Goal: Task Accomplishment & Management: Manage account settings

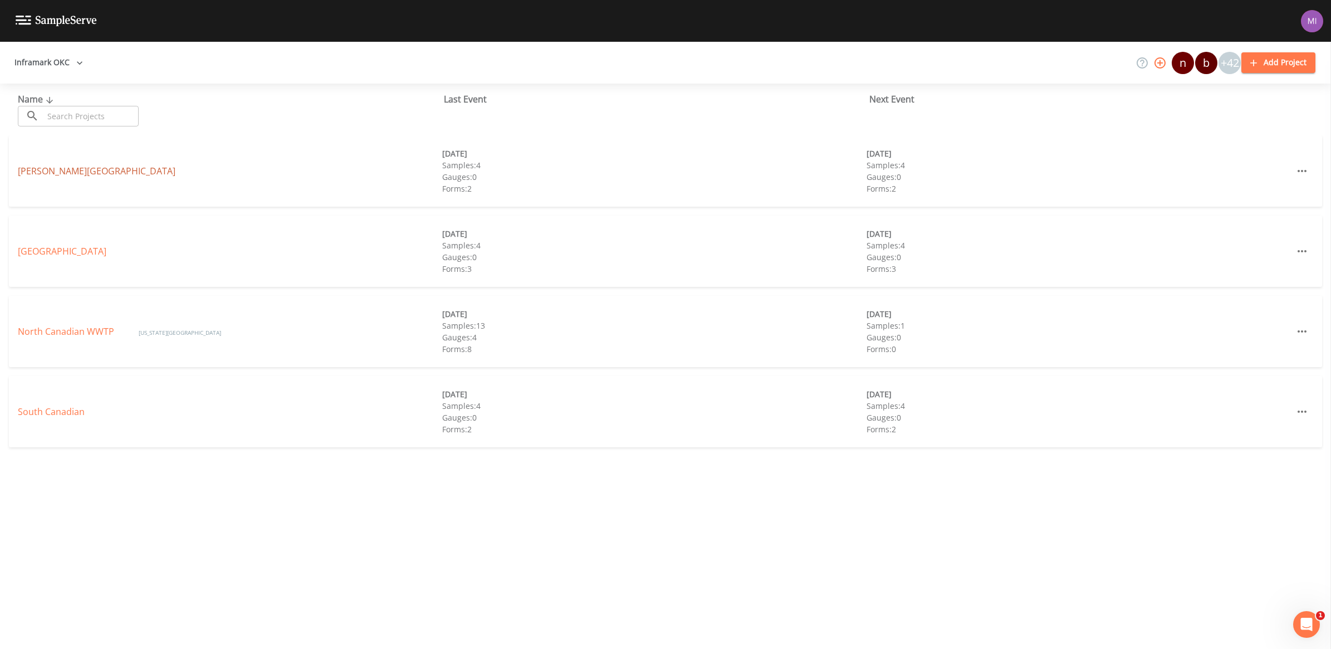
click at [57, 168] on link "[PERSON_NAME][GEOGRAPHIC_DATA]" at bounding box center [97, 171] width 158 height 12
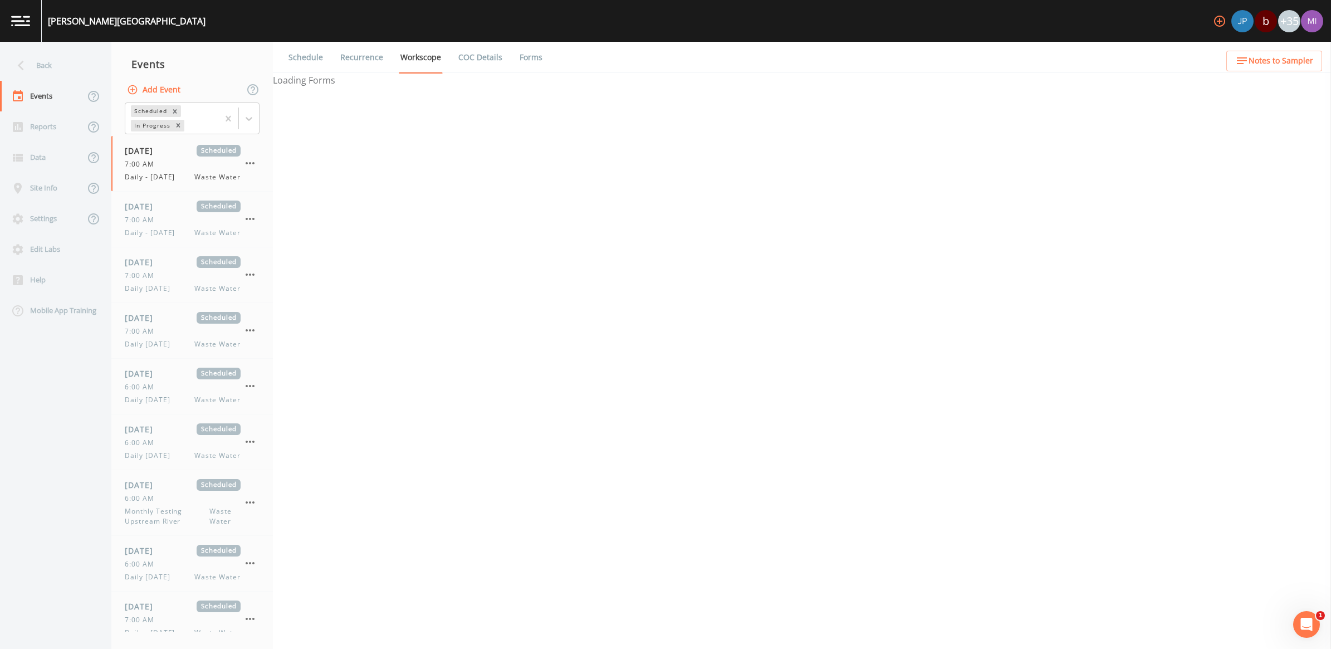
select select "b6a3c313-748b-4795-a028-792ad310bd60"
select select "092b3f94-5697-4c94-9891-da161916fdbb"
select select "b6a3c313-748b-4795-a028-792ad310bd60"
select select "092b3f94-5697-4c94-9891-da161916fdbb"
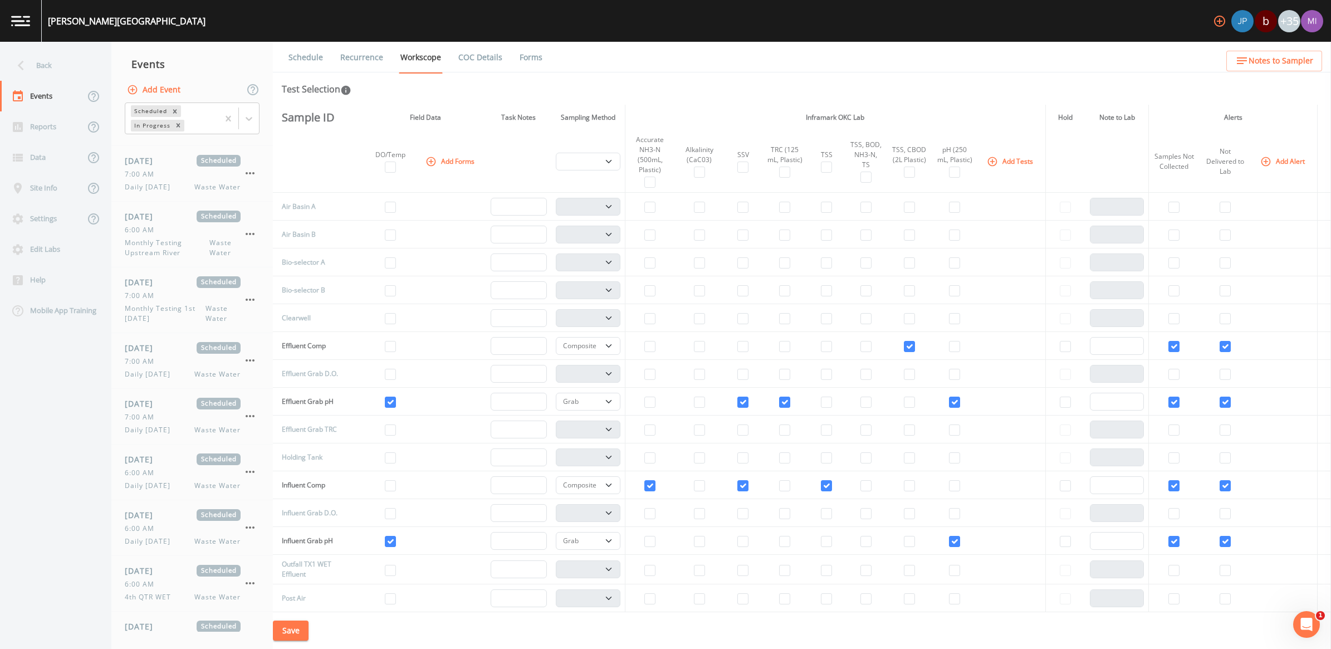
scroll to position [716, 0]
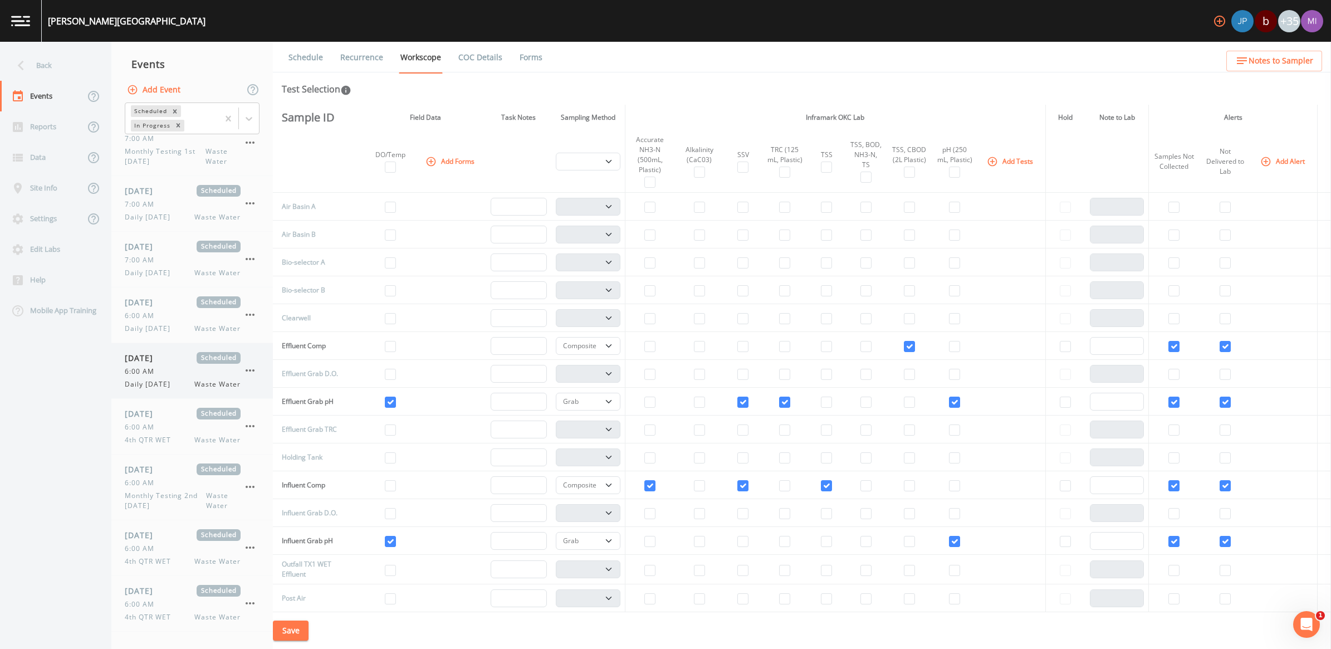
click at [163, 379] on span "Daily [DATE]" at bounding box center [151, 384] width 52 height 10
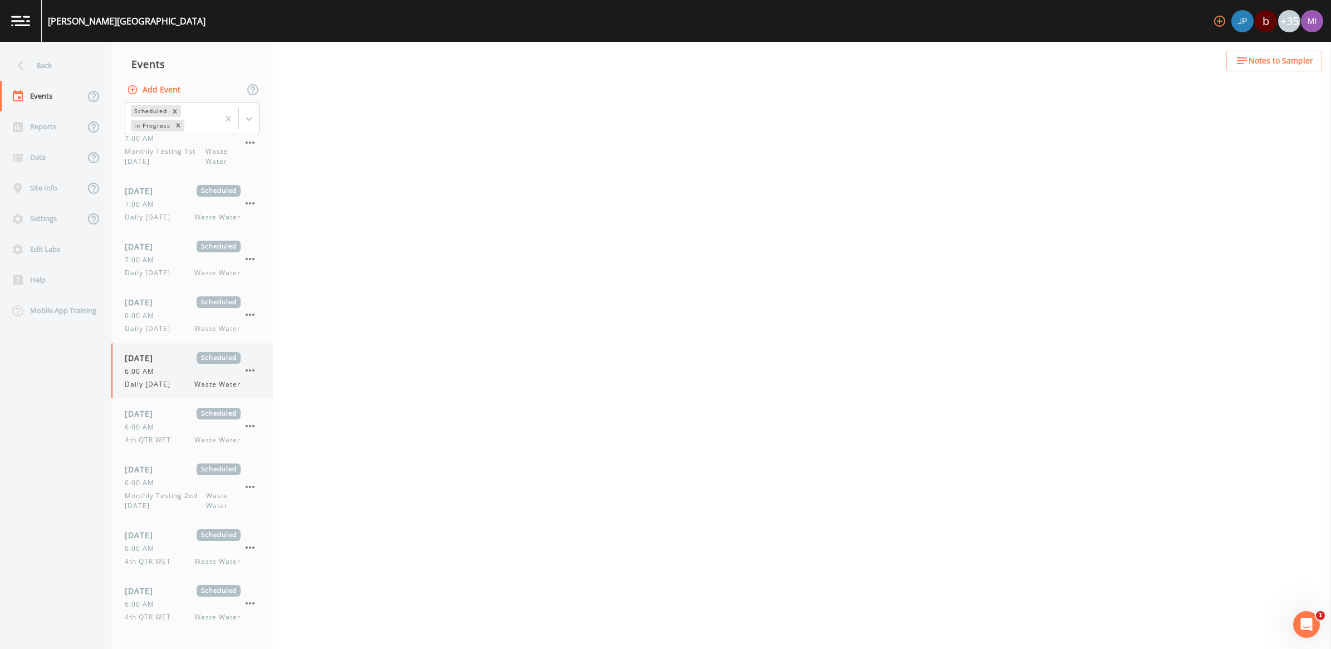
select select "092b3f94-5697-4c94-9891-da161916fdbb"
select select "b6a3c313-748b-4795-a028-792ad310bd60"
select select "092b3f94-5697-4c94-9891-da161916fdbb"
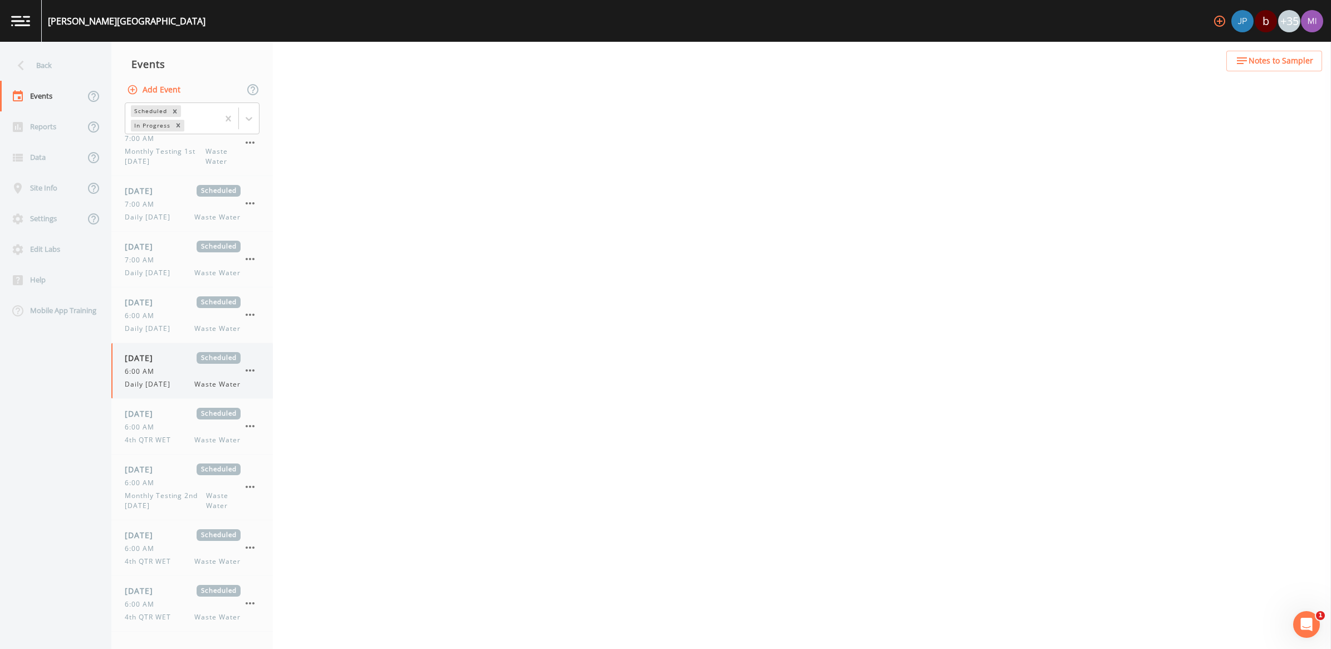
select select "b6a3c313-748b-4795-a028-792ad310bd60"
select select "092b3f94-5697-4c94-9891-da161916fdbb"
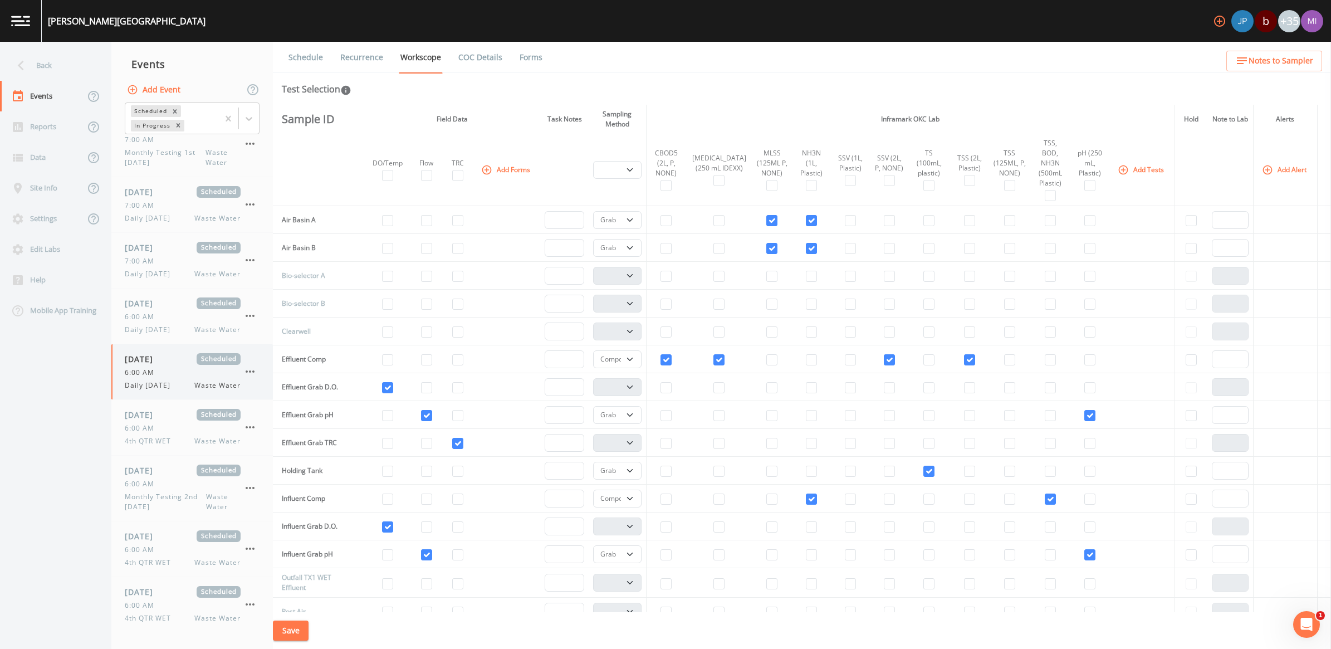
scroll to position [716, 0]
click at [154, 370] on span "6:00 AM" at bounding box center [143, 371] width 36 height 10
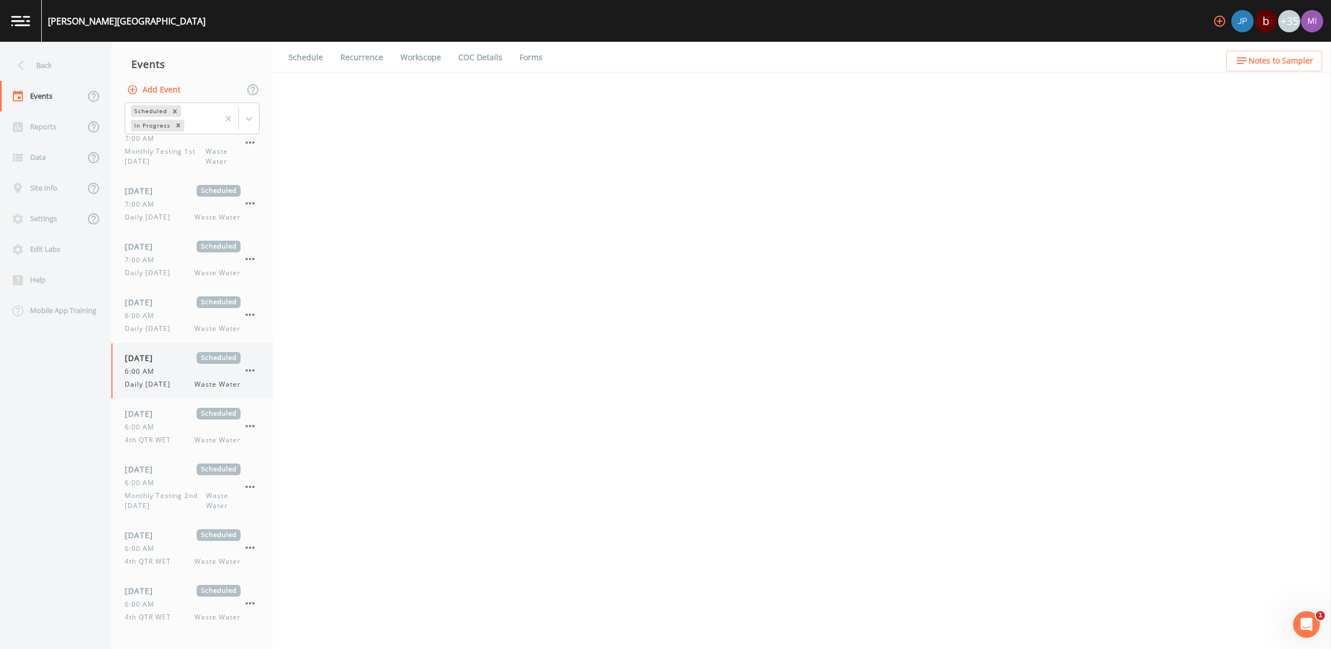
select select "092b3f94-5697-4c94-9891-da161916fdbb"
select select "b6a3c313-748b-4795-a028-792ad310bd60"
select select "092b3f94-5697-4c94-9891-da161916fdbb"
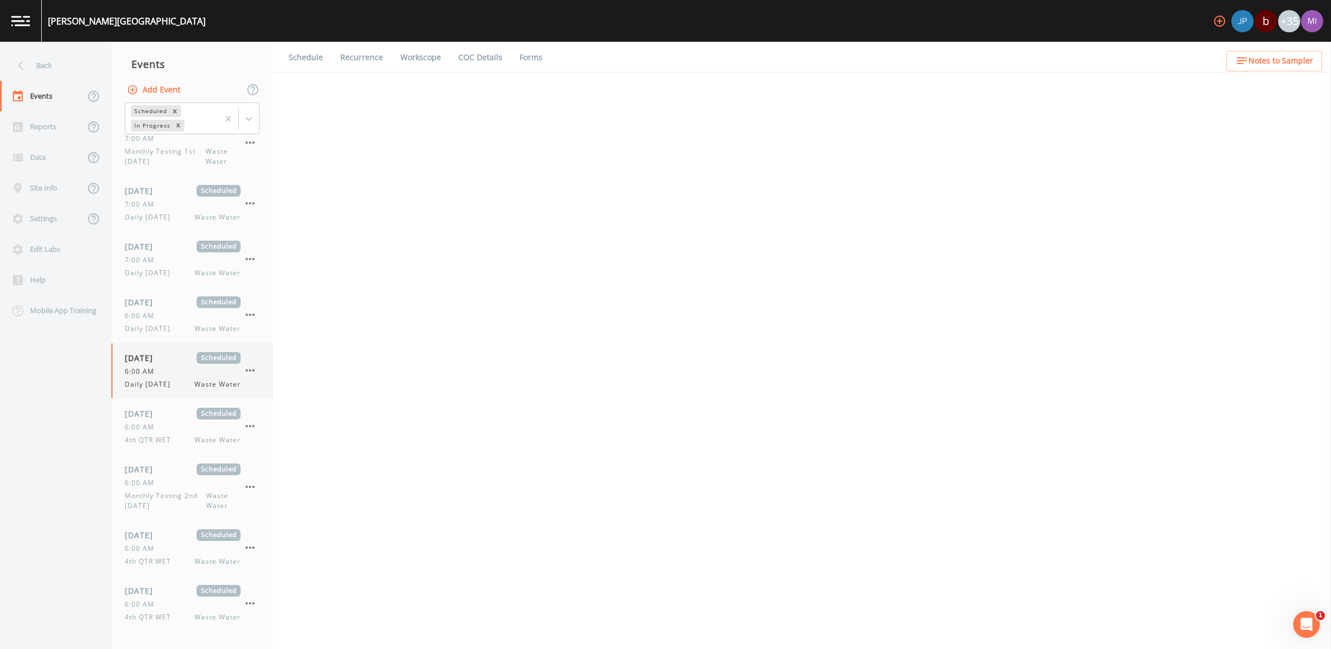
select select "b6a3c313-748b-4795-a028-792ad310bd60"
select select "092b3f94-5697-4c94-9891-da161916fdbb"
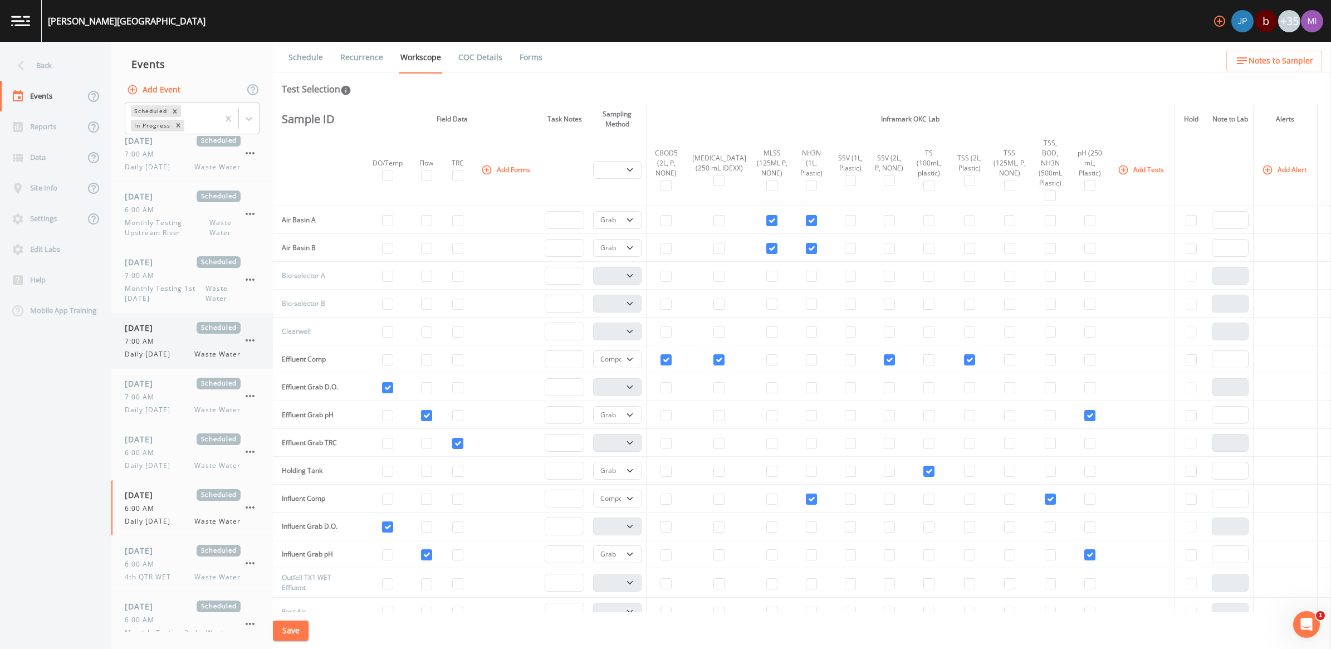
scroll to position [507, 0]
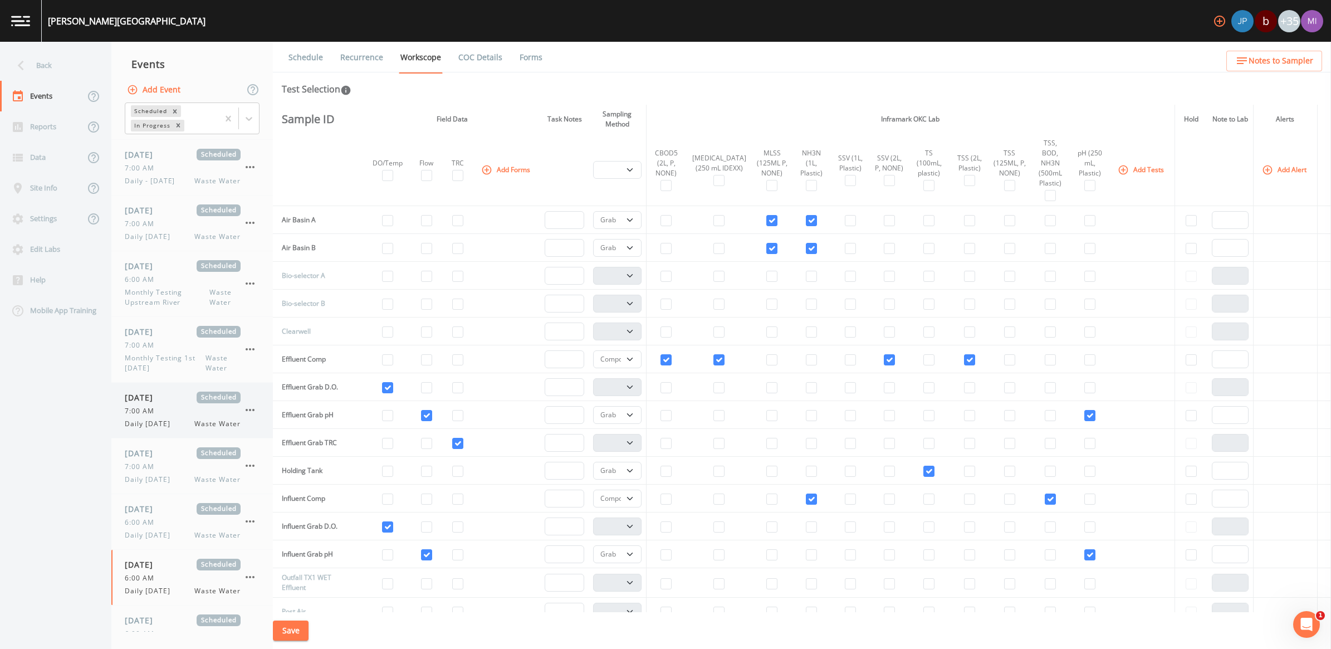
click at [158, 215] on span "[DATE]" at bounding box center [143, 210] width 36 height 12
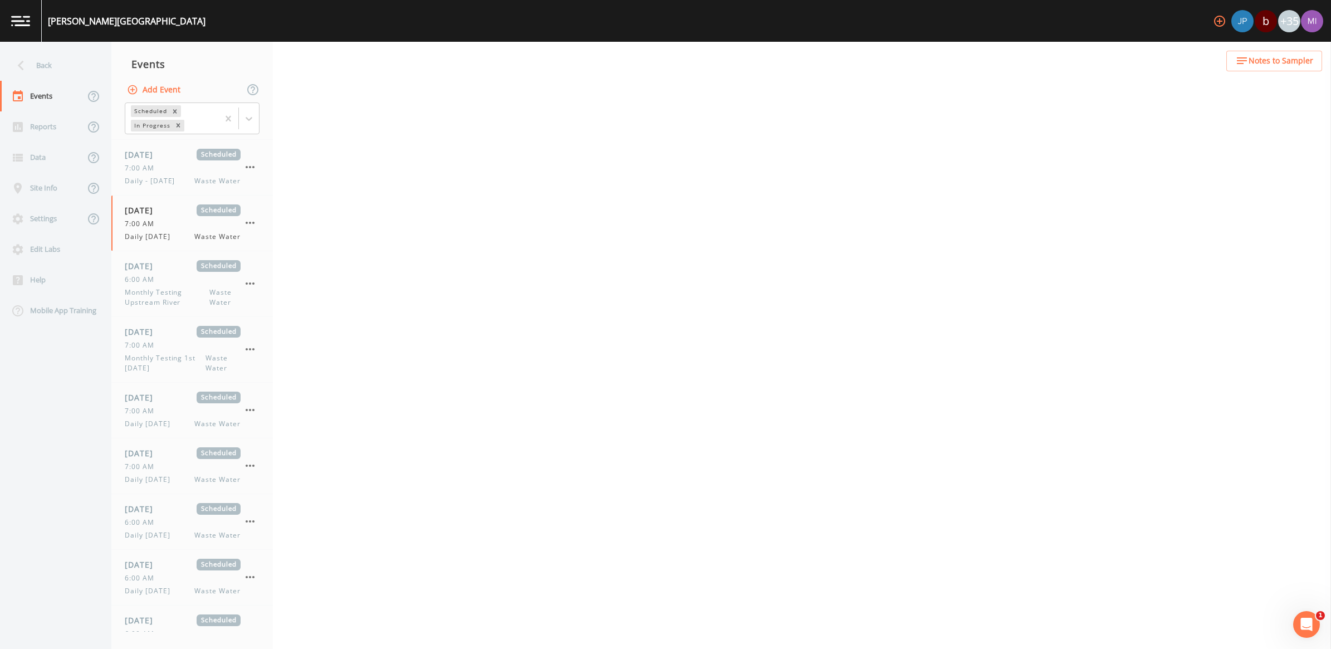
select select "092b3f94-5697-4c94-9891-da161916fdbb"
select select "b6a3c313-748b-4795-a028-792ad310bd60"
select select "092b3f94-5697-4c94-9891-da161916fdbb"
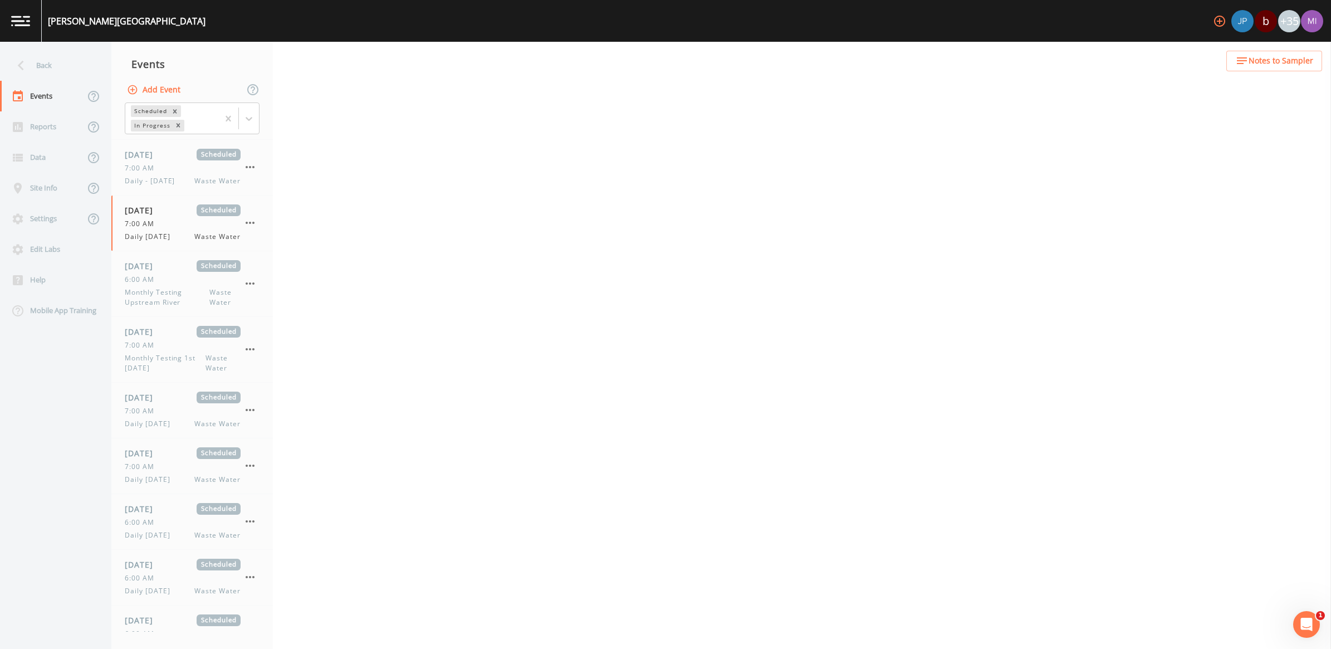
select select "b6a3c313-748b-4795-a028-792ad310bd60"
select select "092b3f94-5697-4c94-9891-da161916fdbb"
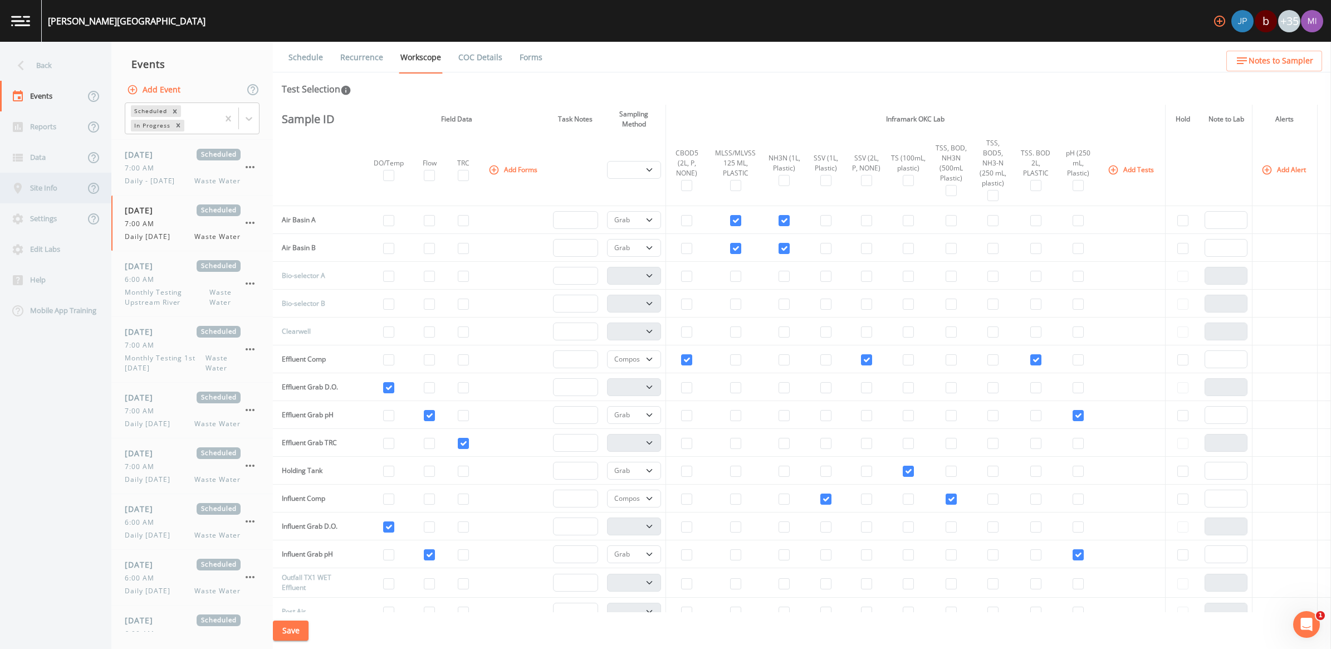
click at [40, 186] on div "Site Info" at bounding box center [42, 188] width 85 height 31
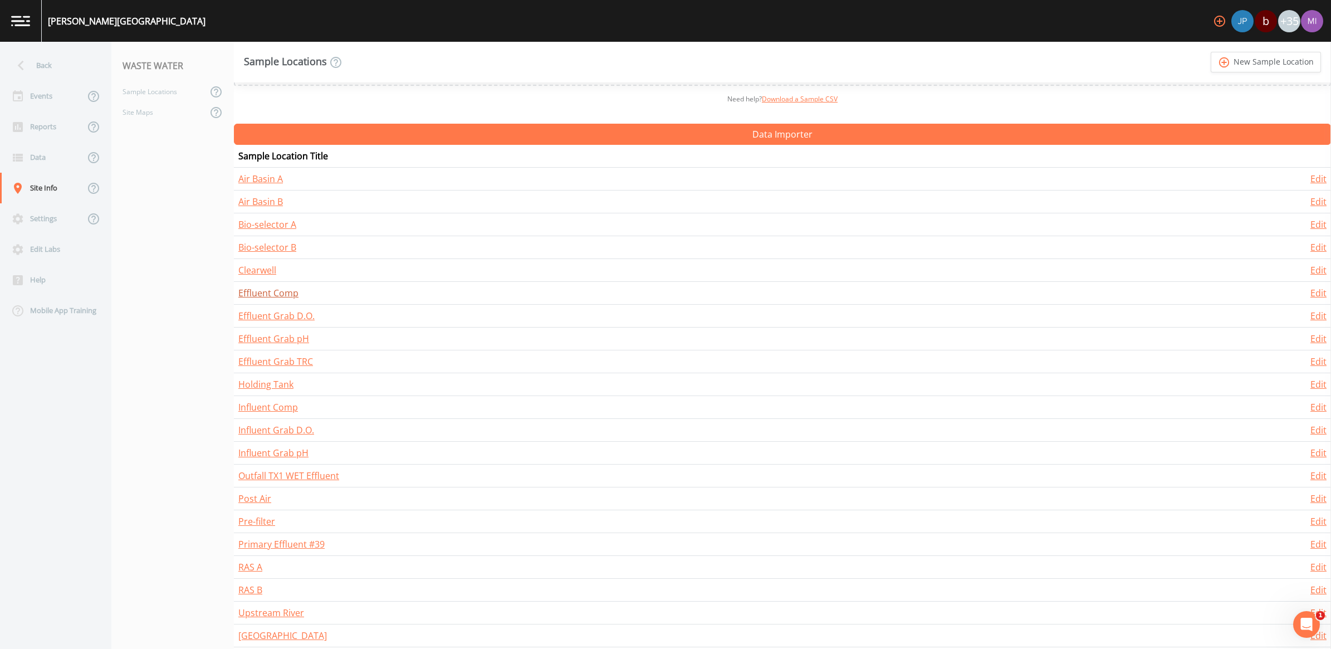
scroll to position [128, 0]
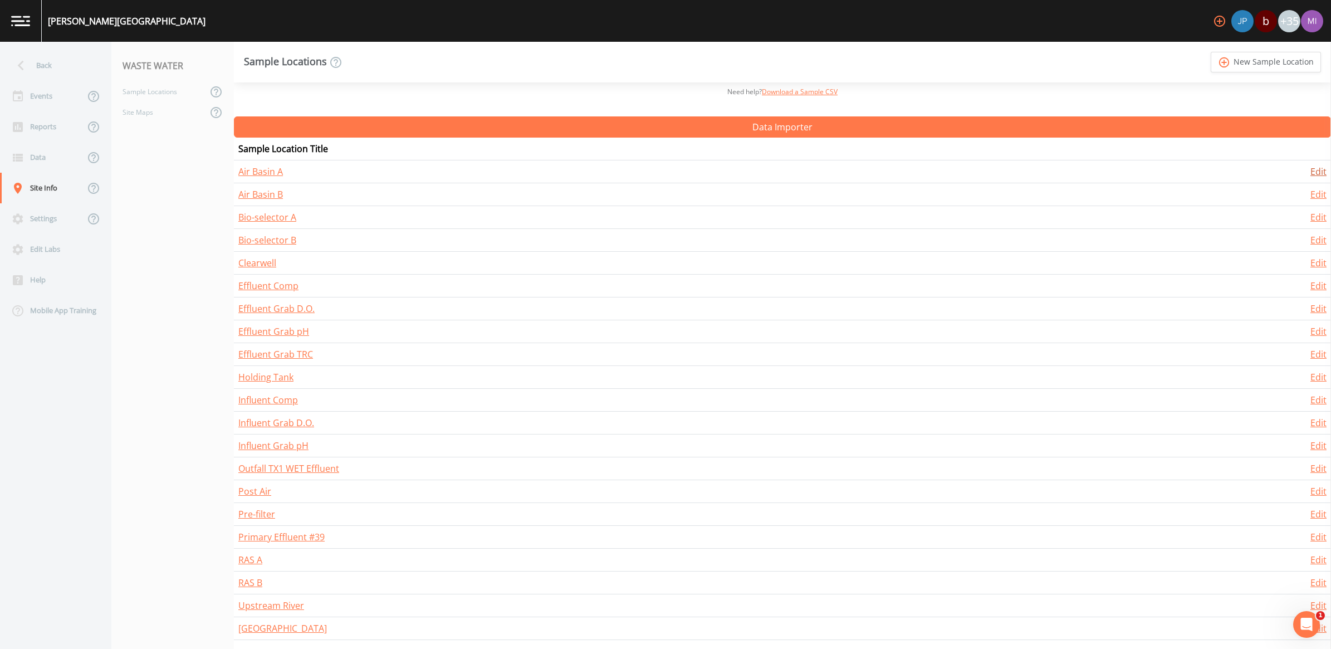
click at [1310, 171] on link "Edit" at bounding box center [1318, 171] width 16 height 12
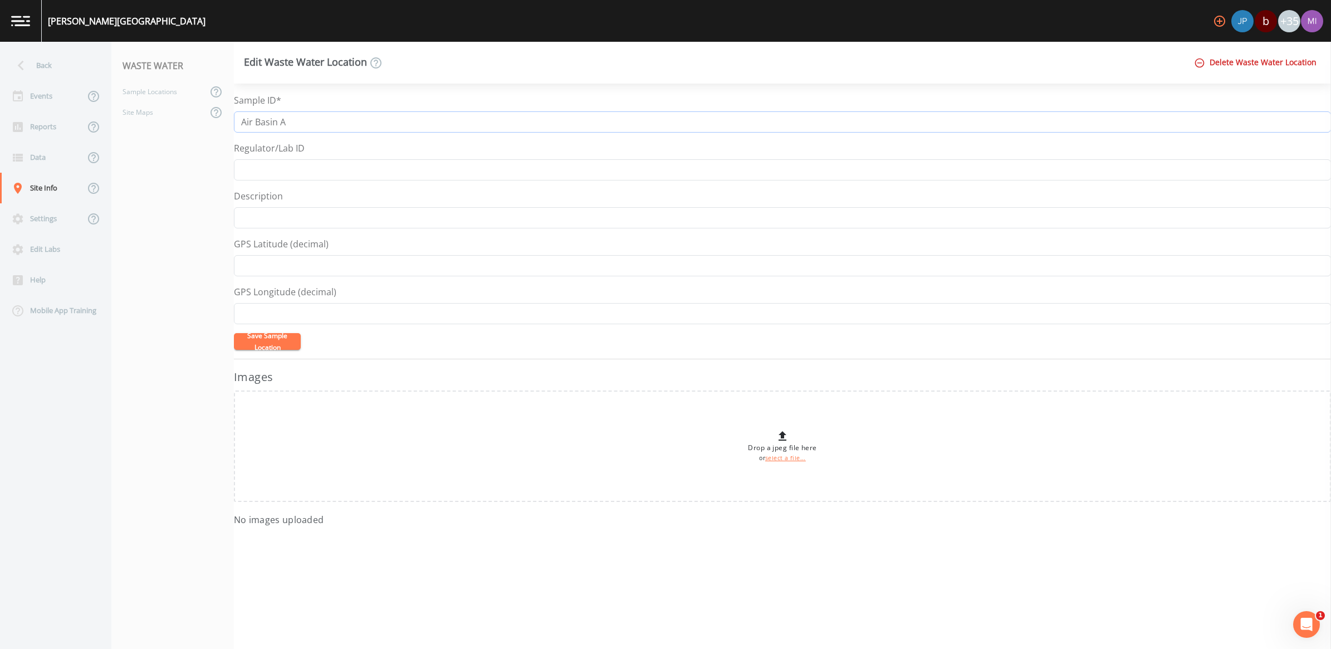
click at [274, 124] on input "Air Basin A" at bounding box center [782, 121] width 1097 height 21
type input "Battery A"
click at [249, 335] on button "Save Sample Location" at bounding box center [267, 341] width 67 height 17
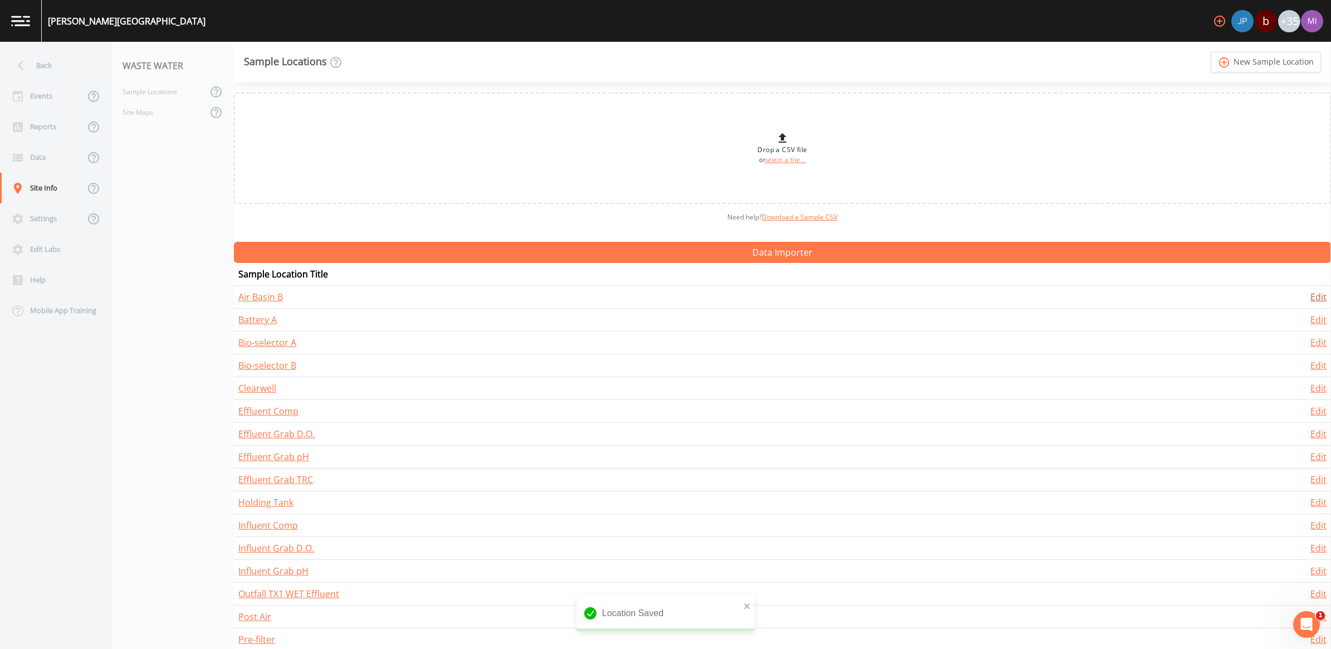
click at [1311, 293] on link "Edit" at bounding box center [1318, 297] width 16 height 12
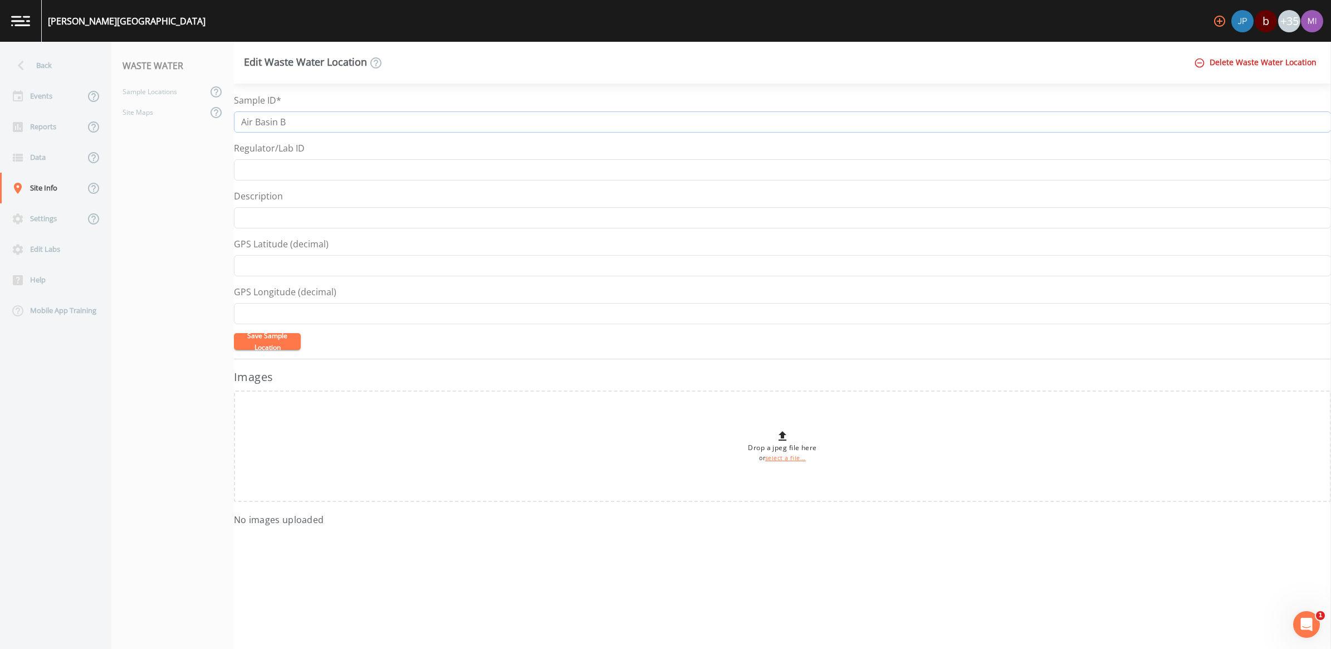
click at [277, 121] on input "Air Basin B" at bounding box center [782, 121] width 1097 height 21
type input "Battery B"
click at [268, 338] on button "Save Sample Location" at bounding box center [267, 341] width 67 height 17
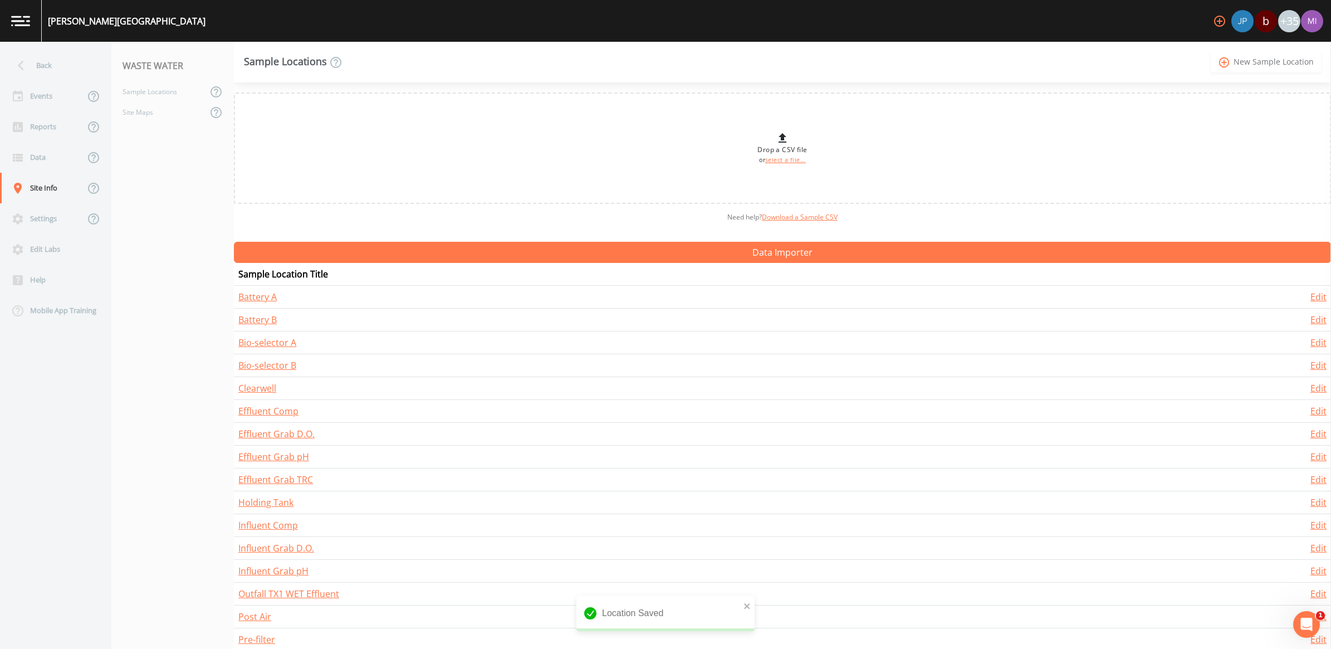
click at [1273, 62] on link "add_circle_outline New Sample Location" at bounding box center [1265, 62] width 110 height 21
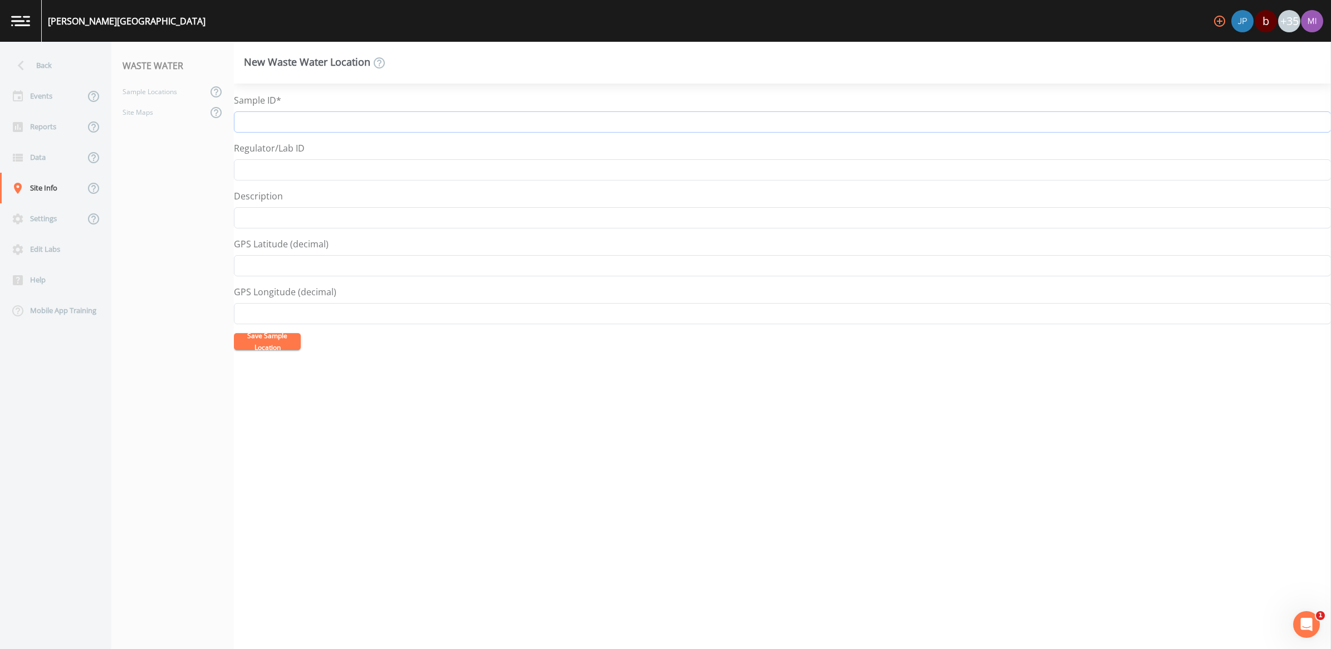
click at [277, 119] on input "Sample ID*" at bounding box center [782, 121] width 1097 height 21
type input "[STREET_ADDRESS]"
click at [282, 342] on button "Save Sample Location" at bounding box center [267, 341] width 67 height 17
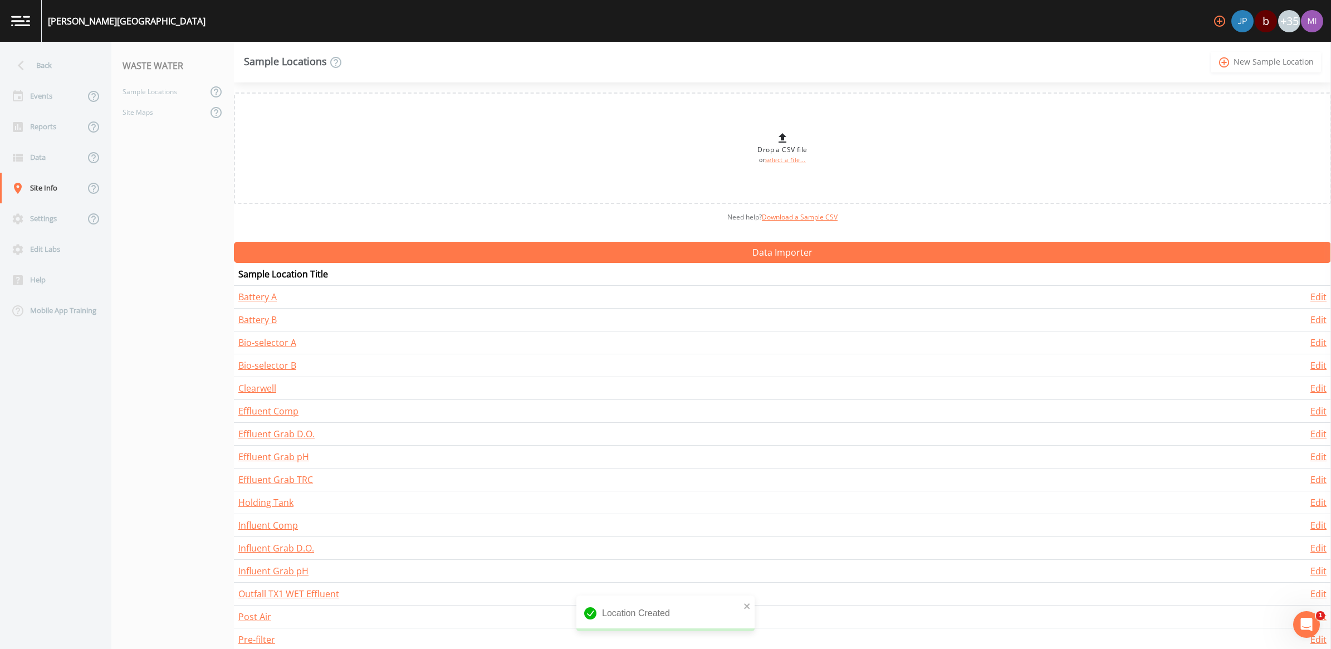
click at [1268, 58] on link "add_circle_outline New Sample Location" at bounding box center [1265, 62] width 110 height 21
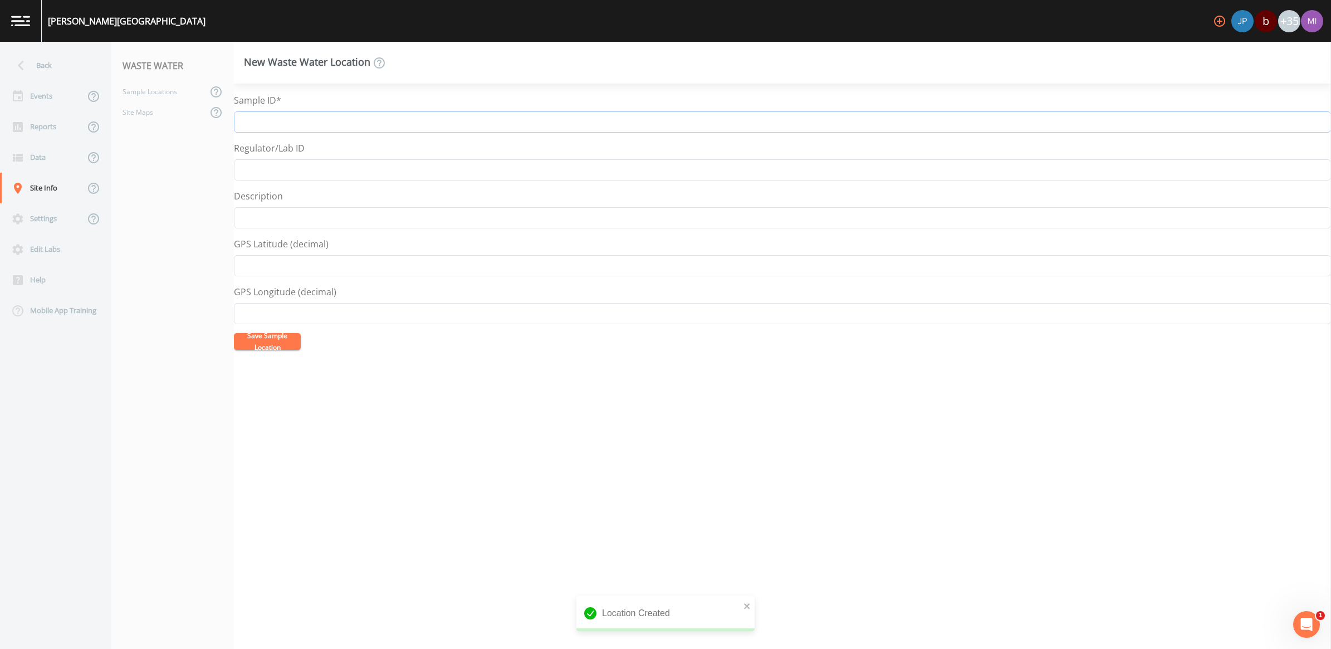
click at [248, 123] on input "Sample ID*" at bounding box center [782, 121] width 1097 height 21
type input "[STREET_ADDRESS]"
click at [234, 333] on button "Save Sample Location" at bounding box center [267, 341] width 67 height 17
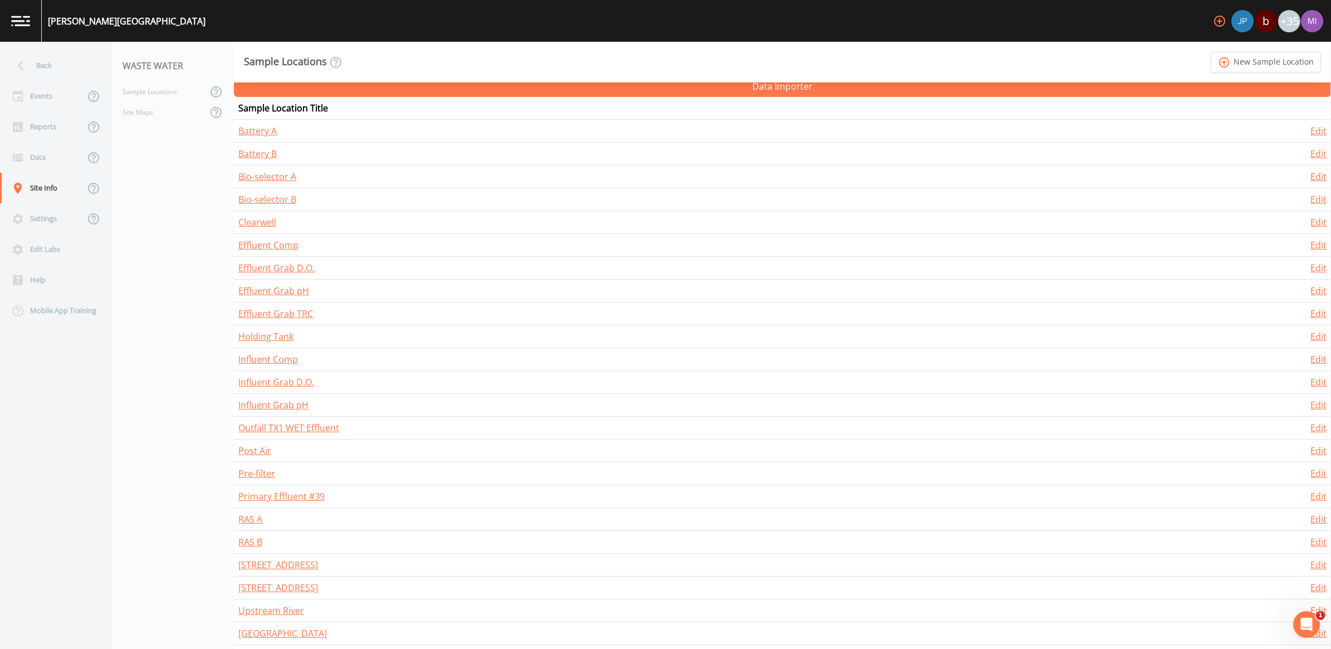
scroll to position [174, 0]
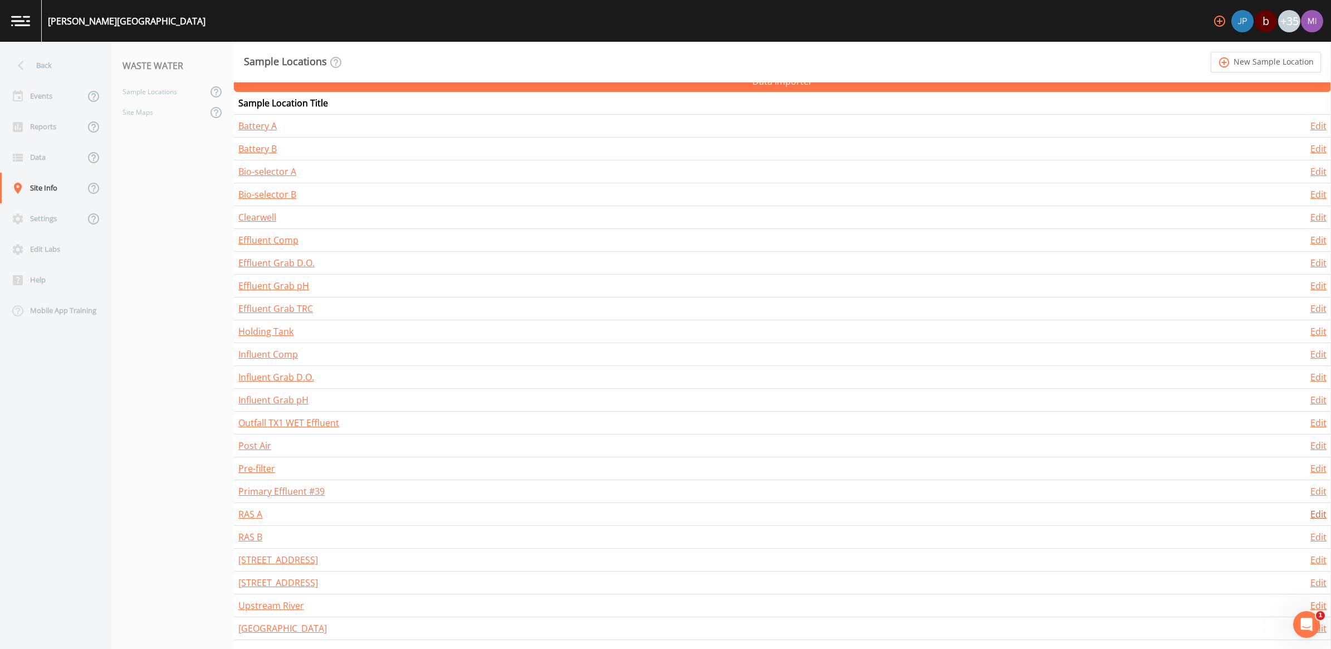
click at [1310, 516] on link "Edit" at bounding box center [1318, 514] width 16 height 12
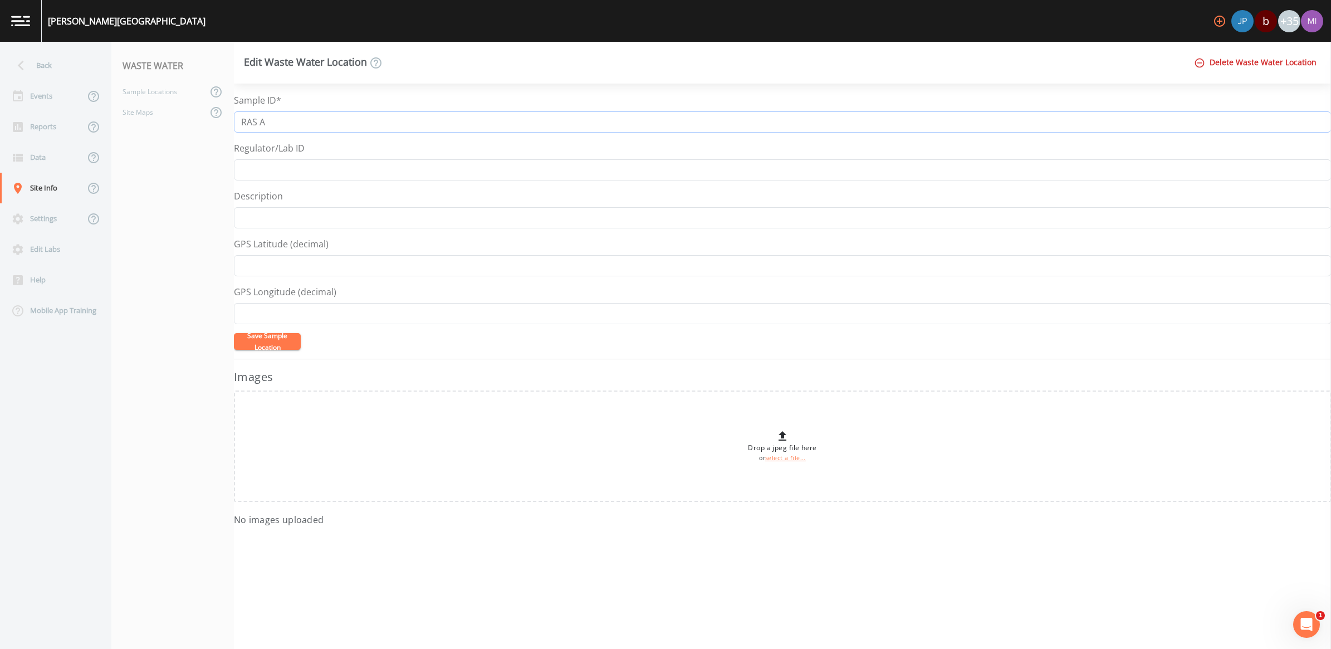
click at [276, 121] on input "RAS A" at bounding box center [782, 121] width 1097 height 21
type input "RAS A East"
click at [254, 342] on button "Save Sample Location" at bounding box center [267, 341] width 67 height 17
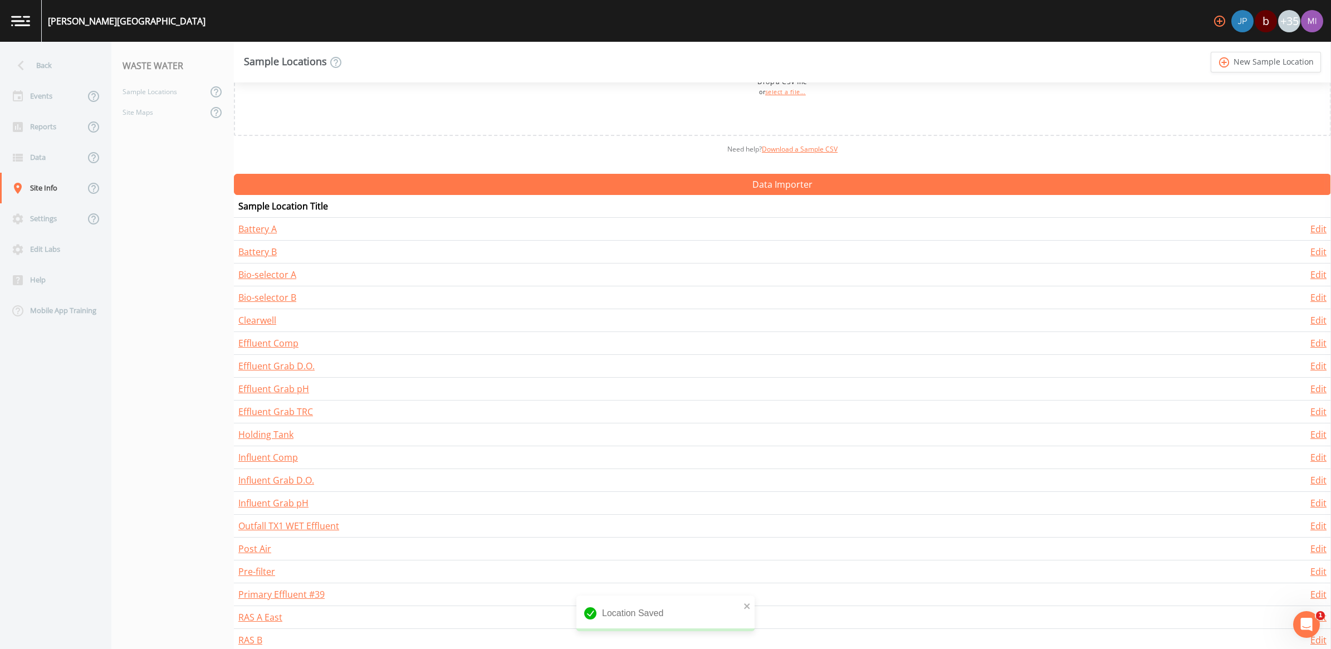
scroll to position [174, 0]
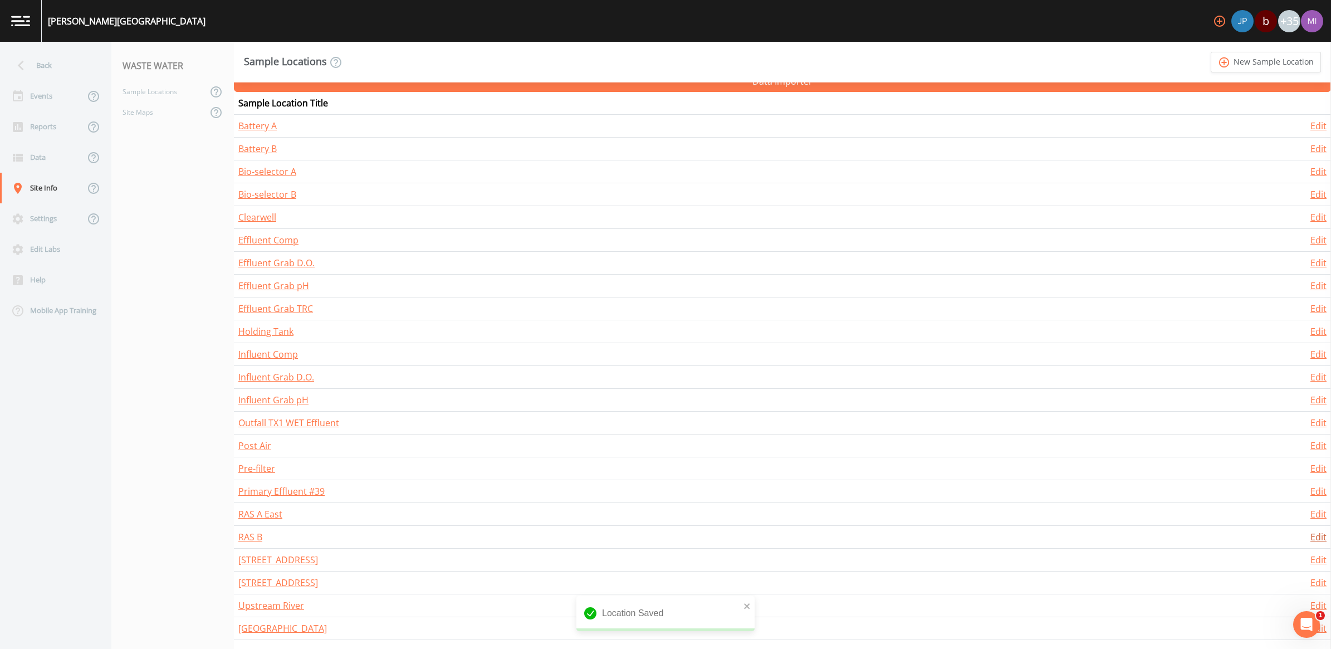
click at [1310, 537] on link "Edit" at bounding box center [1318, 537] width 16 height 12
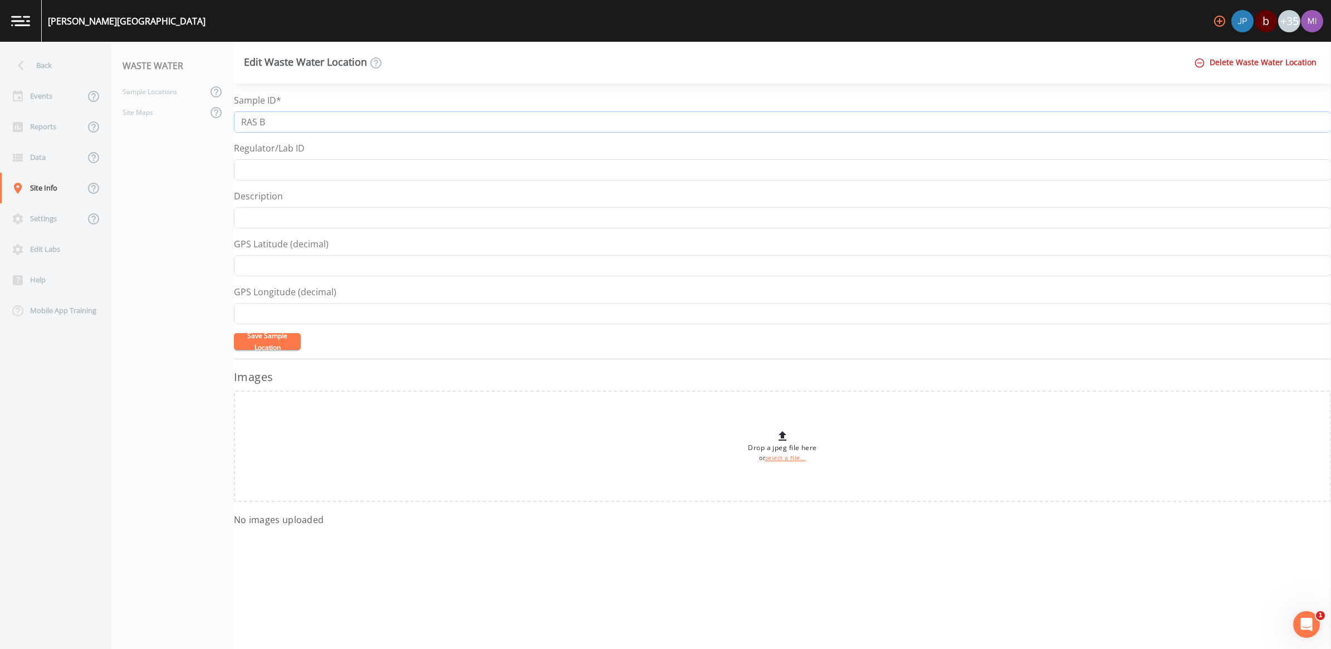
click at [274, 126] on input "RAS B" at bounding box center [782, 121] width 1097 height 21
type input "RAS A West"
click at [270, 344] on button "Save Sample Location" at bounding box center [267, 341] width 67 height 17
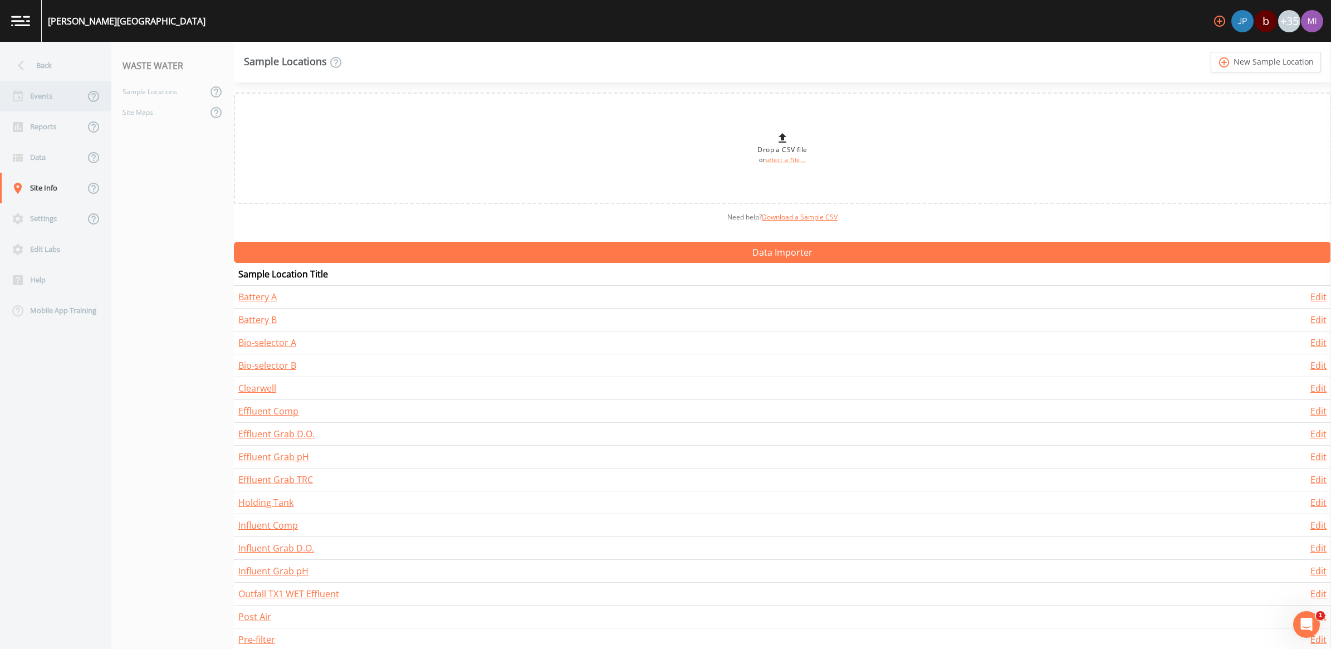
click at [32, 97] on div "Events" at bounding box center [42, 96] width 85 height 31
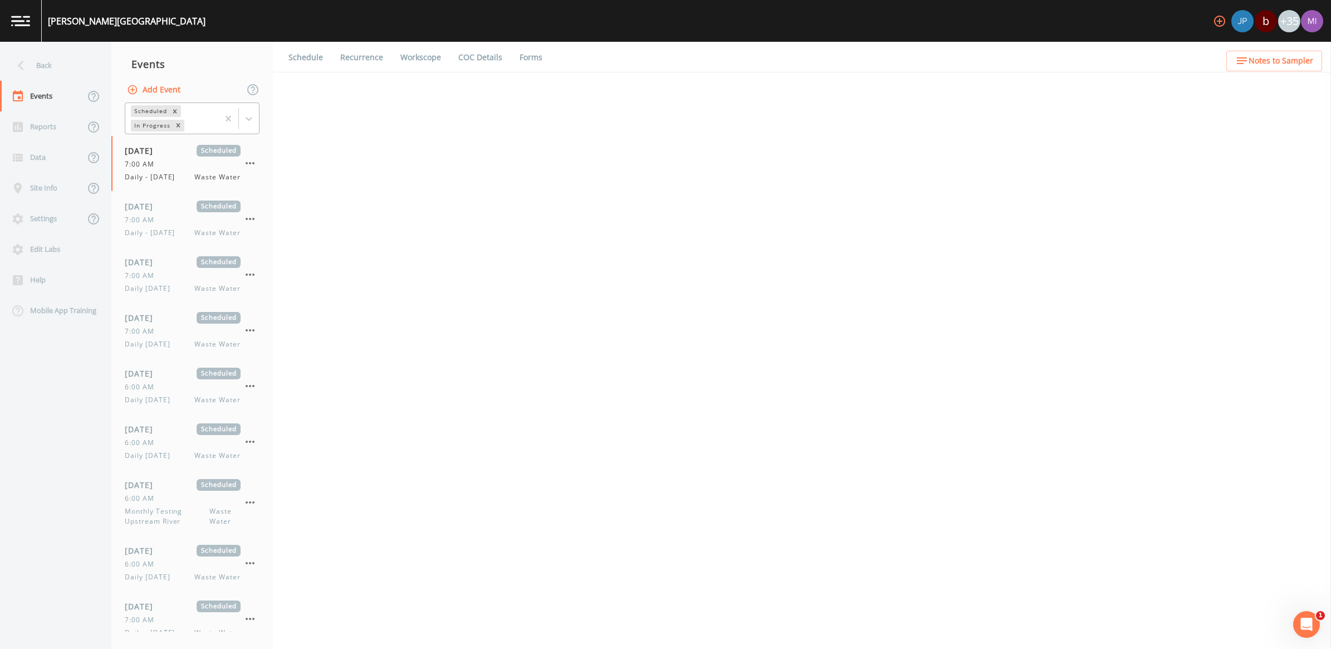
select select "b6a3c313-748b-4795-a028-792ad310bd60"
select select "092b3f94-5697-4c94-9891-da161916fdbb"
select select "b6a3c313-748b-4795-a028-792ad310bd60"
select select "092b3f94-5697-4c94-9891-da161916fdbb"
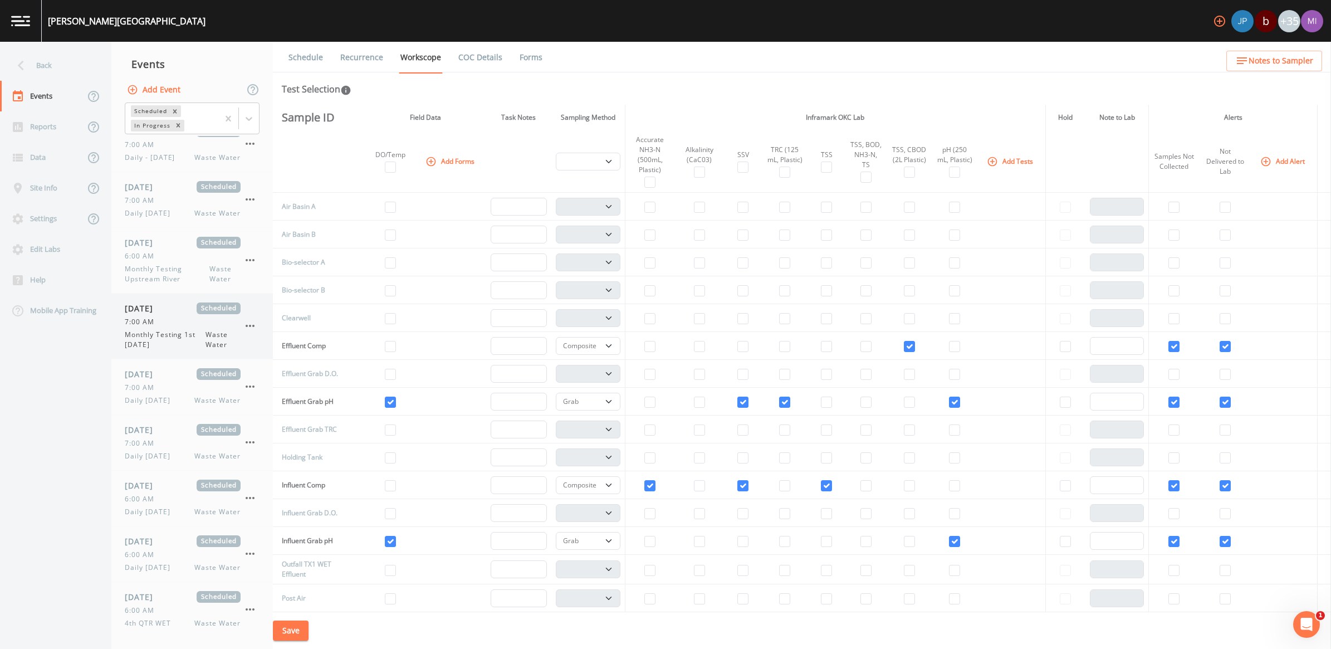
scroll to position [507, 0]
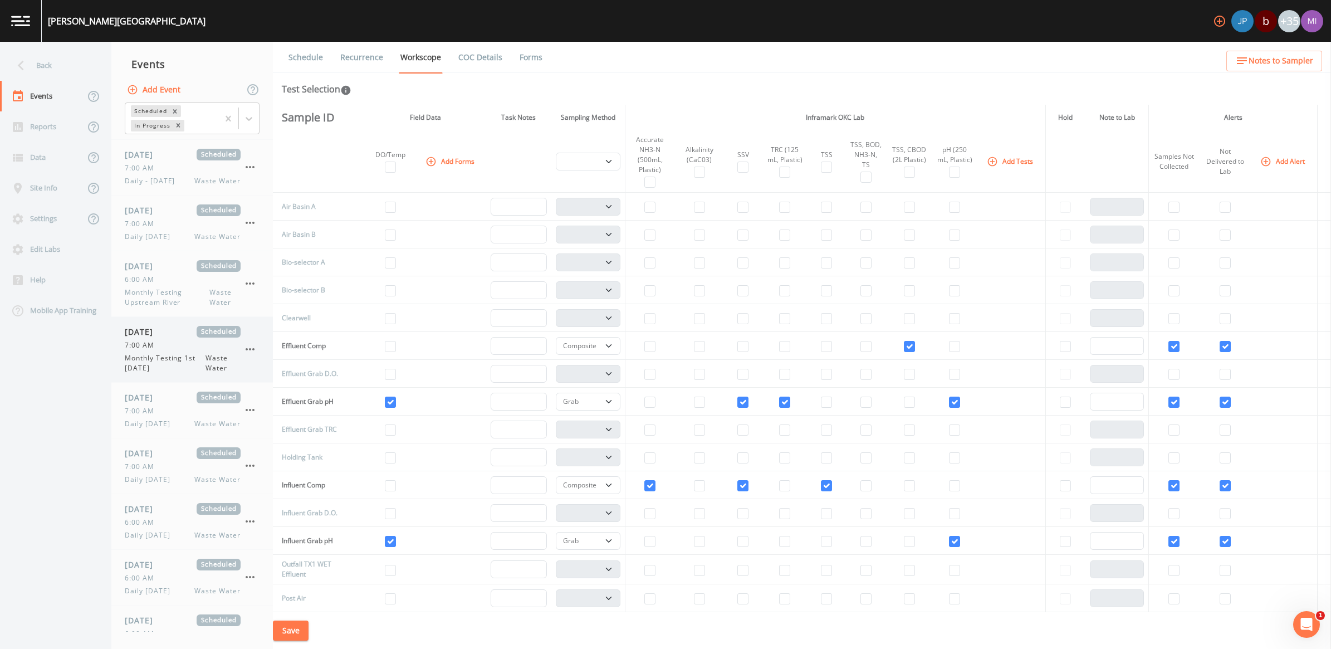
click at [161, 212] on span "[DATE]" at bounding box center [143, 210] width 36 height 12
select select "092b3f94-5697-4c94-9891-da161916fdbb"
select select "b6a3c313-748b-4795-a028-792ad310bd60"
select select "092b3f94-5697-4c94-9891-da161916fdbb"
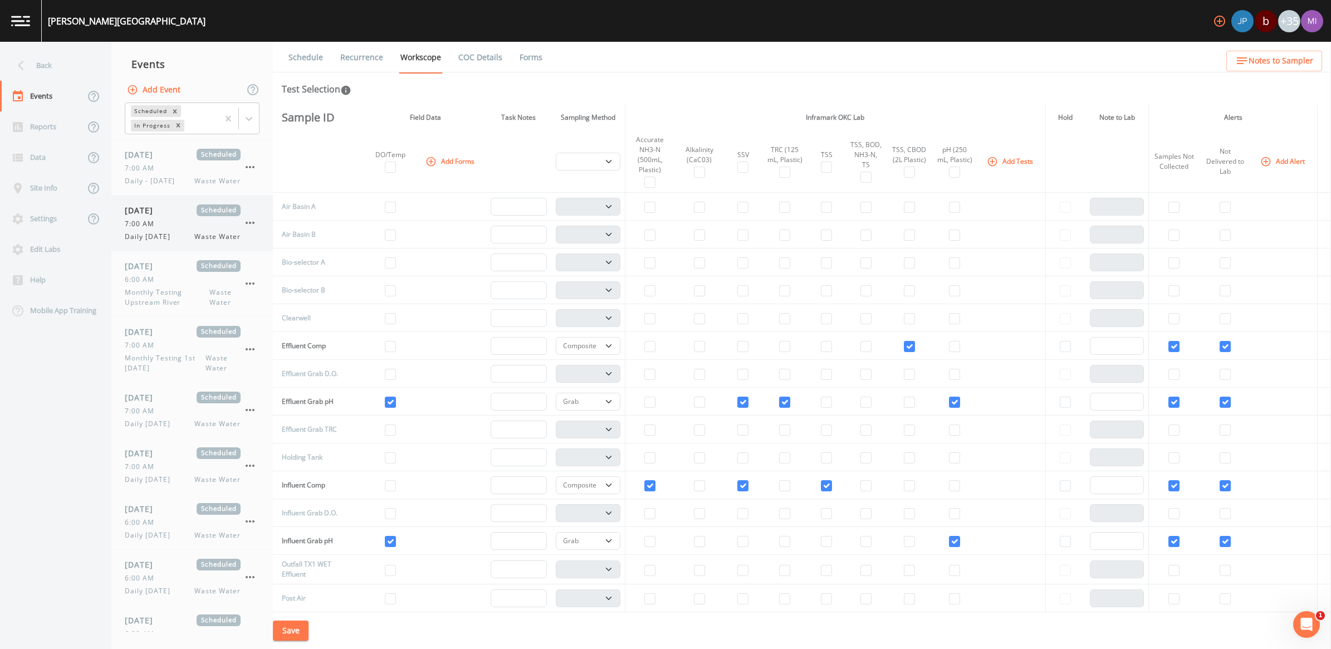
select select "092b3f94-5697-4c94-9891-da161916fdbb"
select select "b6a3c313-748b-4795-a028-792ad310bd60"
select select "092b3f94-5697-4c94-9891-da161916fdbb"
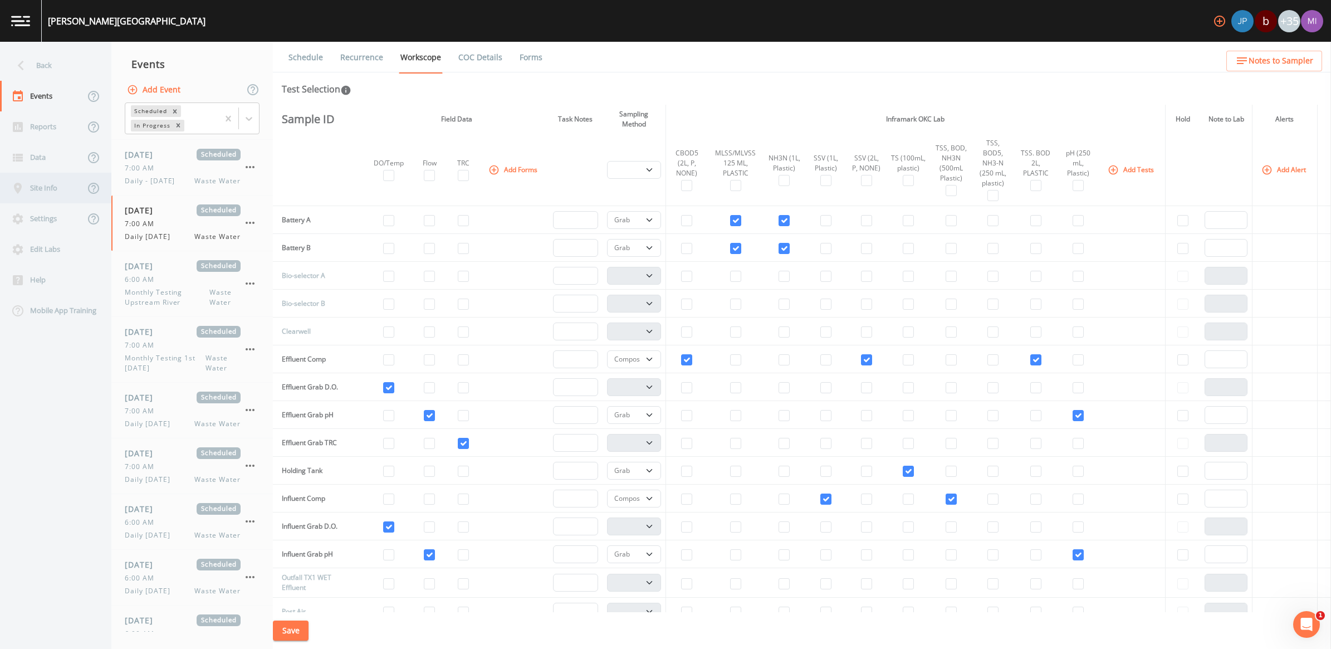
click at [41, 187] on div "Site Info" at bounding box center [42, 188] width 85 height 31
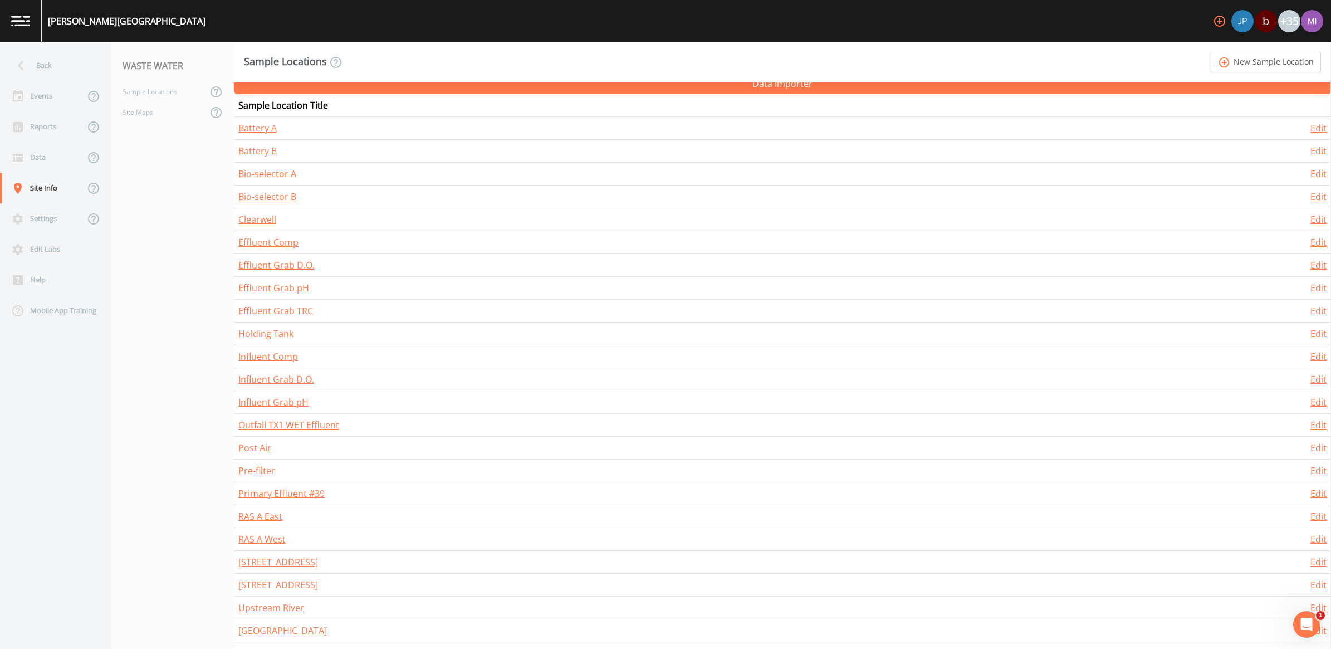
scroll to position [174, 0]
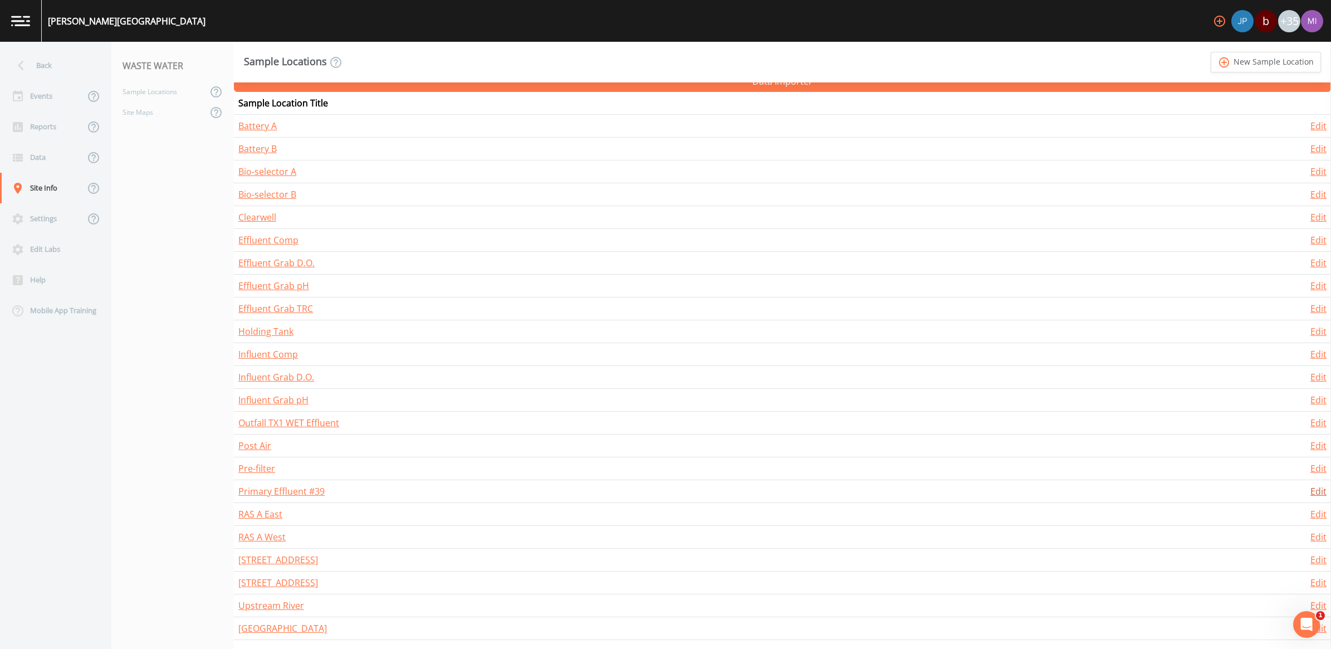
click at [1310, 490] on link "Edit" at bounding box center [1318, 491] width 16 height 12
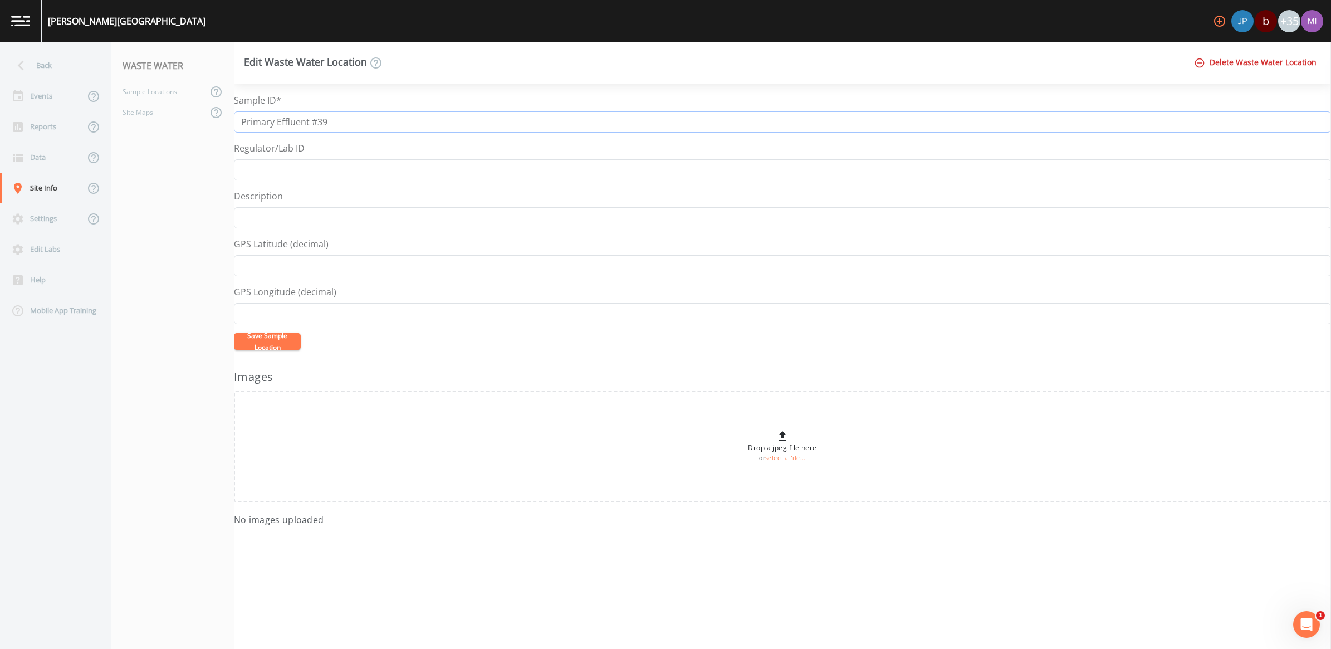
click at [360, 128] on input "Primary Effluent #39" at bounding box center [782, 121] width 1097 height 21
type input "Primary Effluent"
click at [251, 342] on button "Save Sample Location" at bounding box center [267, 341] width 67 height 17
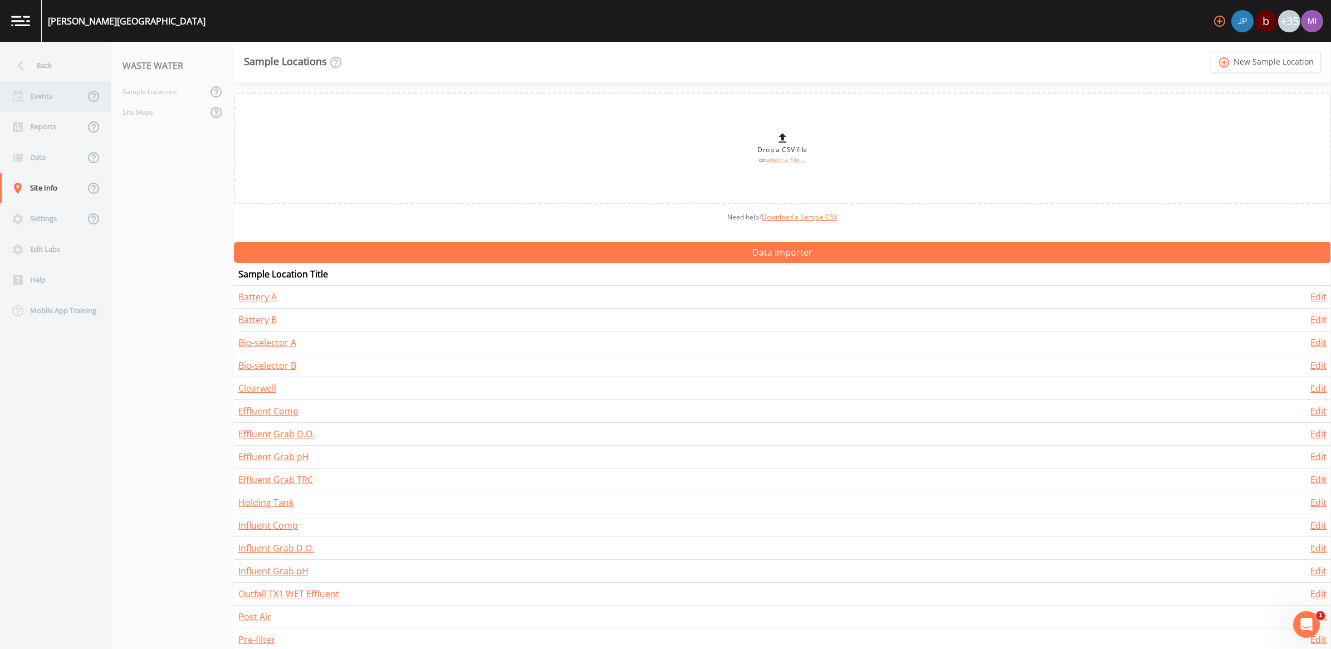
click at [39, 99] on div "Events" at bounding box center [42, 96] width 85 height 31
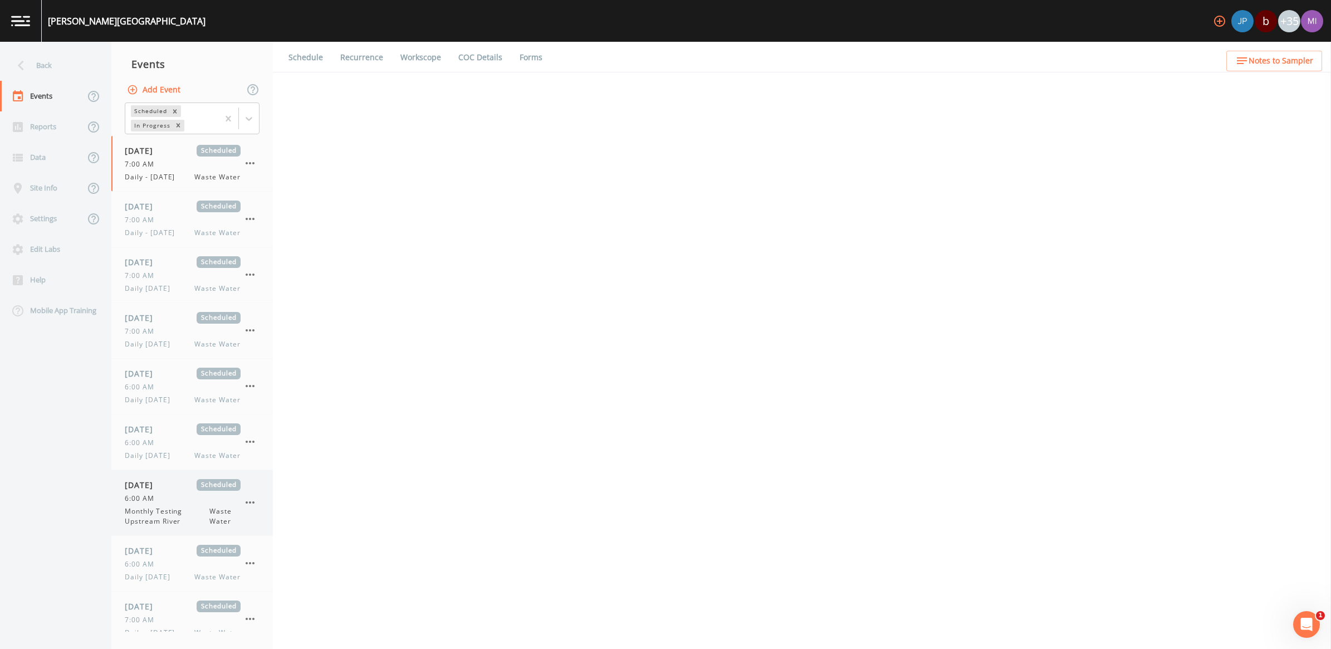
select select "b6a3c313-748b-4795-a028-792ad310bd60"
select select "092b3f94-5697-4c94-9891-da161916fdbb"
select select "b6a3c313-748b-4795-a028-792ad310bd60"
select select "092b3f94-5697-4c94-9891-da161916fdbb"
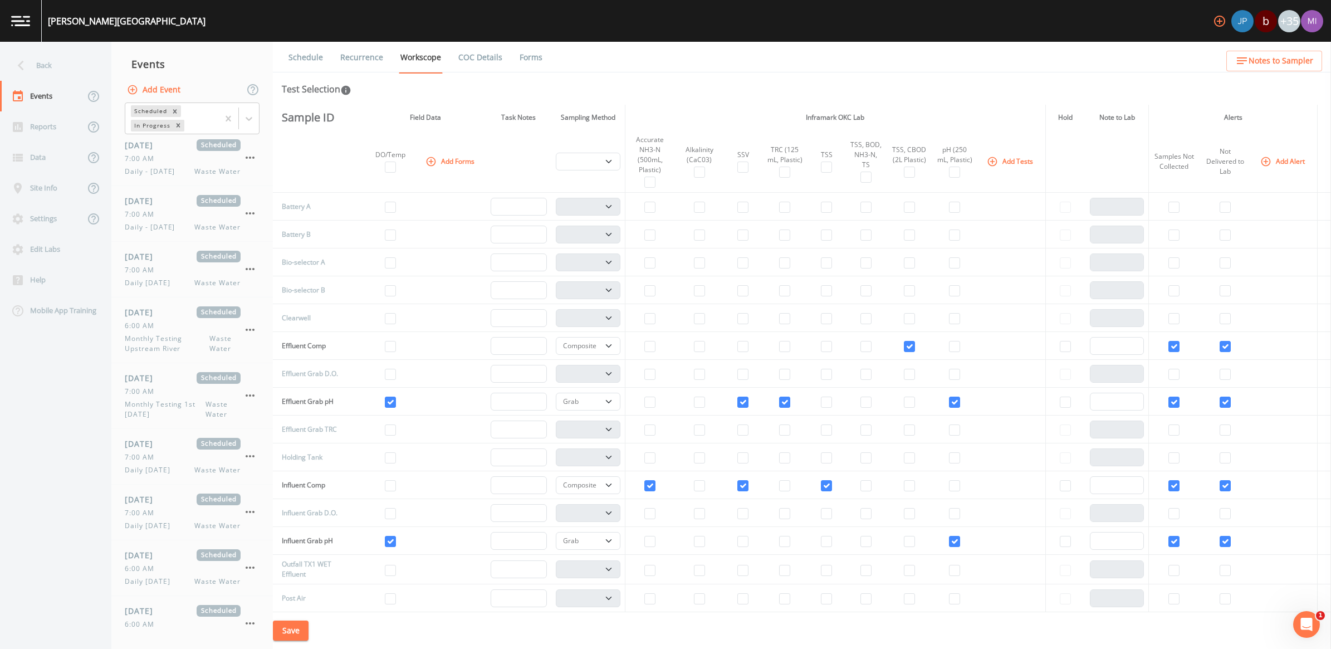
scroll to position [438, 0]
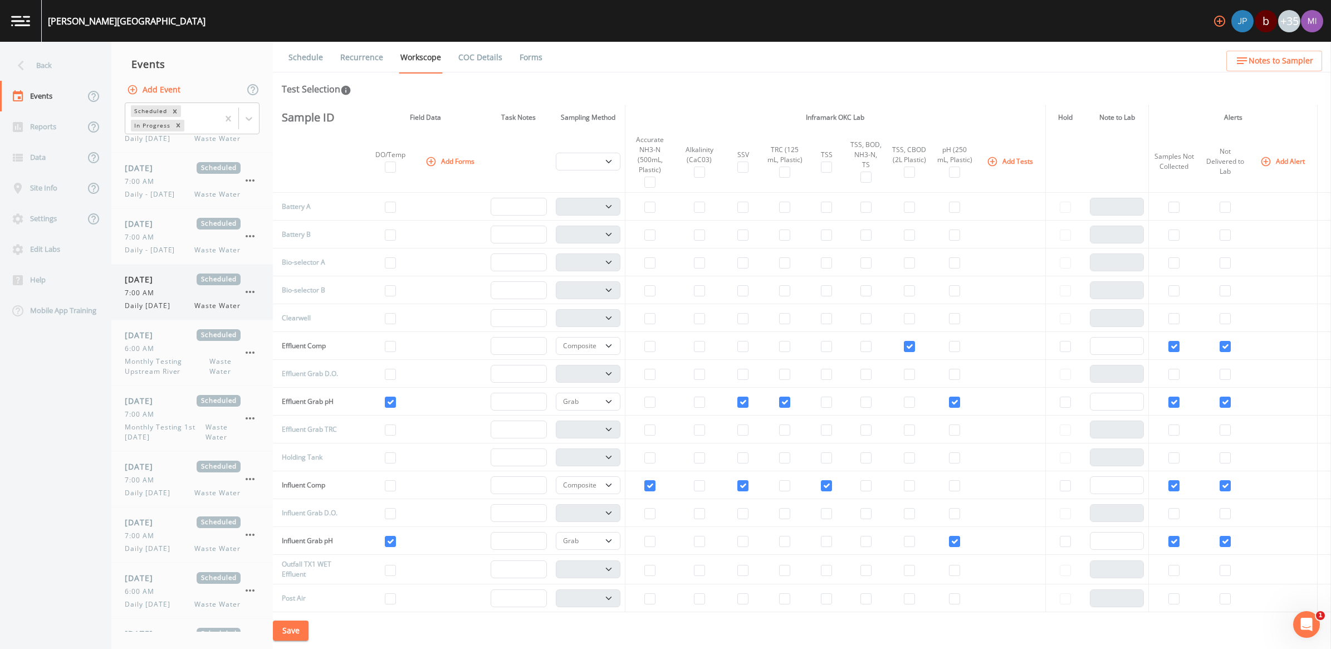
click at [166, 297] on div "7:00 AM" at bounding box center [183, 293] width 116 height 10
select select "092b3f94-5697-4c94-9891-da161916fdbb"
select select "b6a3c313-748b-4795-a028-792ad310bd60"
select select "092b3f94-5697-4c94-9891-da161916fdbb"
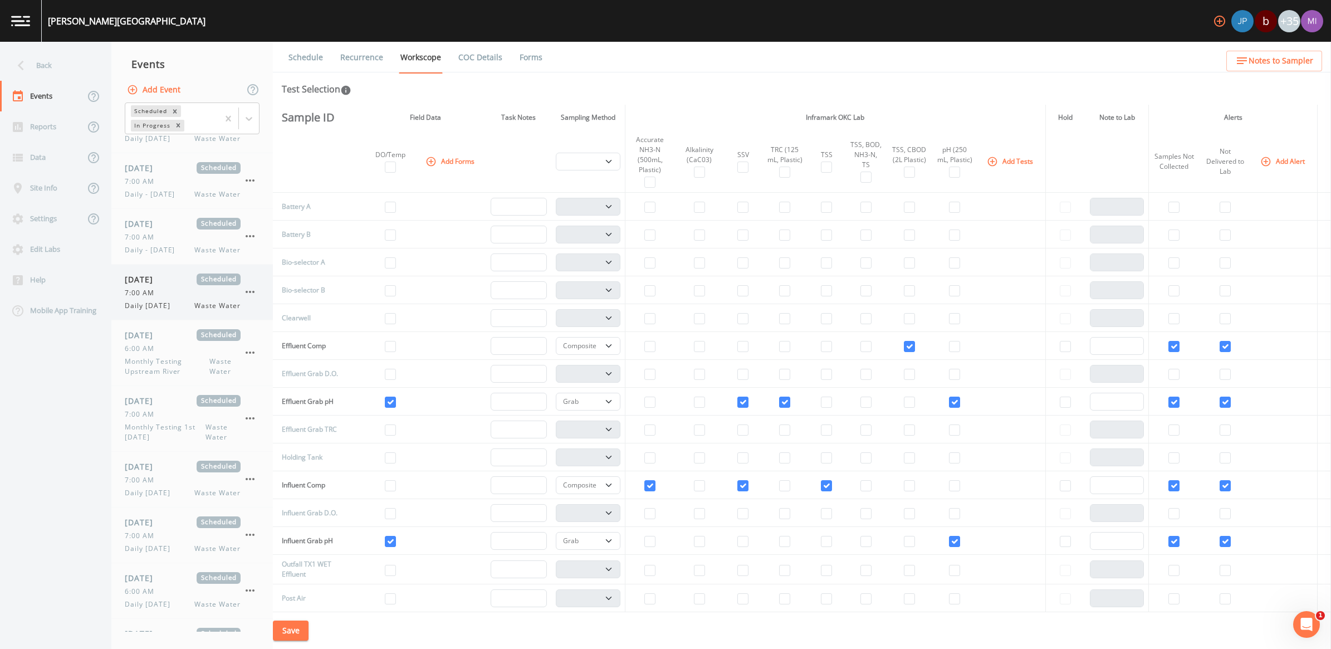
select select "092b3f94-5697-4c94-9891-da161916fdbb"
select select "b6a3c313-748b-4795-a028-792ad310bd60"
select select "092b3f94-5697-4c94-9891-da161916fdbb"
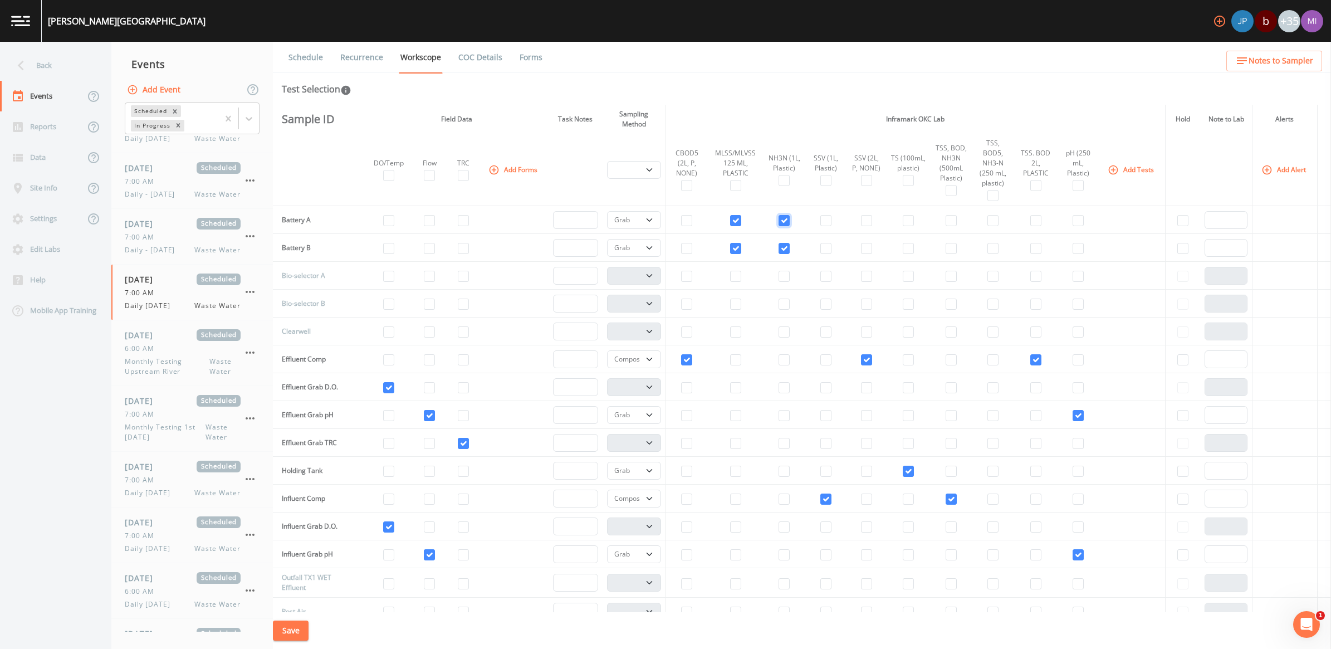
click at [778, 221] on input "checkbox" at bounding box center [783, 220] width 11 height 11
checkbox input "false"
click at [780, 249] on input "checkbox" at bounding box center [783, 248] width 11 height 11
checkbox input "false"
click at [1128, 165] on button "Add Tests" at bounding box center [1131, 169] width 53 height 18
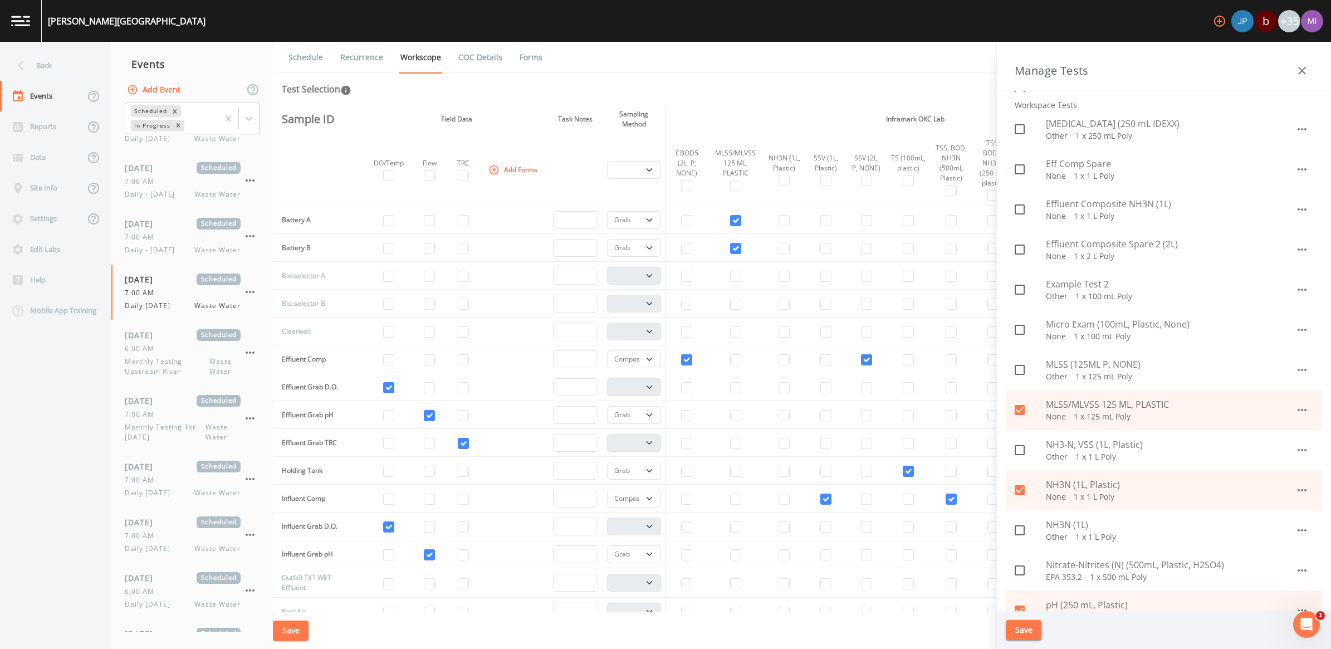
scroll to position [626, 0]
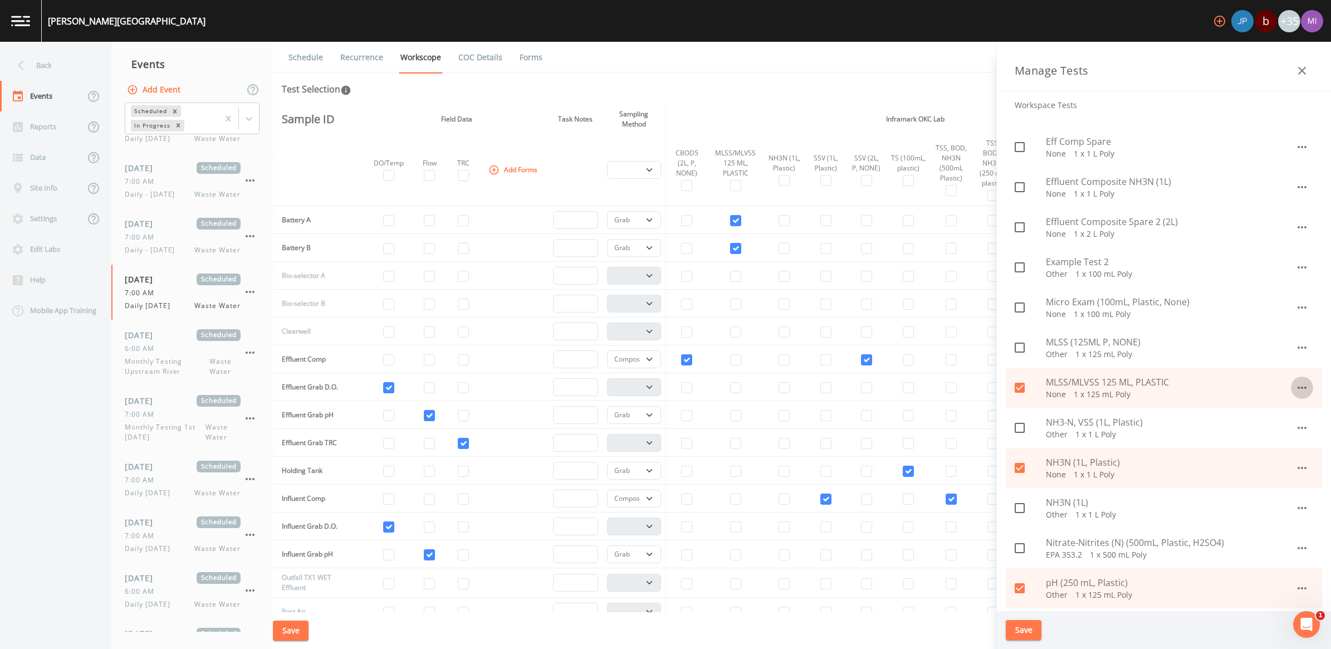
click at [1295, 386] on icon "button" at bounding box center [1301, 387] width 13 height 13
click at [1290, 415] on li "Edit" at bounding box center [1289, 413] width 65 height 20
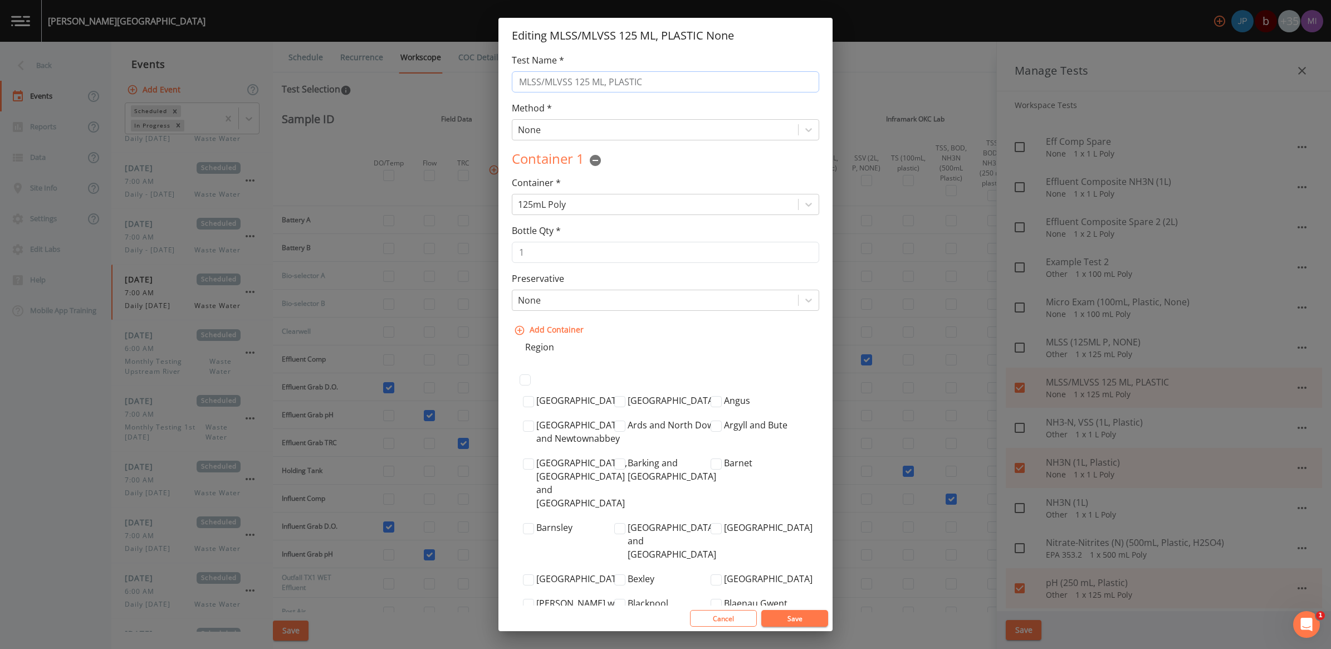
click at [530, 84] on input "MLSS/MLVSS 125 ML, PLASTIC" at bounding box center [665, 81] width 307 height 21
click at [548, 77] on input "TSS/MLVSS 125 ML, PLASTIC" at bounding box center [665, 81] width 307 height 21
type input "TSS/VSS 125 ML, PLASTIC"
drag, startPoint x: 794, startPoint y: 618, endPoint x: 800, endPoint y: 616, distance: 6.7
click at [794, 619] on button "Save" at bounding box center [794, 618] width 67 height 17
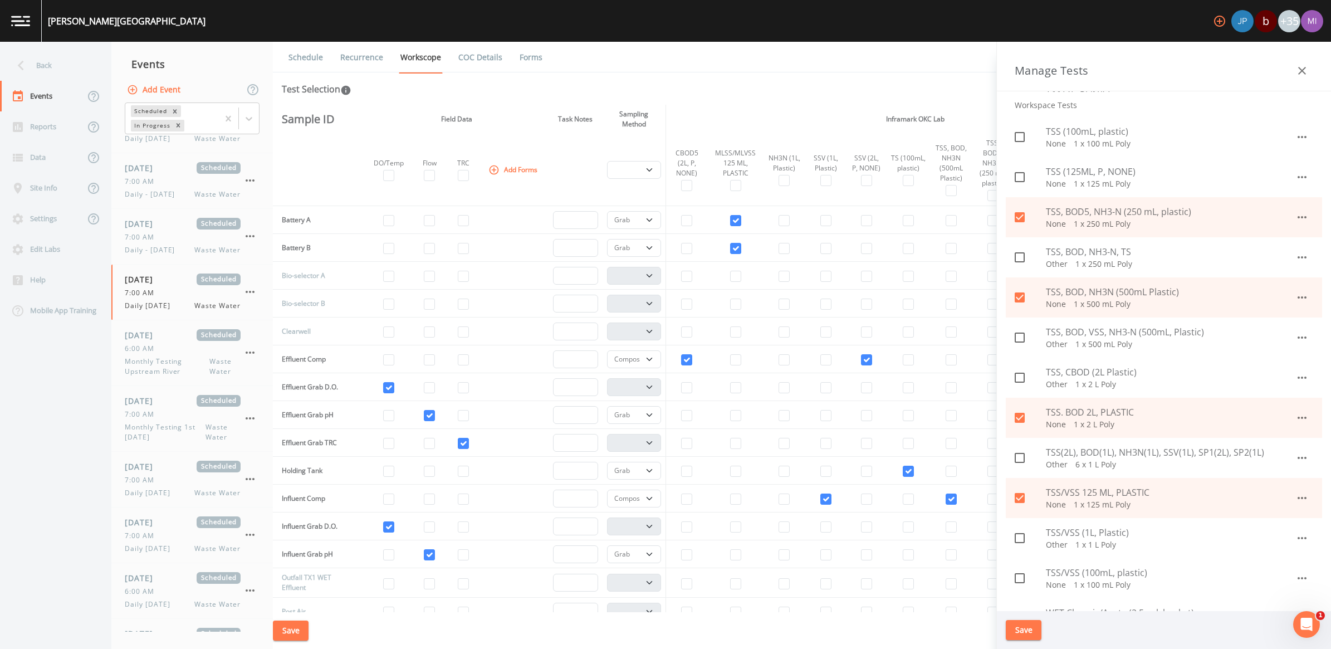
scroll to position [1670, 0]
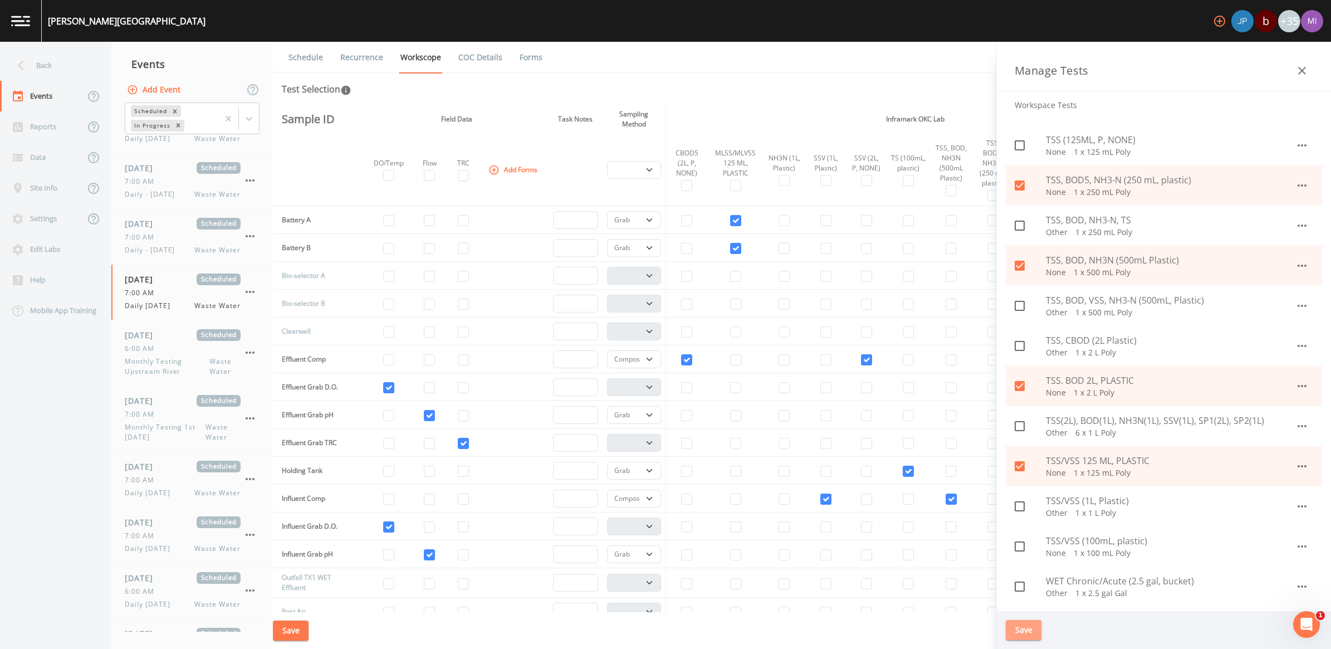
click at [1028, 627] on button "Save" at bounding box center [1023, 630] width 36 height 21
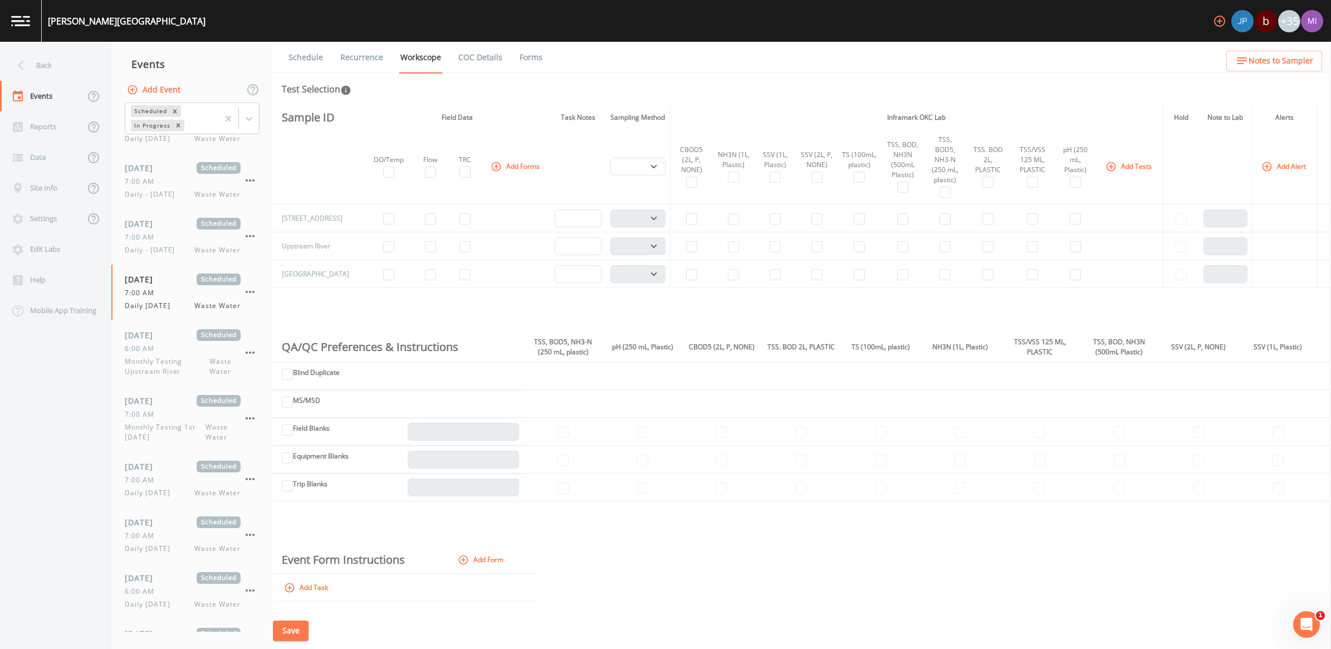
scroll to position [487, 0]
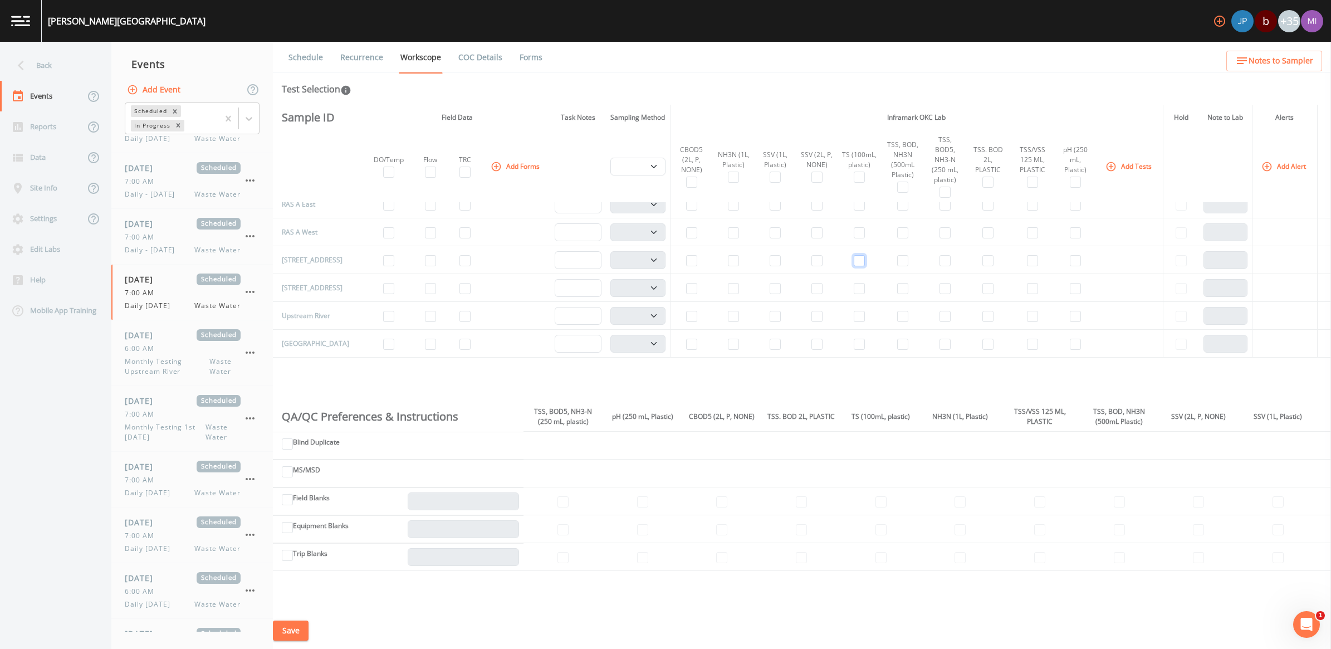
click at [853, 266] on input "checkbox" at bounding box center [858, 260] width 11 height 11
checkbox input "true"
click at [643, 263] on select "Composite Grab" at bounding box center [637, 260] width 55 height 18
select select "092b3f94-5697-4c94-9891-da161916fdbb"
click at [610, 254] on select "Composite Grab" at bounding box center [637, 260] width 55 height 18
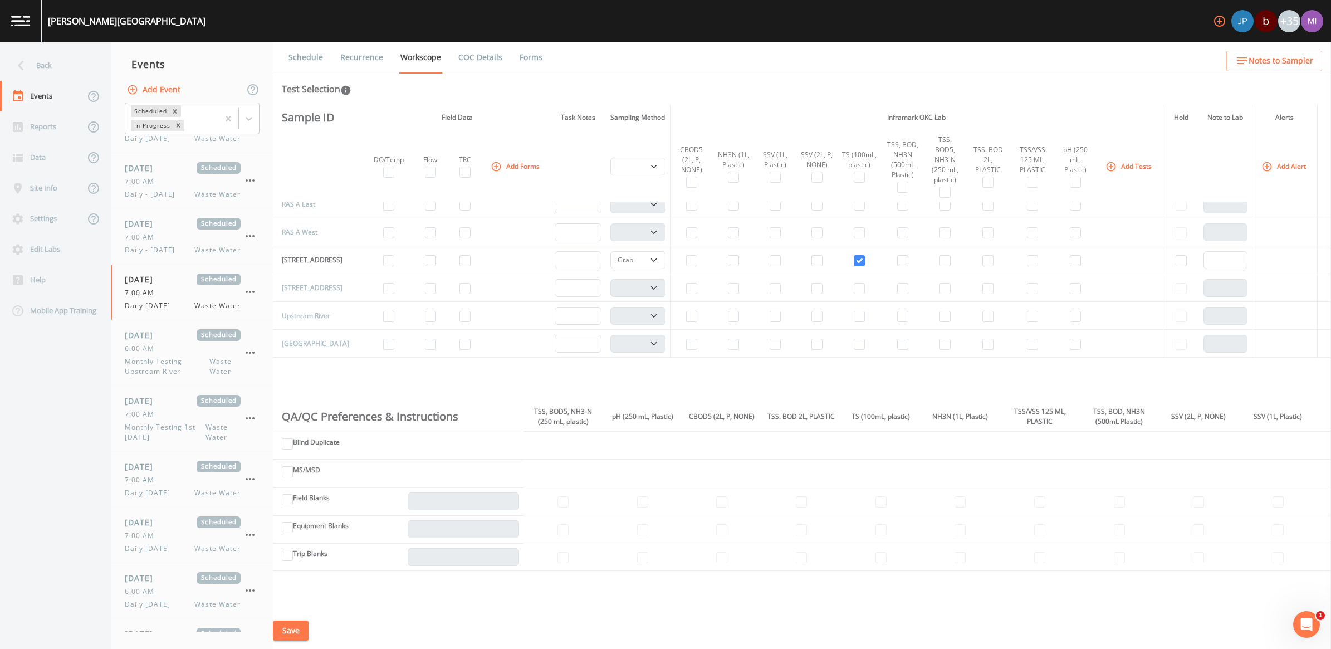
click at [1128, 162] on button "Add Tests" at bounding box center [1129, 166] width 53 height 18
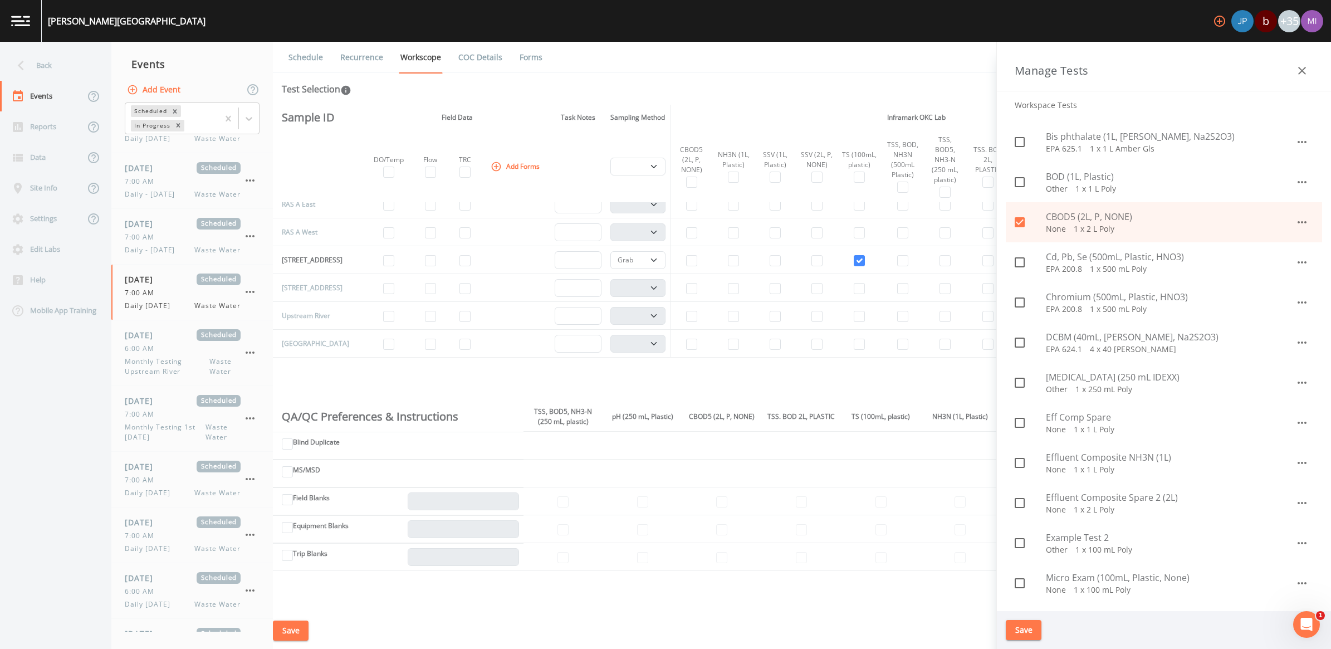
scroll to position [348, 0]
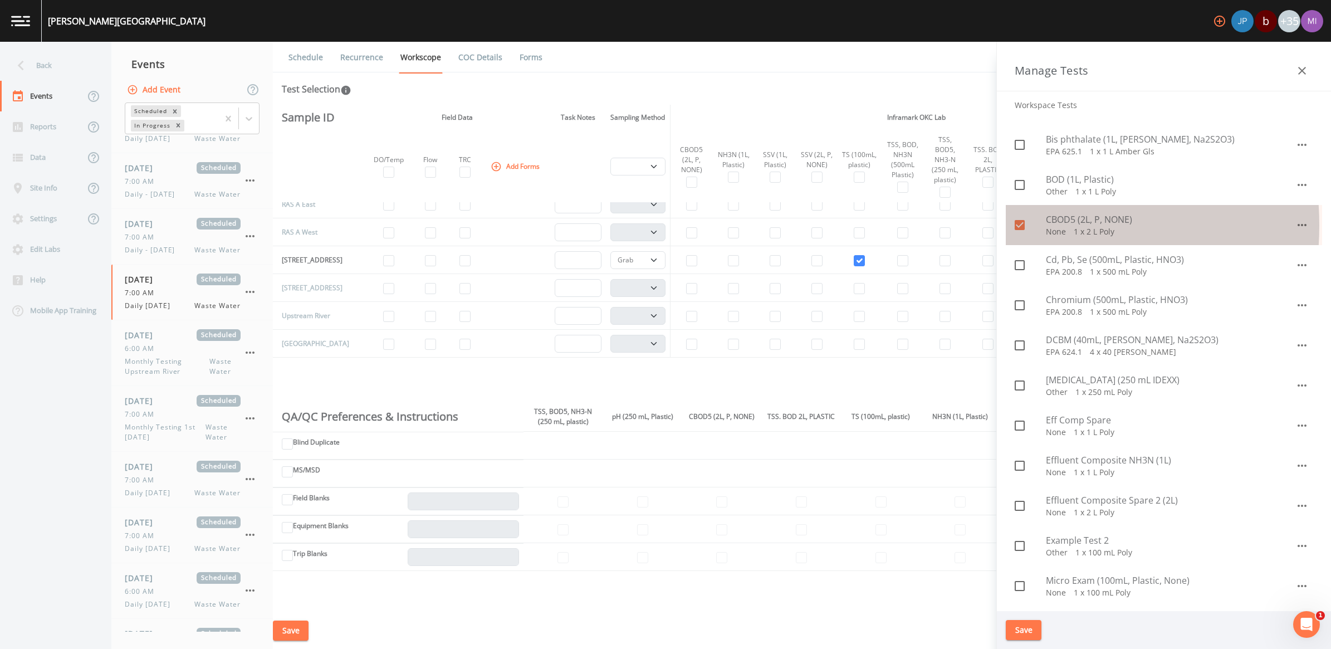
click at [1017, 225] on icon at bounding box center [1019, 224] width 13 height 13
click at [1023, 224] on icon at bounding box center [1019, 224] width 13 height 13
checkbox input "true"
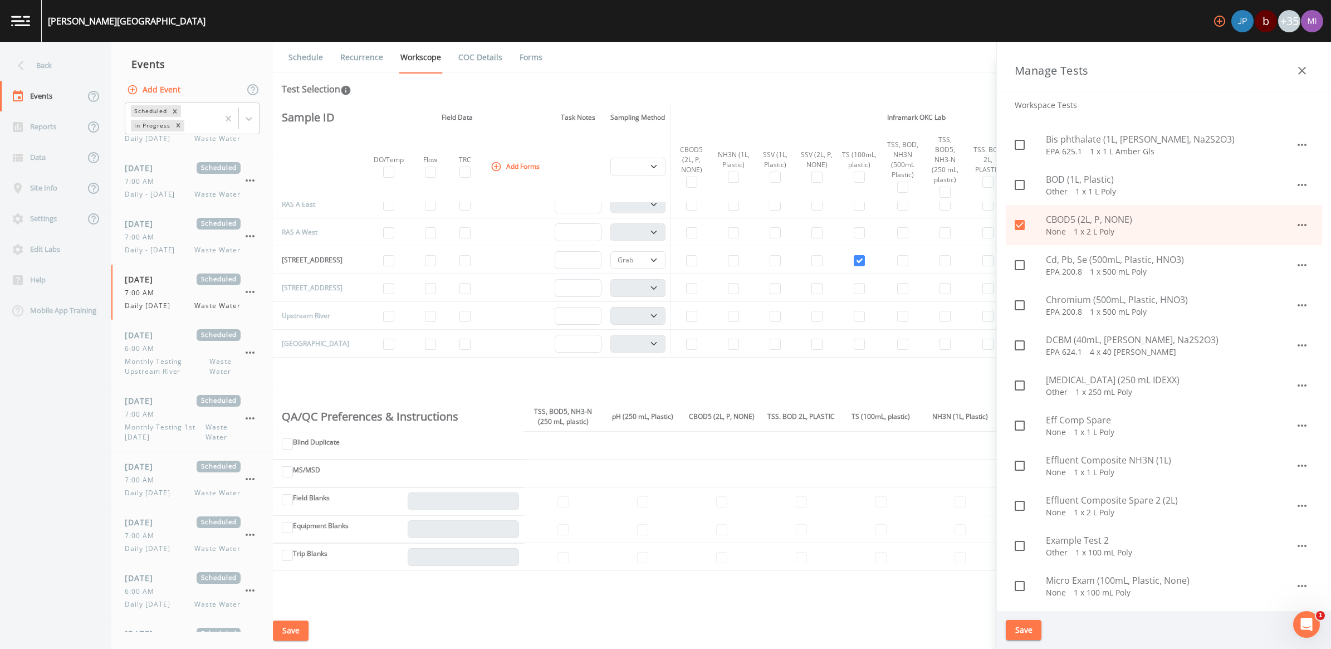
click at [1024, 627] on button "Save" at bounding box center [1023, 630] width 36 height 21
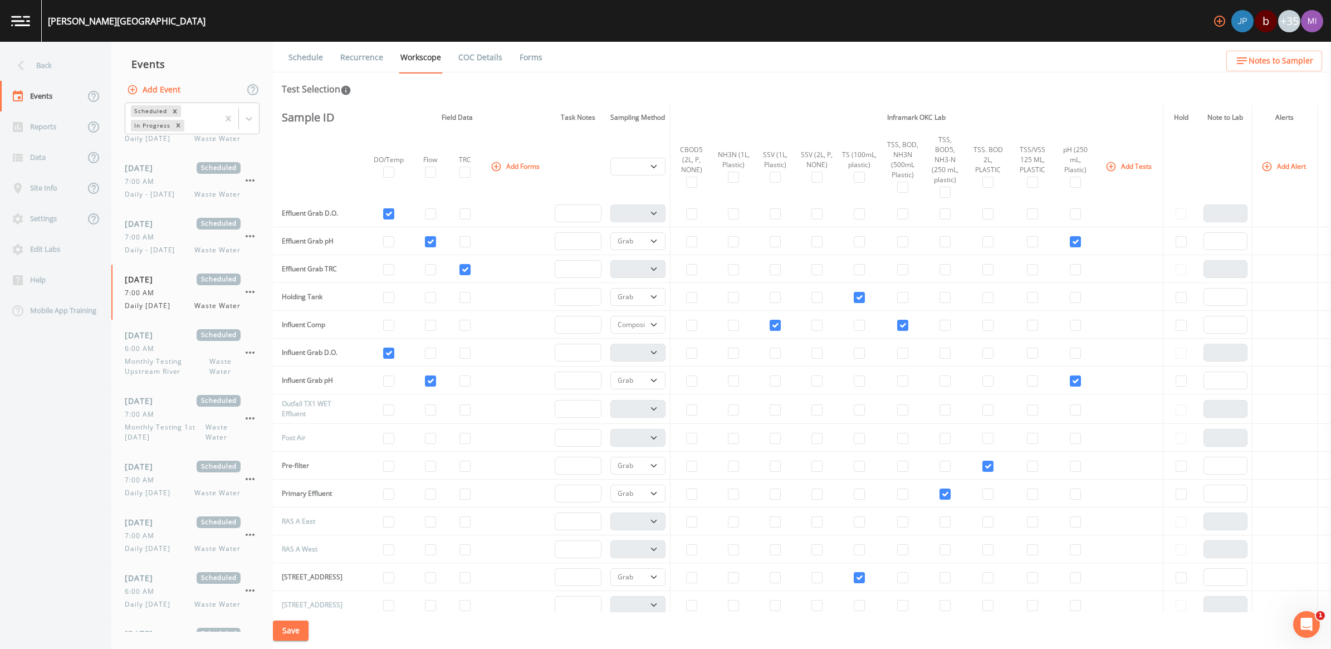
scroll to position [0, 0]
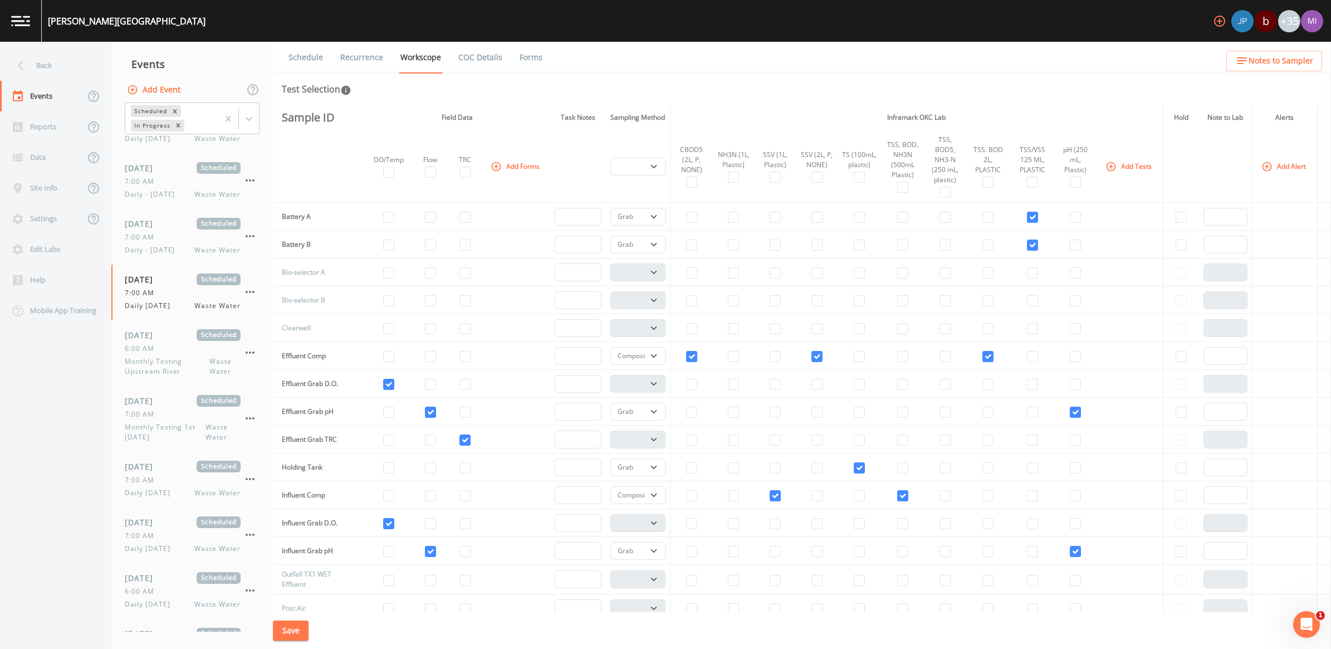
click at [685, 163] on div "CBOD5 (2L, P, NONE)" at bounding box center [691, 160] width 33 height 30
click at [686, 148] on div "CBOD5 (2L, P, NONE)" at bounding box center [691, 160] width 33 height 30
click at [1122, 167] on button "Add Tests" at bounding box center [1129, 166] width 53 height 18
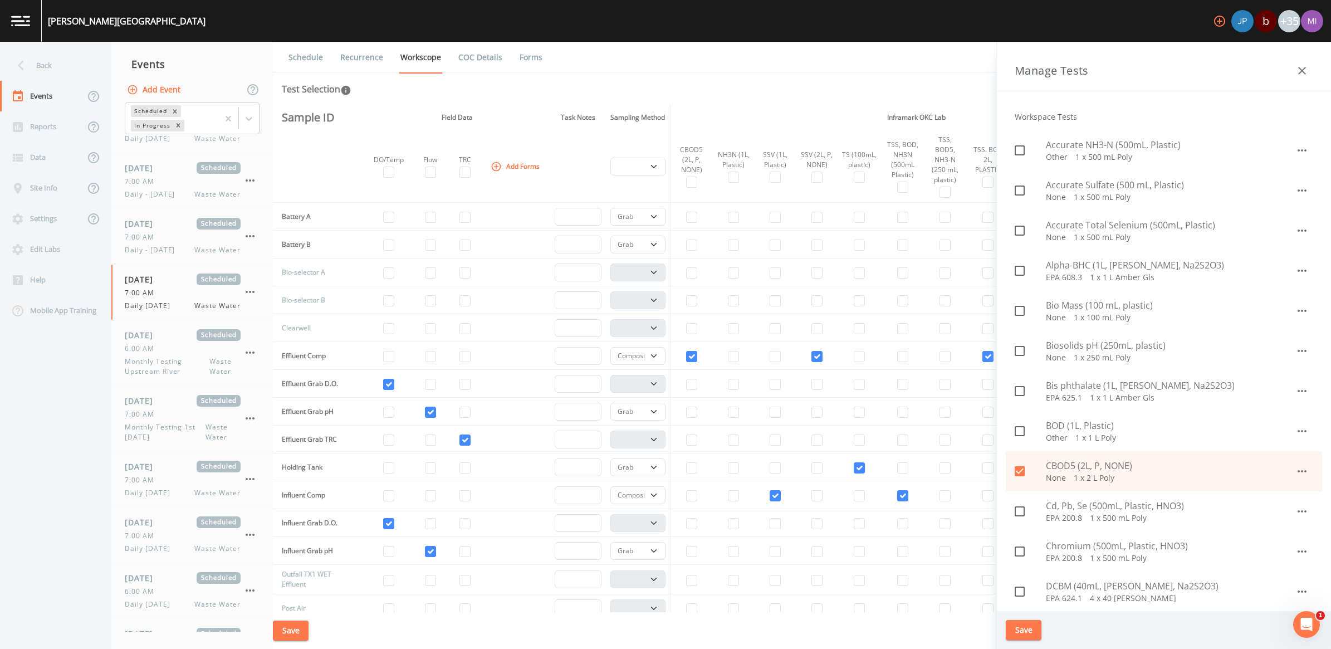
scroll to position [139, 0]
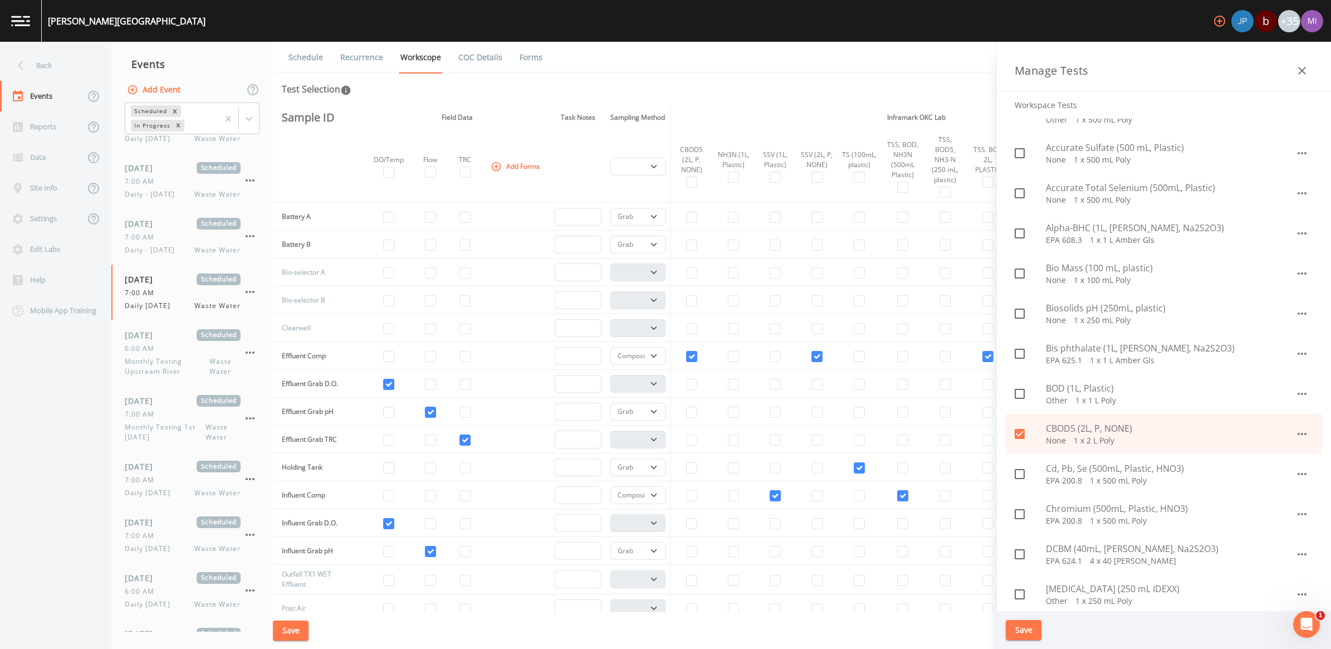
click at [1297, 433] on icon "button" at bounding box center [1301, 433] width 13 height 13
click at [1295, 459] on li "Edit" at bounding box center [1289, 459] width 65 height 20
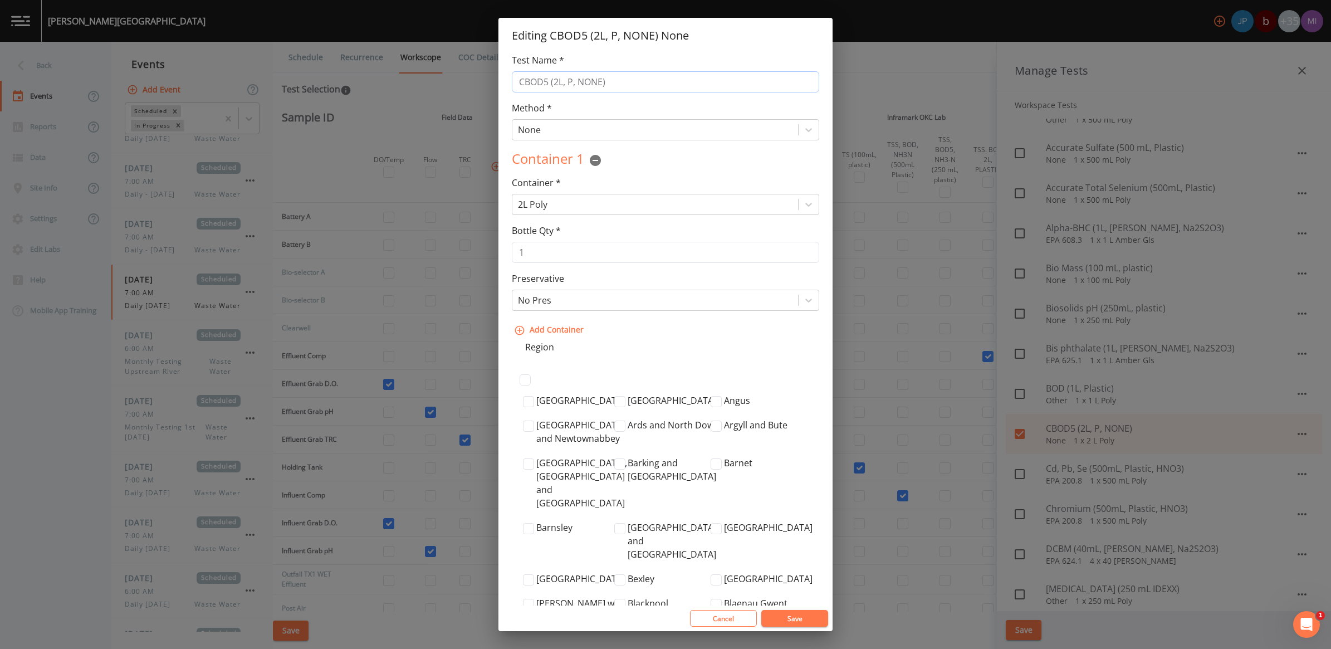
click at [549, 84] on input "CBOD5 (2L, P, NONE)" at bounding box center [665, 81] width 307 height 21
click at [629, 78] on input "CBOD5/Spare (2L, P, NONE)" at bounding box center [665, 81] width 307 height 21
click at [601, 82] on input "CBOD5/Spare (2L, P, None)" at bounding box center [665, 81] width 307 height 21
type input "CBOD5/Spare (2L, Plastic, None)"
click at [788, 619] on button "Save" at bounding box center [794, 618] width 67 height 17
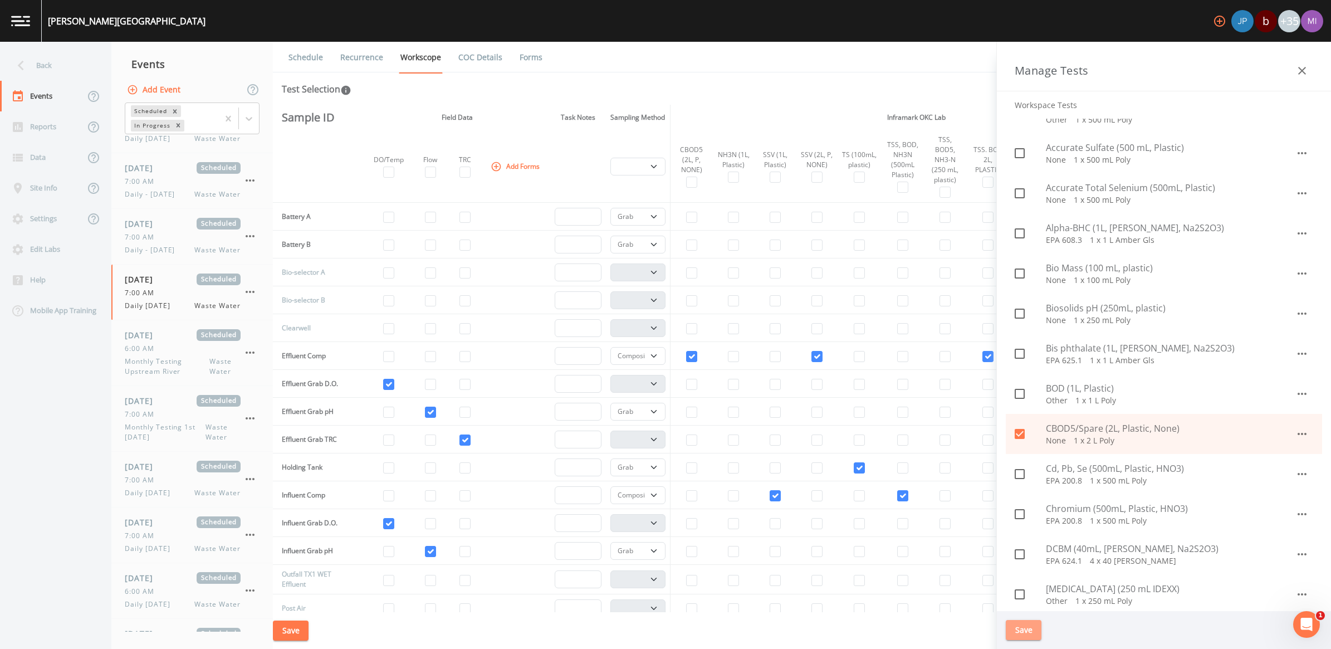
click at [1025, 627] on button "Save" at bounding box center [1023, 630] width 36 height 21
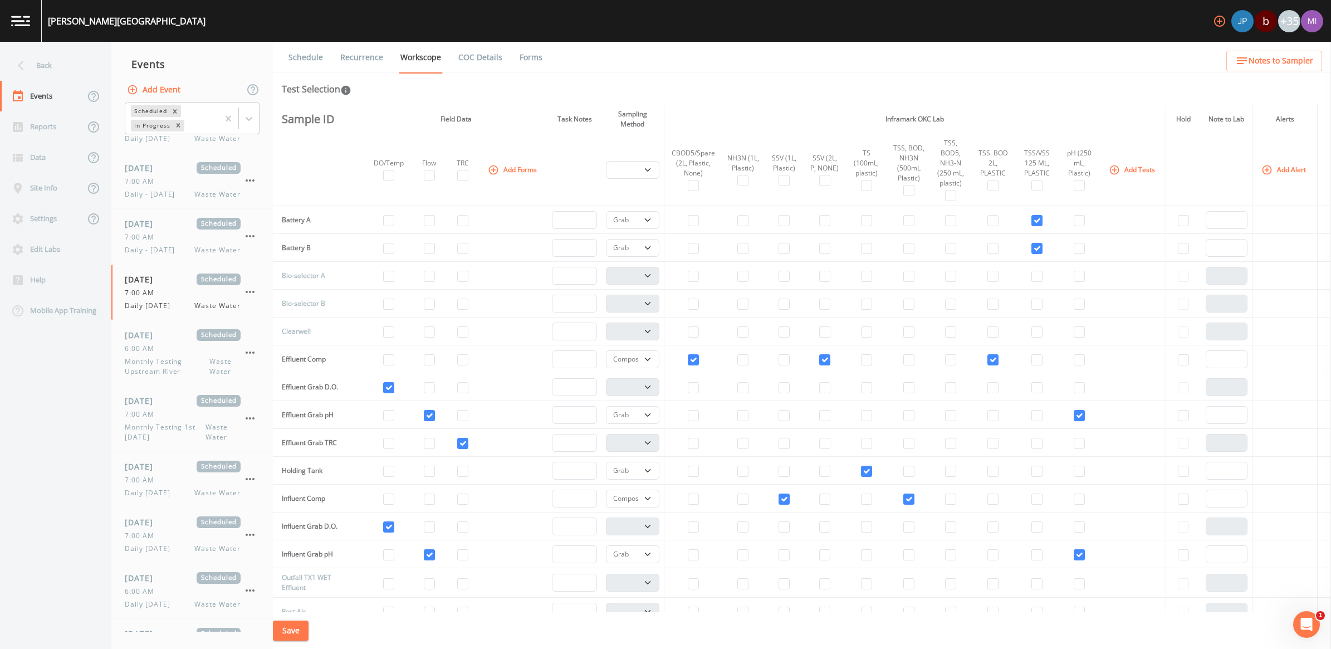
click at [298, 626] on button "Save" at bounding box center [291, 630] width 36 height 21
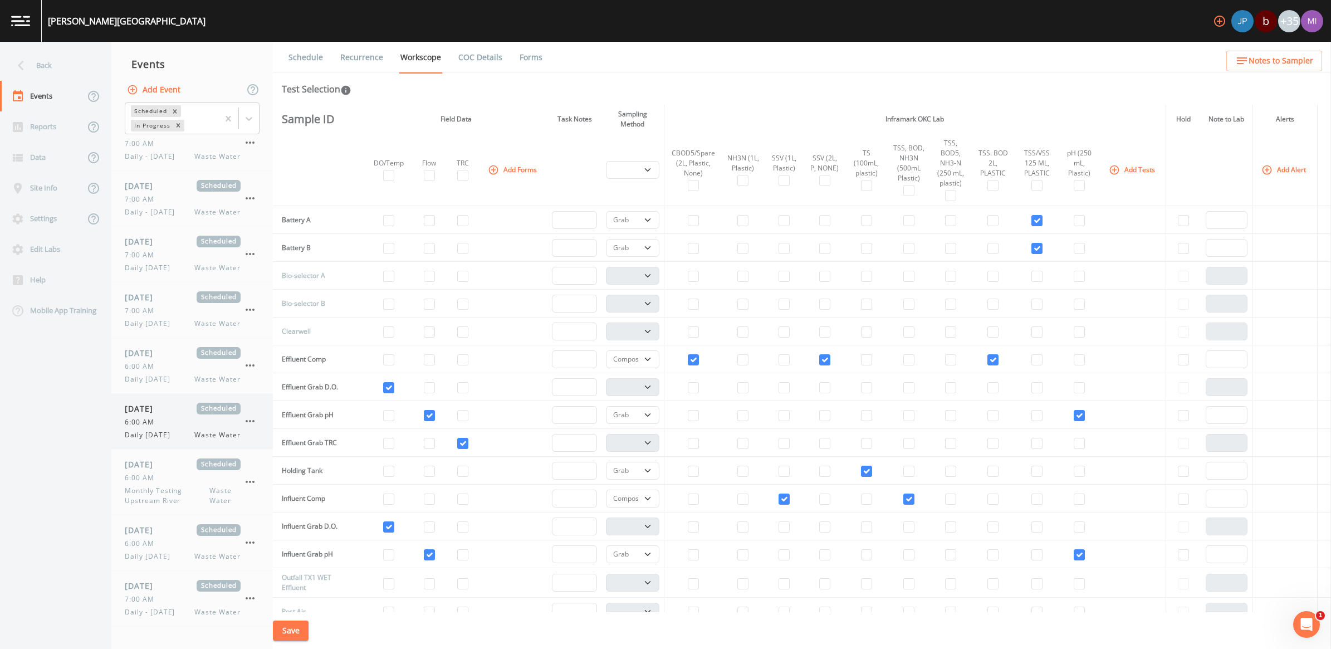
scroll to position [0, 0]
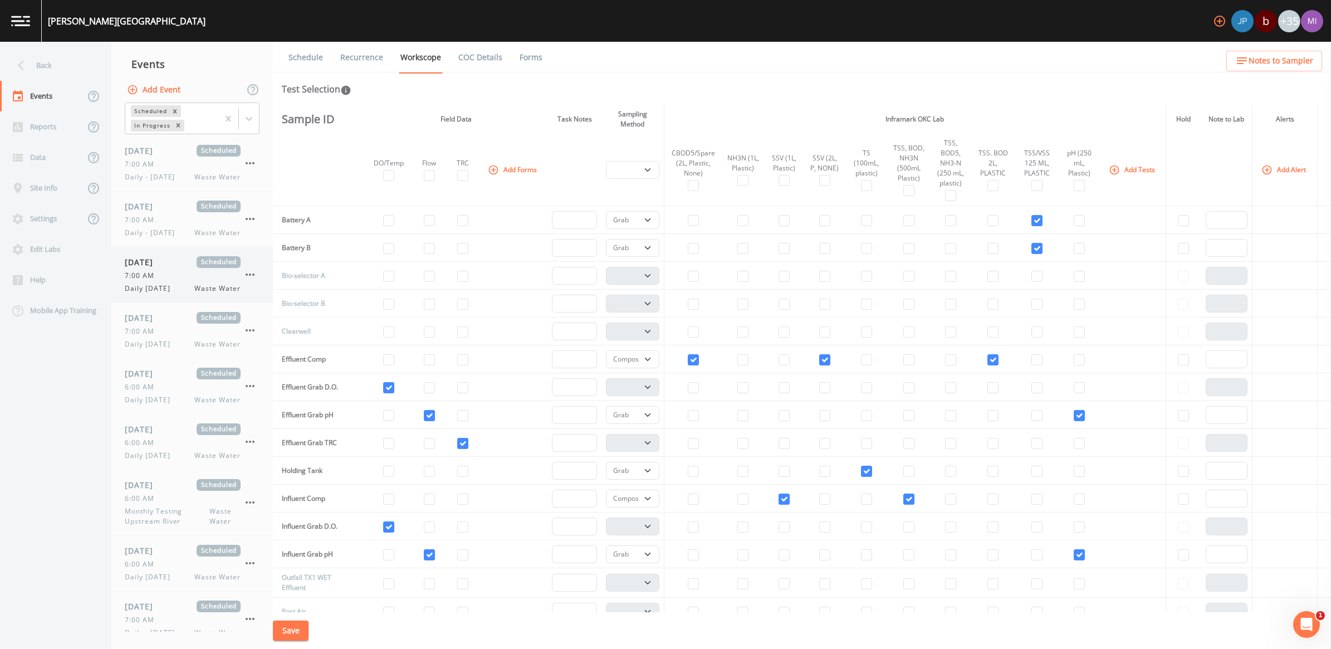
click at [146, 288] on span "Daily [DATE]" at bounding box center [151, 288] width 52 height 10
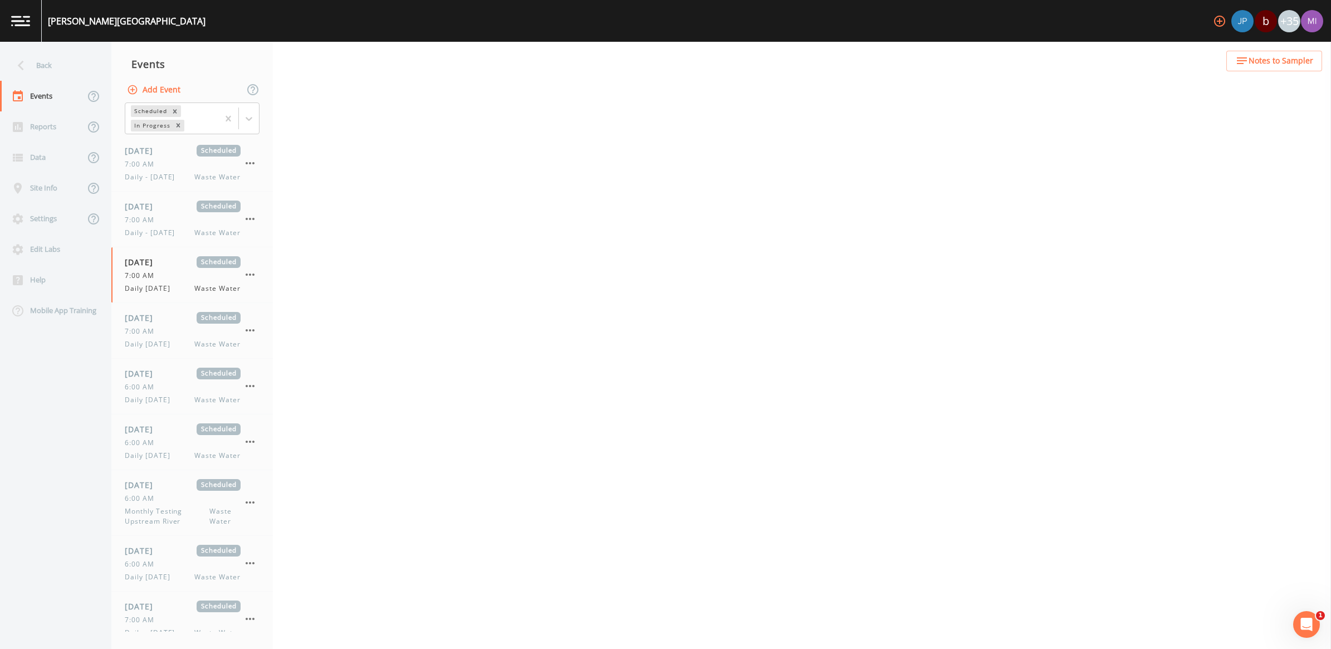
select select "092b3f94-5697-4c94-9891-da161916fdbb"
select select "b6a3c313-748b-4795-a028-792ad310bd60"
select select "092b3f94-5697-4c94-9891-da161916fdbb"
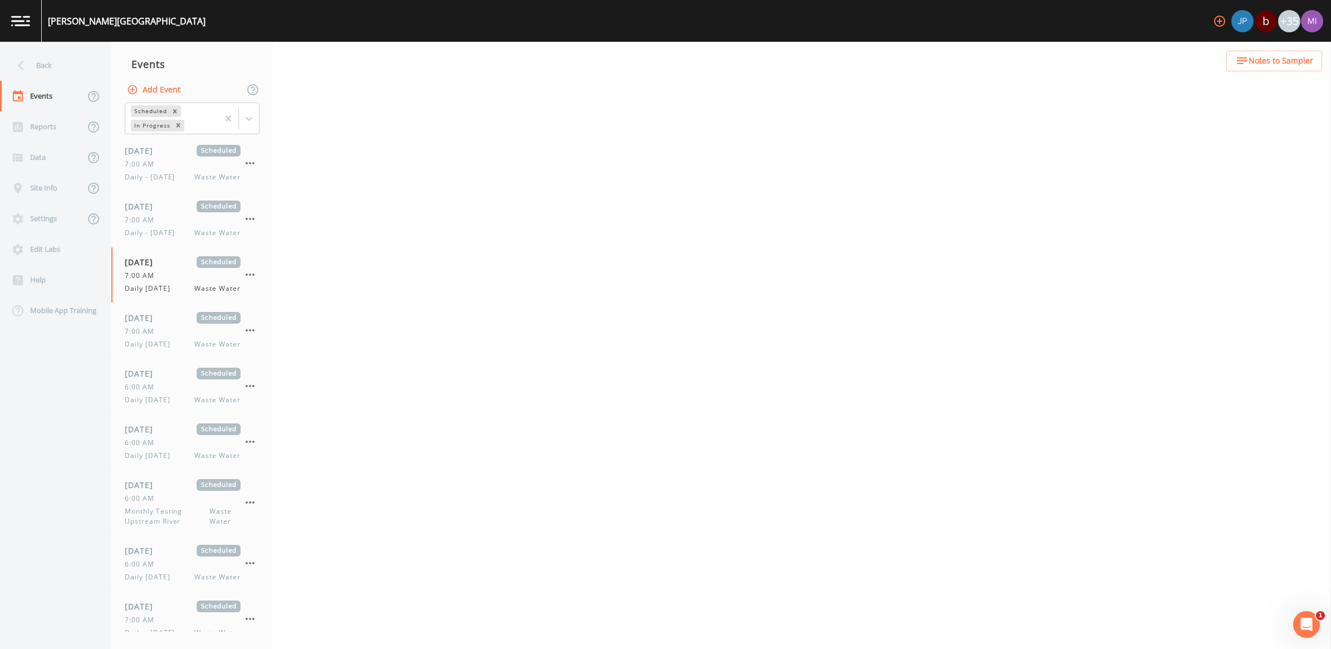
select select "b6a3c313-748b-4795-a028-792ad310bd60"
select select "092b3f94-5697-4c94-9891-da161916fdbb"
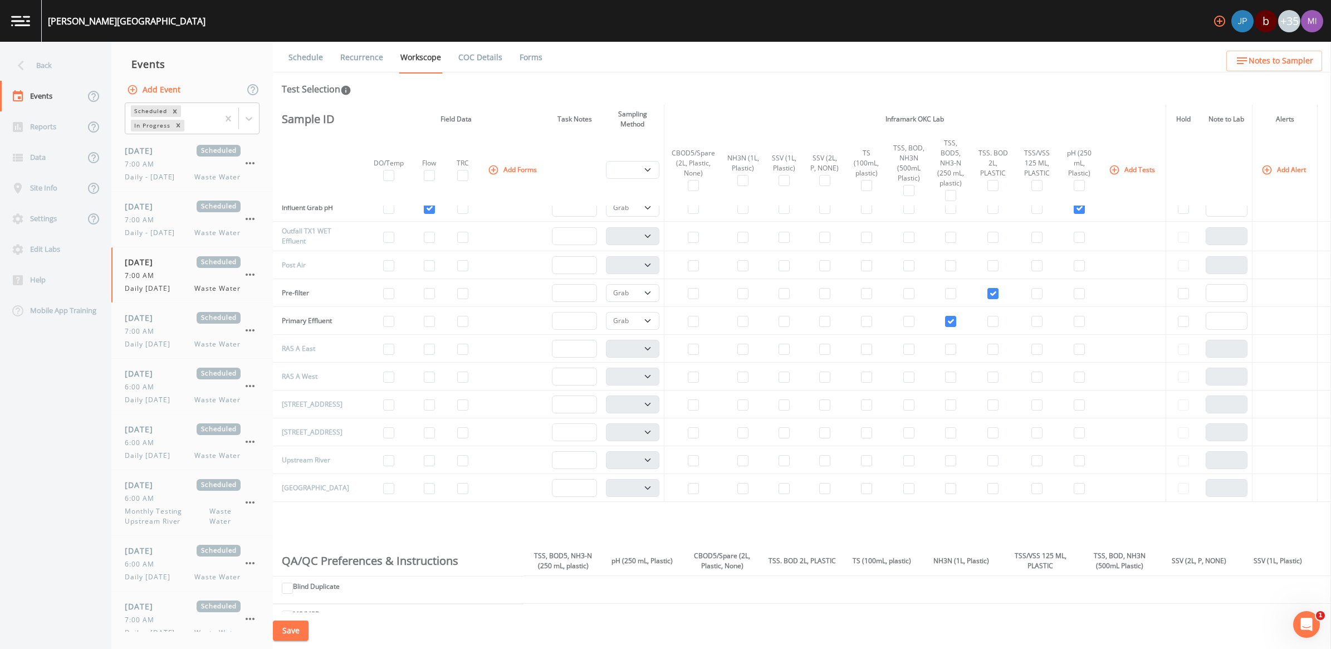
scroll to position [348, 0]
click at [862, 408] on input "checkbox" at bounding box center [866, 402] width 11 height 11
checkbox input "true"
drag, startPoint x: 644, startPoint y: 406, endPoint x: 635, endPoint y: 416, distance: 13.0
click at [644, 406] on select "Composite Grab" at bounding box center [632, 403] width 53 height 18
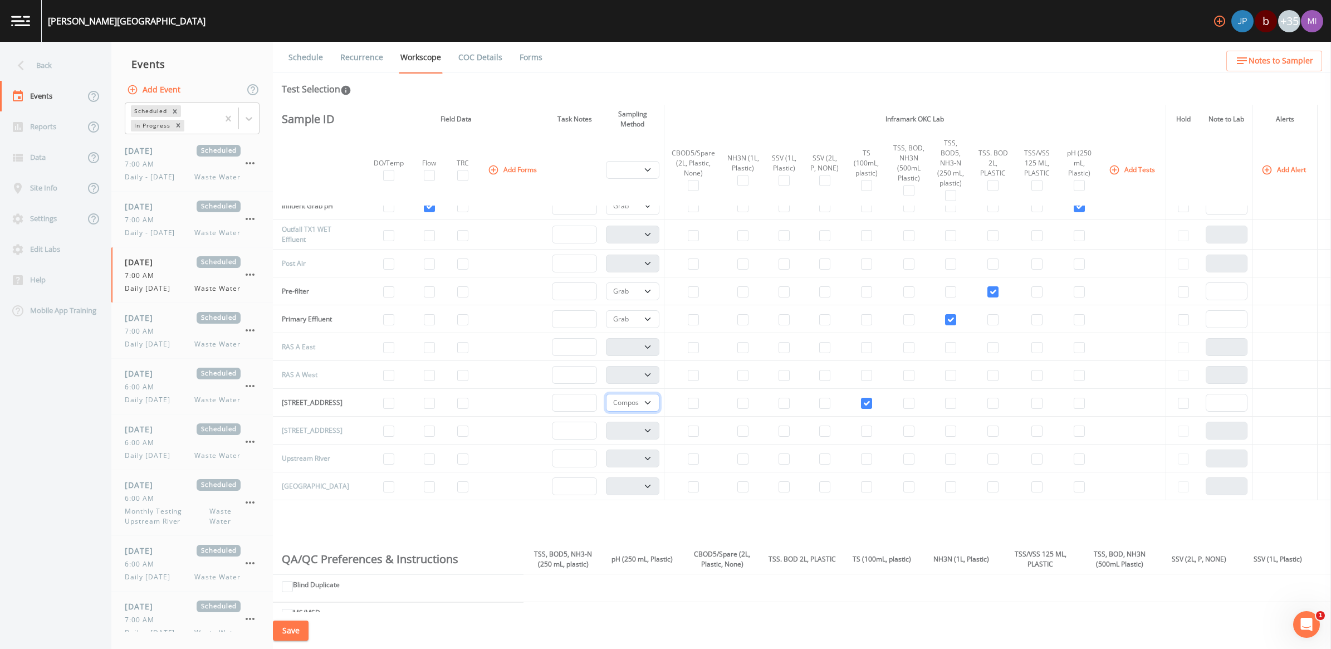
select select "092b3f94-5697-4c94-9891-da161916fdbb"
click at [606, 396] on select "Composite Grab" at bounding box center [632, 403] width 53 height 18
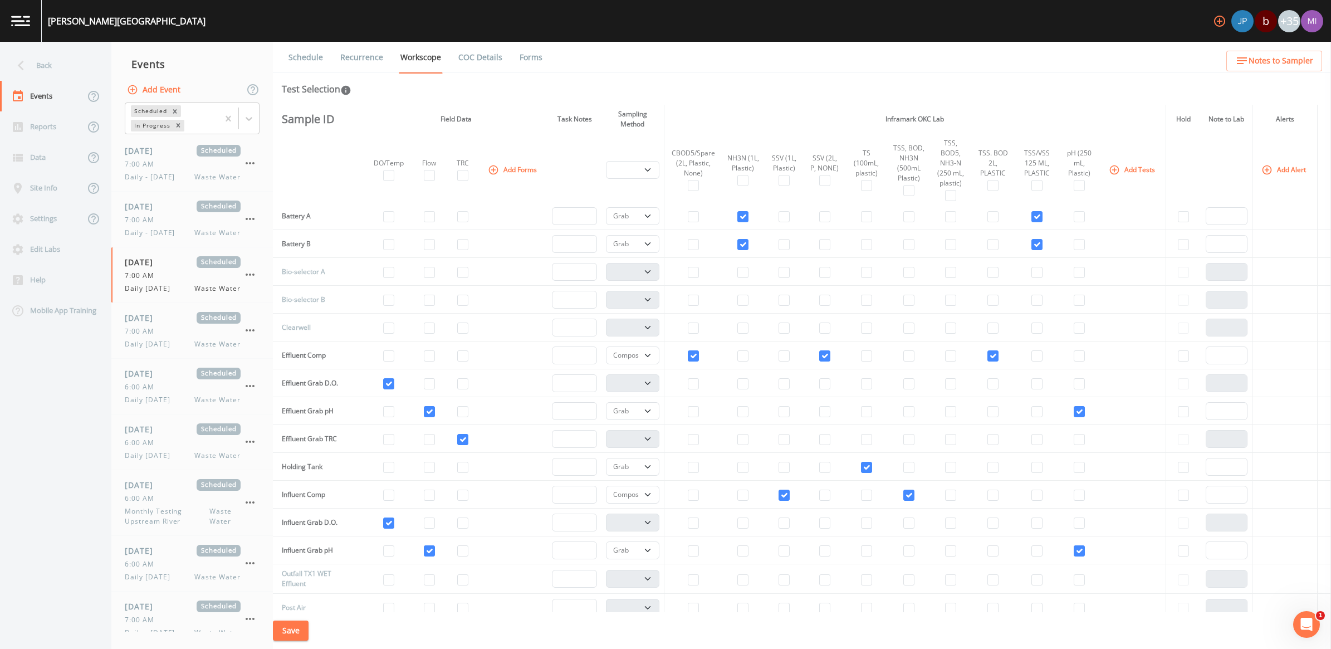
scroll to position [0, 0]
click at [821, 356] on input "checkbox" at bounding box center [824, 359] width 11 height 11
checkbox input "false"
click at [778, 358] on input "checkbox" at bounding box center [783, 359] width 11 height 11
checkbox input "true"
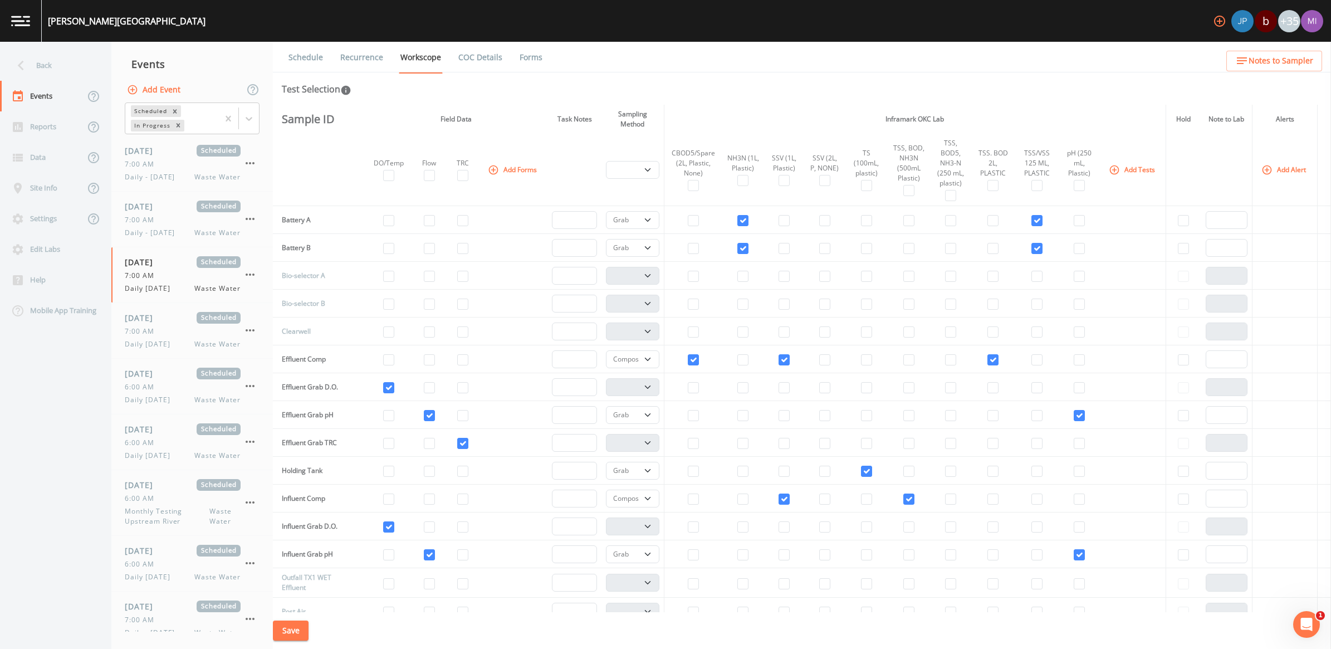
click at [290, 625] on button "Save" at bounding box center [291, 630] width 36 height 21
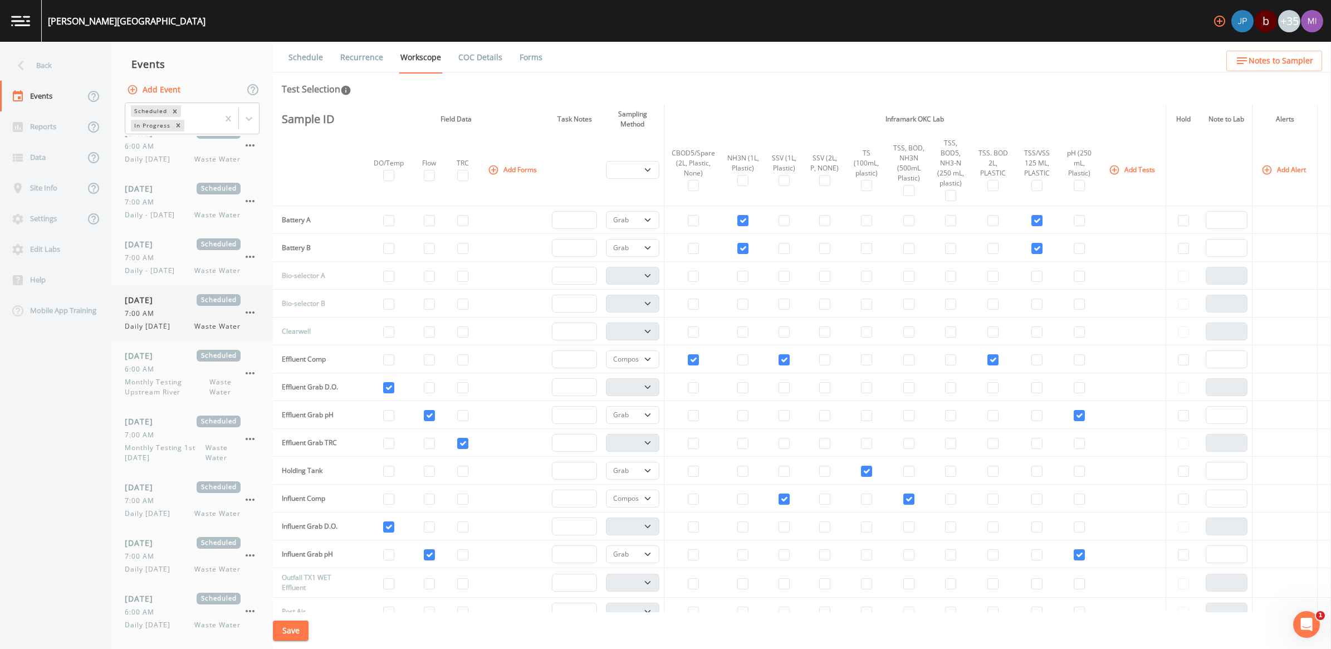
click at [152, 327] on span "Daily [DATE]" at bounding box center [151, 326] width 52 height 10
select select "092b3f94-5697-4c94-9891-da161916fdbb"
select select "b6a3c313-748b-4795-a028-792ad310bd60"
select select "092b3f94-5697-4c94-9891-da161916fdbb"
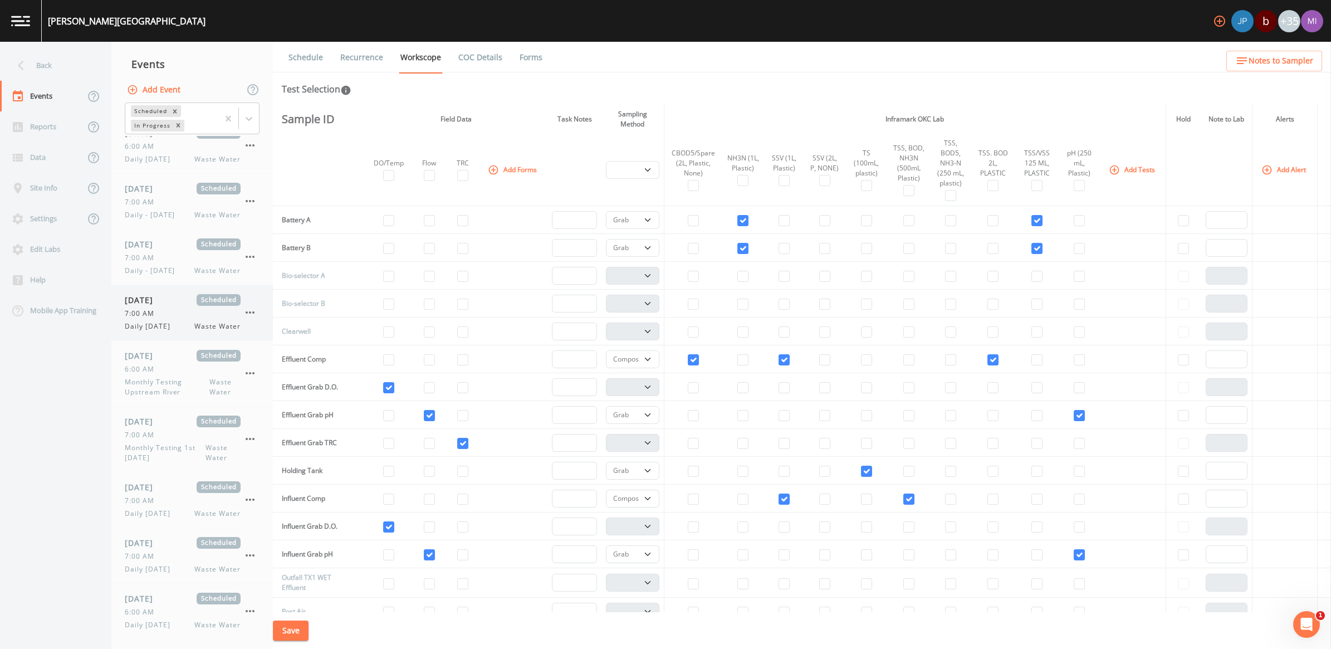
select select "092b3f94-5697-4c94-9891-da161916fdbb"
select select "b6a3c313-748b-4795-a028-792ad310bd60"
select select "092b3f94-5697-4c94-9891-da161916fdbb"
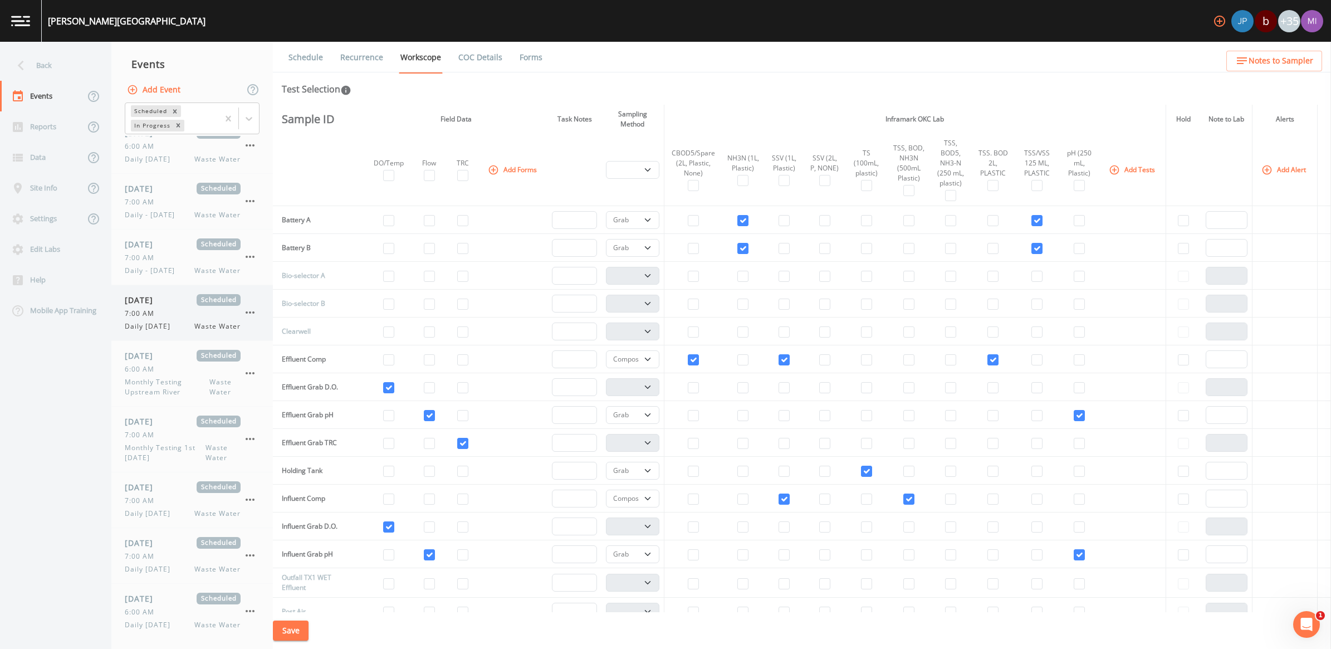
select select "092b3f94-5697-4c94-9891-da161916fdbb"
click at [819, 359] on input "checkbox" at bounding box center [824, 359] width 11 height 11
checkbox input "false"
click at [778, 363] on input "checkbox" at bounding box center [783, 359] width 11 height 11
checkbox input "true"
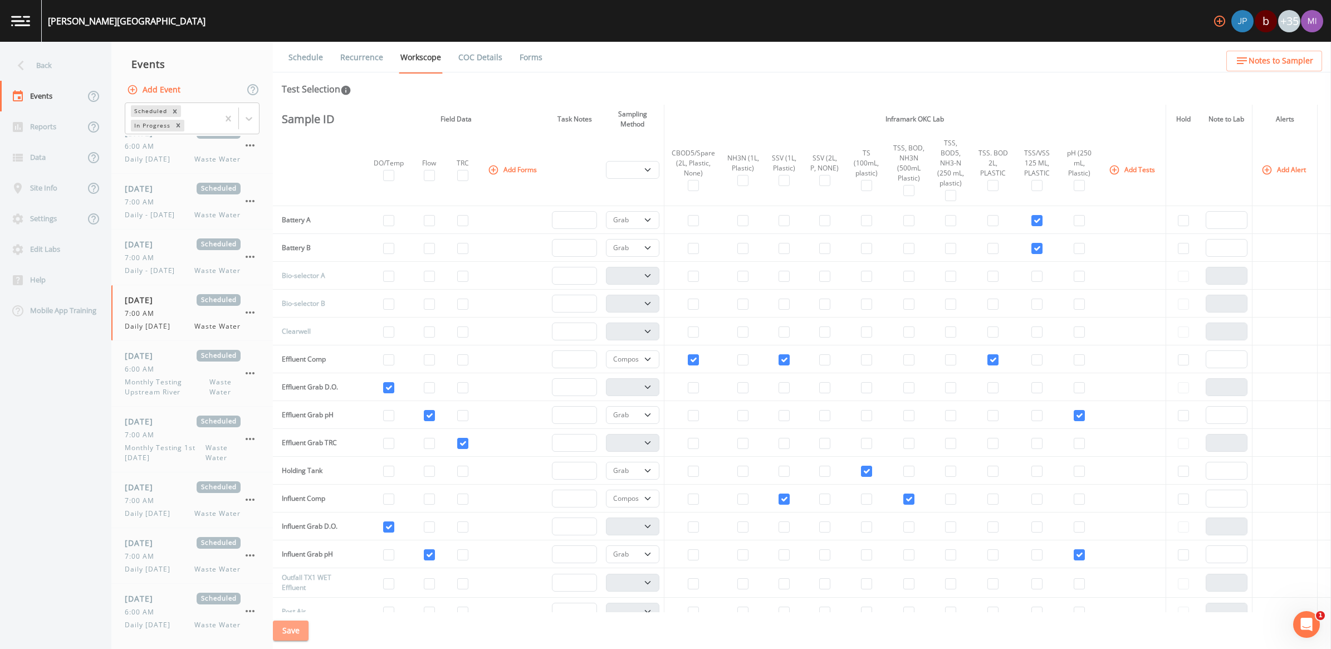
click at [296, 631] on button "Save" at bounding box center [291, 630] width 36 height 21
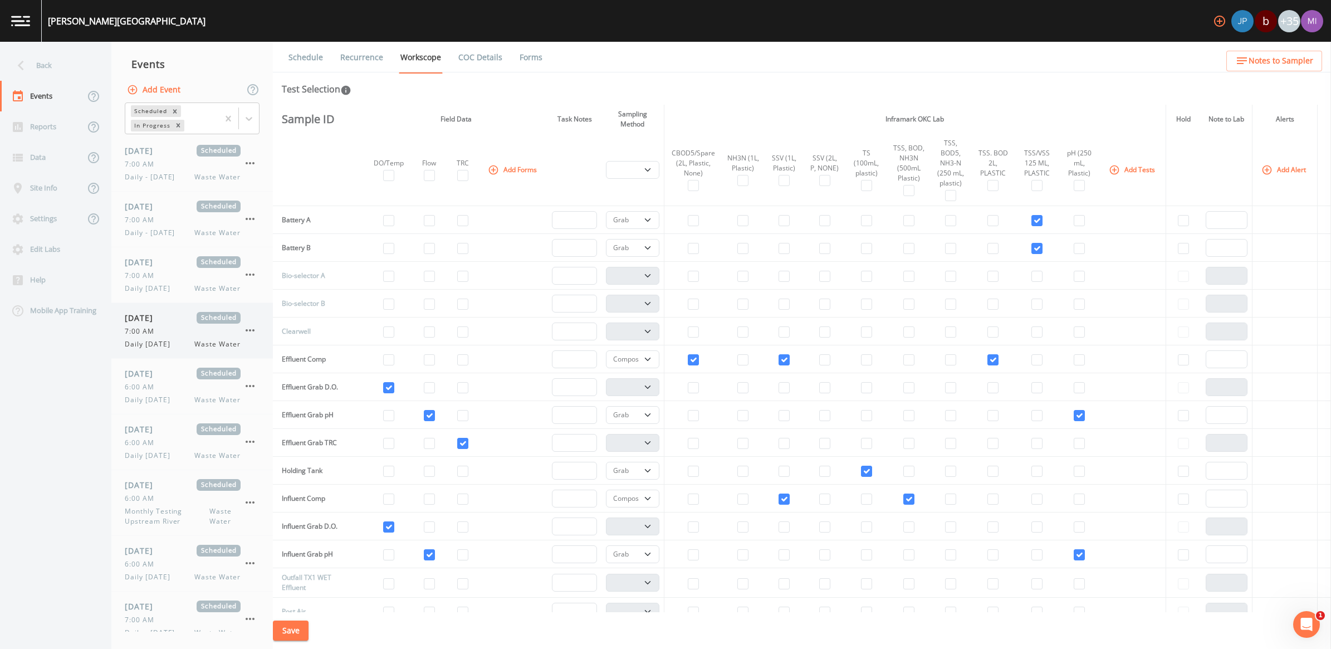
click at [159, 334] on span "7:00 AM" at bounding box center [143, 331] width 36 height 10
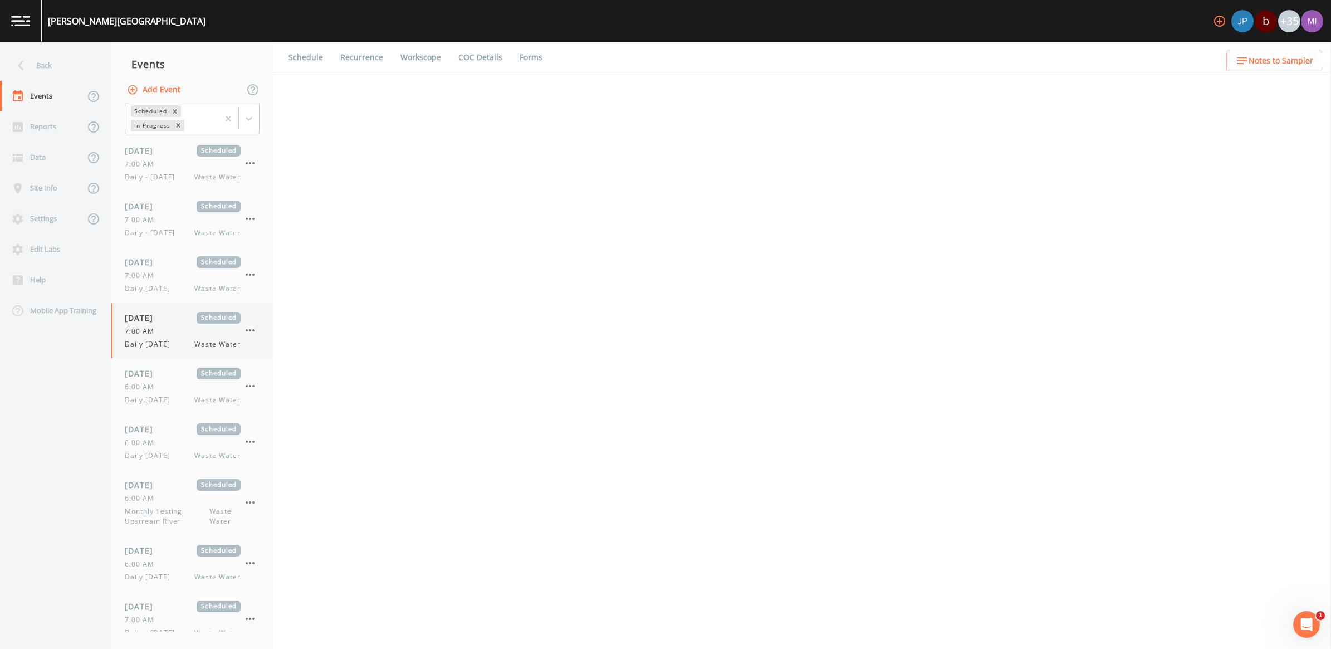
select select "092b3f94-5697-4c94-9891-da161916fdbb"
select select "b6a3c313-748b-4795-a028-792ad310bd60"
select select "092b3f94-5697-4c94-9891-da161916fdbb"
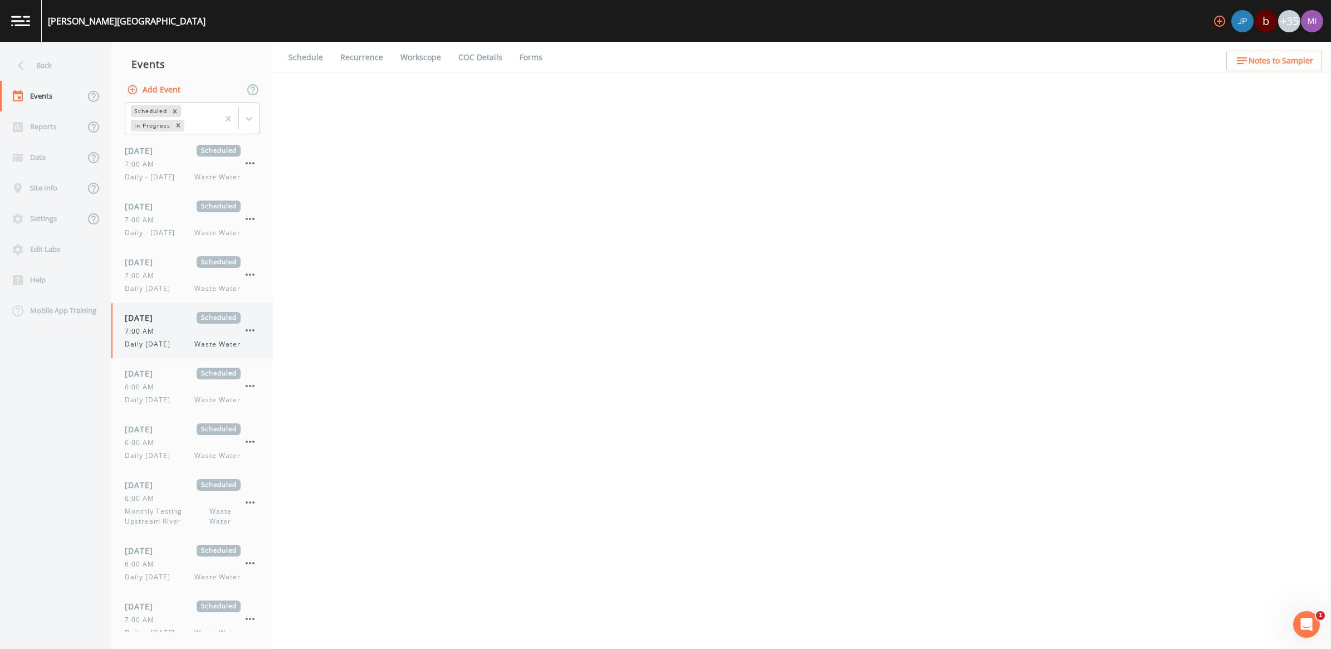
select select "b6a3c313-748b-4795-a028-792ad310bd60"
select select "092b3f94-5697-4c94-9891-da161916fdbb"
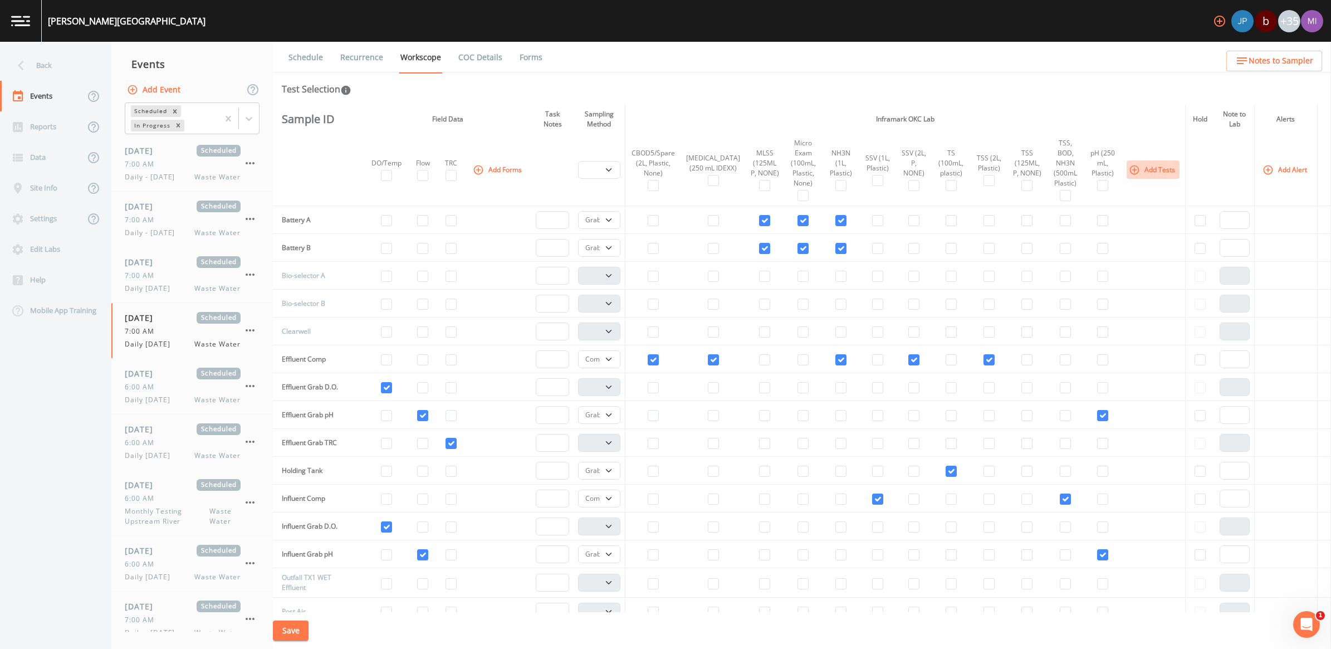
click at [1131, 168] on button "Add Tests" at bounding box center [1152, 169] width 53 height 18
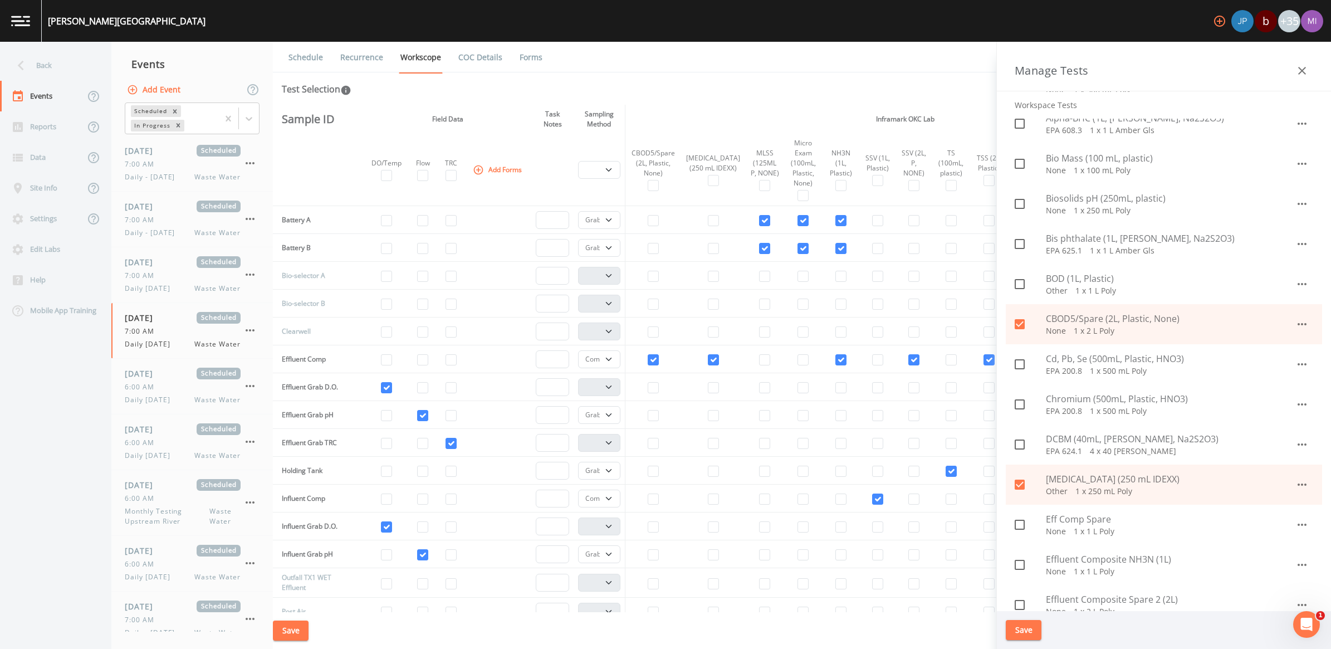
scroll to position [418, 0]
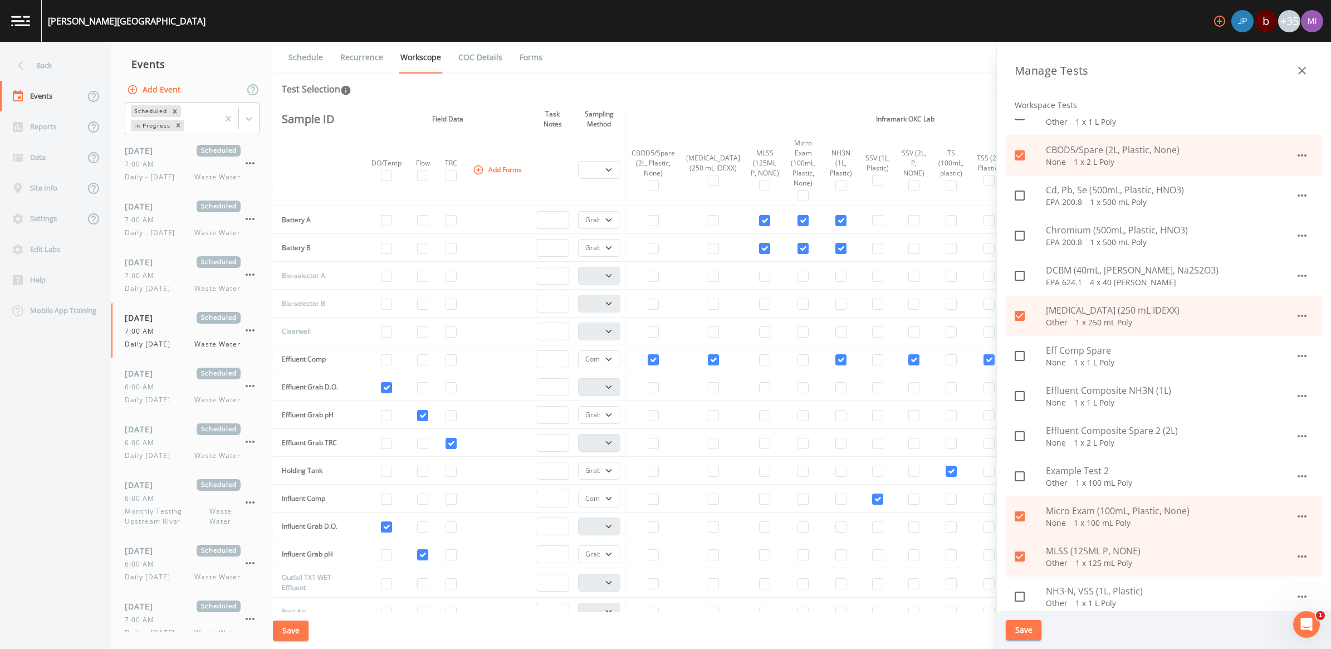
click at [1298, 517] on icon "button" at bounding box center [1301, 515] width 13 height 13
click at [1293, 540] on li "Edit" at bounding box center [1289, 542] width 65 height 20
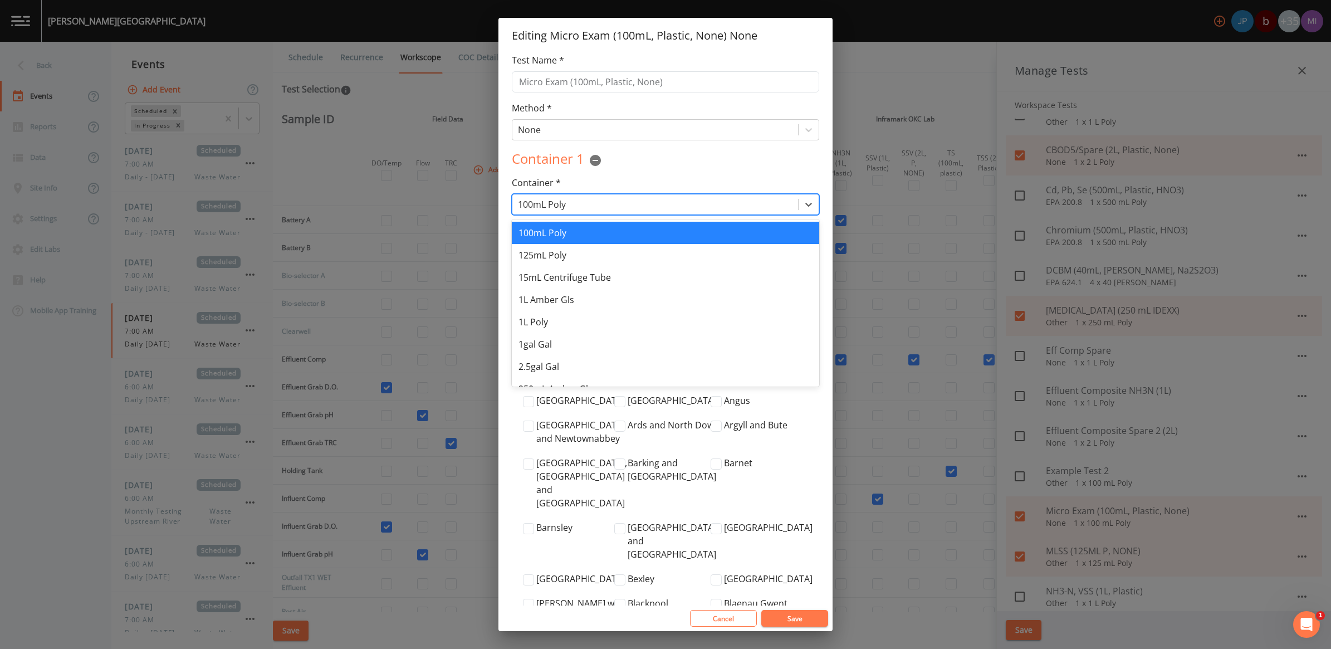
click at [537, 203] on div at bounding box center [655, 205] width 274 height 16
click at [541, 257] on div "125mL Poly" at bounding box center [665, 255] width 307 height 22
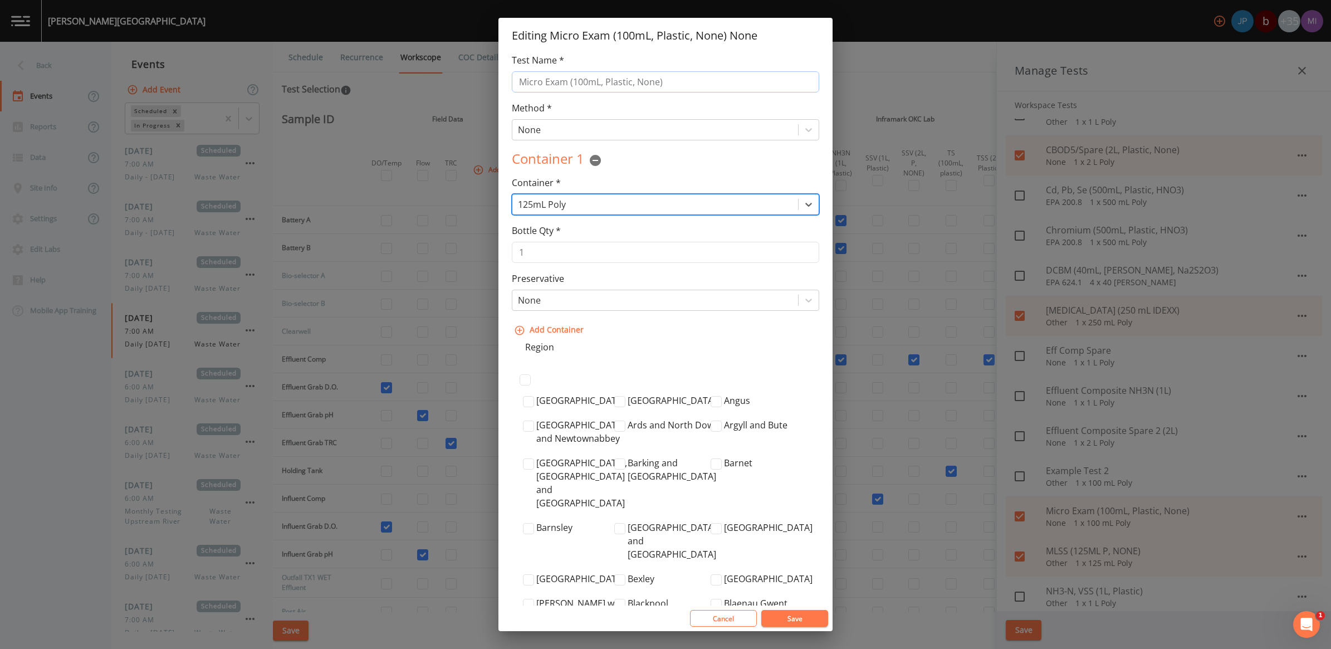
click at [588, 78] on input "Micro Exam (100mL, Plastic, None)" at bounding box center [665, 81] width 307 height 21
type input "Micro Exam (125mL, Plastic, None)"
click at [802, 620] on button "Save" at bounding box center [794, 618] width 67 height 17
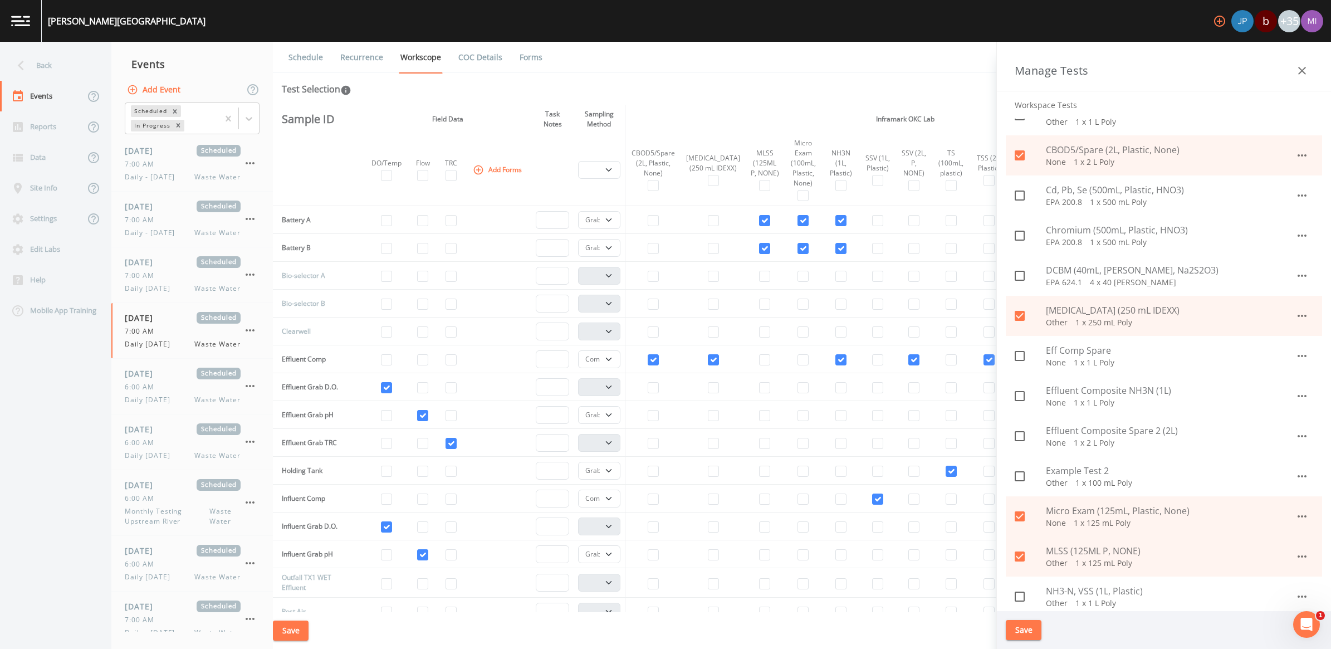
click at [1028, 635] on button "Save" at bounding box center [1023, 630] width 36 height 21
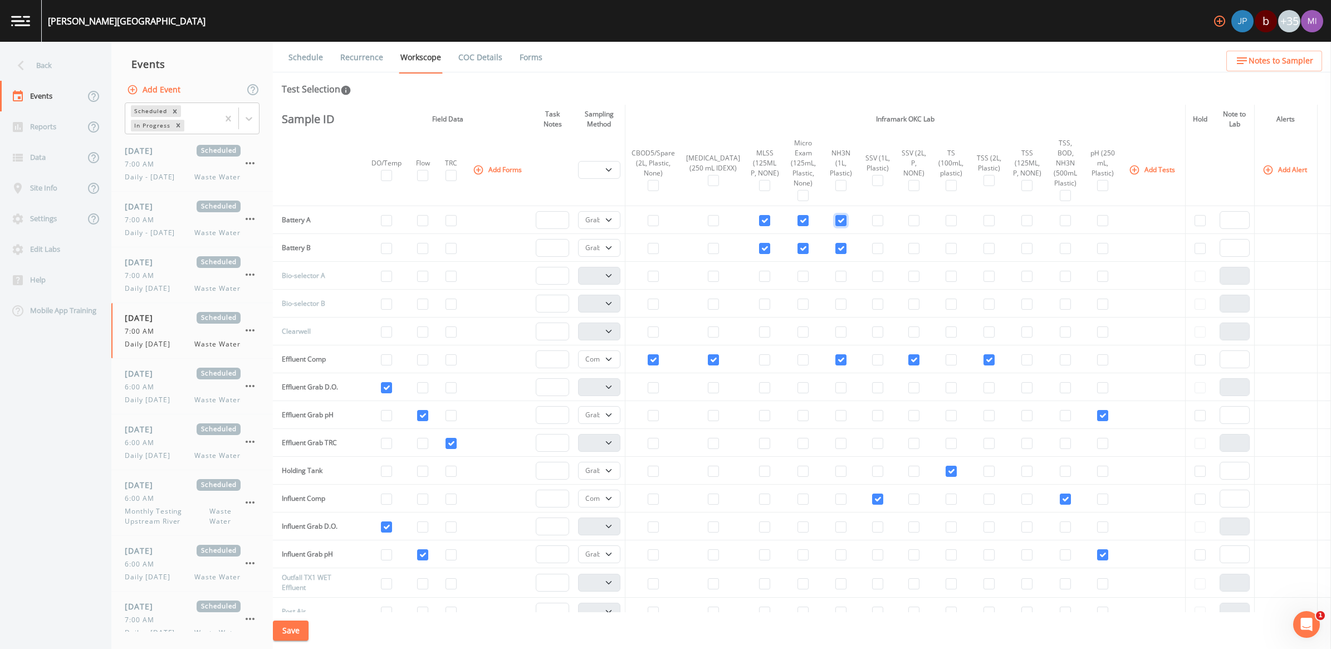
click at [835, 222] on input "checkbox" at bounding box center [840, 220] width 11 height 11
checkbox input "false"
click at [759, 224] on input "checkbox" at bounding box center [764, 220] width 11 height 11
checkbox input "false"
click at [759, 248] on input "checkbox" at bounding box center [764, 248] width 11 height 11
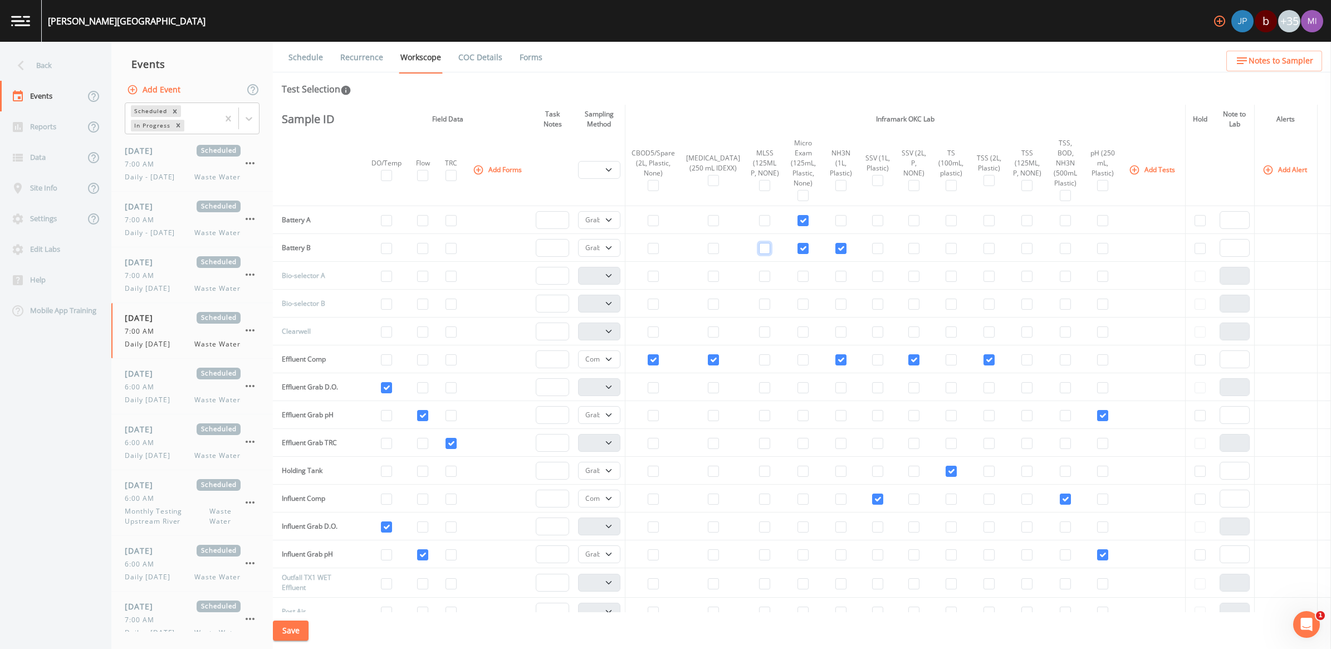
checkbox input "false"
click at [835, 245] on input "checkbox" at bounding box center [840, 248] width 11 height 11
checkbox input "false"
click at [1146, 166] on button "Add Tests" at bounding box center [1152, 169] width 53 height 18
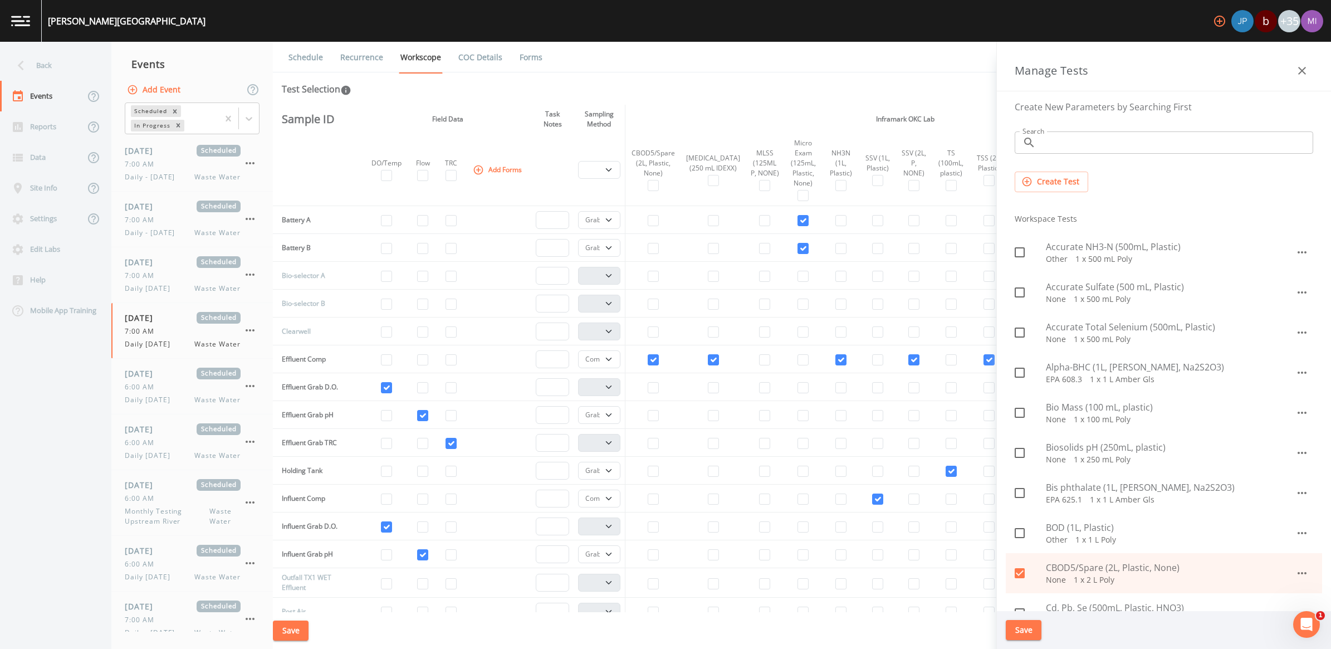
drag, startPoint x: 1081, startPoint y: 149, endPoint x: 1063, endPoint y: 156, distance: 18.9
click at [1078, 150] on input "Search" at bounding box center [1176, 142] width 273 height 22
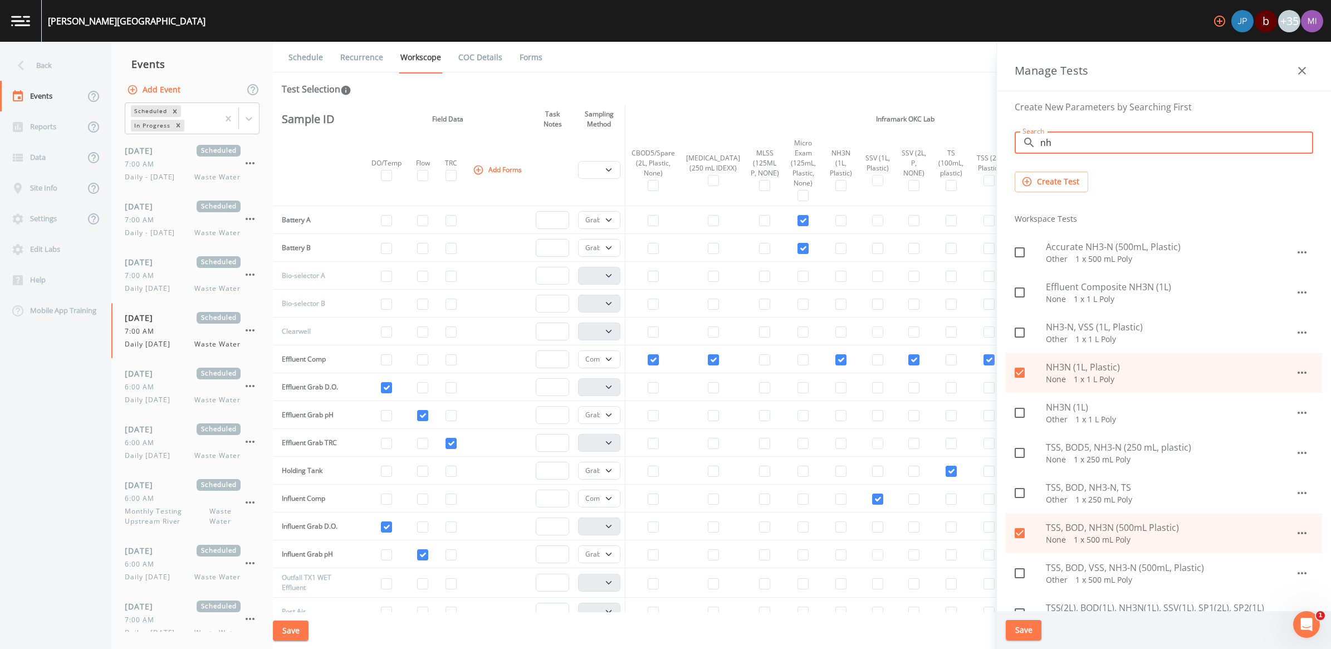
type input "nh3"
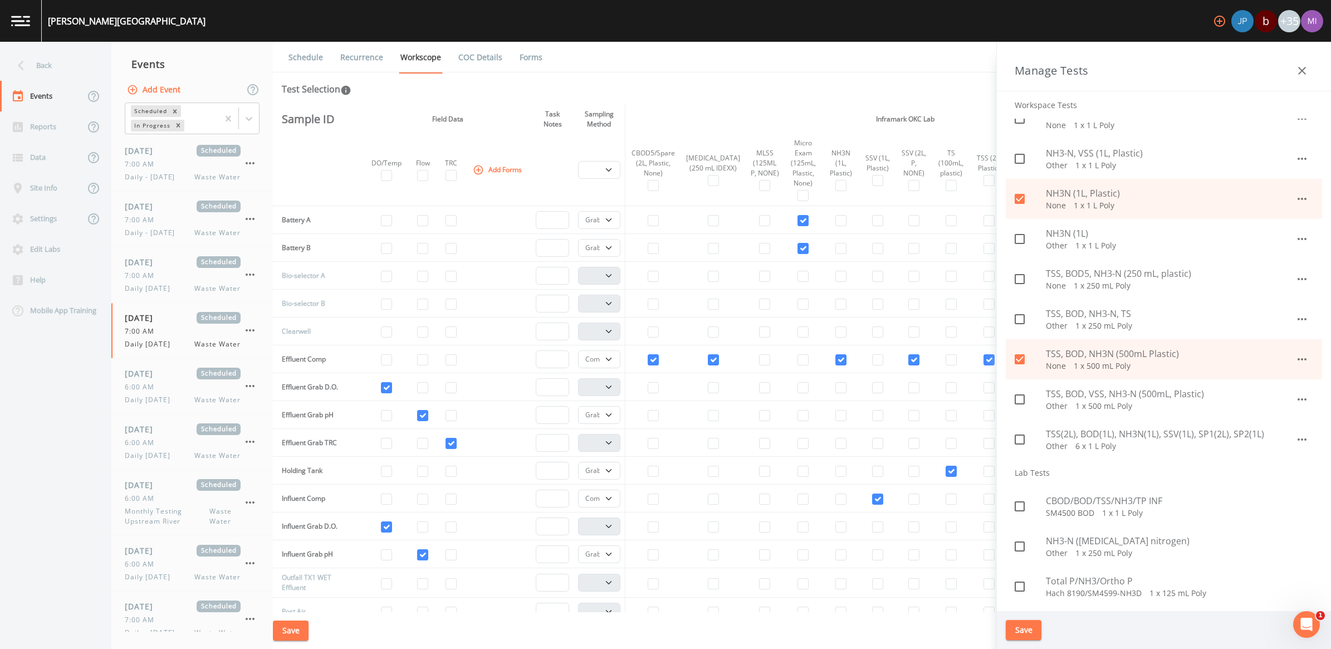
scroll to position [104, 0]
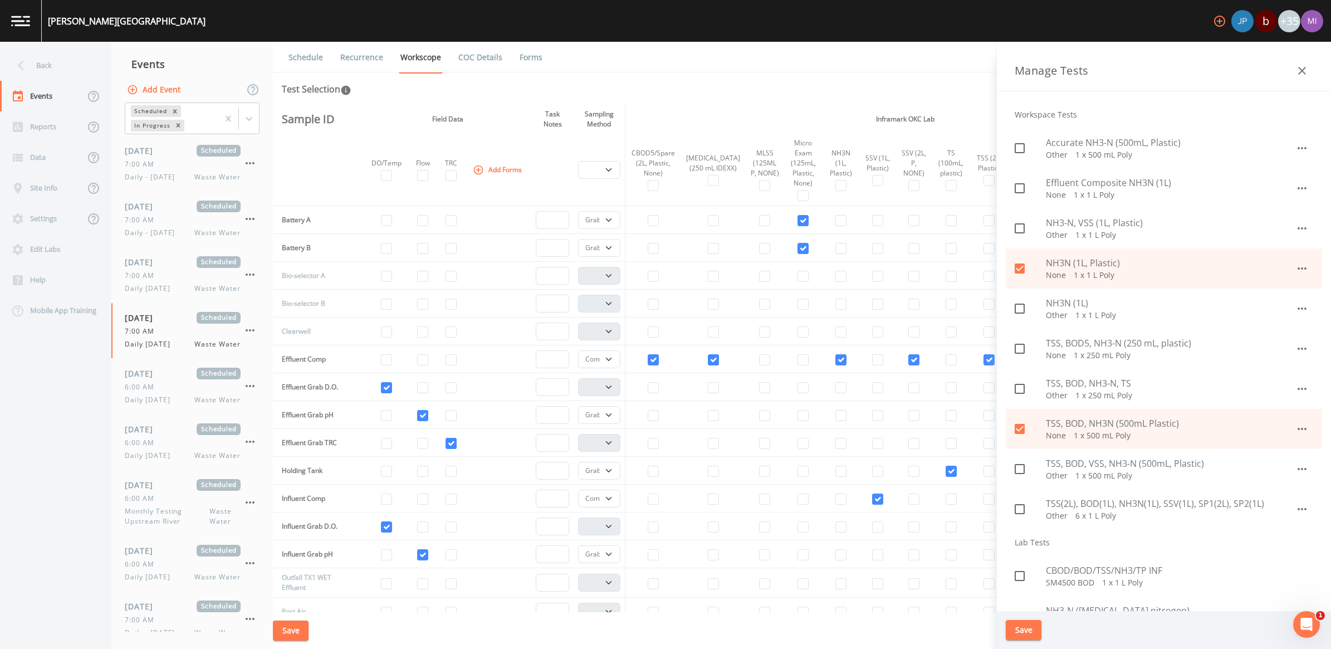
click at [1300, 230] on icon "button" at bounding box center [1301, 228] width 13 height 13
click at [1302, 253] on li "Edit" at bounding box center [1289, 254] width 65 height 20
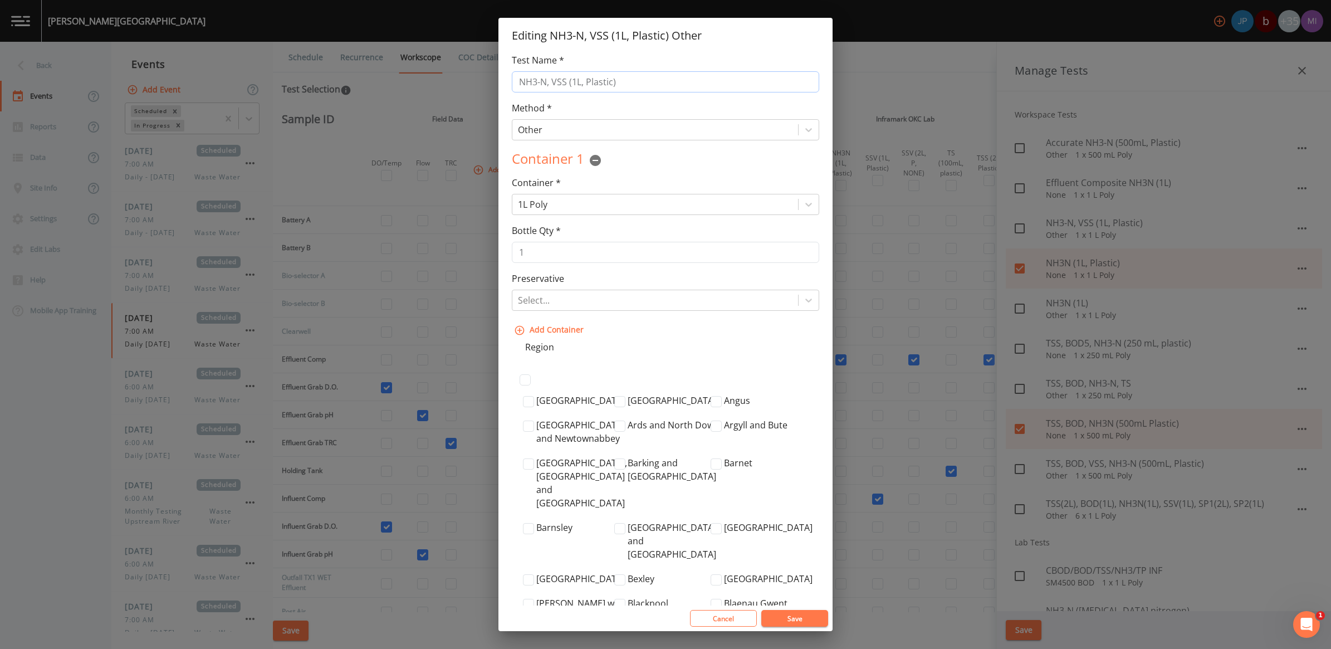
click at [557, 81] on input "NH3-N, VSS (1L, Plastic)" at bounding box center [665, 81] width 307 height 21
type input "NH3-N, TSS (1L, Plastic)"
click at [717, 625] on button "Cancel" at bounding box center [723, 618] width 67 height 17
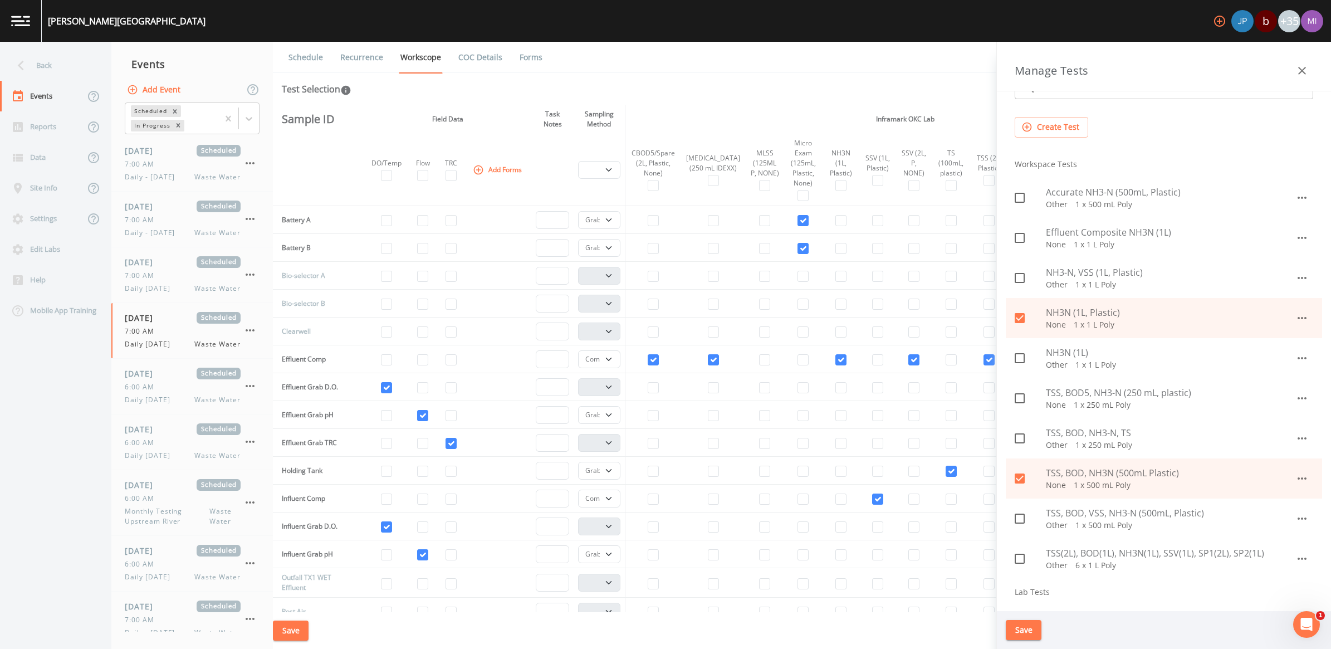
scroll to position [0, 0]
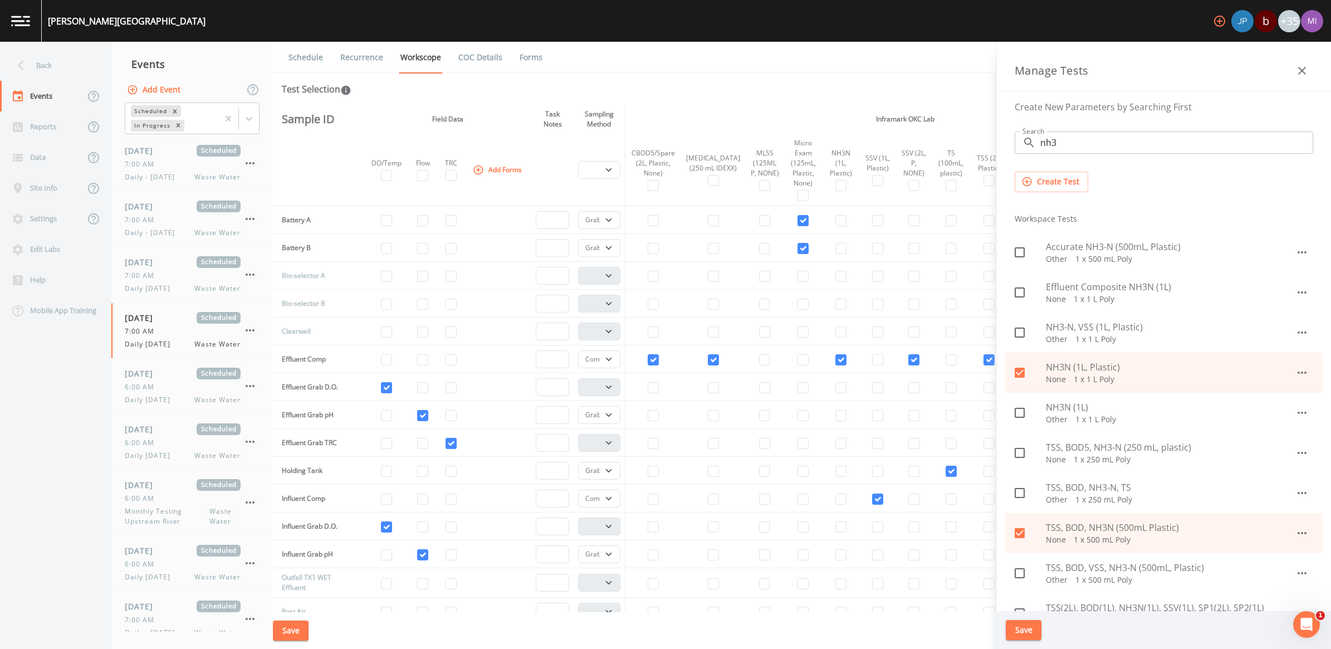
click at [1056, 181] on button "Create Test" at bounding box center [1050, 181] width 73 height 21
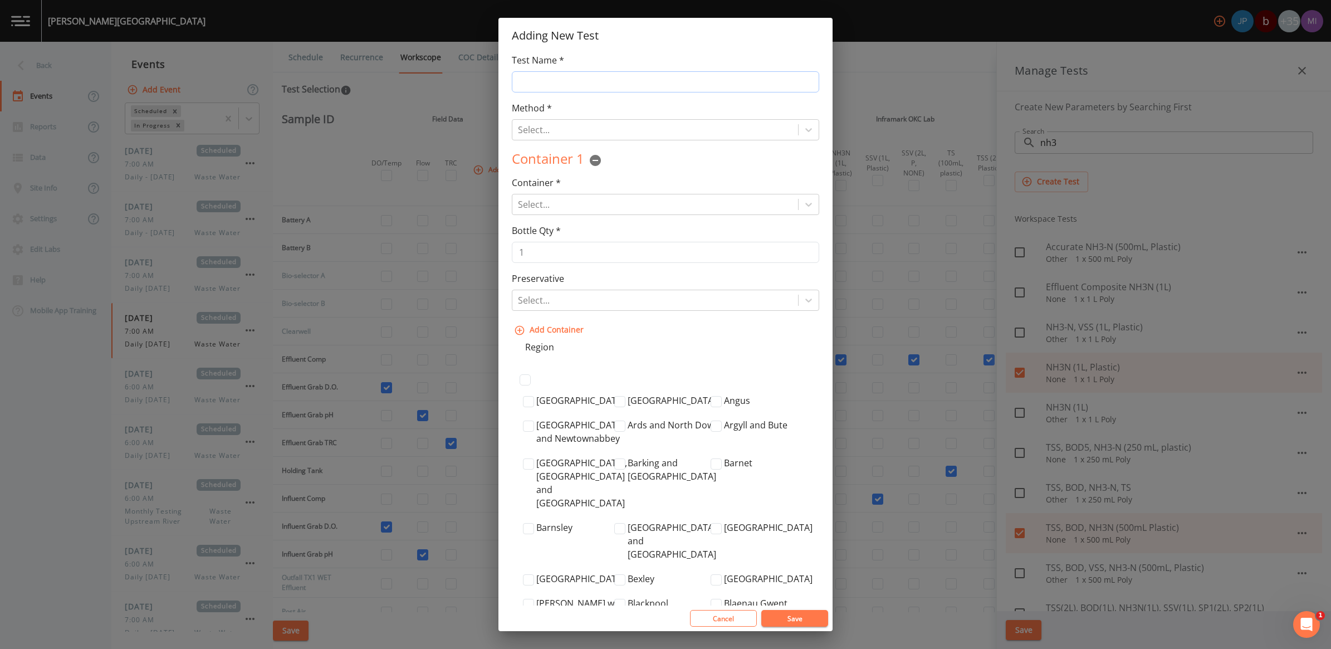
click at [555, 79] on input "Test Name *" at bounding box center [665, 81] width 307 height 21
type input "NH3-N, TSS (125 mL, Plastic, None)"
click at [657, 135] on div at bounding box center [655, 130] width 274 height 16
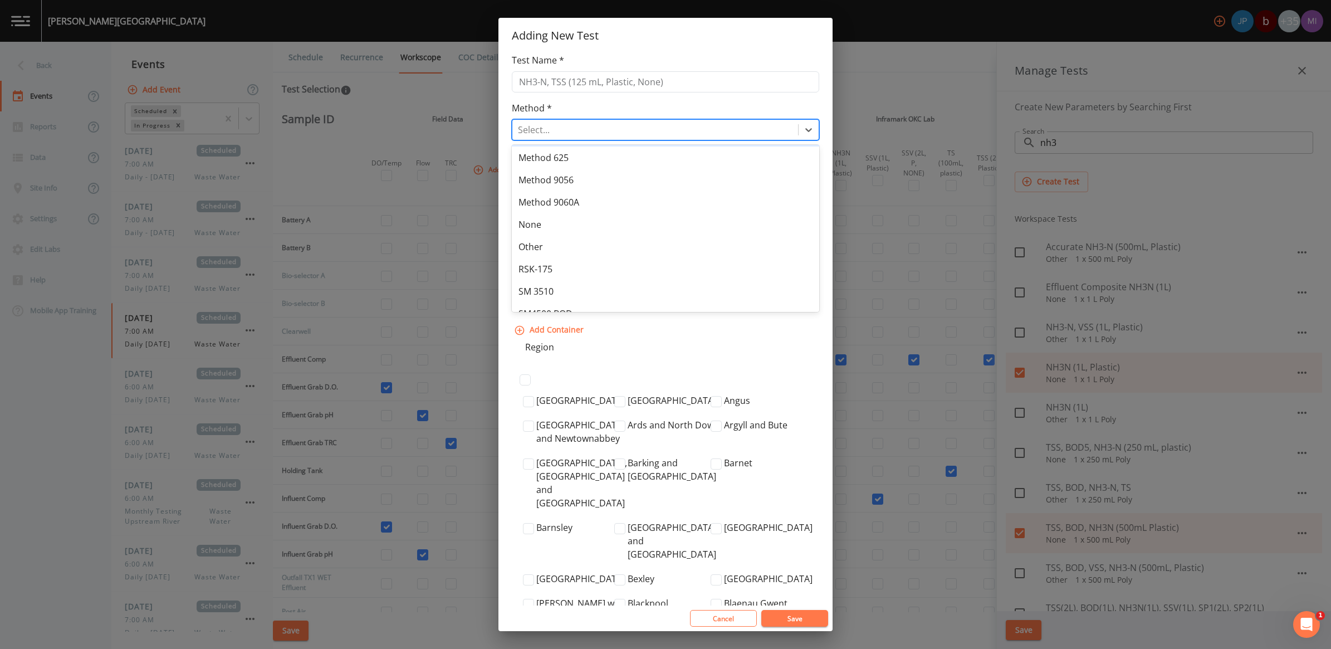
scroll to position [415, 0]
click at [532, 203] on div "None" at bounding box center [665, 210] width 307 height 22
click at [533, 204] on div at bounding box center [655, 205] width 274 height 16
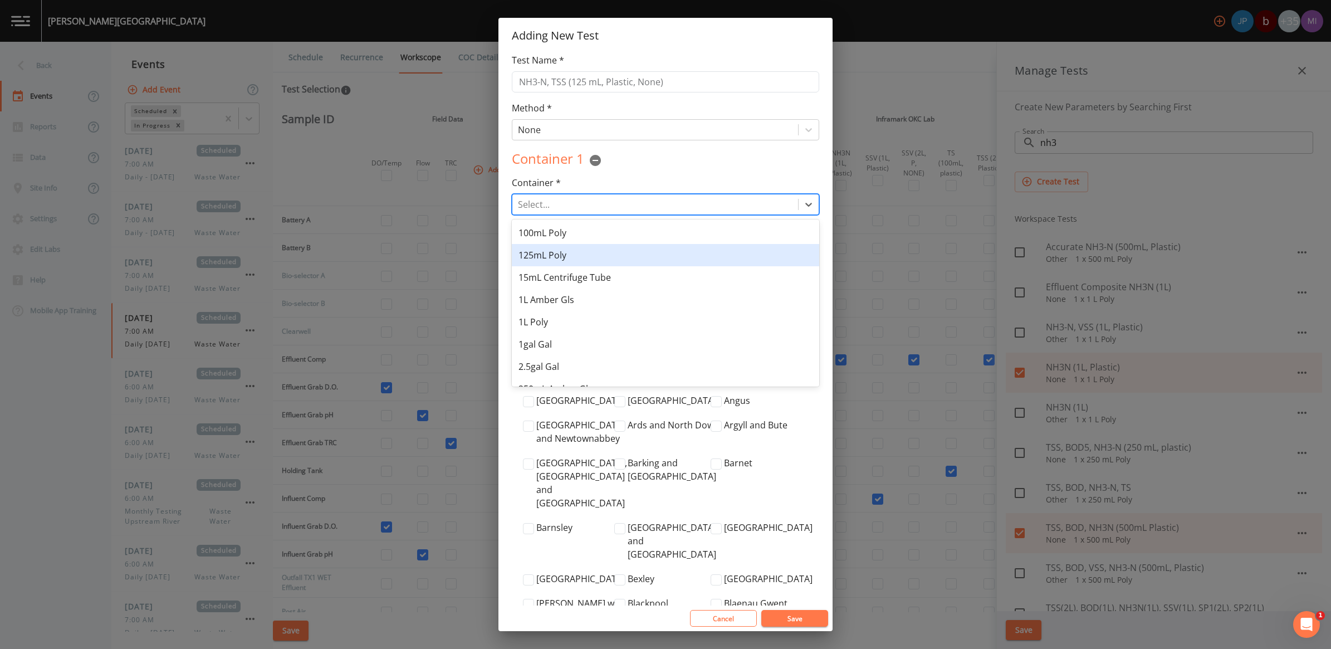
click at [541, 258] on div "125mL Poly" at bounding box center [665, 255] width 307 height 22
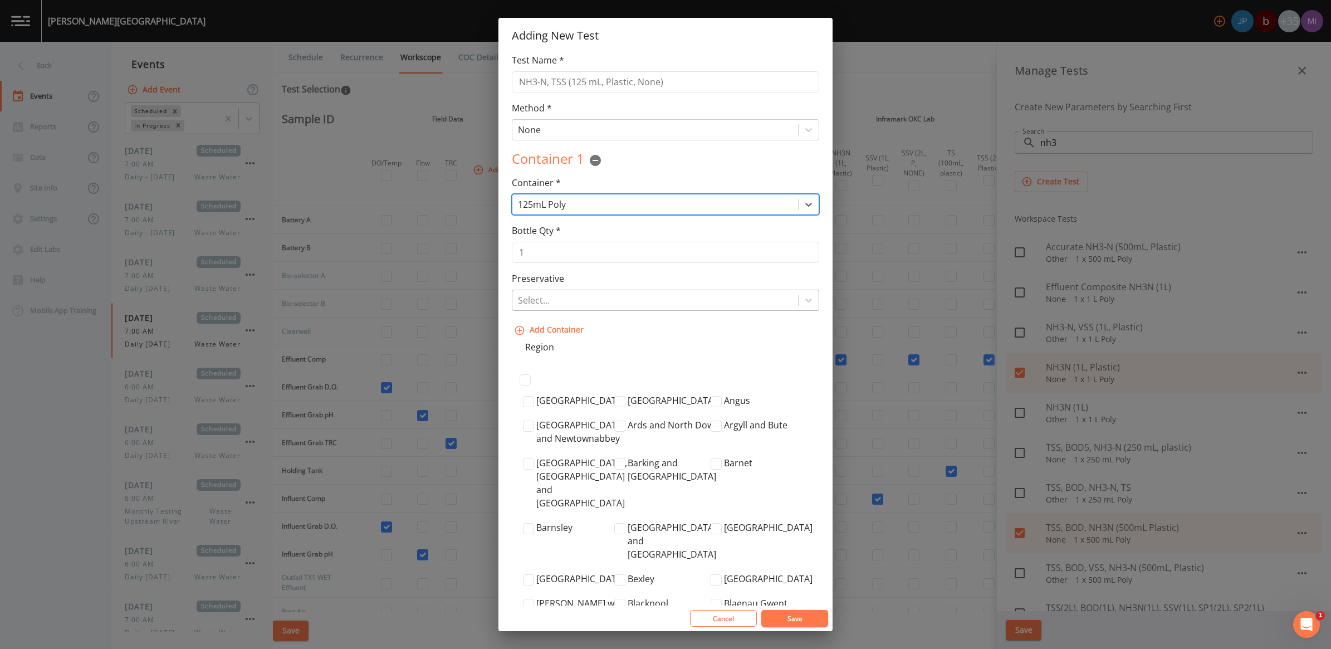
click at [539, 297] on div at bounding box center [655, 300] width 274 height 16
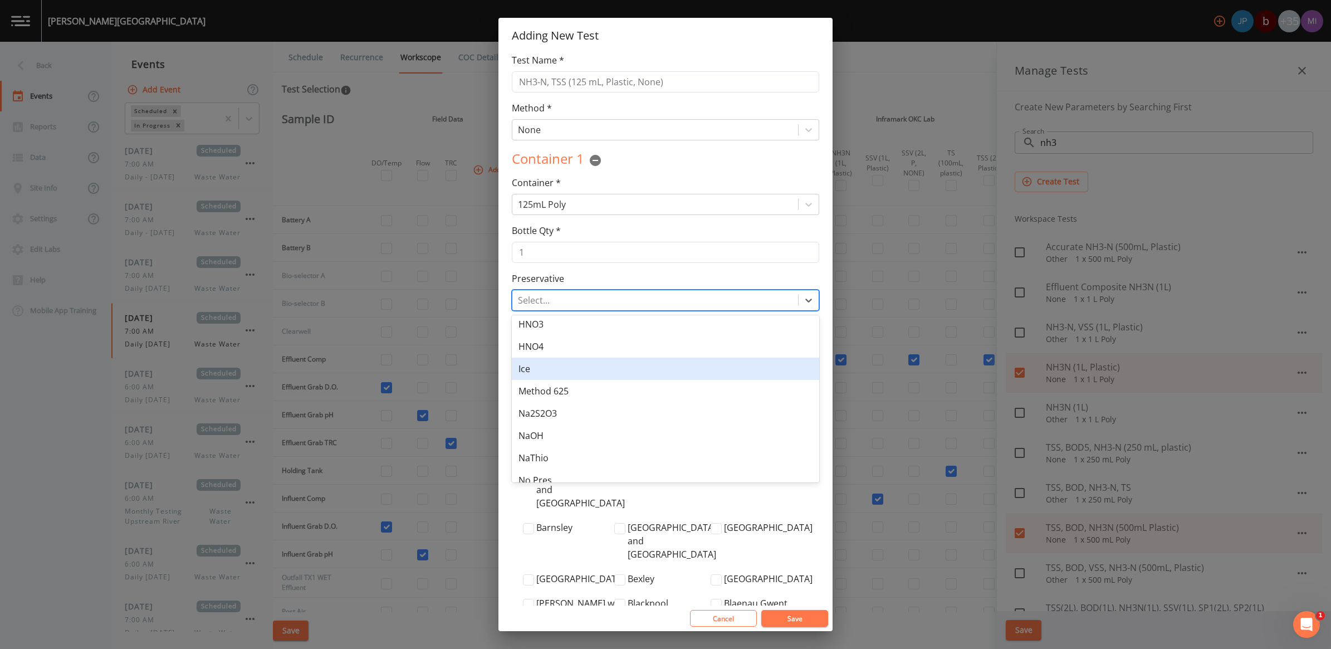
scroll to position [139, 0]
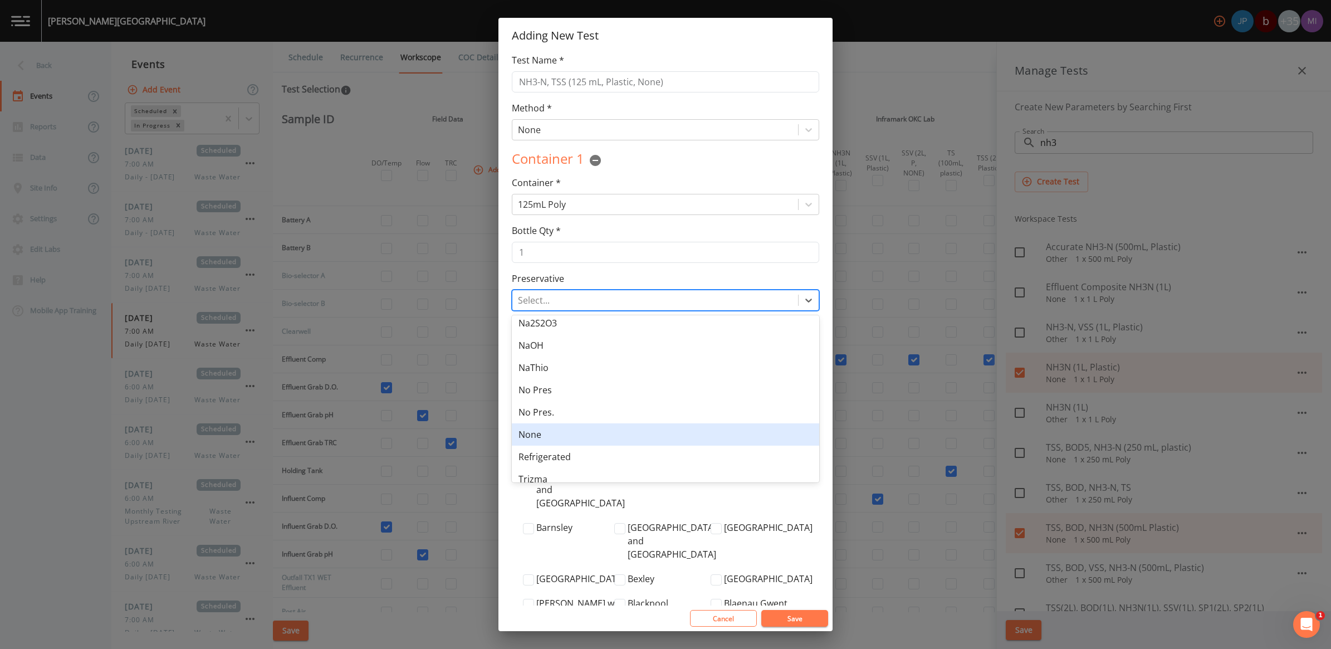
click at [529, 437] on div "None" at bounding box center [665, 434] width 307 height 22
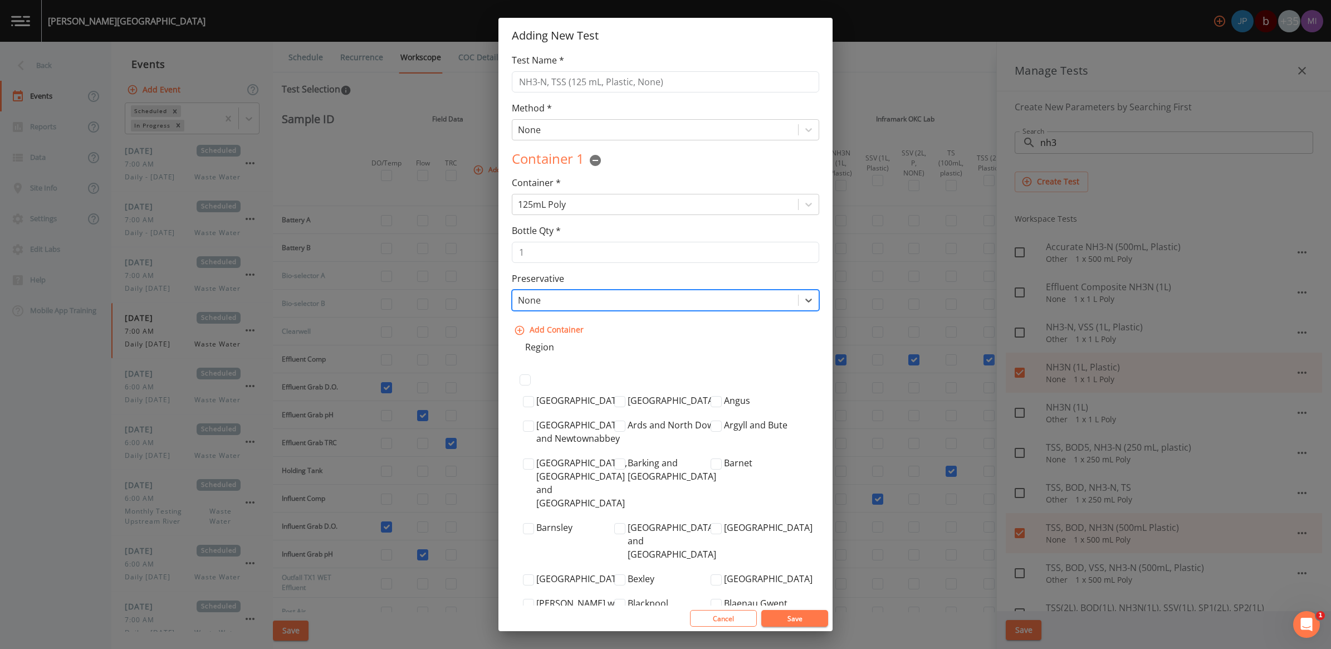
click at [789, 615] on button "Save" at bounding box center [794, 618] width 67 height 17
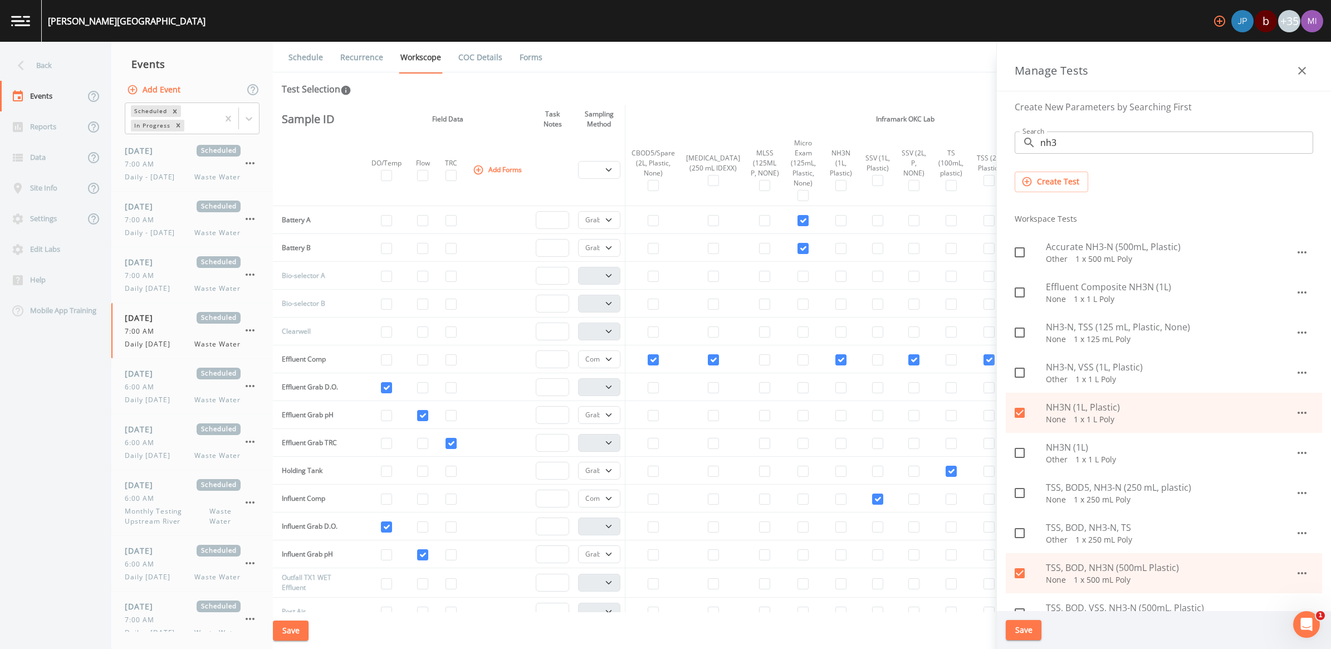
click at [1070, 332] on span "NH3-N, TSS (125 mL, Plastic, None)" at bounding box center [1169, 326] width 249 height 13
checkbox input "true"
click at [1018, 625] on button "Save" at bounding box center [1023, 630] width 36 height 21
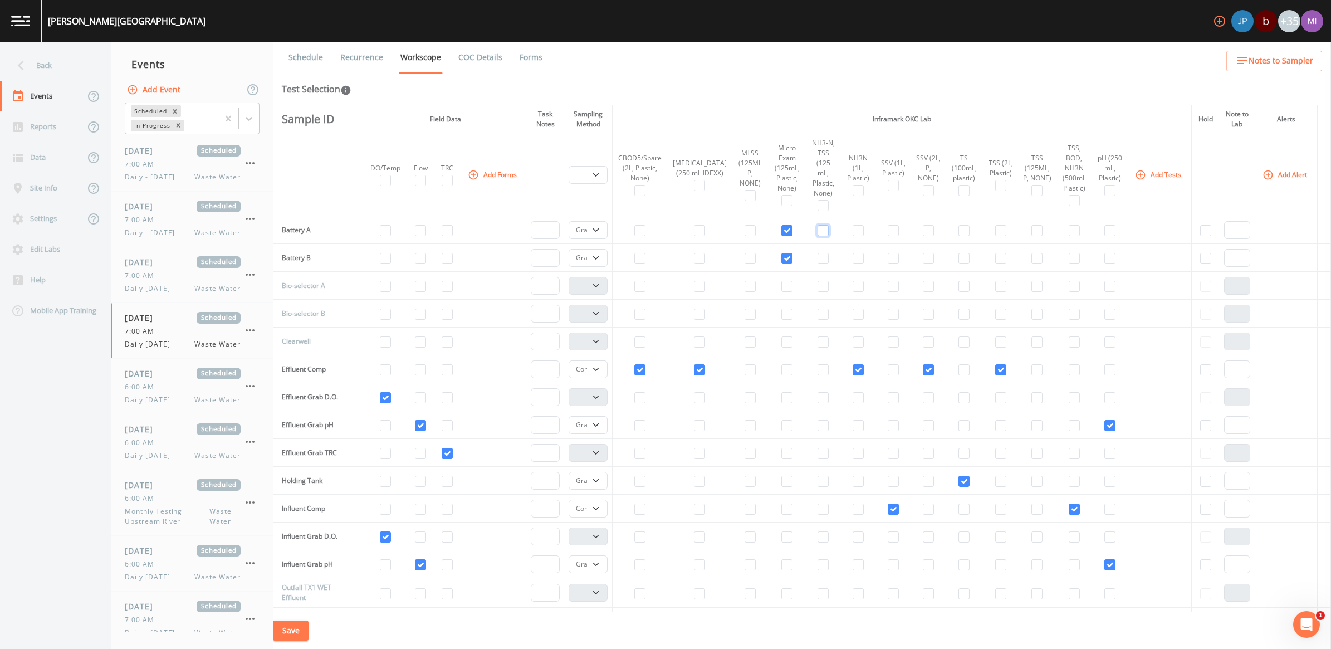
click at [817, 225] on input "checkbox" at bounding box center [822, 230] width 11 height 11
checkbox input "true"
click at [817, 253] on input "checkbox" at bounding box center [822, 258] width 11 height 11
checkbox input "true"
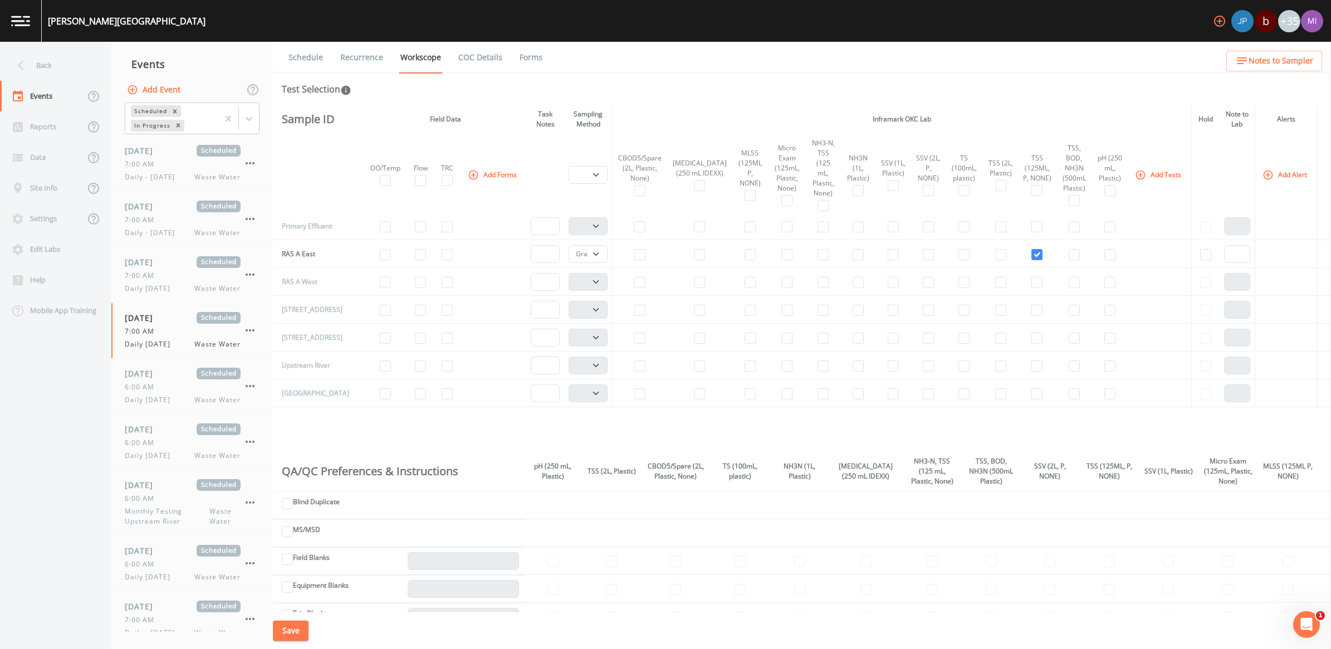
scroll to position [418, 0]
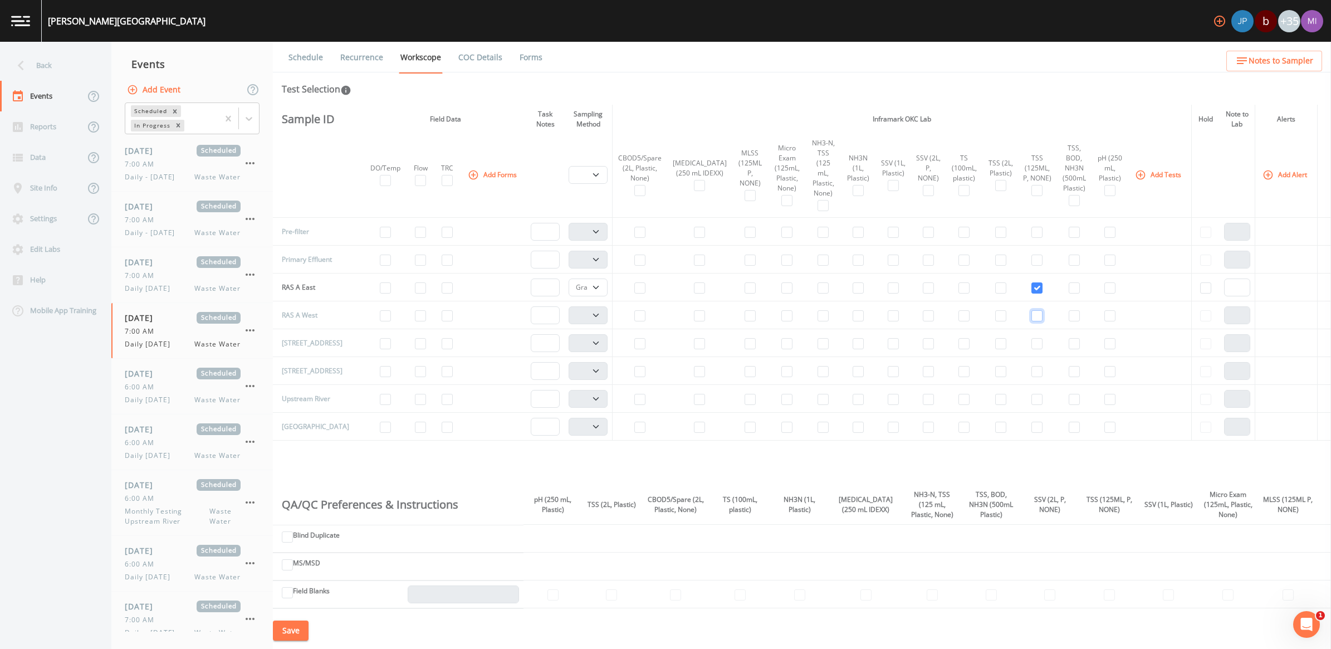
click at [1031, 315] on input "checkbox" at bounding box center [1036, 315] width 11 height 11
checkbox input "true"
drag, startPoint x: 598, startPoint y: 311, endPoint x: 589, endPoint y: 321, distance: 14.2
click at [598, 311] on select "Composite Grab" at bounding box center [587, 315] width 39 height 18
select select "092b3f94-5697-4c94-9891-da161916fdbb"
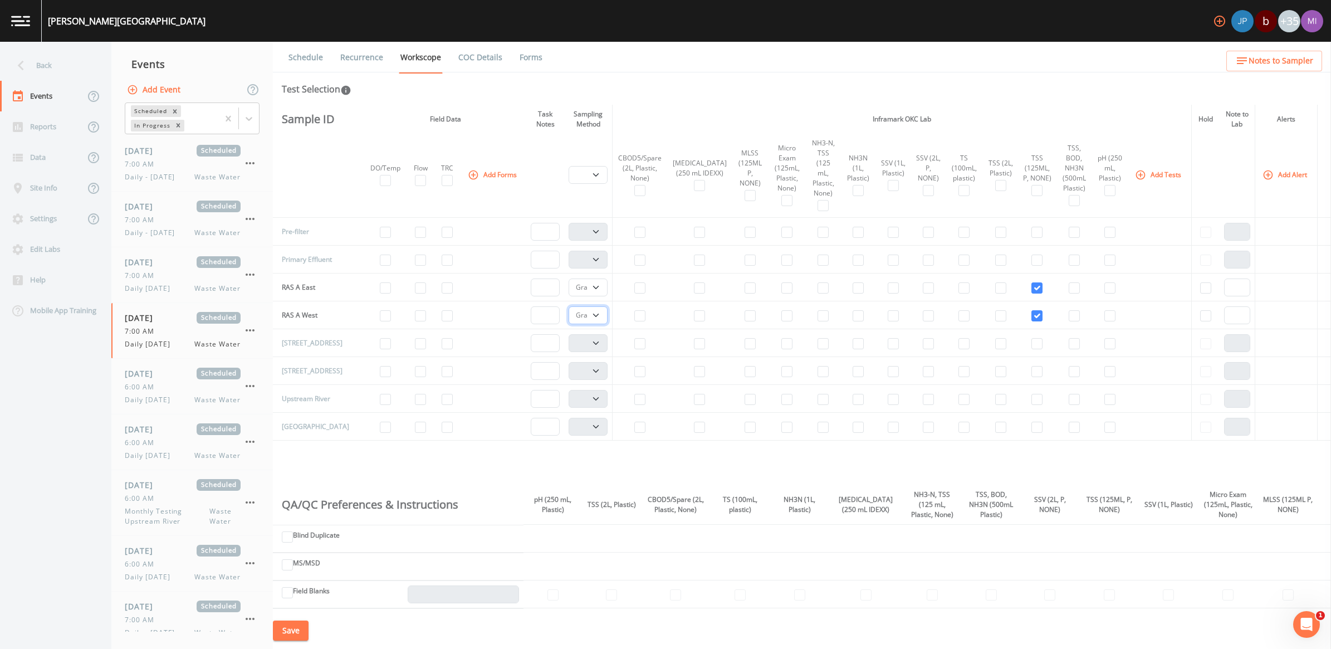
click at [570, 306] on select "Composite Grab" at bounding box center [587, 315] width 39 height 18
click at [958, 369] on input "checkbox" at bounding box center [963, 371] width 11 height 11
checkbox input "true"
drag, startPoint x: 605, startPoint y: 364, endPoint x: 596, endPoint y: 365, distance: 9.1
click at [605, 364] on select "Composite Grab" at bounding box center [587, 371] width 39 height 18
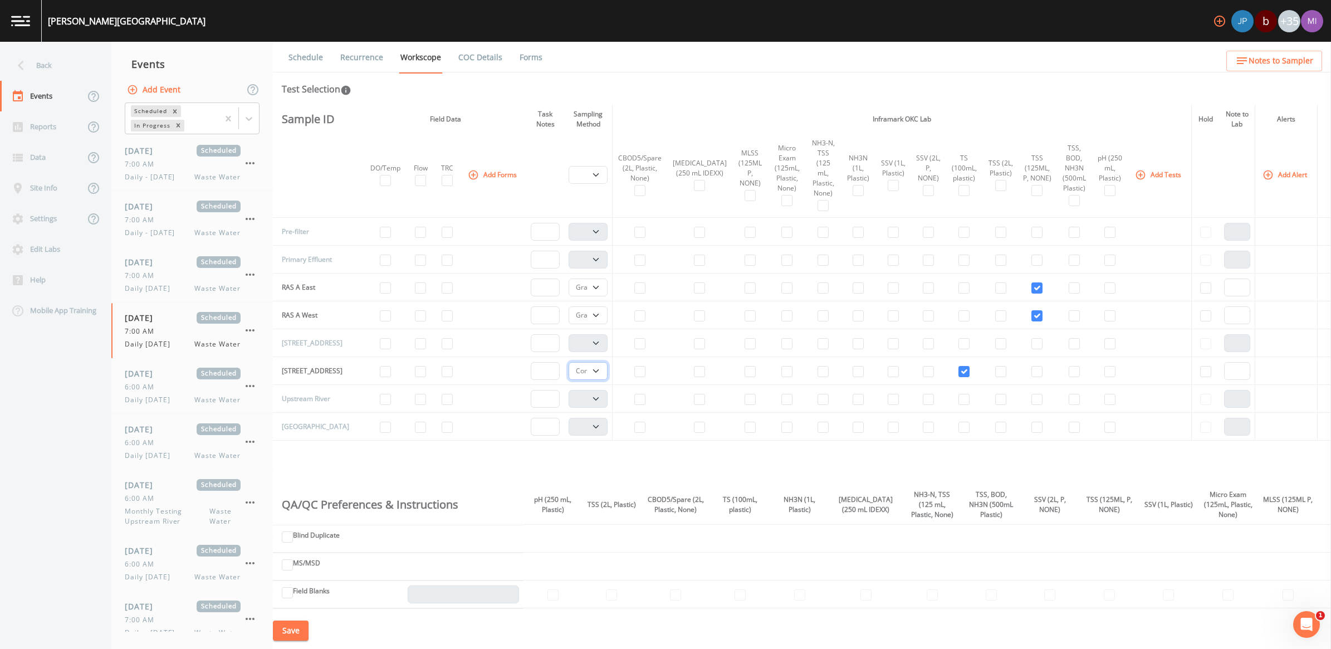
select select "092b3f94-5697-4c94-9891-da161916fdbb"
click at [570, 362] on select "Composite Grab" at bounding box center [587, 371] width 39 height 18
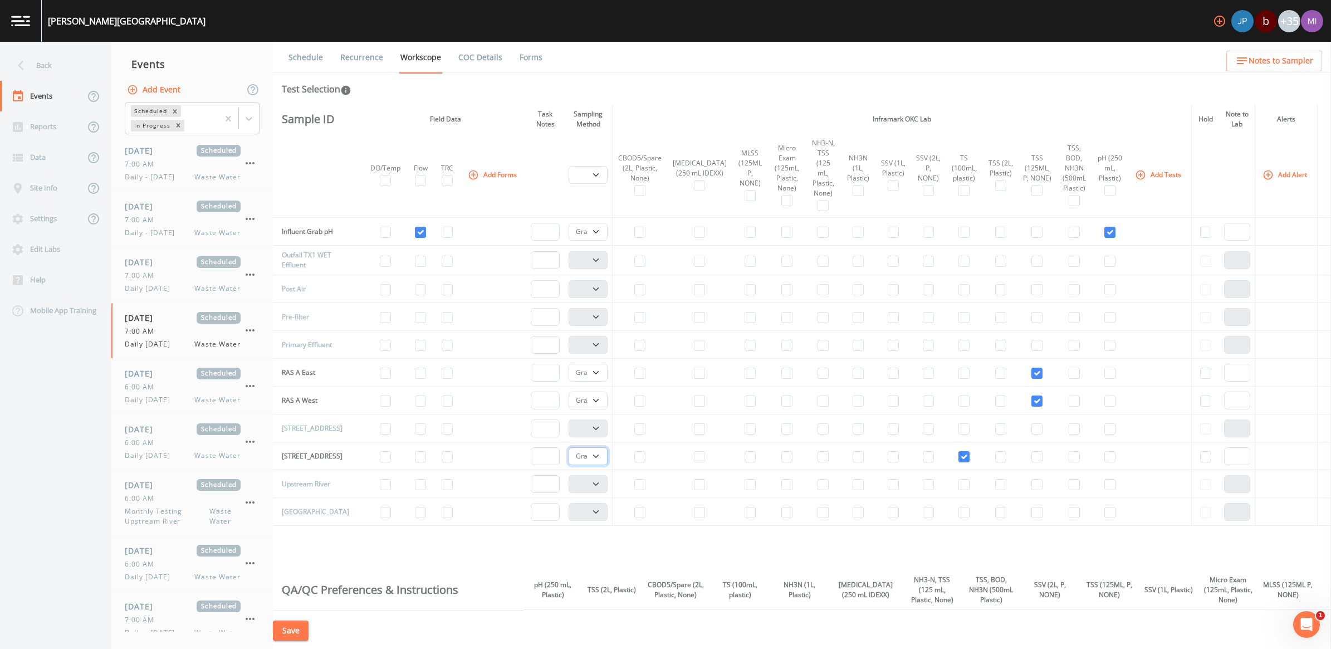
scroll to position [348, 0]
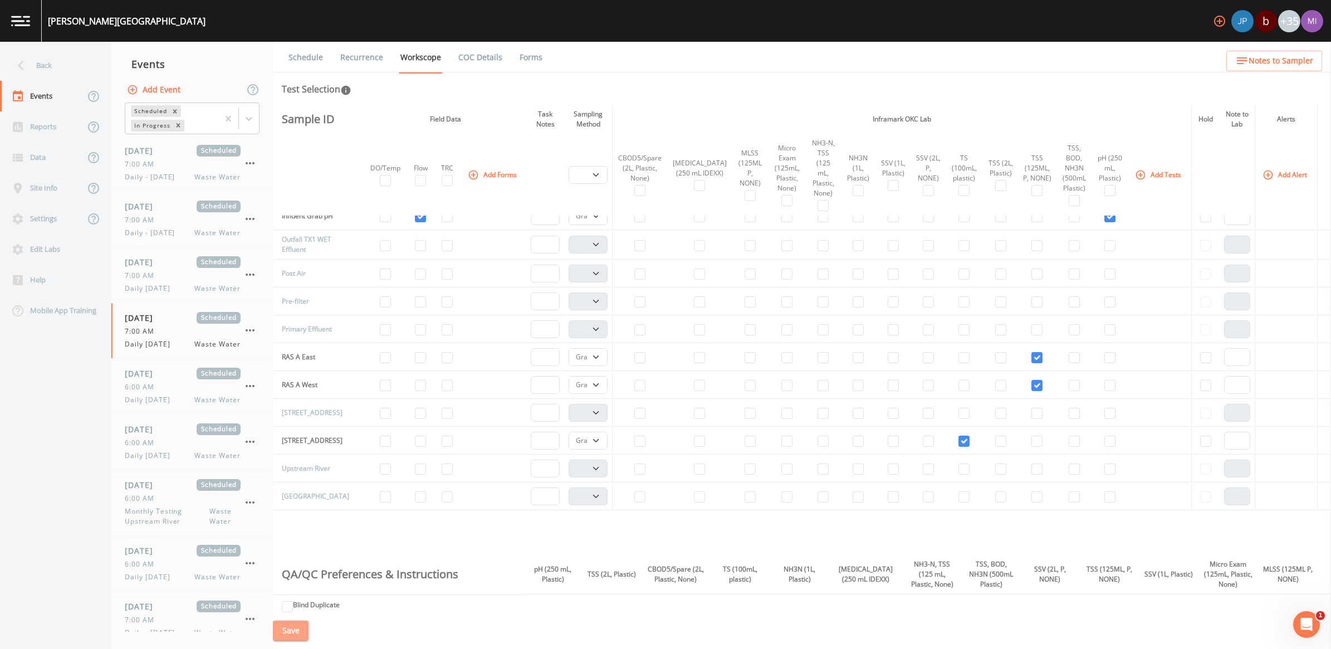
click at [288, 635] on button "Save" at bounding box center [291, 630] width 36 height 21
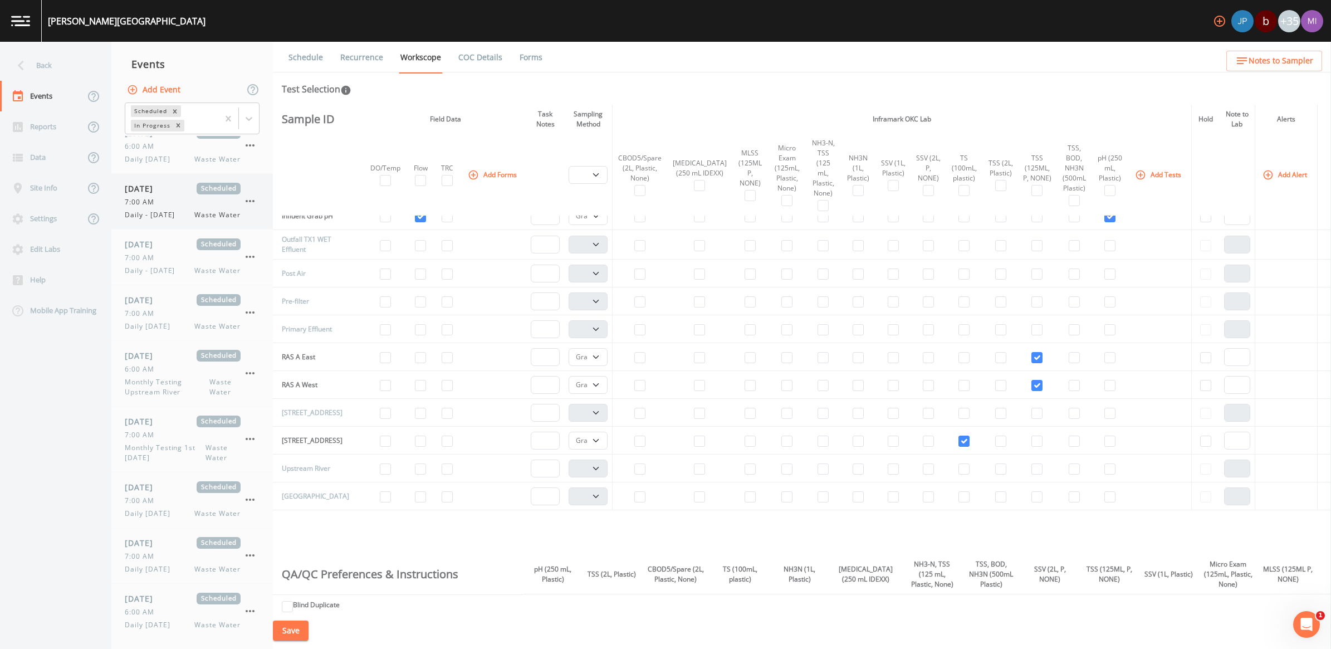
scroll to position [487, 0]
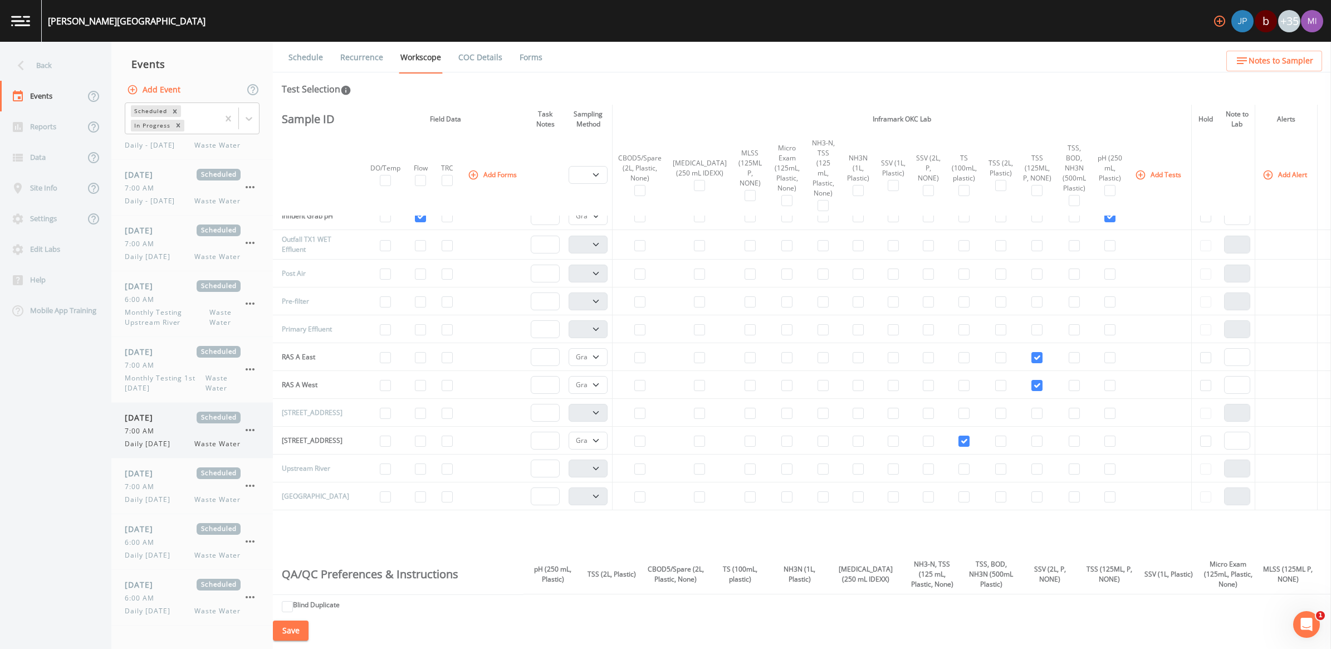
click at [149, 430] on span "7:00 AM" at bounding box center [143, 431] width 36 height 10
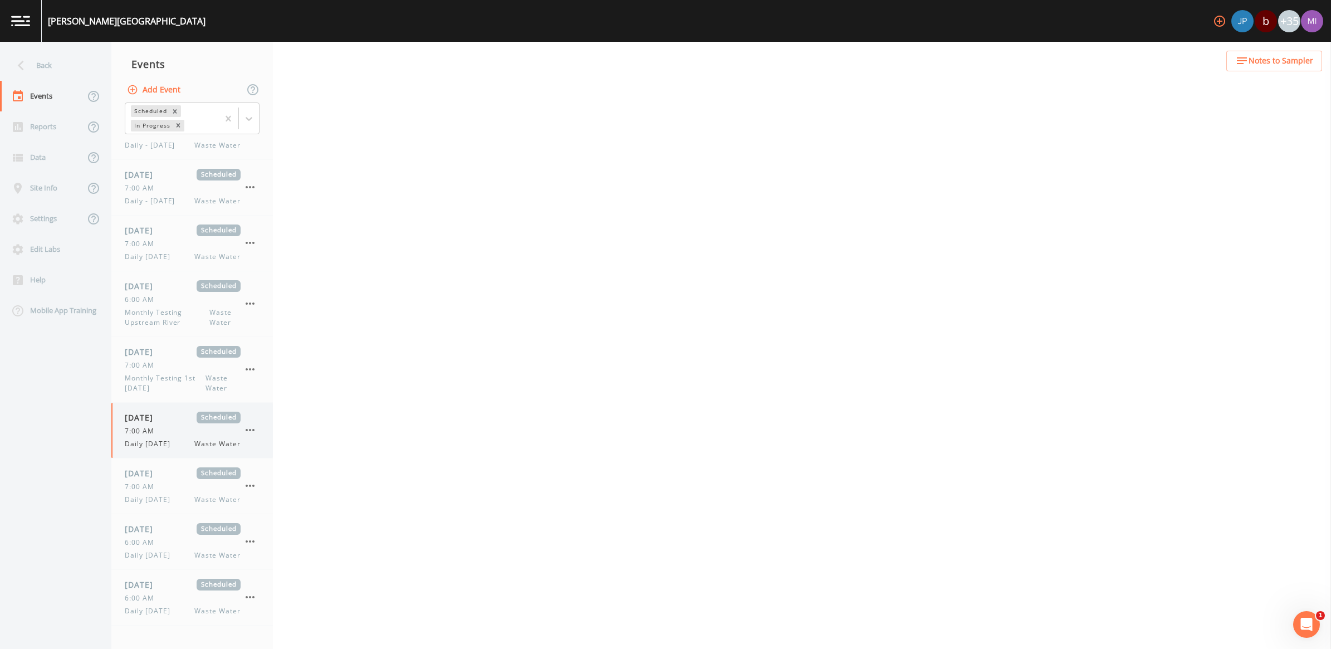
select select "092b3f94-5697-4c94-9891-da161916fdbb"
select select "b6a3c313-748b-4795-a028-792ad310bd60"
select select "092b3f94-5697-4c94-9891-da161916fdbb"
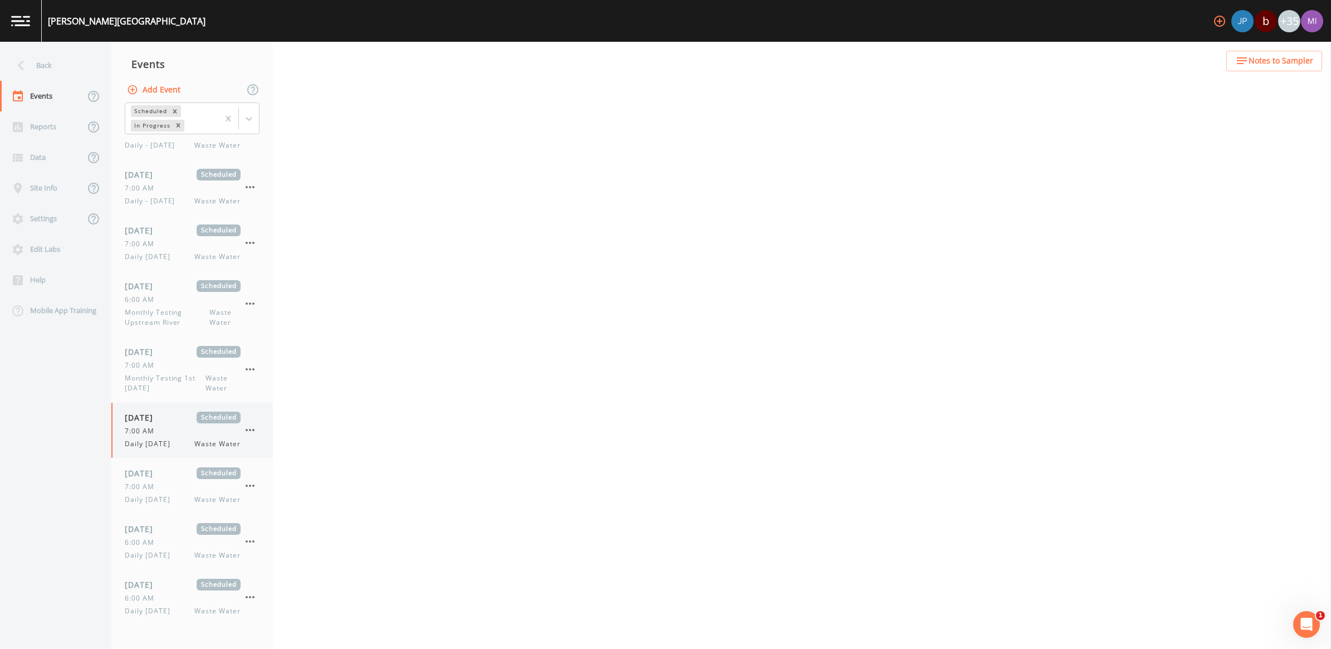
select select "b6a3c313-748b-4795-a028-792ad310bd60"
select select "092b3f94-5697-4c94-9891-da161916fdbb"
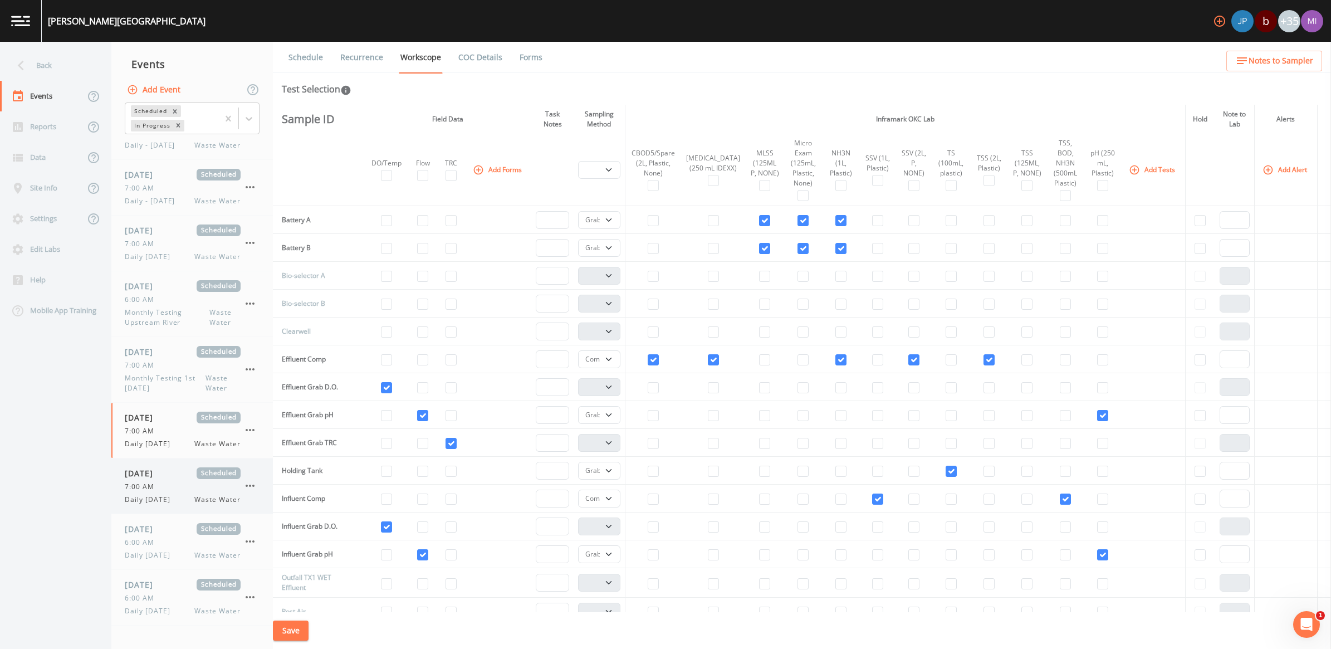
click at [161, 488] on div "7:00 AM" at bounding box center [183, 487] width 116 height 10
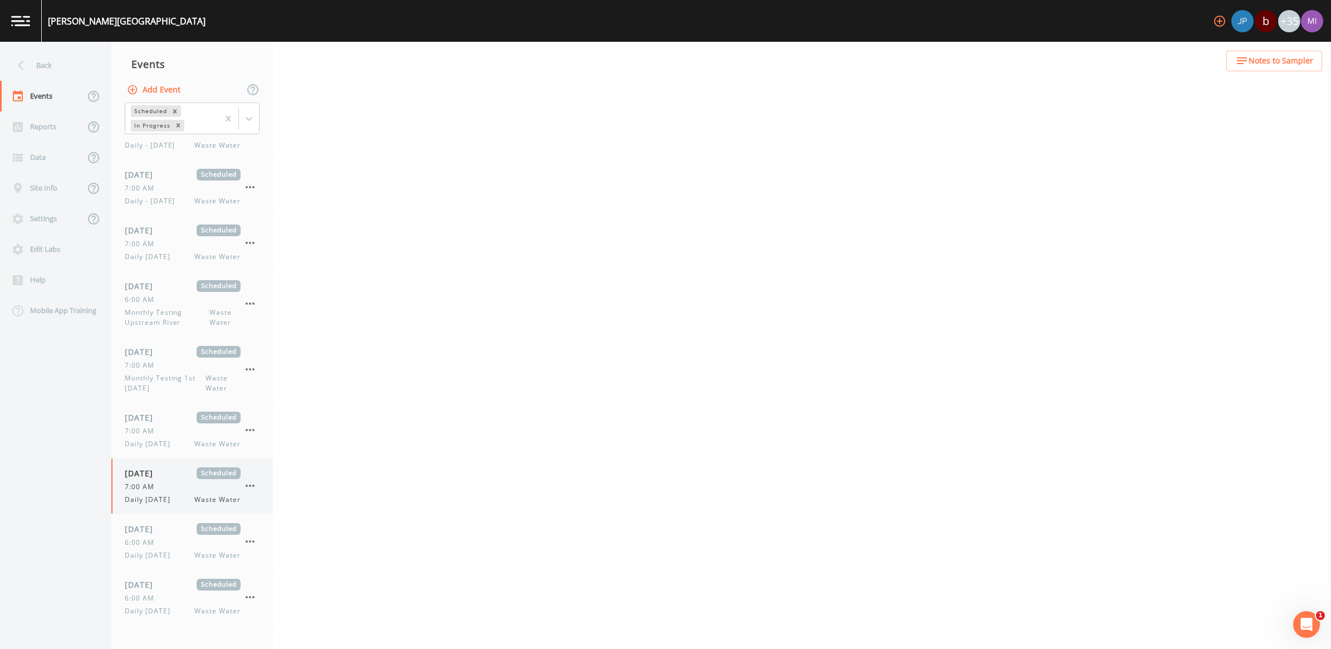
select select "092b3f94-5697-4c94-9891-da161916fdbb"
select select "b6a3c313-748b-4795-a028-792ad310bd60"
select select "092b3f94-5697-4c94-9891-da161916fdbb"
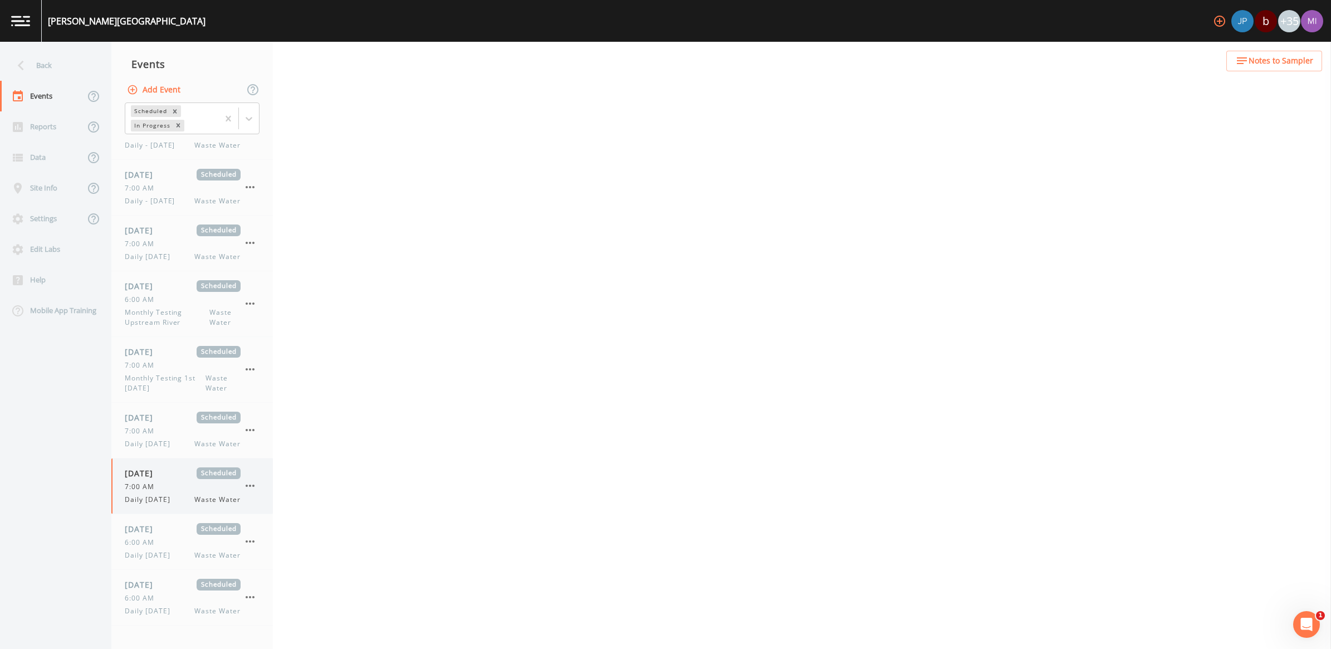
select select "b6a3c313-748b-4795-a028-792ad310bd60"
select select "092b3f94-5697-4c94-9891-da161916fdbb"
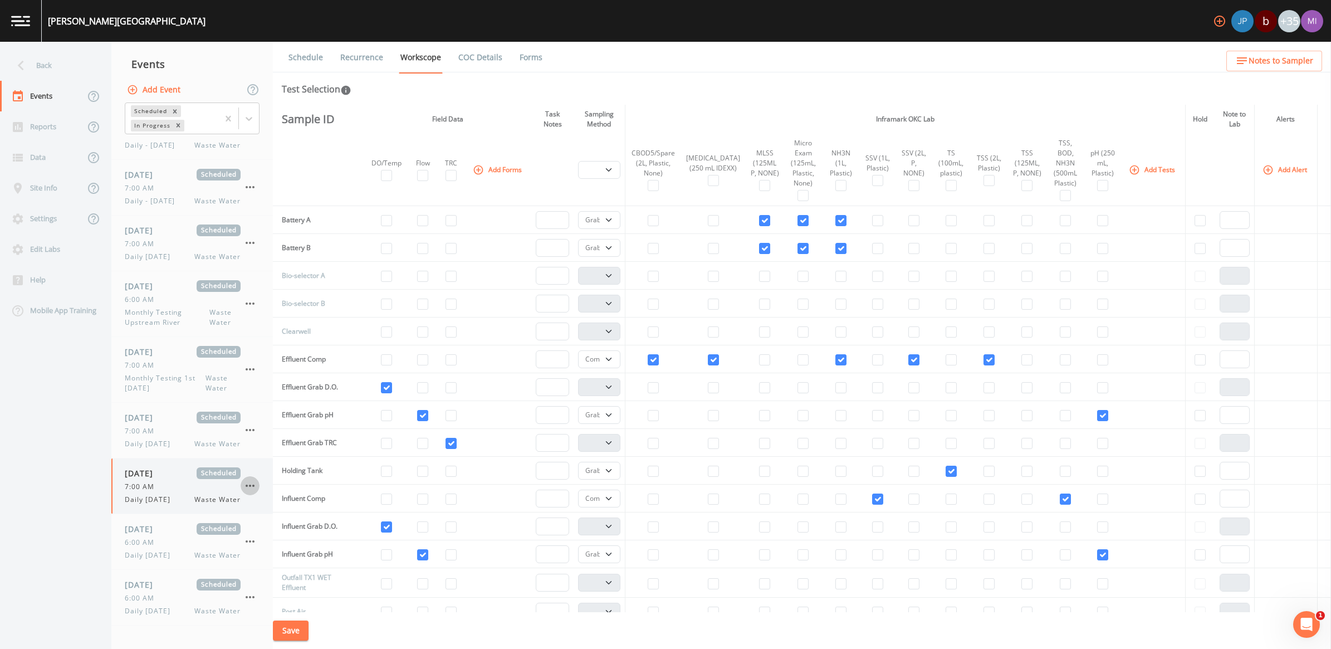
click at [249, 484] on icon "button" at bounding box center [249, 485] width 13 height 13
click at [290, 553] on p "Delete" at bounding box center [305, 552] width 72 height 13
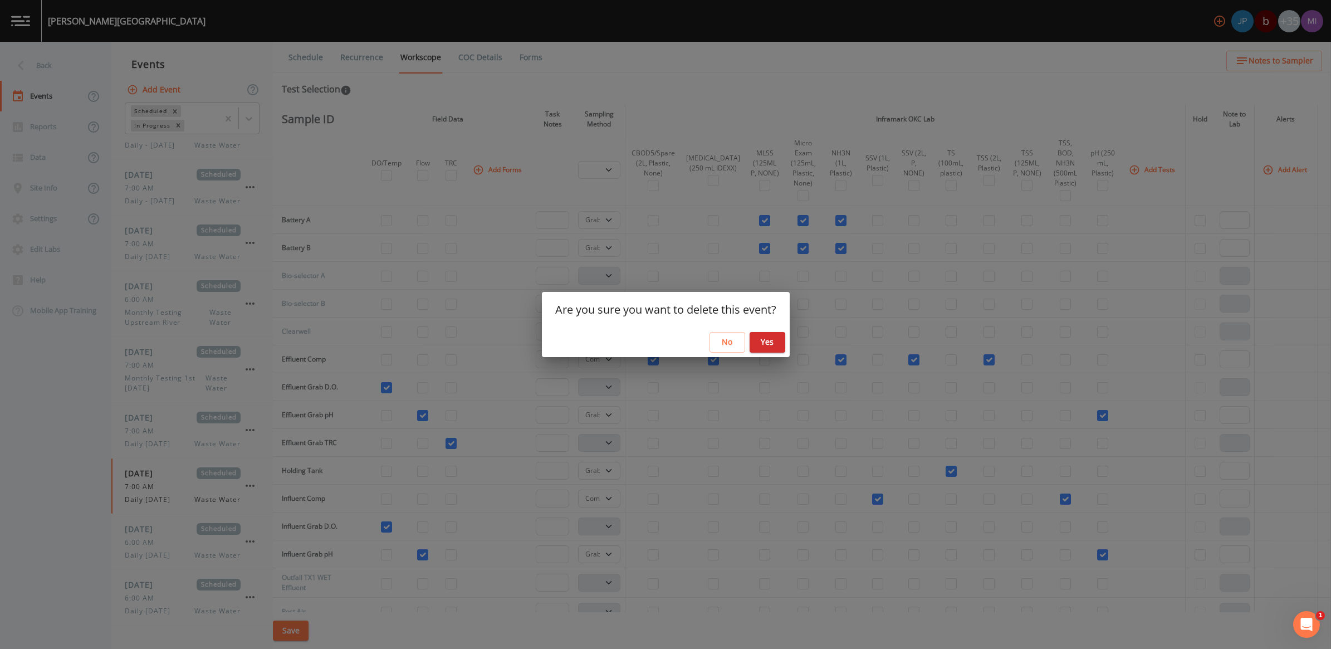
click at [763, 343] on button "Yes" at bounding box center [767, 342] width 36 height 21
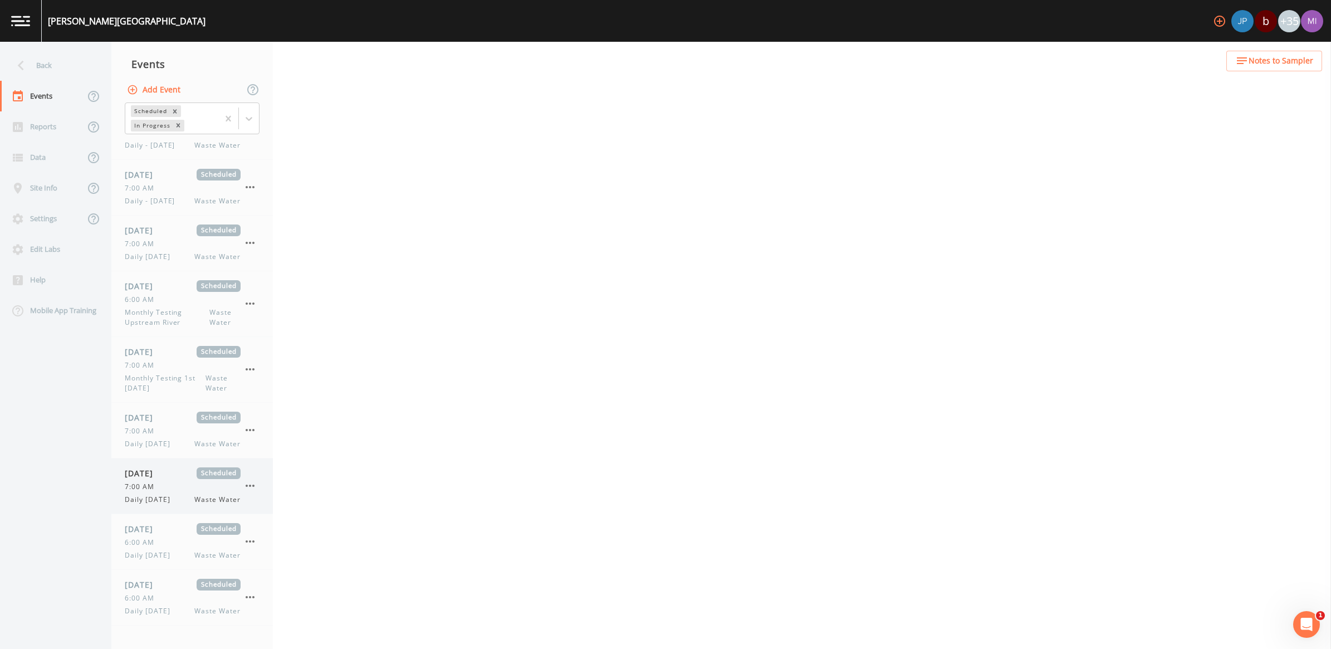
select select "b6a3c313-748b-4795-a028-792ad310bd60"
select select "092b3f94-5697-4c94-9891-da161916fdbb"
select select "b6a3c313-748b-4795-a028-792ad310bd60"
select select "092b3f94-5697-4c94-9891-da161916fdbb"
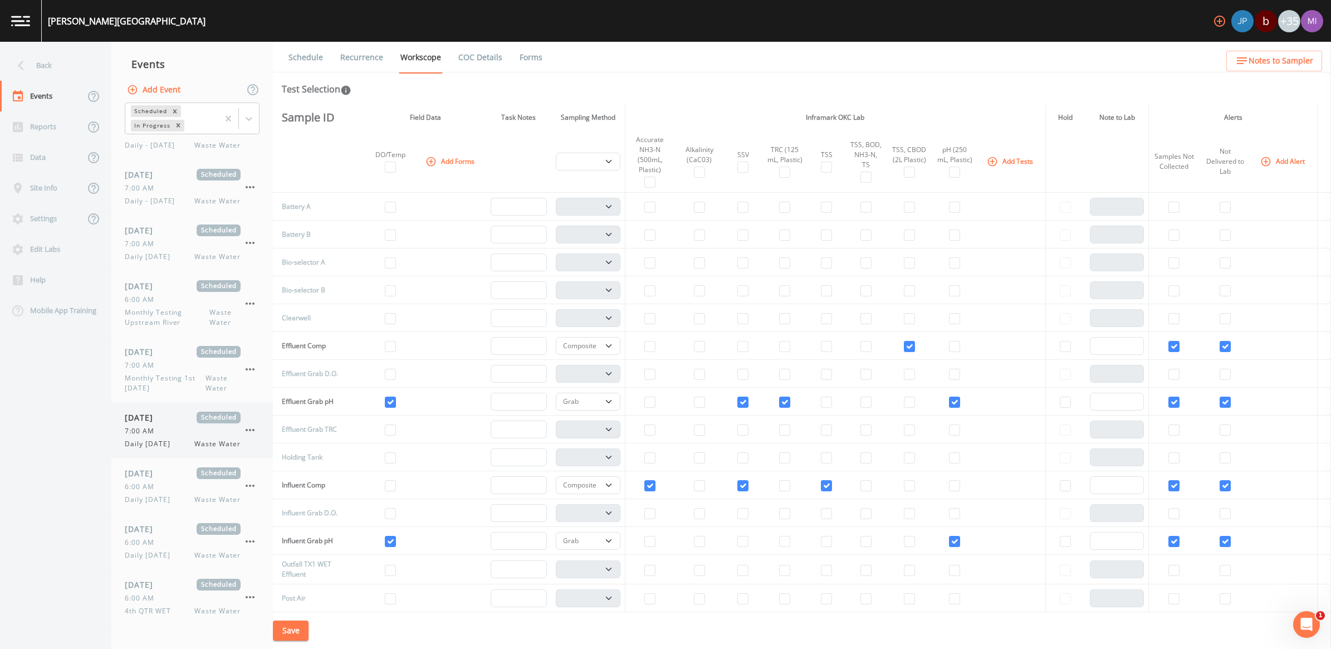
click at [227, 440] on span "Waste Water" at bounding box center [217, 444] width 46 height 10
select select "092b3f94-5697-4c94-9891-da161916fdbb"
select select "b6a3c313-748b-4795-a028-792ad310bd60"
select select "092b3f94-5697-4c94-9891-da161916fdbb"
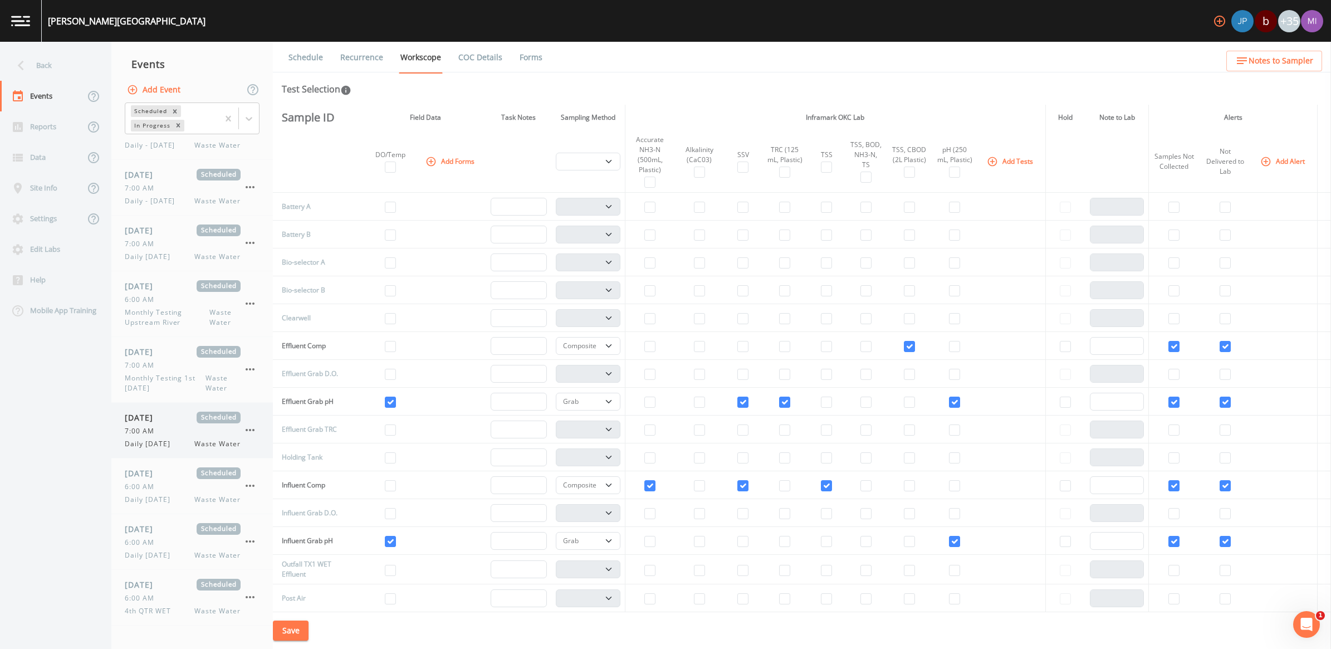
select select "092b3f94-5697-4c94-9891-da161916fdbb"
select select "b6a3c313-748b-4795-a028-792ad310bd60"
select select "092b3f94-5697-4c94-9891-da161916fdbb"
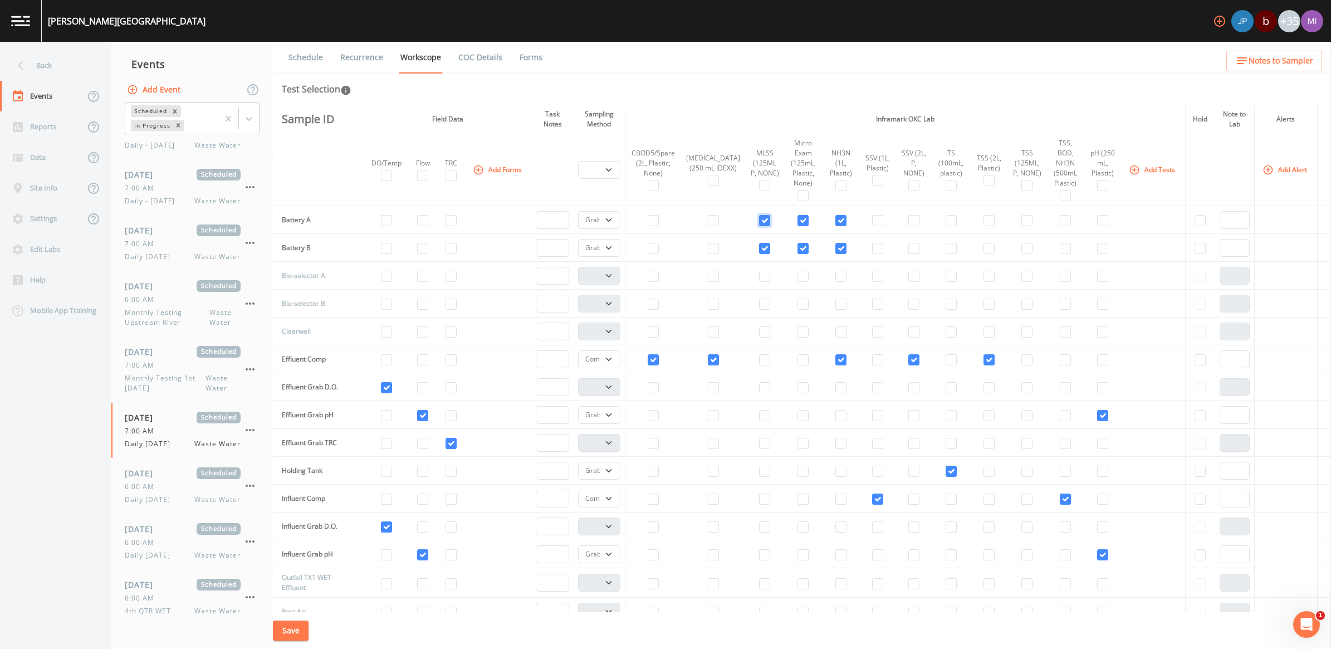
click at [759, 220] on input "checkbox" at bounding box center [764, 220] width 11 height 11
checkbox input "false"
click at [835, 223] on input "checkbox" at bounding box center [840, 220] width 11 height 11
checkbox input "false"
click at [835, 248] on input "checkbox" at bounding box center [840, 248] width 11 height 11
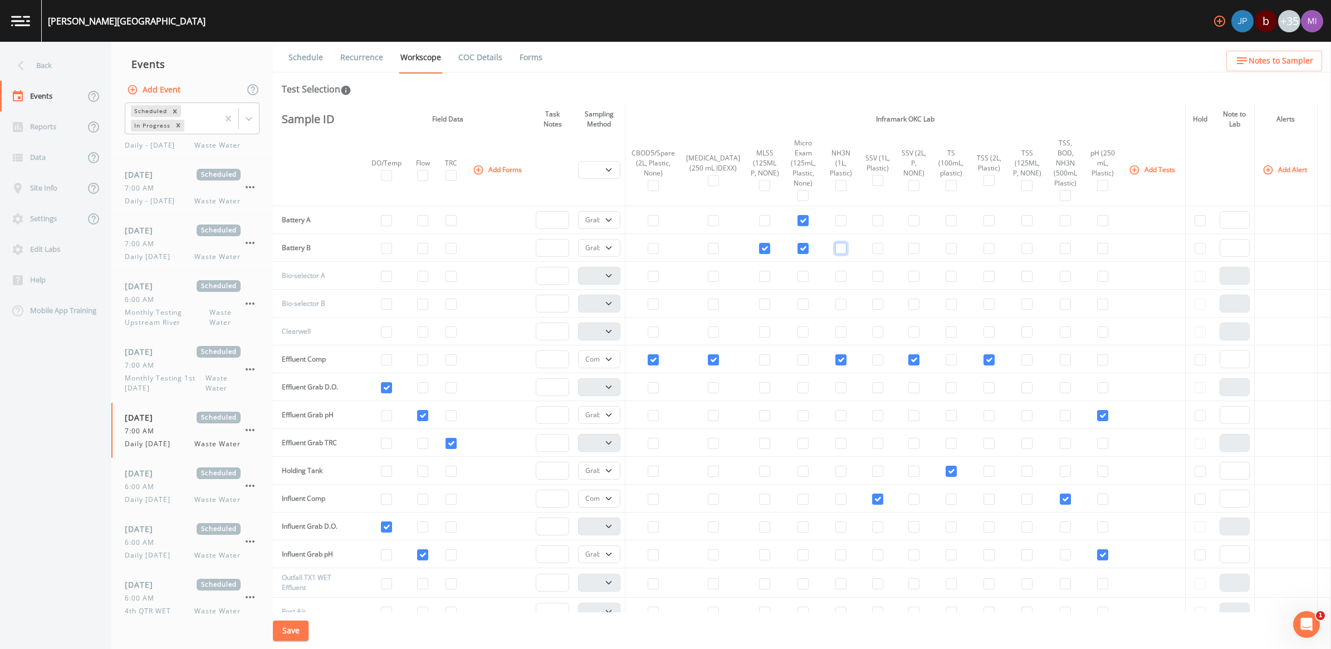
checkbox input "false"
click at [759, 248] on input "checkbox" at bounding box center [764, 248] width 11 height 11
checkbox input "false"
click at [1130, 170] on button "Add Tests" at bounding box center [1152, 169] width 53 height 18
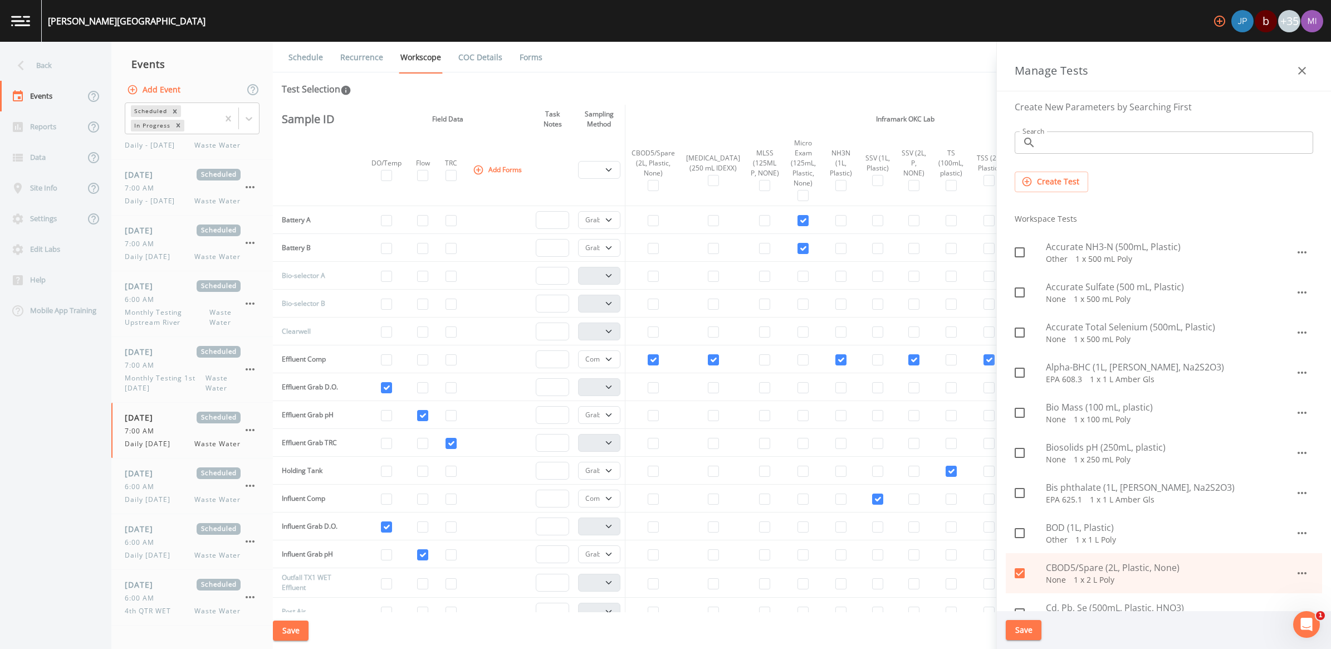
click at [1083, 148] on input "Search" at bounding box center [1176, 142] width 273 height 22
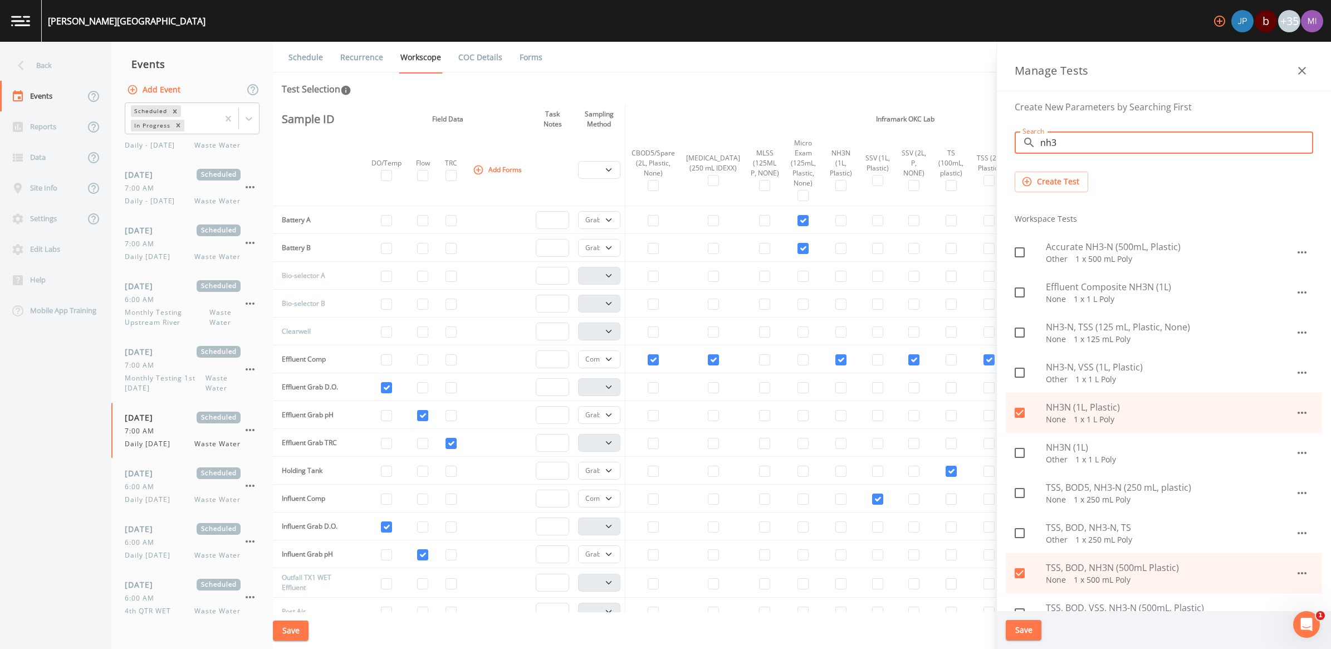
type input "nh3"
click at [1096, 321] on span "NH3-N, TSS (125 mL, Plastic, None)" at bounding box center [1169, 326] width 249 height 13
checkbox input "true"
click at [1017, 625] on button "Save" at bounding box center [1023, 630] width 36 height 21
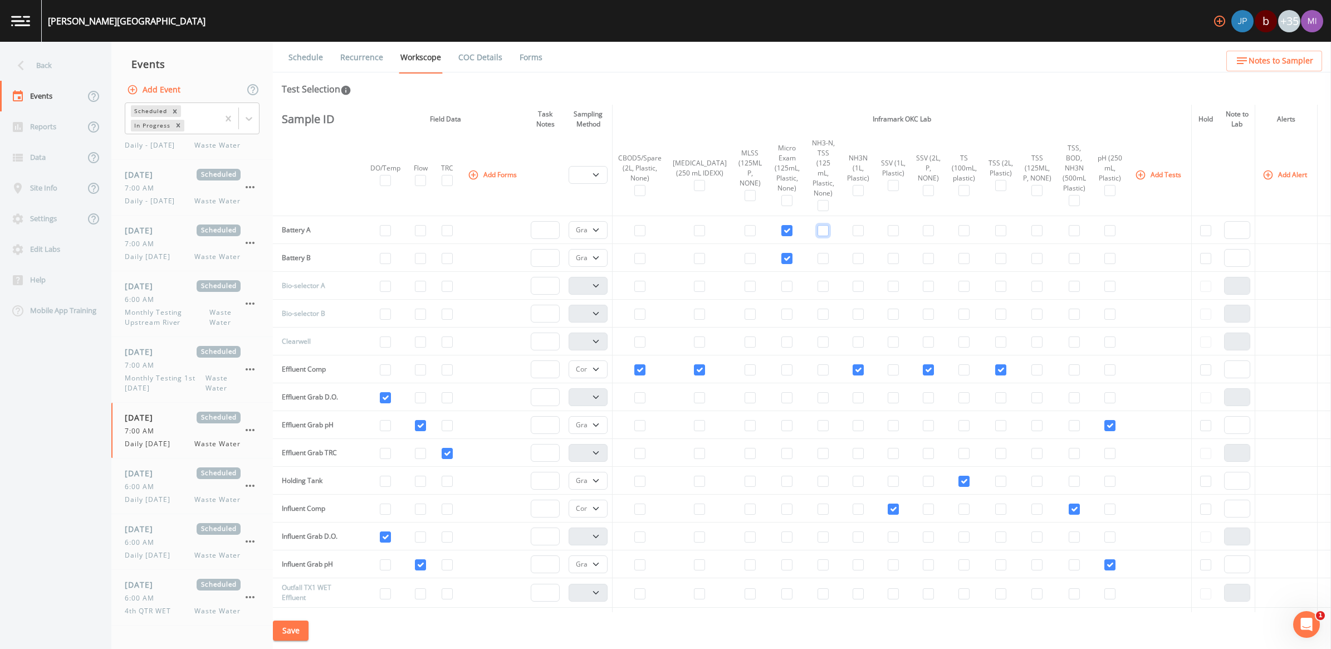
click at [817, 225] on input "checkbox" at bounding box center [822, 230] width 11 height 11
checkbox input "true"
click at [817, 253] on input "checkbox" at bounding box center [822, 258] width 11 height 11
checkbox input "true"
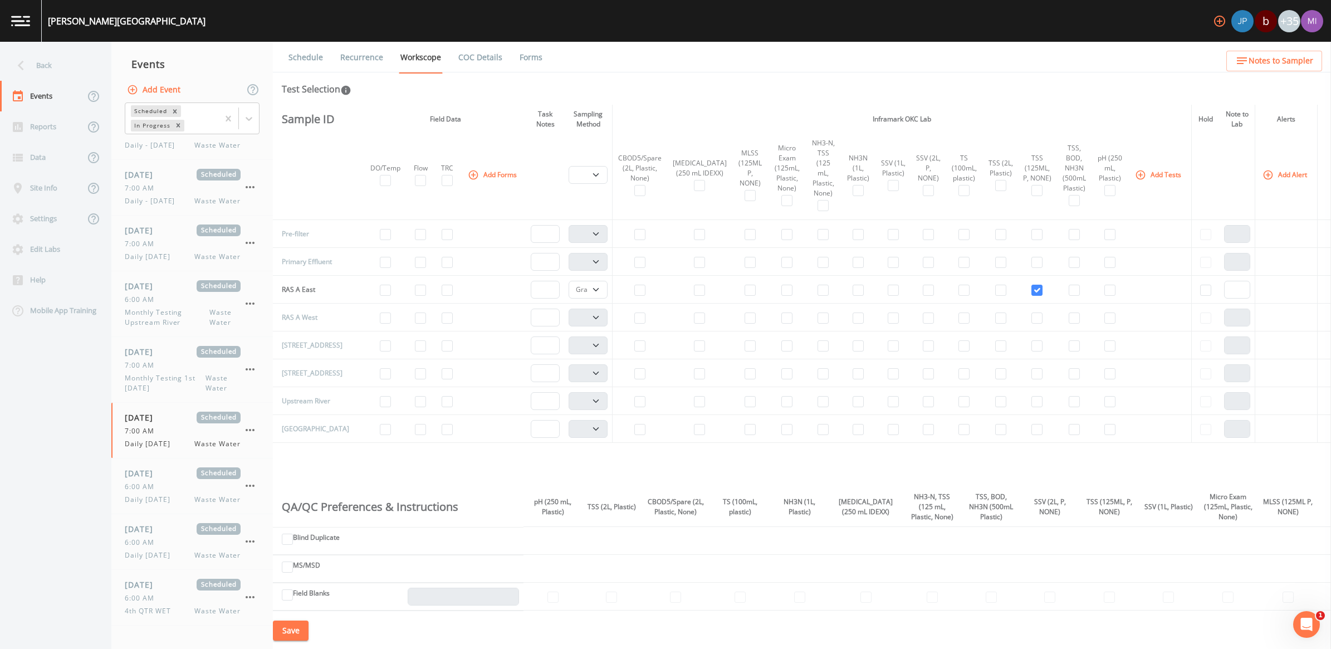
scroll to position [418, 0]
click at [1031, 313] on input "checkbox" at bounding box center [1036, 315] width 11 height 11
checkbox input "true"
click at [597, 307] on select "Composite Grab" at bounding box center [587, 315] width 39 height 18
select select "092b3f94-5697-4c94-9891-da161916fdbb"
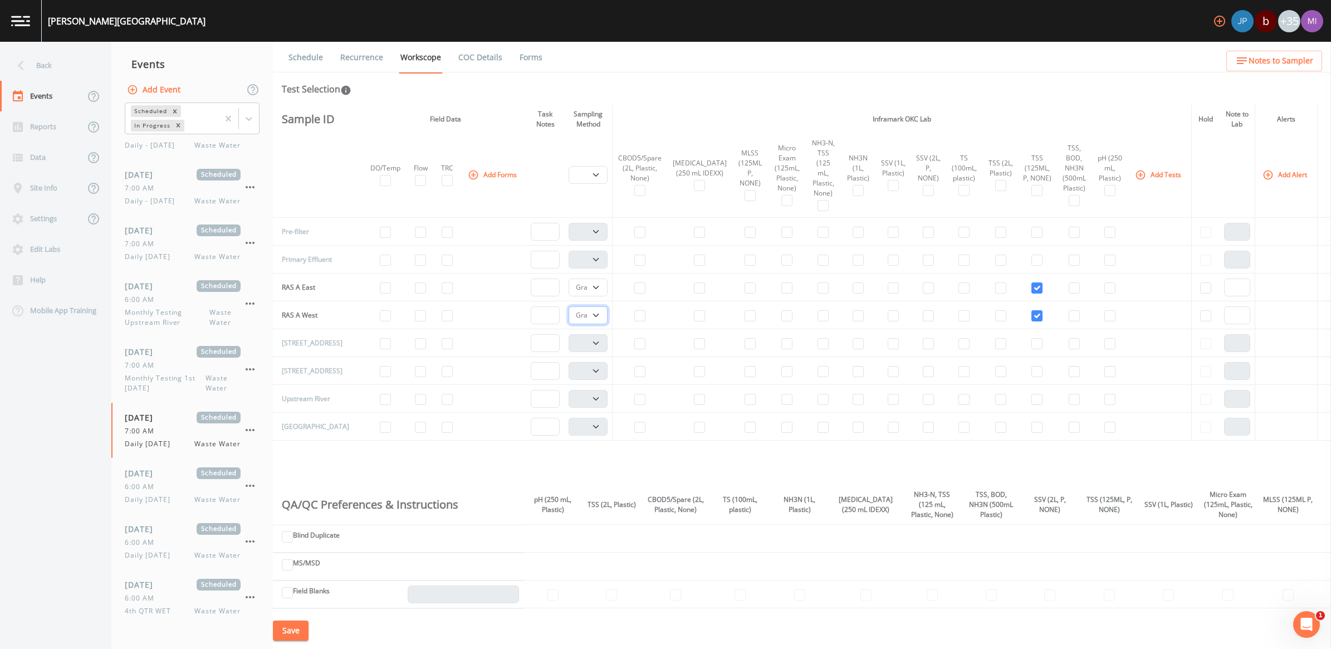
click at [570, 306] on select "Composite Grab" at bounding box center [587, 315] width 39 height 18
click at [958, 366] on input "checkbox" at bounding box center [963, 371] width 11 height 11
checkbox input "true"
drag, startPoint x: 600, startPoint y: 363, endPoint x: 594, endPoint y: 368, distance: 7.5
click at [600, 363] on select "Composite Grab" at bounding box center [587, 371] width 39 height 18
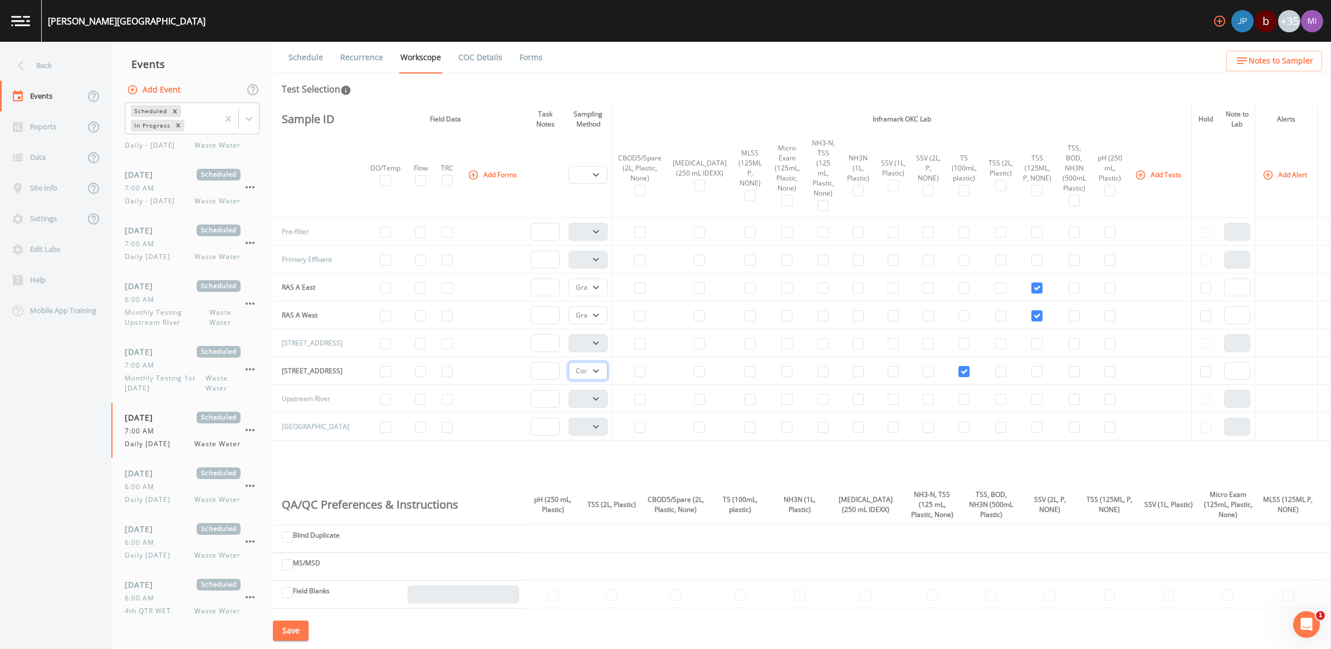
select select "092b3f94-5697-4c94-9891-da161916fdbb"
click at [570, 362] on select "Composite Grab" at bounding box center [587, 371] width 39 height 18
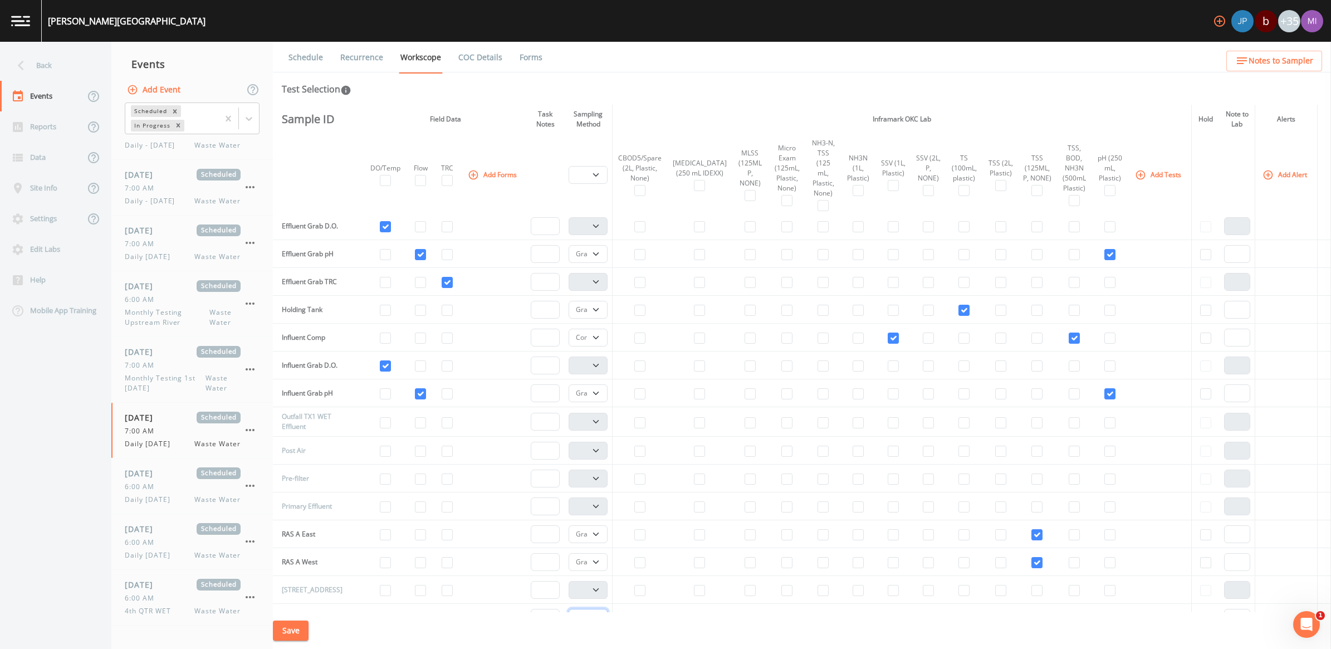
scroll to position [0, 0]
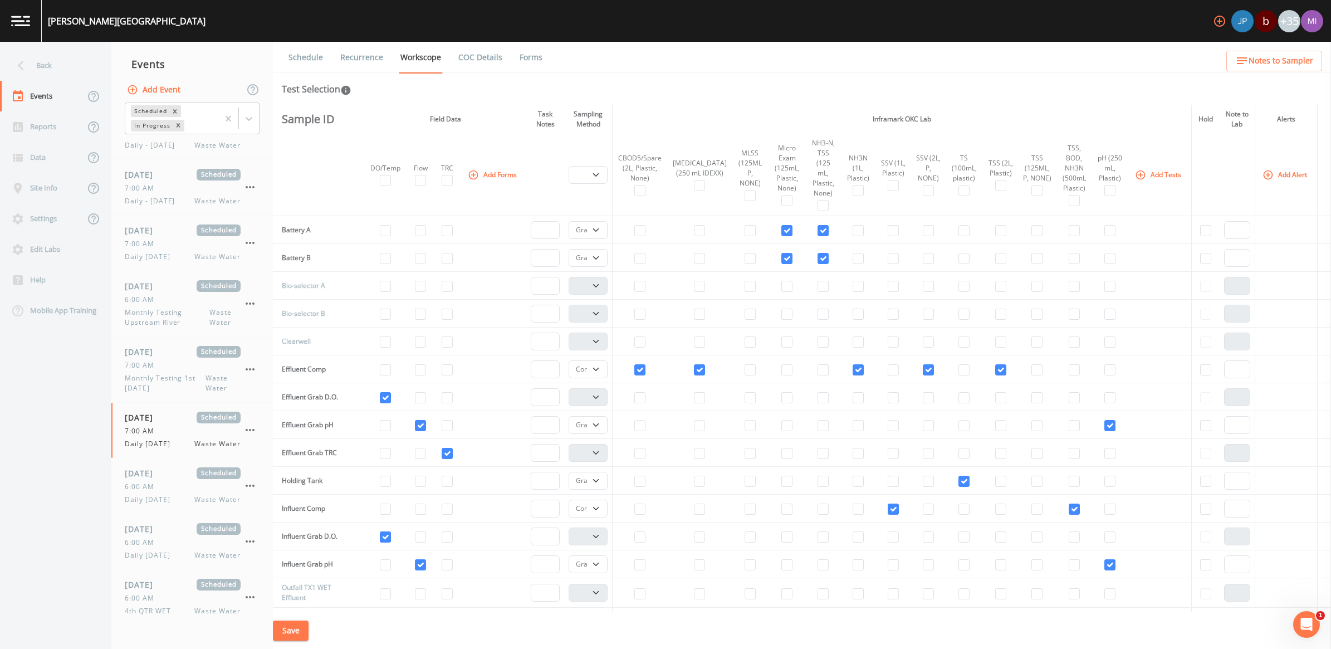
click at [301, 630] on button "Save" at bounding box center [291, 630] width 36 height 21
click at [176, 242] on div "7:00 AM" at bounding box center [183, 244] width 116 height 10
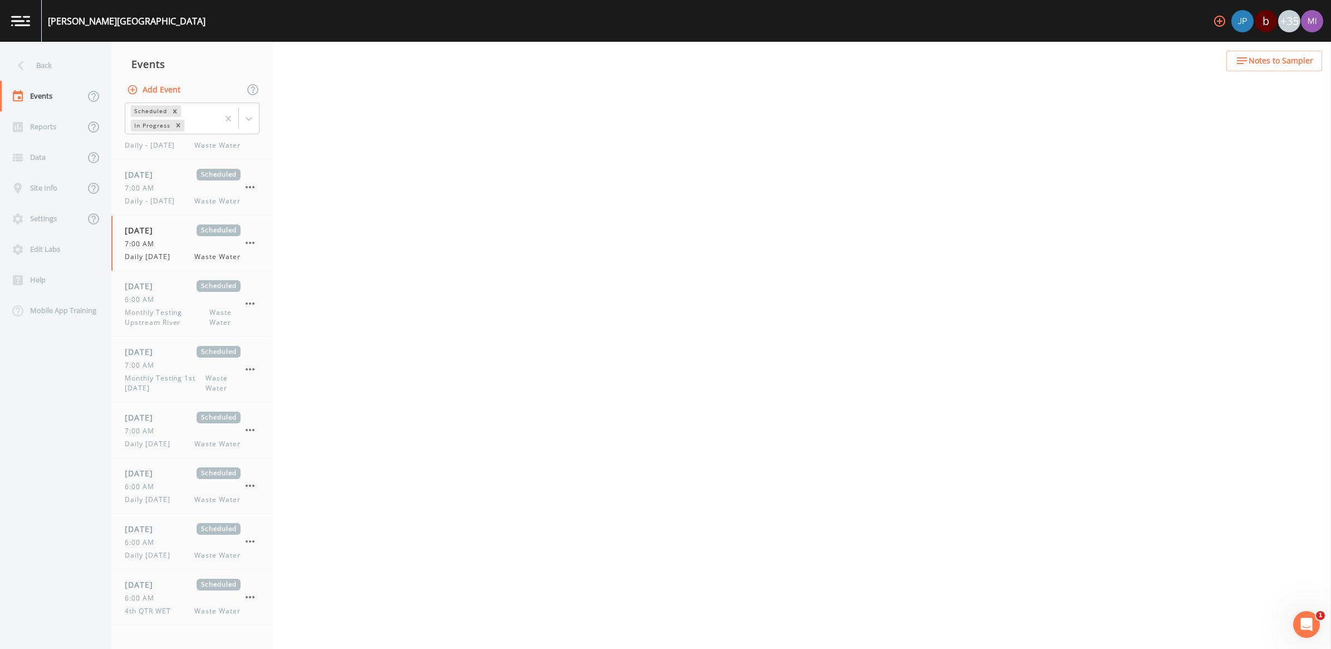
select select "092b3f94-5697-4c94-9891-da161916fdbb"
select select "b6a3c313-748b-4795-a028-792ad310bd60"
select select "092b3f94-5697-4c94-9891-da161916fdbb"
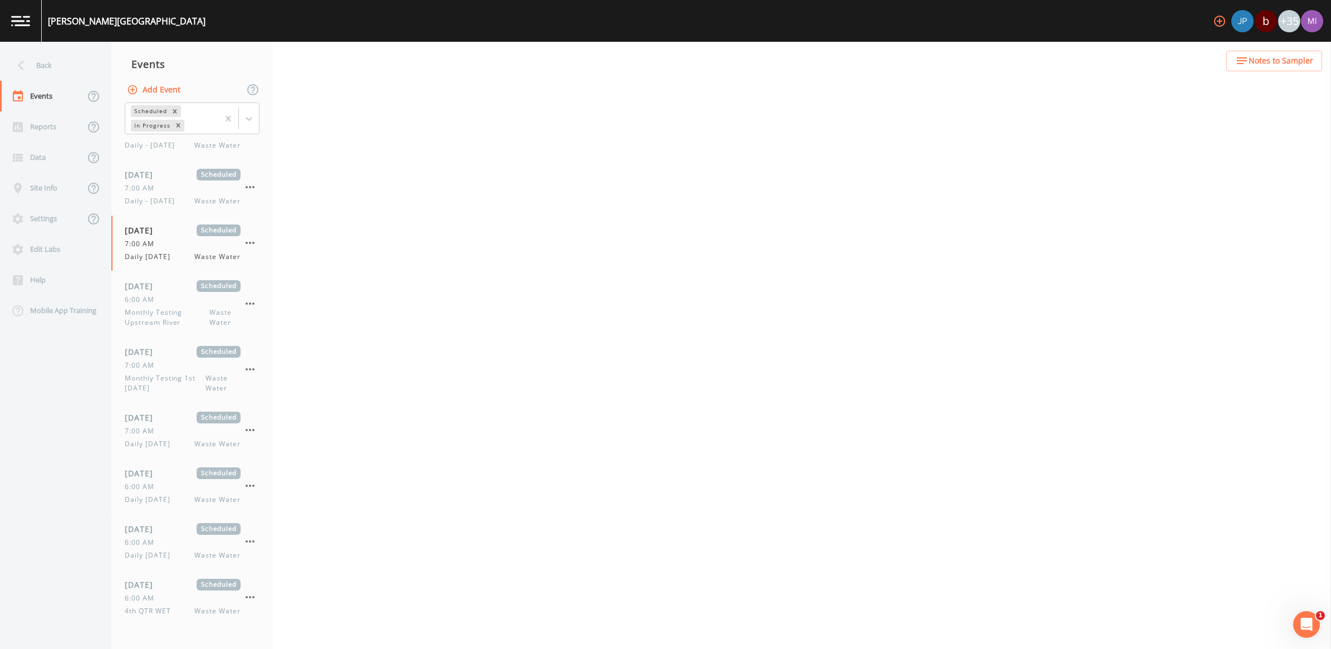
select select "b6a3c313-748b-4795-a028-792ad310bd60"
select select "092b3f94-5697-4c94-9891-da161916fdbb"
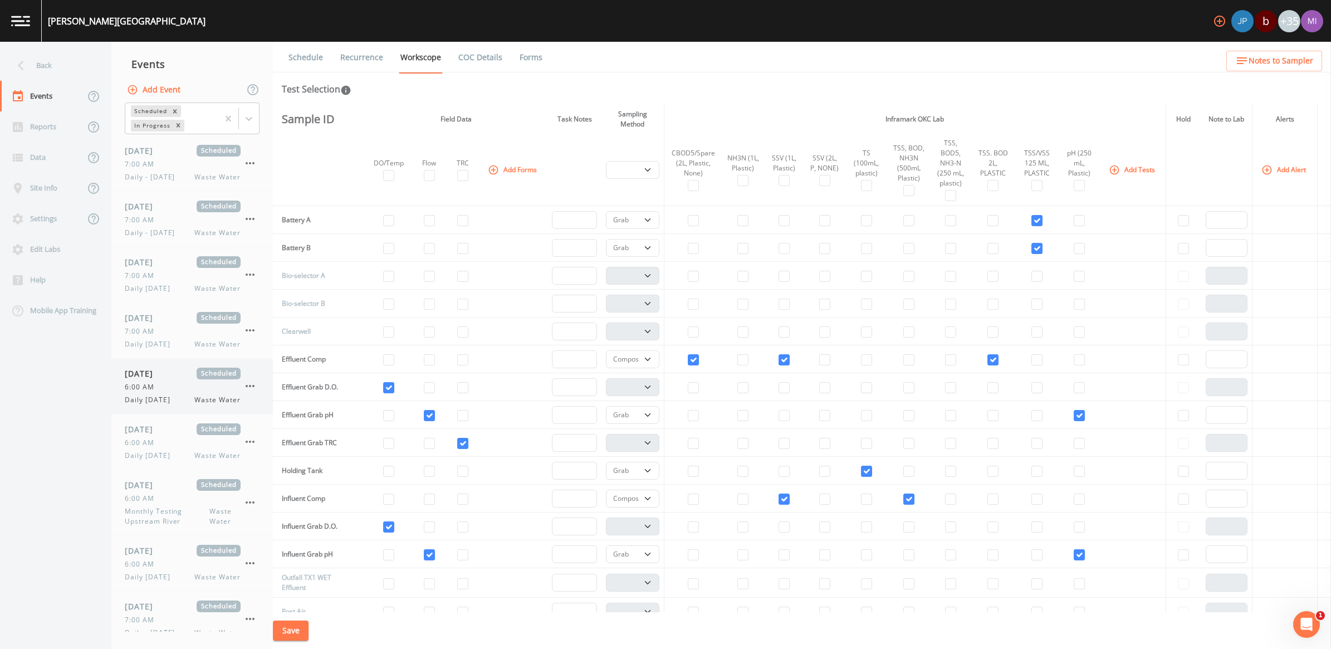
click at [166, 387] on div "6:00 AM" at bounding box center [183, 387] width 116 height 10
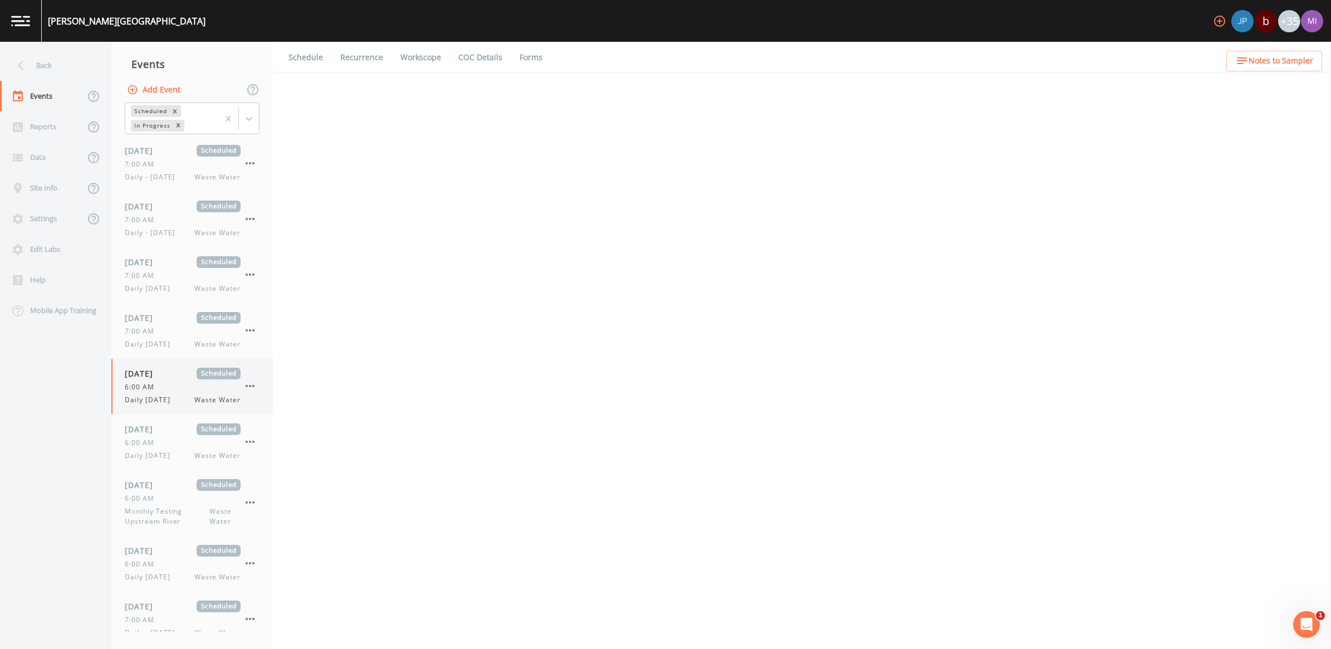
select select "092b3f94-5697-4c94-9891-da161916fdbb"
select select "b6a3c313-748b-4795-a028-792ad310bd60"
select select "092b3f94-5697-4c94-9891-da161916fdbb"
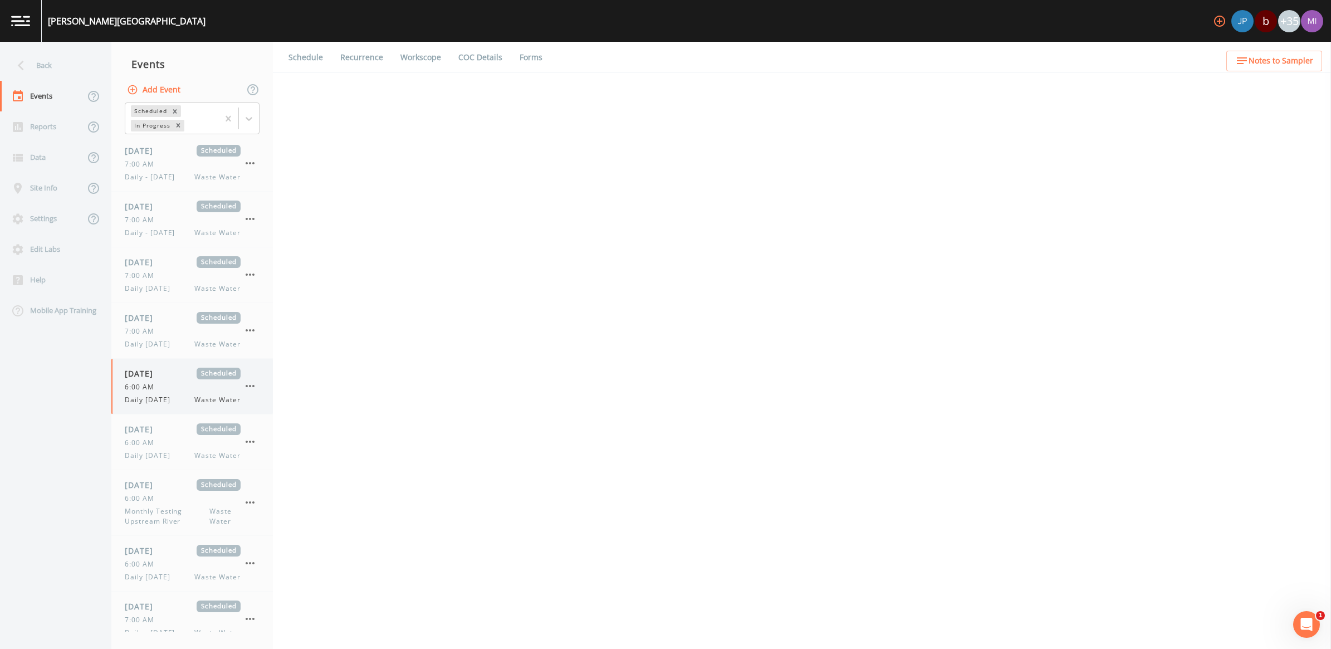
select select "b6a3c313-748b-4795-a028-792ad310bd60"
select select "092b3f94-5697-4c94-9891-da161916fdbb"
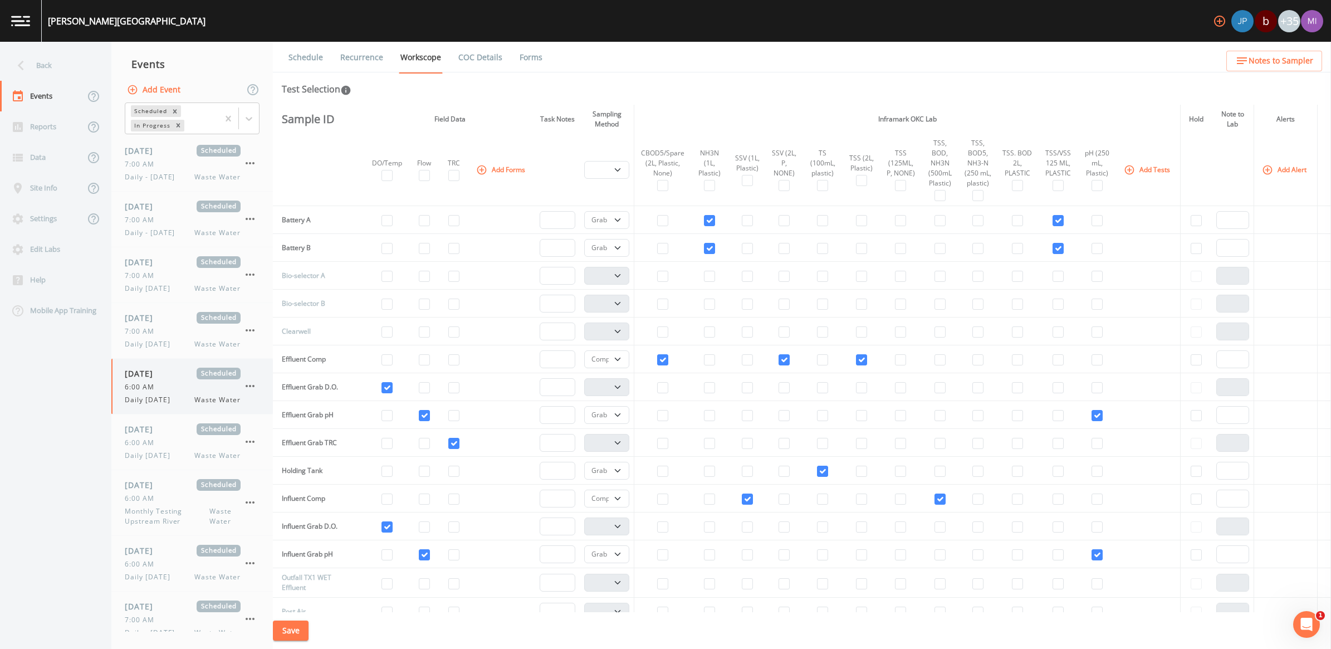
click at [165, 393] on div "[DATE] Scheduled 6:00 AM Daily [DATE] Waste Water" at bounding box center [183, 385] width 116 height 37
select select "092b3f94-5697-4c94-9891-da161916fdbb"
select select "b6a3c313-748b-4795-a028-792ad310bd60"
select select "092b3f94-5697-4c94-9891-da161916fdbb"
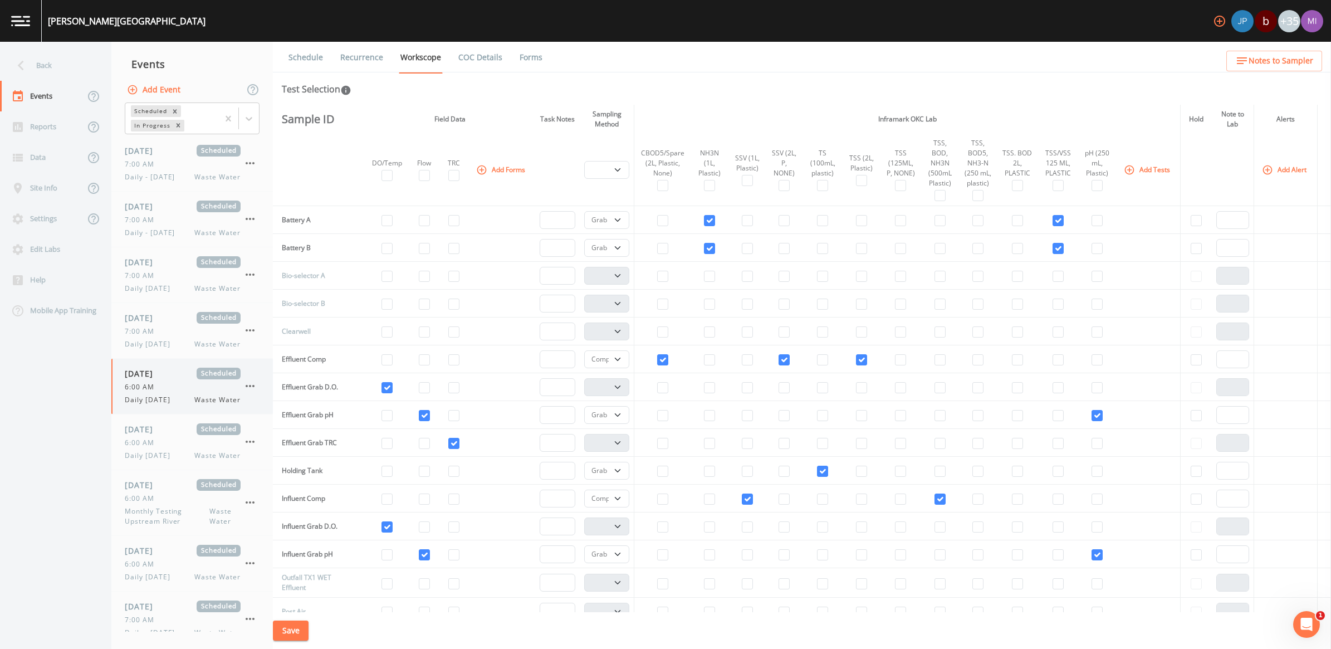
select select "092b3f94-5697-4c94-9891-da161916fdbb"
select select "b6a3c313-748b-4795-a028-792ad310bd60"
select select "092b3f94-5697-4c94-9891-da161916fdbb"
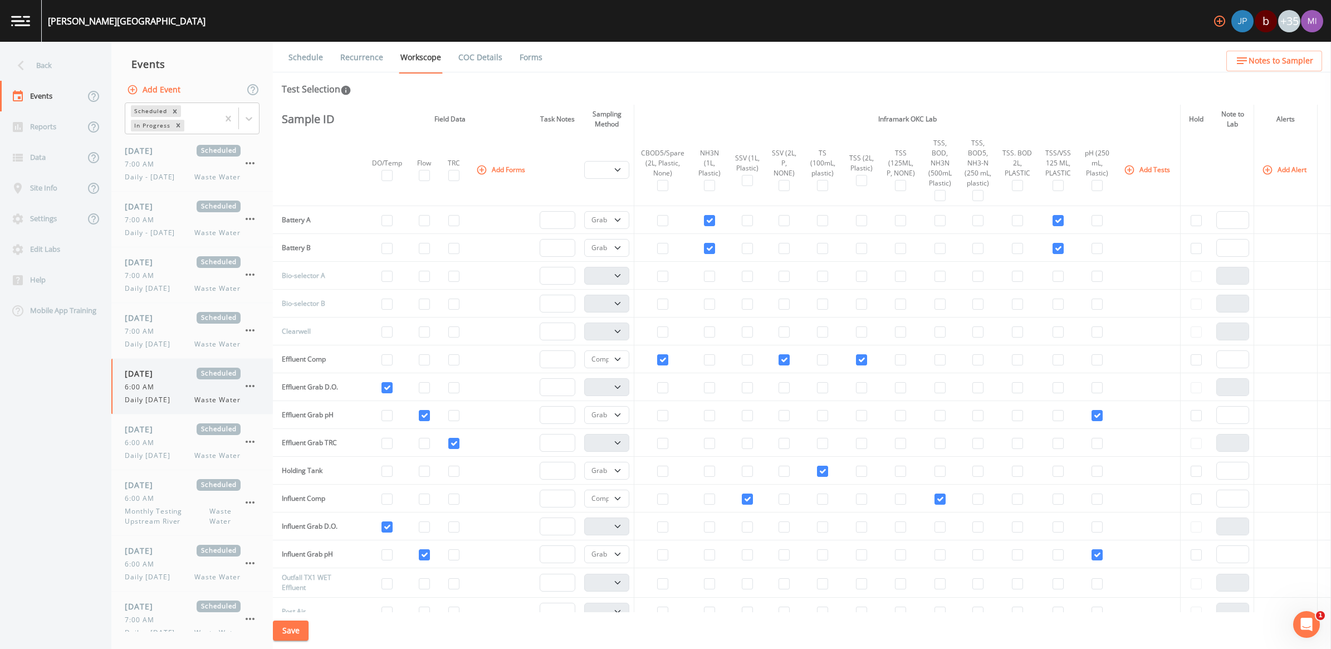
select select "092b3f94-5697-4c94-9891-da161916fdbb"
click at [151, 387] on span "6:00 AM" at bounding box center [143, 387] width 36 height 10
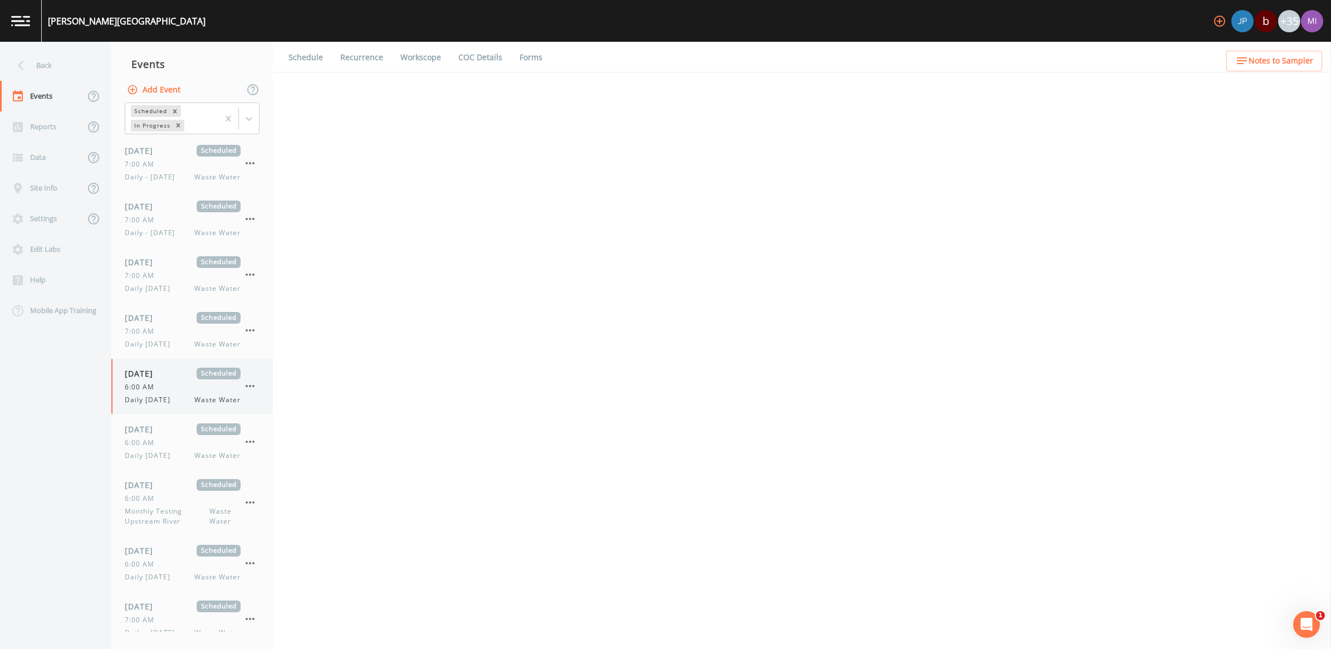
select select "092b3f94-5697-4c94-9891-da161916fdbb"
select select "b6a3c313-748b-4795-a028-792ad310bd60"
select select "092b3f94-5697-4c94-9891-da161916fdbb"
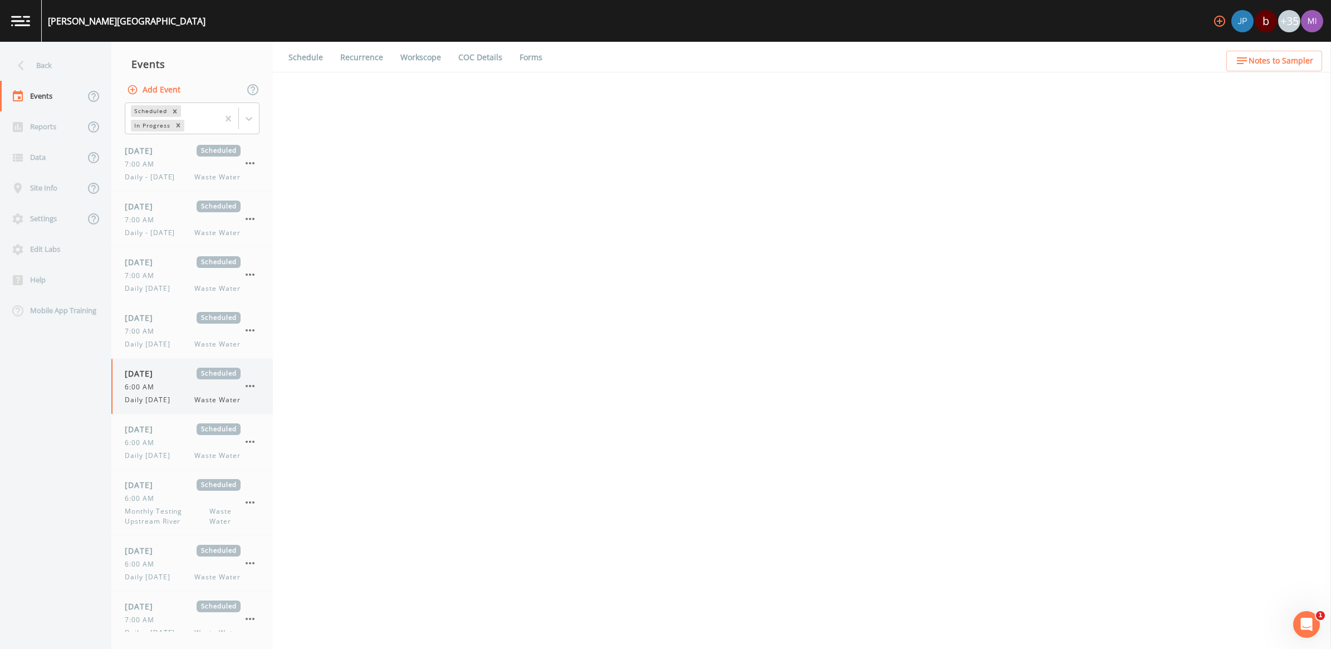
select select "b6a3c313-748b-4795-a028-792ad310bd60"
select select "092b3f94-5697-4c94-9891-da161916fdbb"
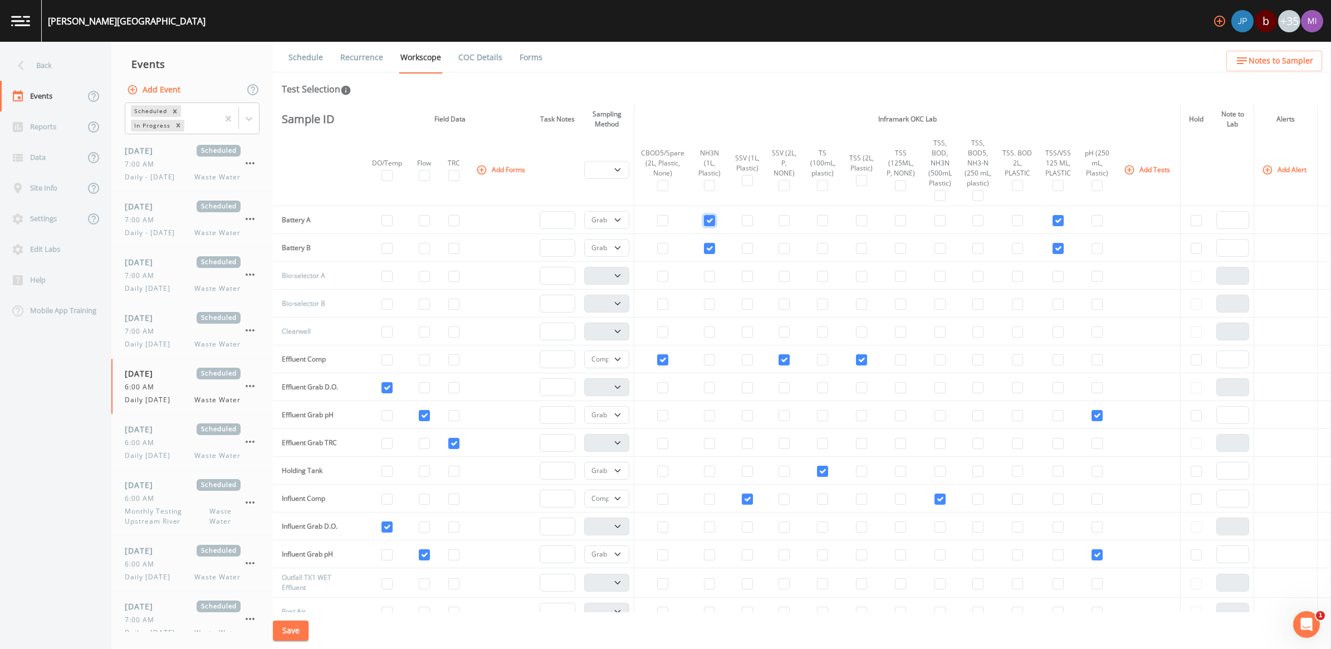
click at [704, 222] on input "checkbox" at bounding box center [709, 220] width 11 height 11
checkbox input "false"
click at [708, 248] on input "checkbox" at bounding box center [709, 248] width 11 height 11
checkbox input "false"
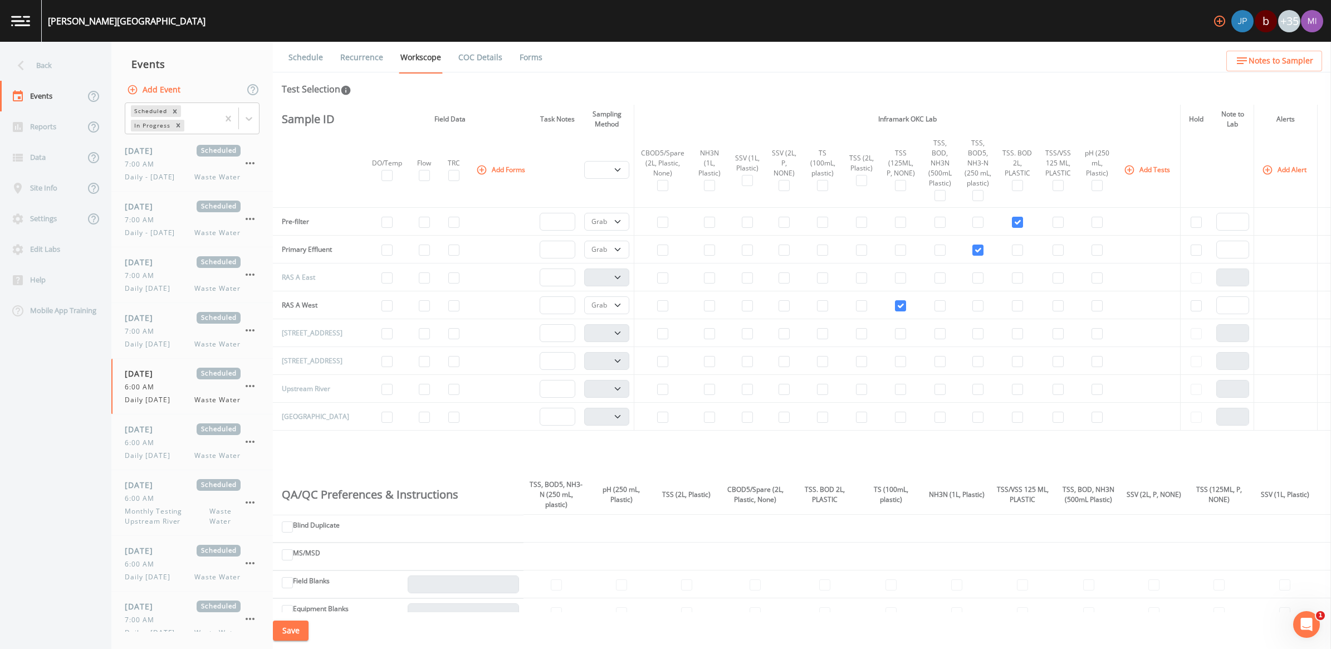
scroll to position [348, 0]
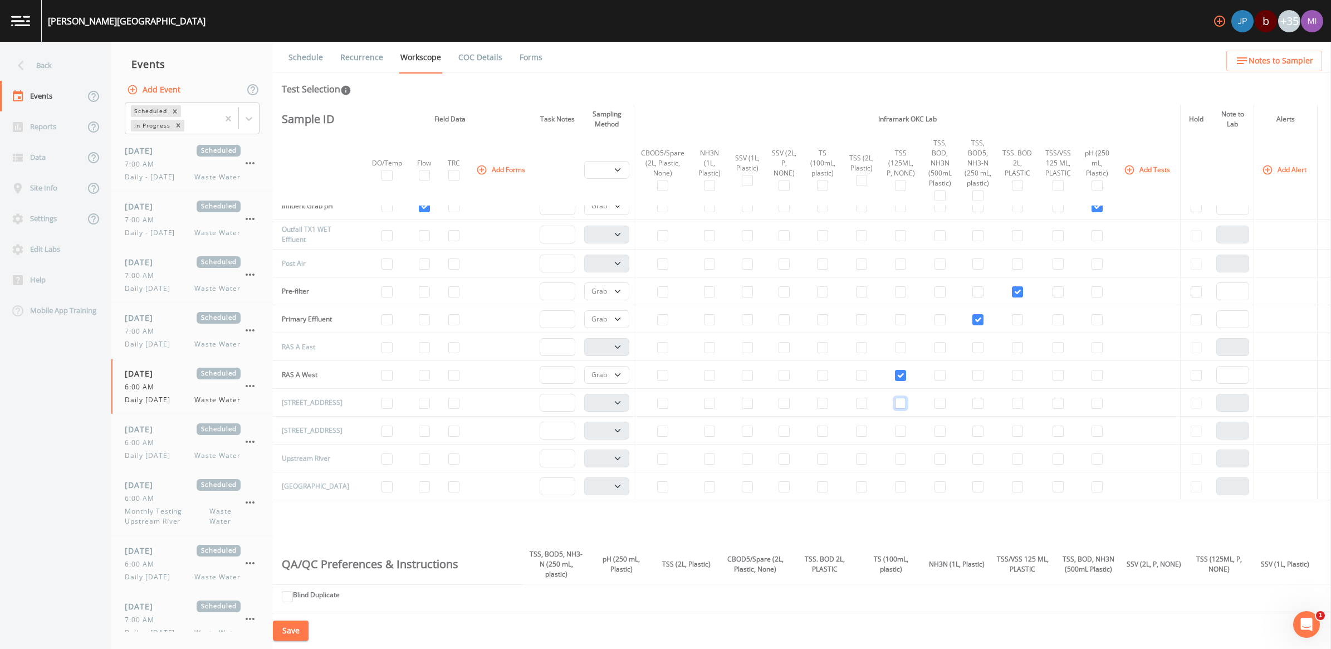
click at [895, 409] on input "checkbox" at bounding box center [900, 402] width 11 height 11
checkbox input "true"
click at [895, 408] on input "checkbox" at bounding box center [900, 402] width 11 height 11
click at [895, 351] on input "checkbox" at bounding box center [900, 347] width 11 height 11
click at [614, 352] on select "Composite Grab" at bounding box center [606, 347] width 45 height 18
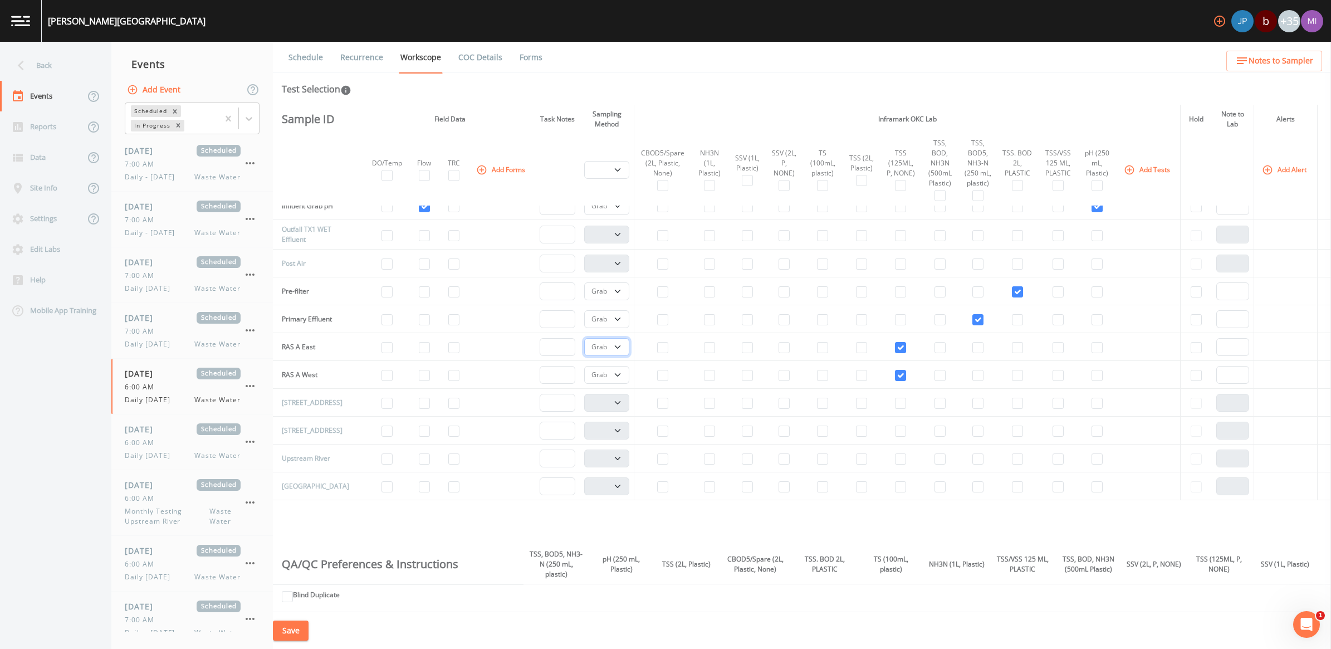
click at [584, 343] on select "Composite Grab" at bounding box center [606, 347] width 45 height 18
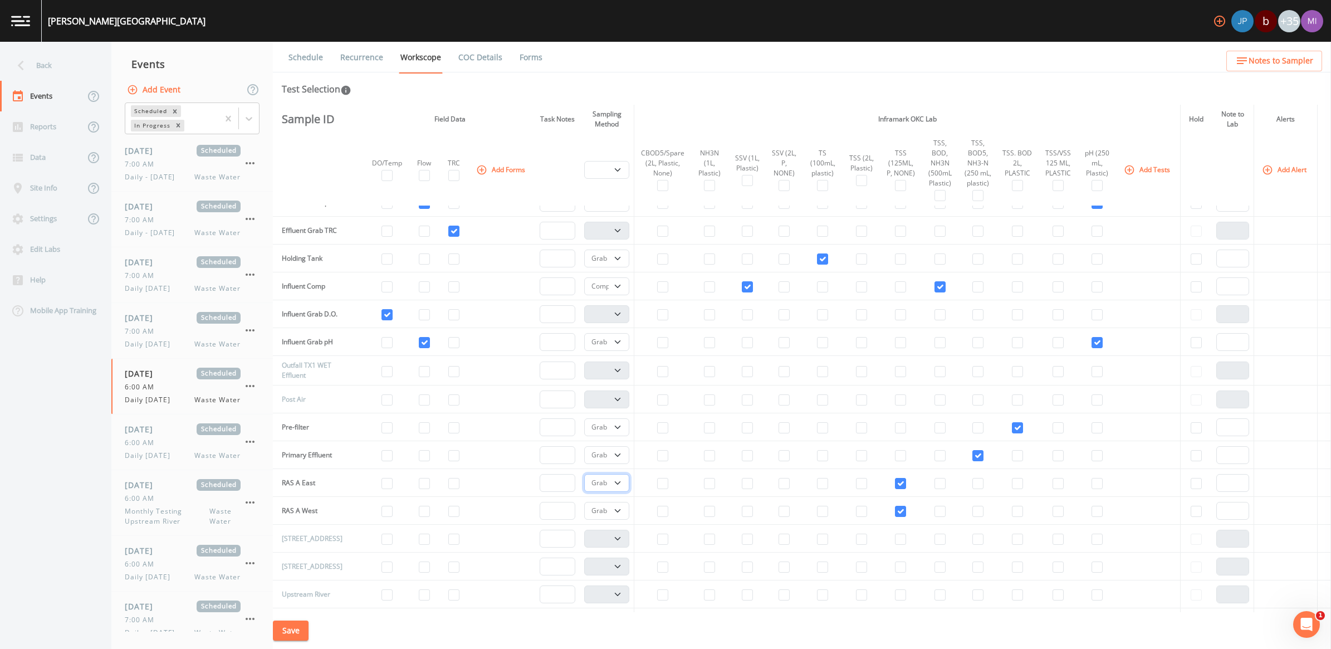
scroll to position [278, 0]
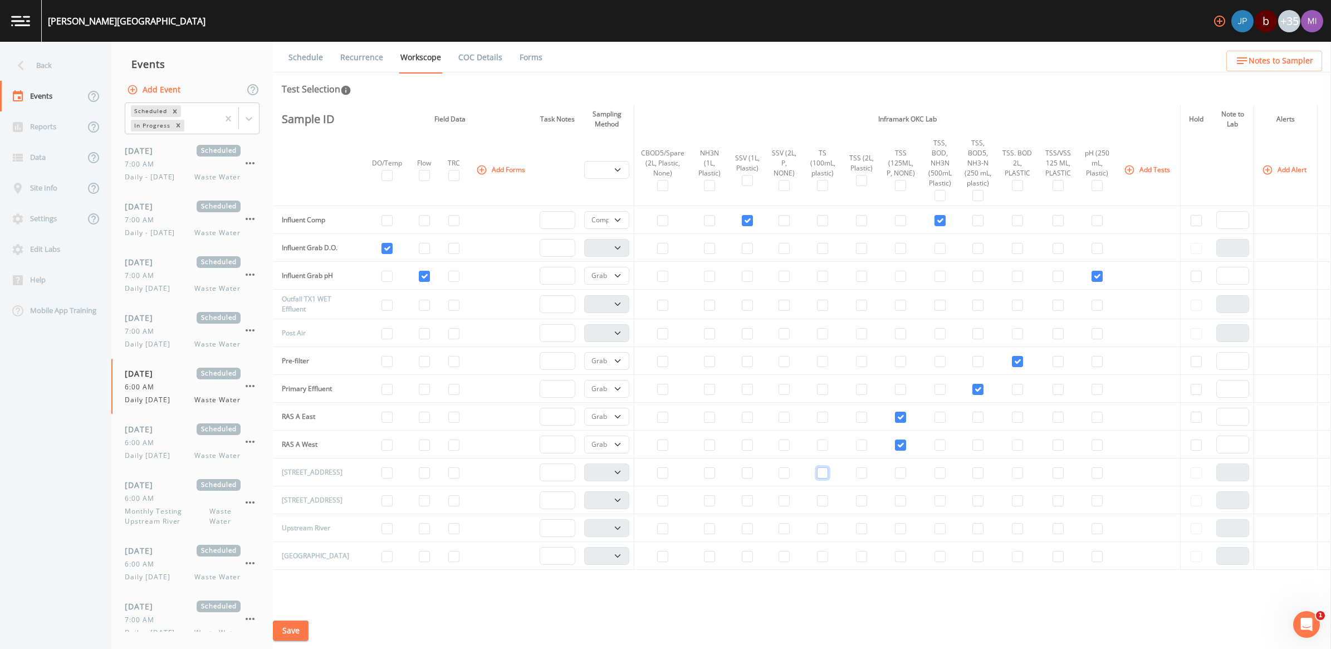
click at [817, 478] on input "checkbox" at bounding box center [822, 472] width 11 height 11
drag, startPoint x: 614, startPoint y: 477, endPoint x: 611, endPoint y: 483, distance: 6.2
click at [614, 477] on select "Composite Grab" at bounding box center [606, 472] width 45 height 18
click at [584, 468] on select "Composite Grab" at bounding box center [606, 472] width 45 height 18
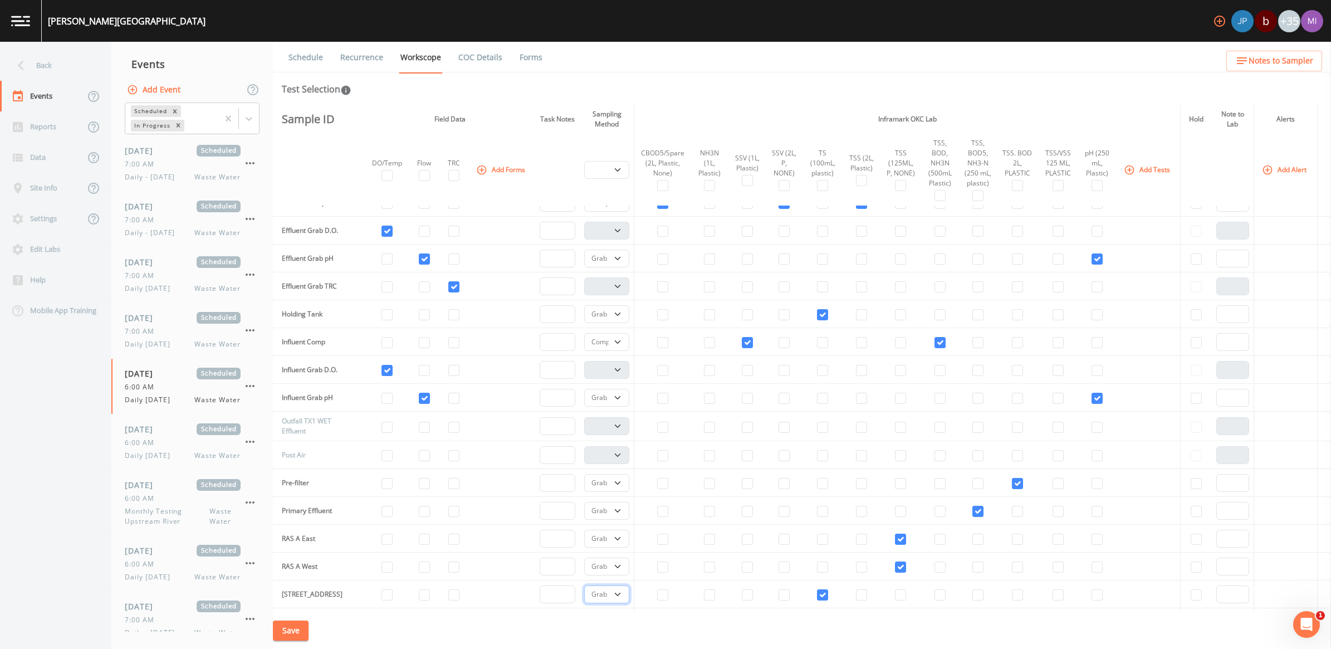
scroll to position [70, 0]
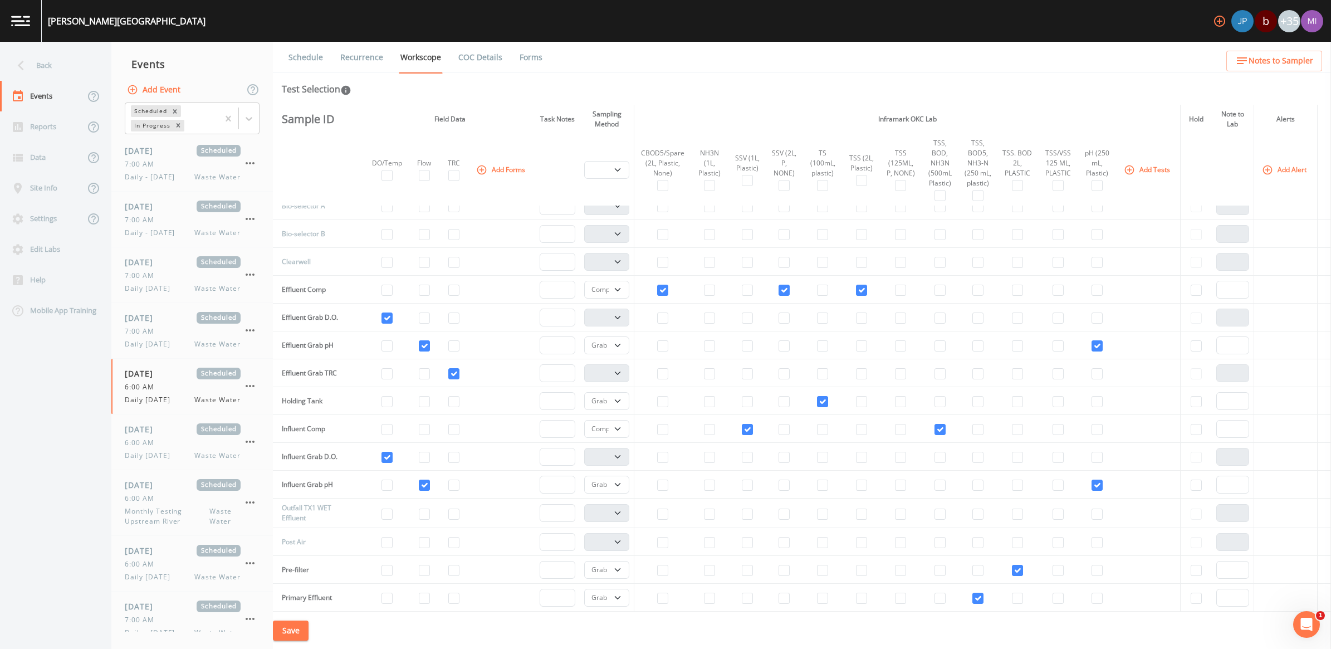
click at [291, 633] on button "Save" at bounding box center [291, 630] width 36 height 21
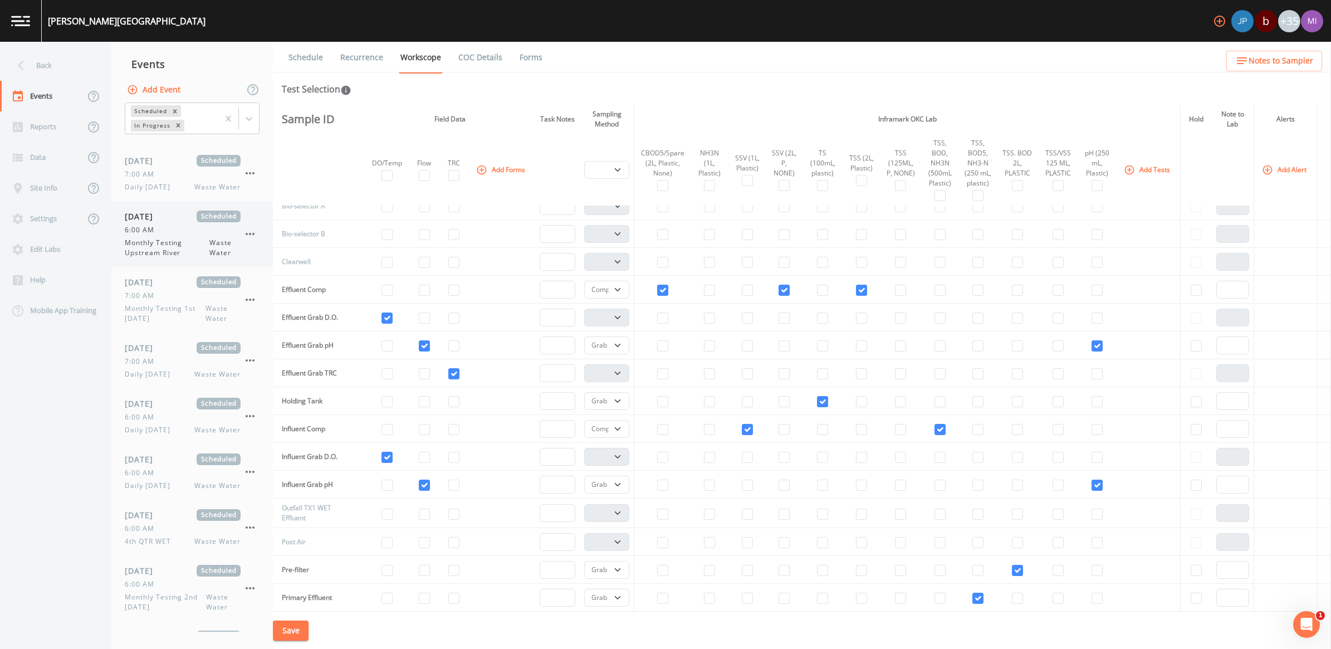
scroll to position [626, 0]
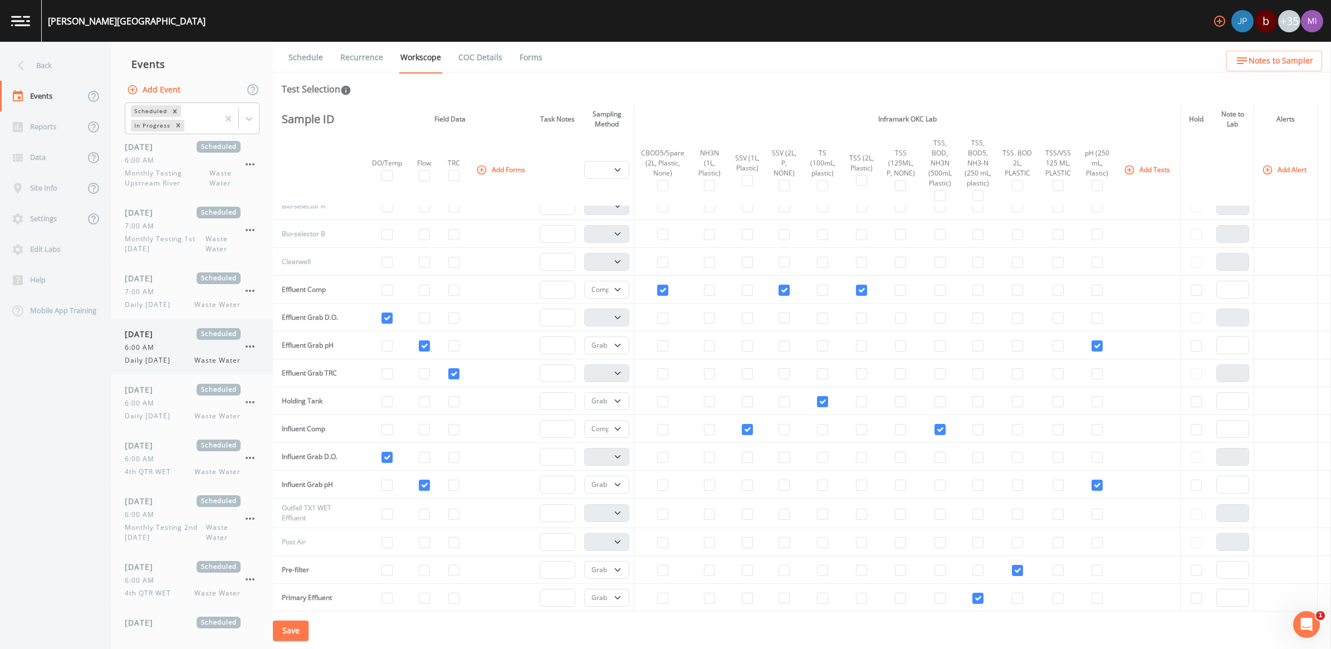
click at [156, 361] on span "Daily [DATE]" at bounding box center [151, 360] width 52 height 10
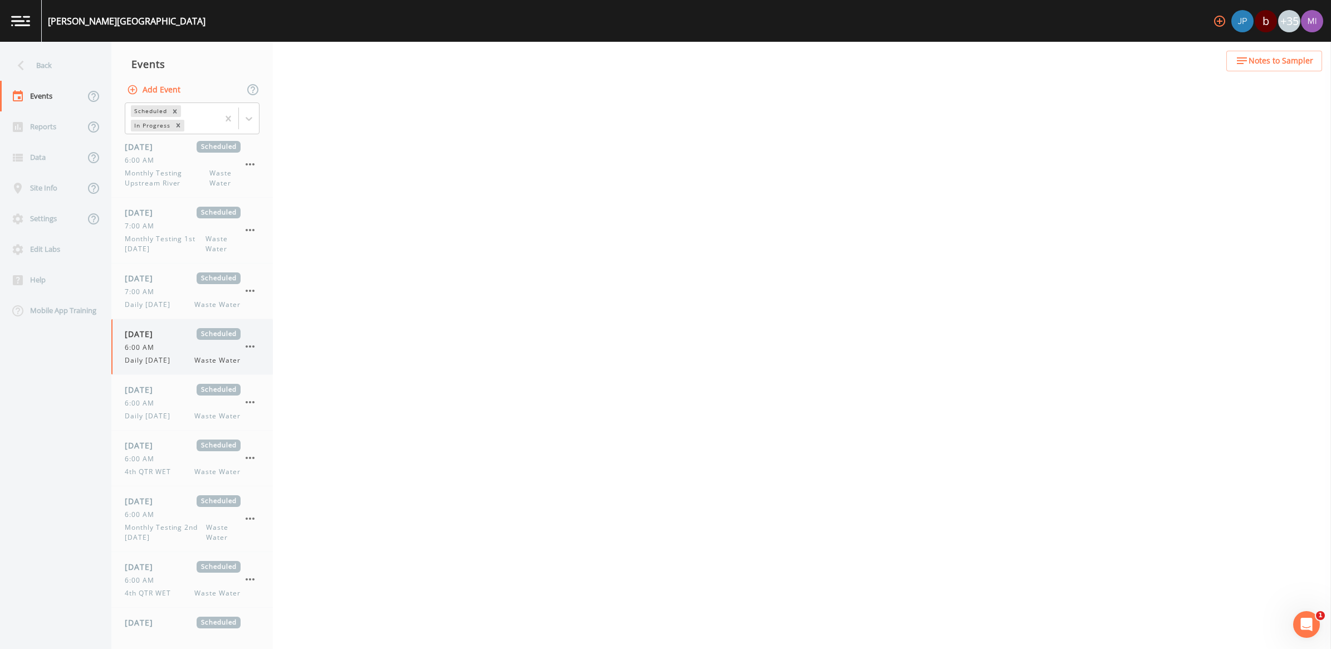
click at [169, 351] on div "6:00 AM" at bounding box center [183, 347] width 116 height 10
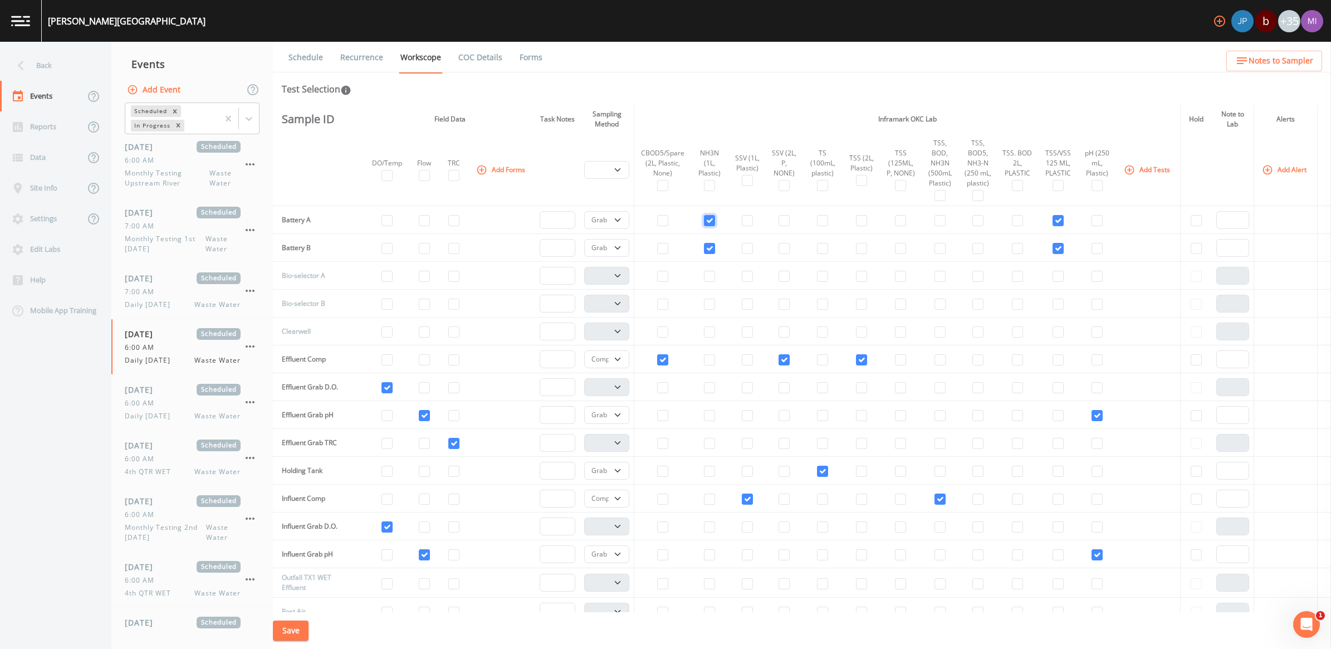
click at [704, 215] on input "checkbox" at bounding box center [709, 220] width 11 height 11
click at [704, 246] on input "checkbox" at bounding box center [709, 248] width 11 height 11
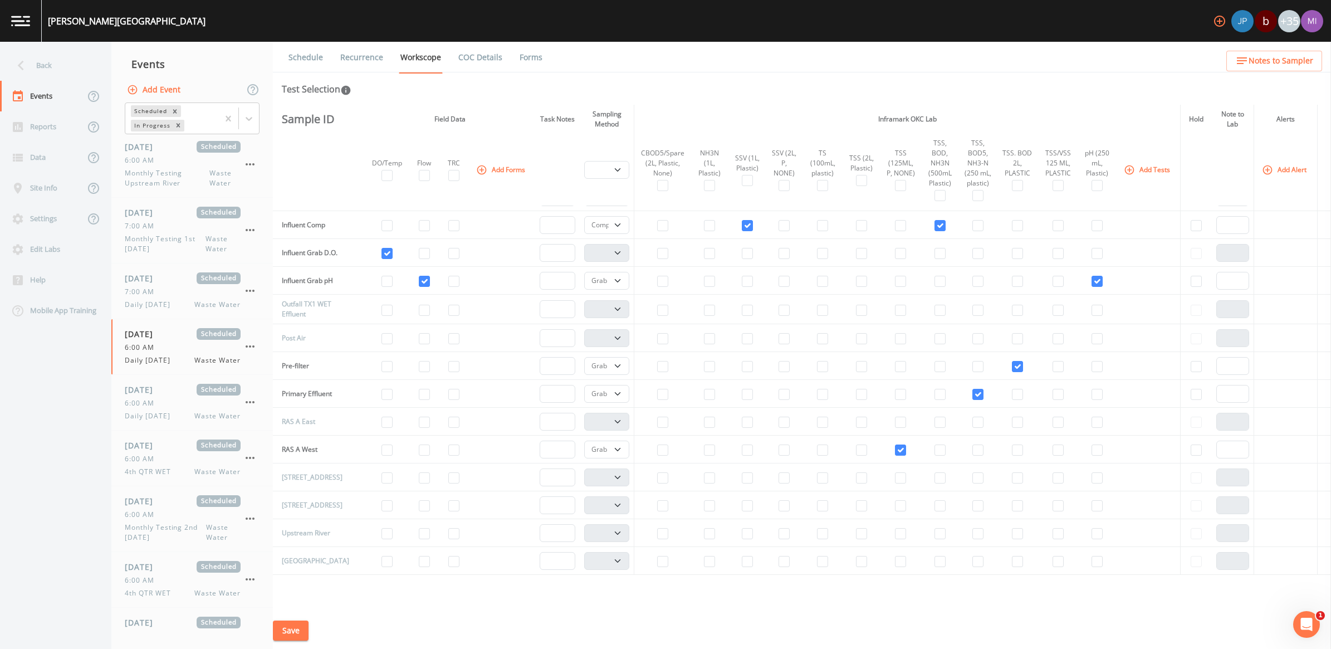
scroll to position [278, 0]
click at [895, 419] on input "checkbox" at bounding box center [900, 416] width 11 height 11
drag, startPoint x: 611, startPoint y: 418, endPoint x: 605, endPoint y: 430, distance: 13.5
click at [611, 418] on select "Composite Grab" at bounding box center [606, 417] width 45 height 18
click at [584, 413] on select "Composite Grab" at bounding box center [606, 417] width 45 height 18
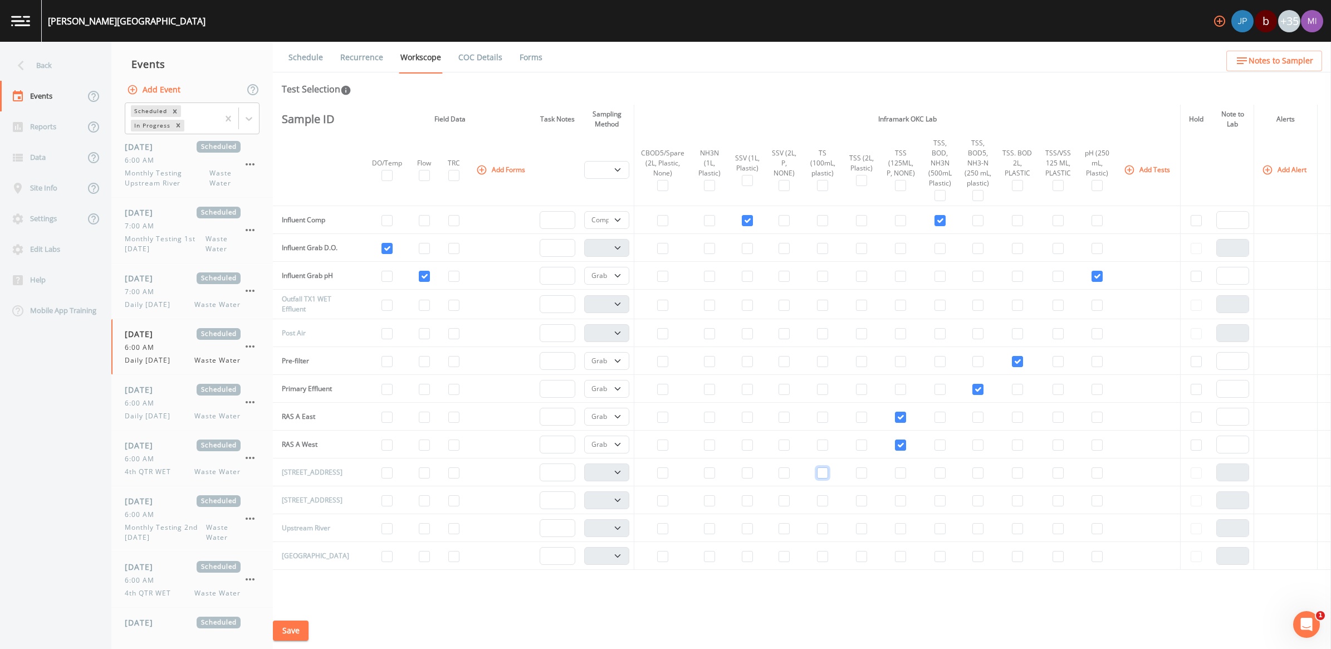
click at [821, 477] on input "checkbox" at bounding box center [822, 472] width 11 height 11
click at [616, 474] on select "Composite Grab" at bounding box center [606, 472] width 45 height 18
click at [584, 468] on select "Composite Grab" at bounding box center [606, 472] width 45 height 18
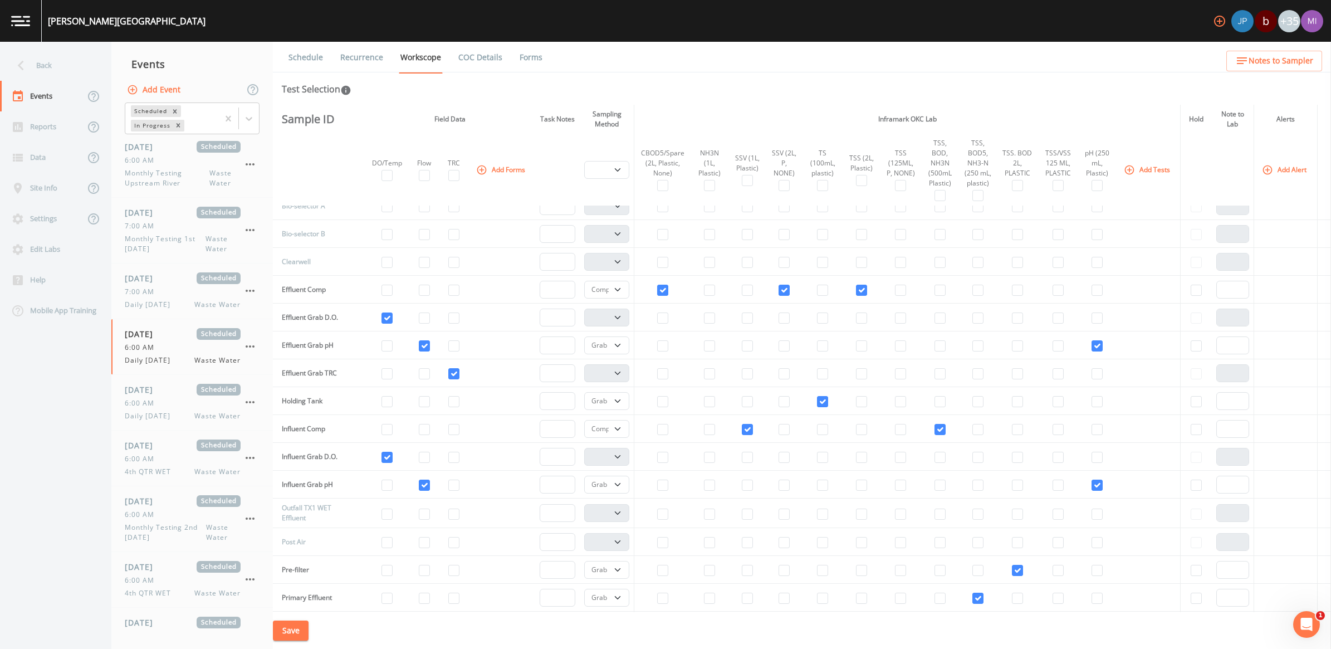
scroll to position [0, 0]
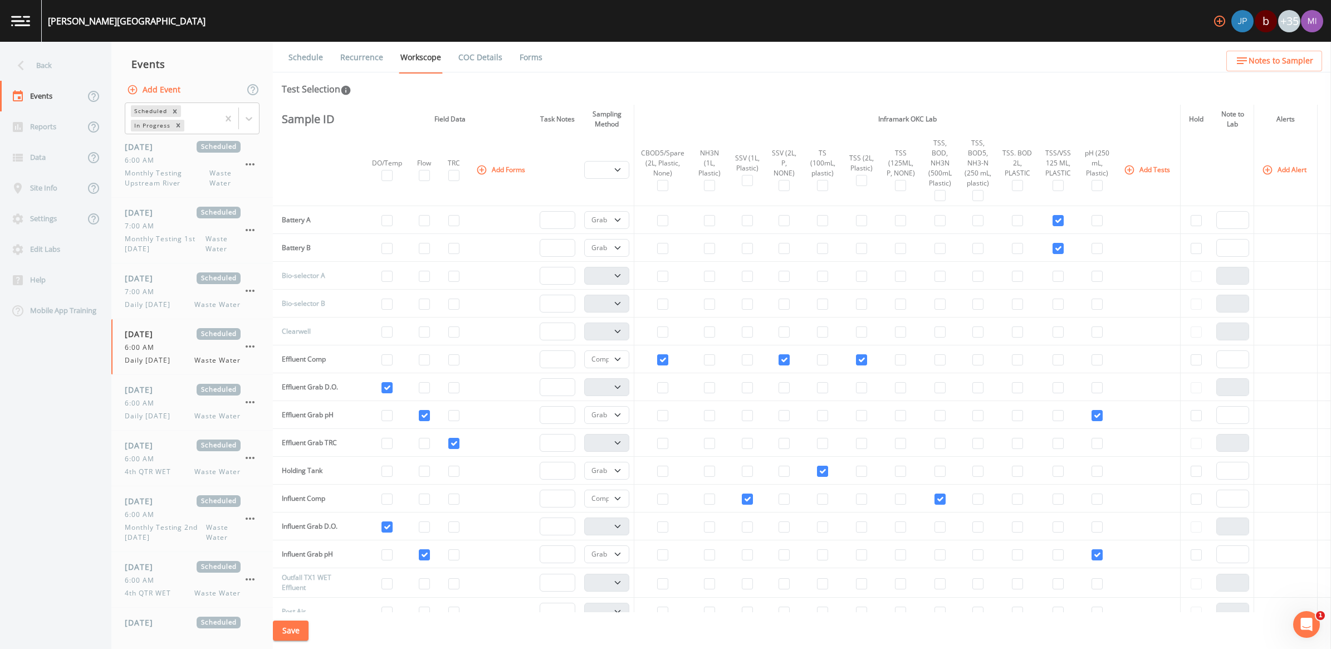
click at [284, 627] on button "Save" at bounding box center [291, 630] width 36 height 21
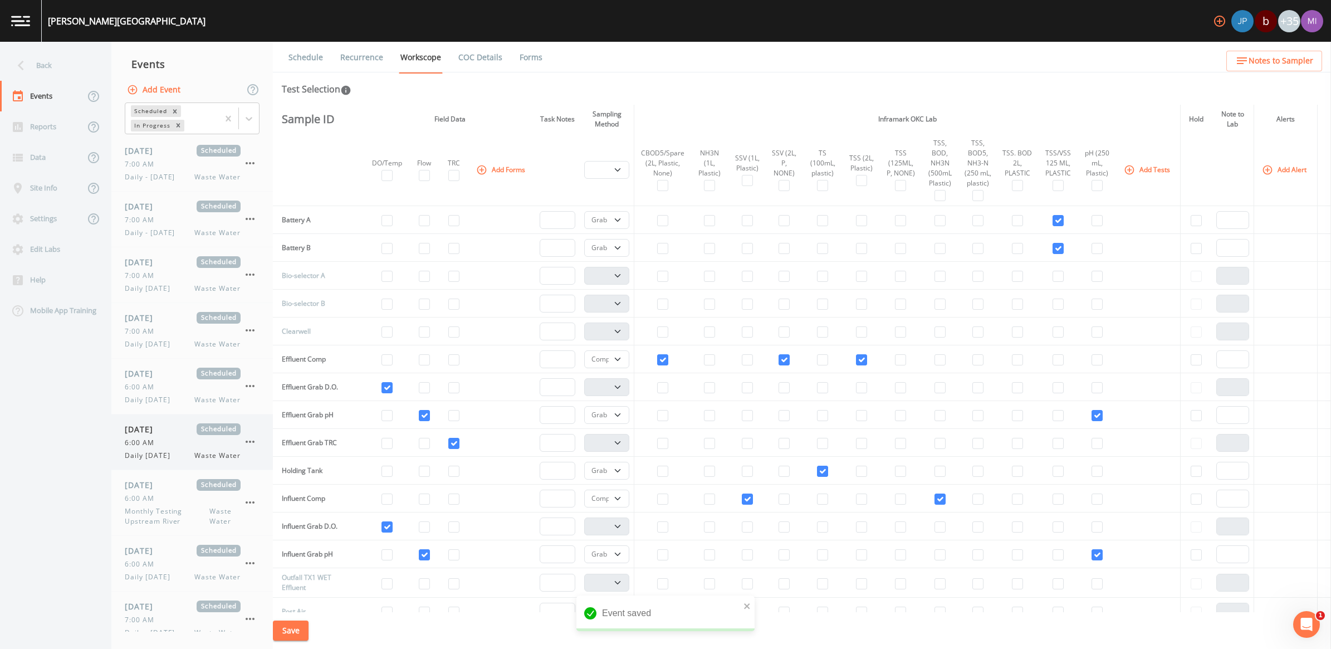
click at [152, 453] on span "Daily [DATE]" at bounding box center [151, 455] width 52 height 10
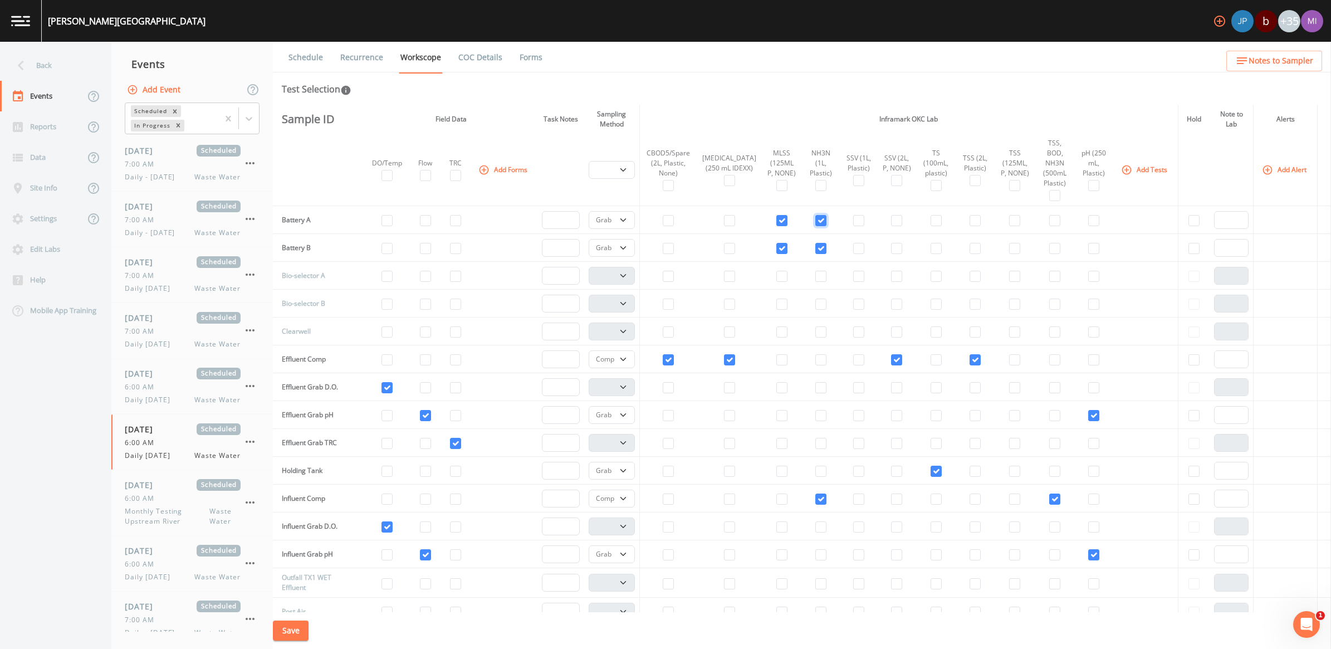
click at [815, 215] on input "checkbox" at bounding box center [820, 220] width 11 height 11
click at [776, 215] on input "checkbox" at bounding box center [781, 220] width 11 height 11
click at [762, 241] on td at bounding box center [782, 248] width 40 height 28
click at [776, 243] on input "checkbox" at bounding box center [781, 248] width 11 height 11
click at [815, 243] on input "checkbox" at bounding box center [820, 248] width 11 height 11
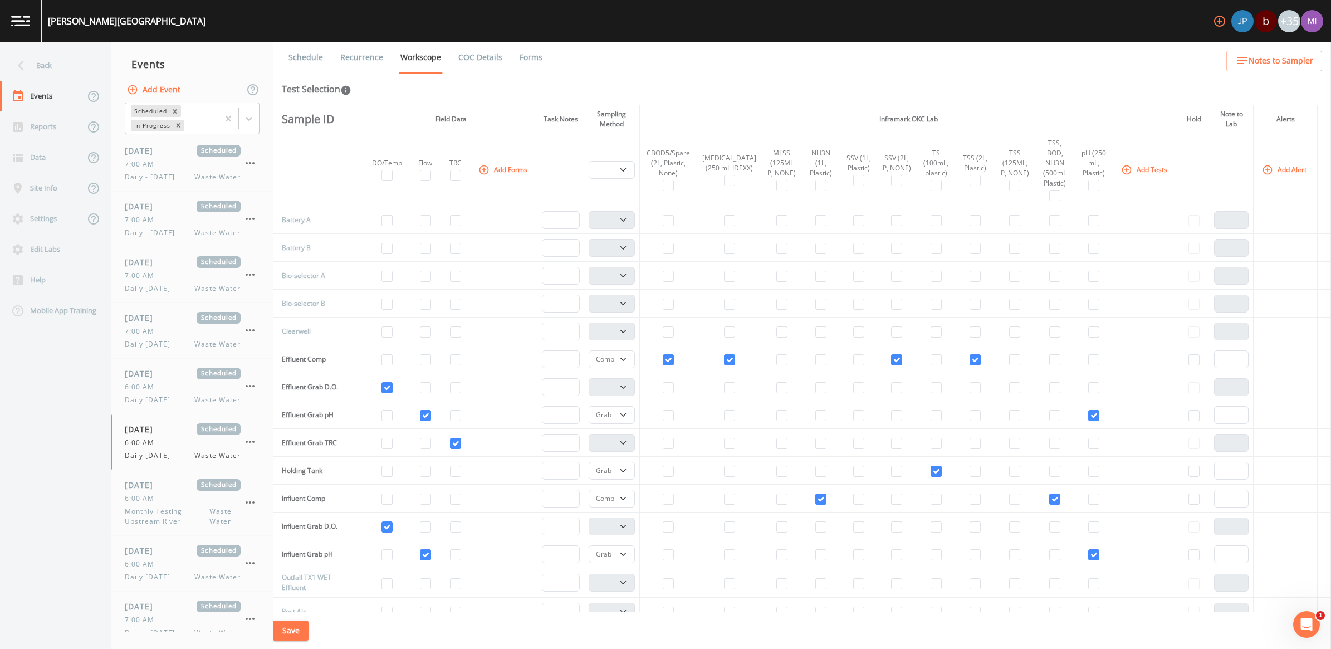
click at [1133, 164] on button "Add Tests" at bounding box center [1144, 169] width 53 height 18
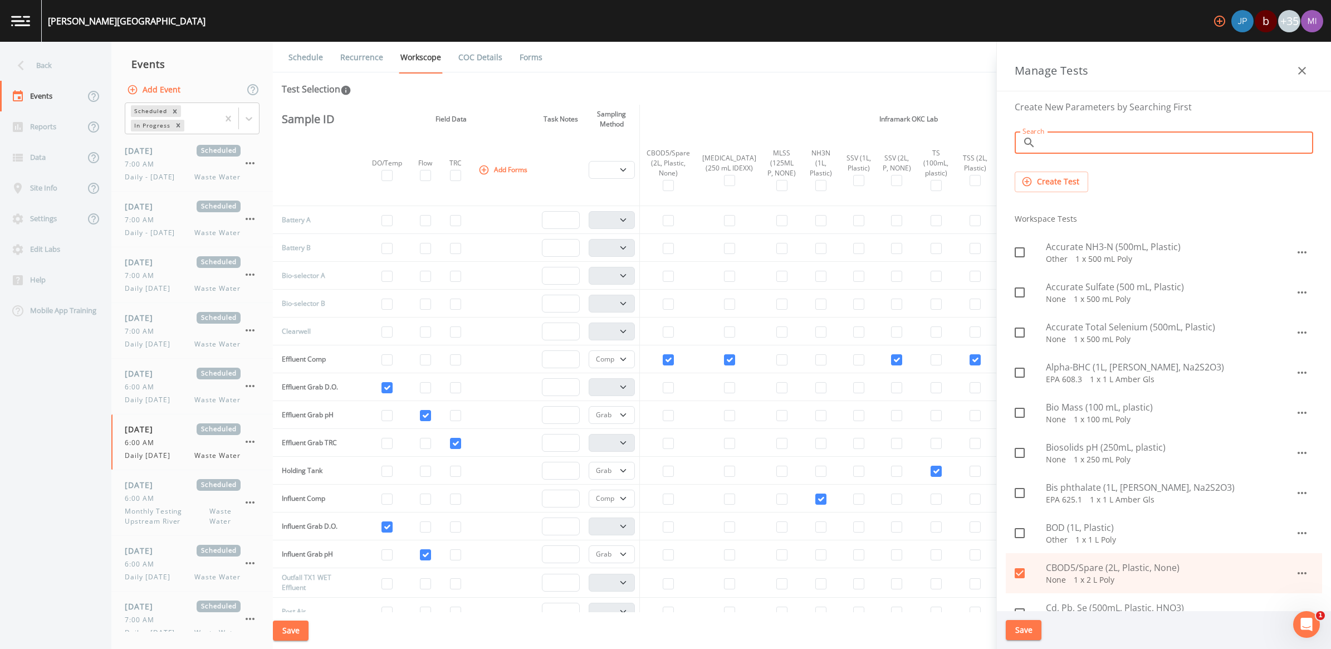
click at [1064, 148] on input "Search" at bounding box center [1176, 142] width 273 height 22
click at [1083, 324] on span "NH3-N, TSS (125 mL, Plastic, None)" at bounding box center [1169, 326] width 249 height 13
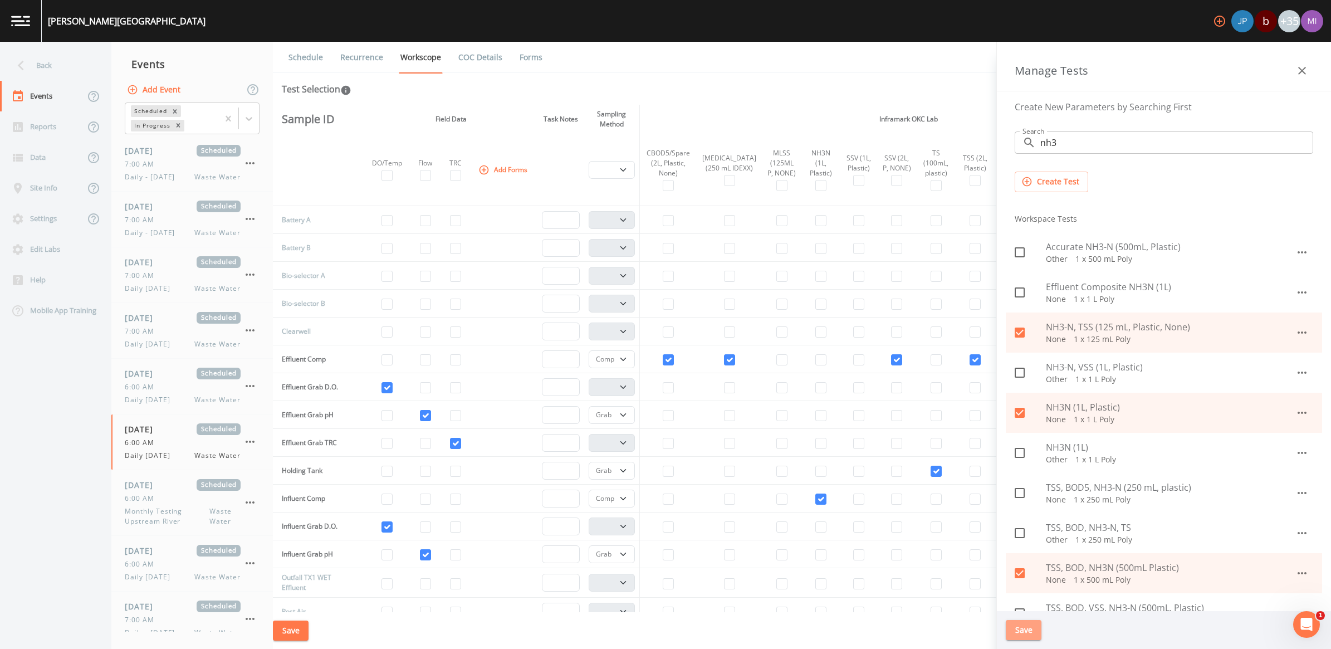
click at [1019, 633] on button "Save" at bounding box center [1023, 630] width 36 height 21
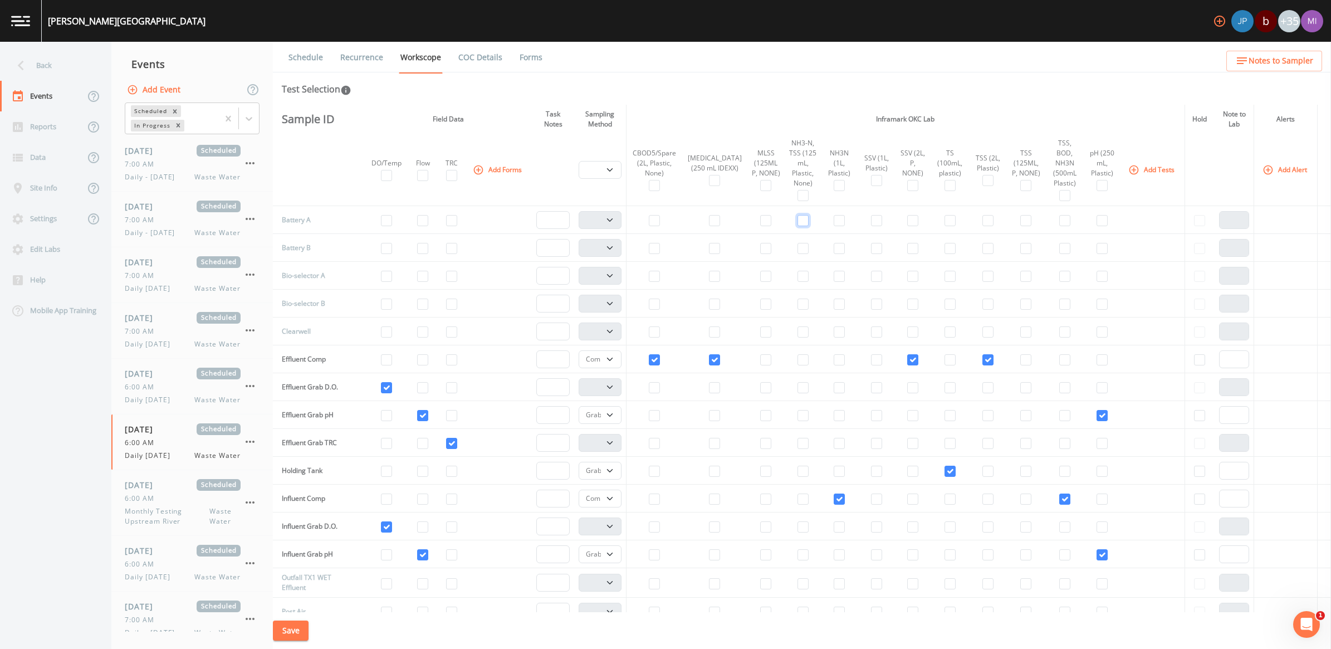
click at [797, 221] on input "checkbox" at bounding box center [802, 220] width 11 height 11
click at [797, 248] on input "checkbox" at bounding box center [802, 248] width 11 height 11
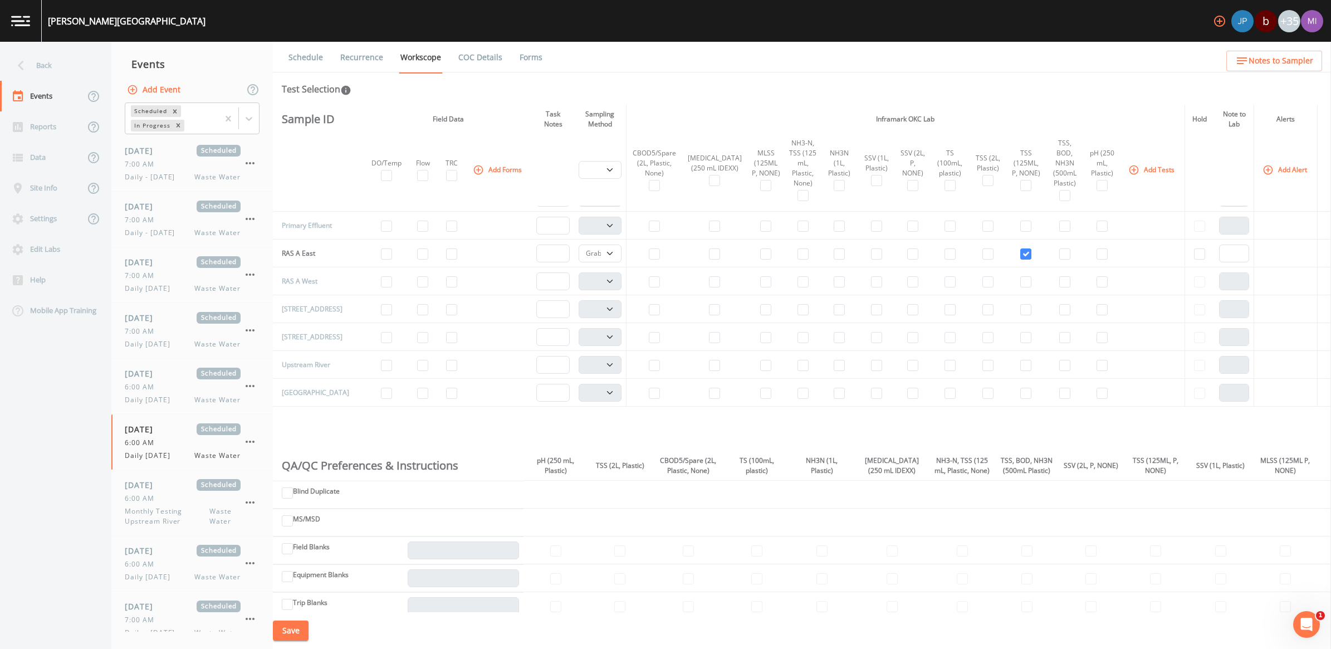
scroll to position [418, 0]
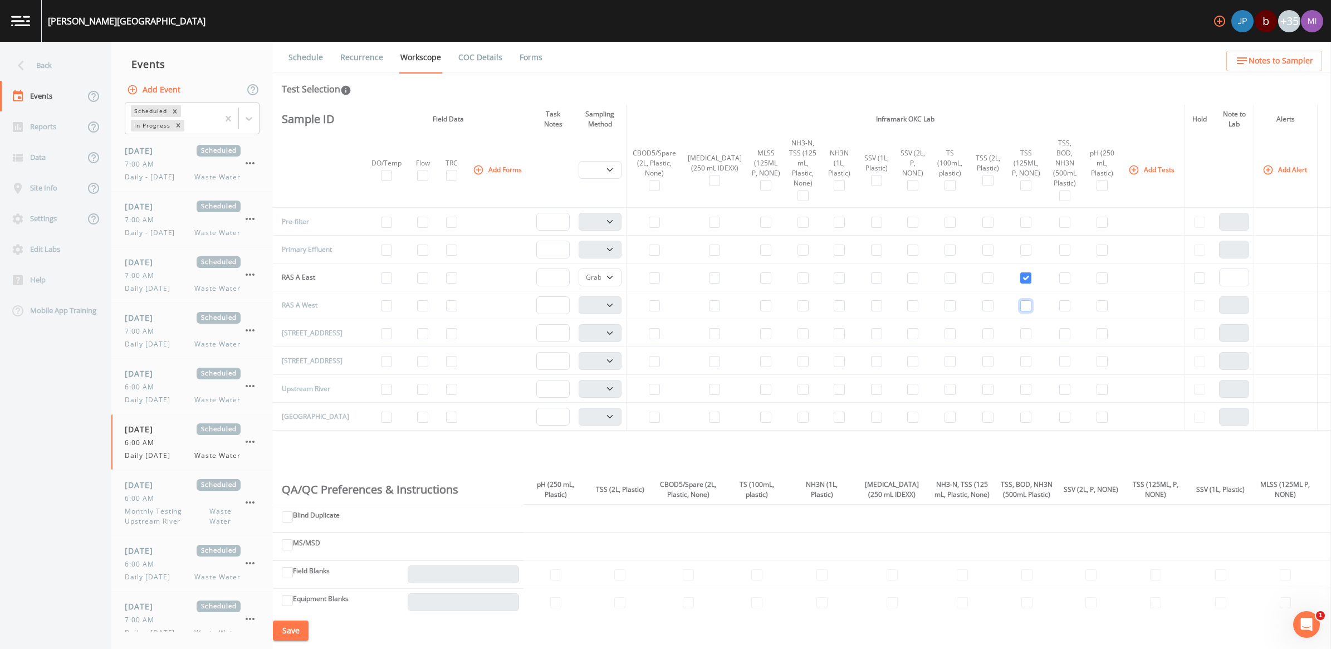
click at [1020, 311] on input "checkbox" at bounding box center [1025, 305] width 11 height 11
drag, startPoint x: 612, startPoint y: 310, endPoint x: 597, endPoint y: 321, distance: 19.2
click at [612, 310] on select "Composite Grab" at bounding box center [599, 305] width 43 height 18
click at [580, 301] on select "Composite Grab" at bounding box center [599, 305] width 43 height 18
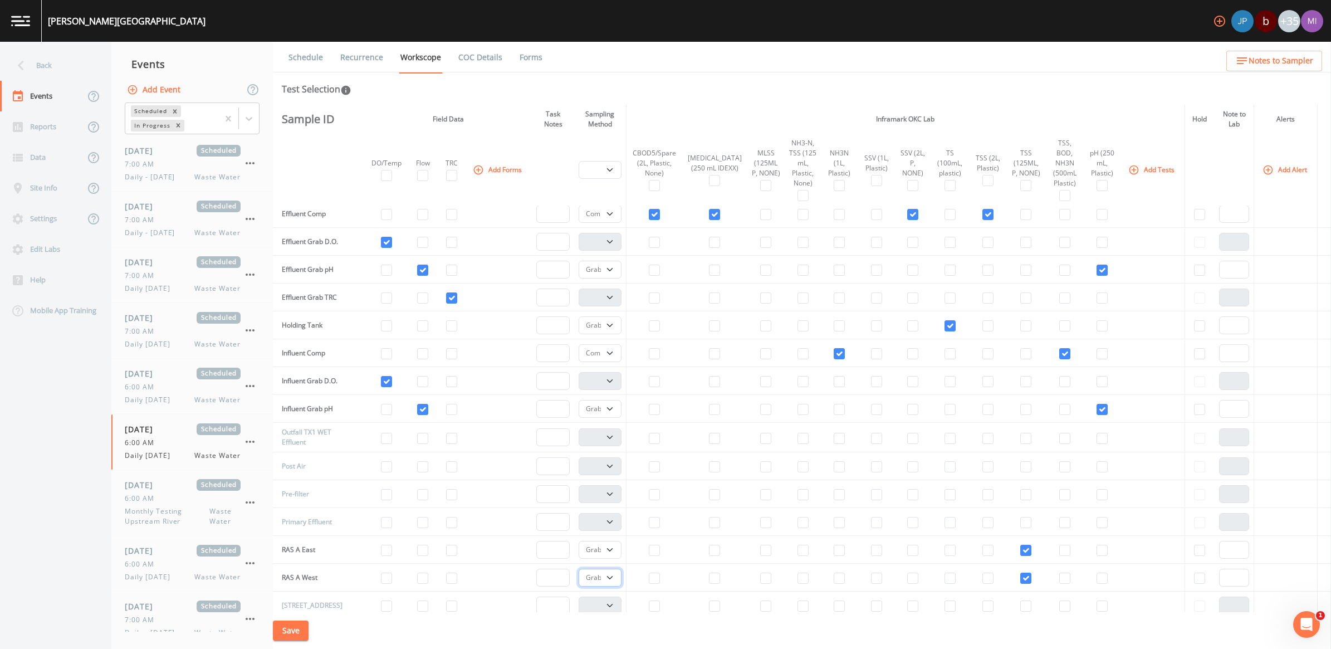
scroll to position [0, 0]
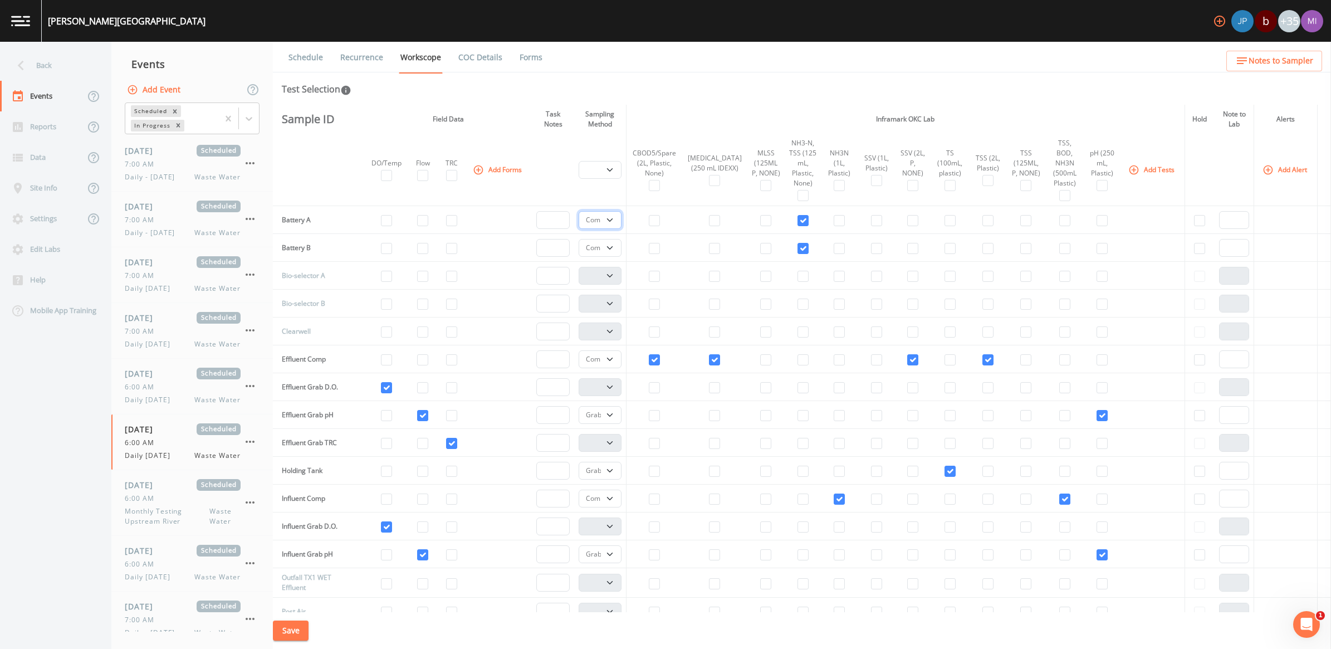
click at [614, 218] on select "Composite Grab" at bounding box center [599, 220] width 43 height 18
click at [580, 211] on select "Composite Grab" at bounding box center [599, 220] width 43 height 18
click at [614, 244] on select "Composite Grab" at bounding box center [599, 248] width 43 height 18
click at [580, 239] on select "Composite Grab" at bounding box center [599, 248] width 43 height 18
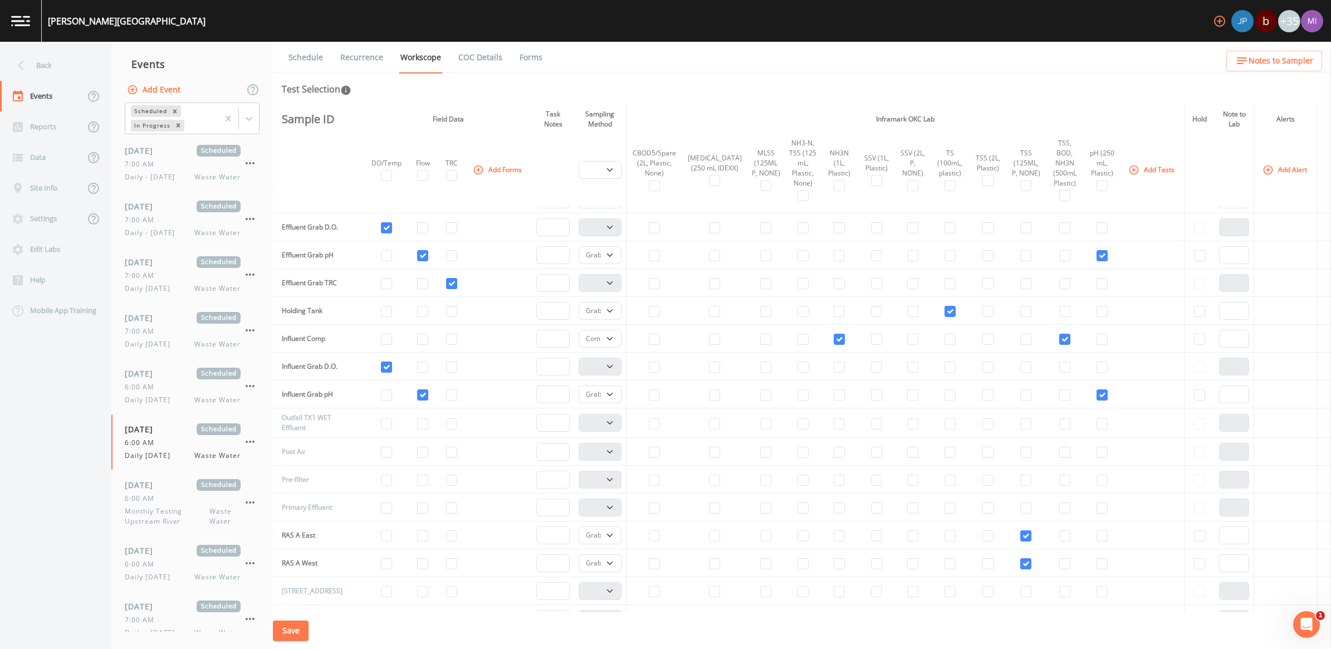
scroll to position [139, 0]
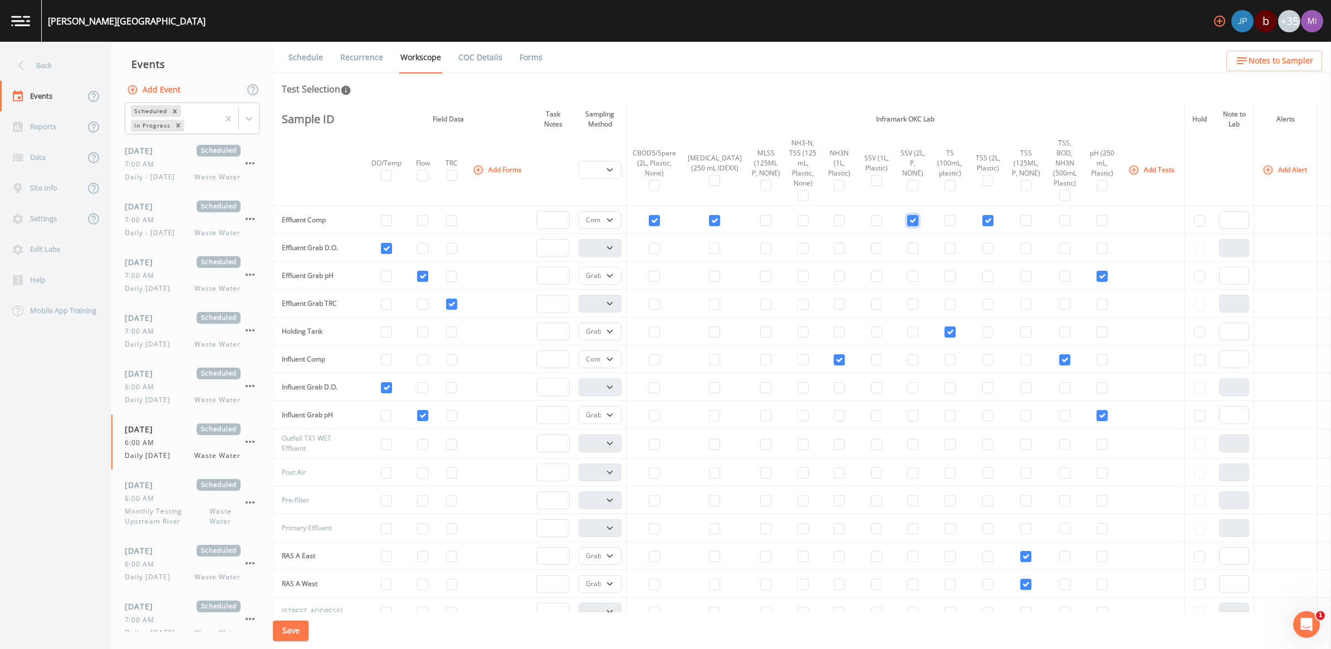
click at [907, 220] on input "checkbox" at bounding box center [912, 220] width 11 height 11
click at [871, 220] on input "checkbox" at bounding box center [876, 220] width 11 height 11
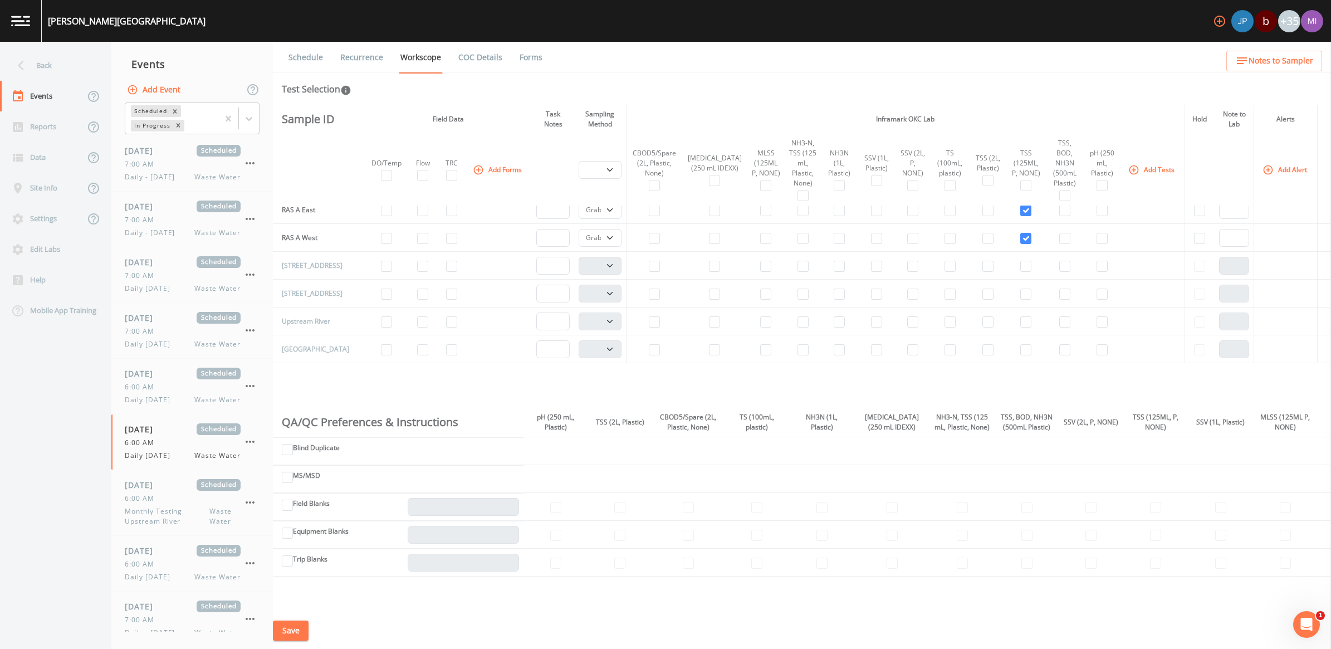
scroll to position [487, 0]
click at [944, 297] on input "checkbox" at bounding box center [949, 291] width 11 height 11
click at [303, 627] on button "Save" at bounding box center [291, 630] width 36 height 21
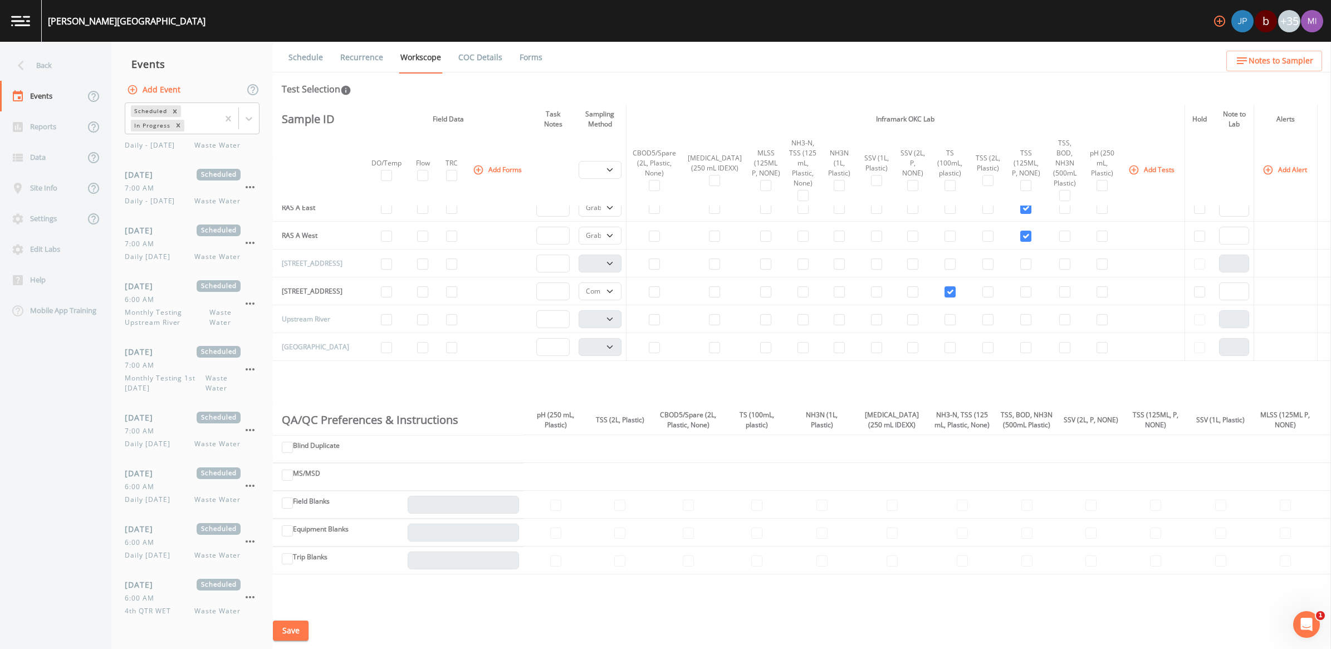
scroll to position [557, 0]
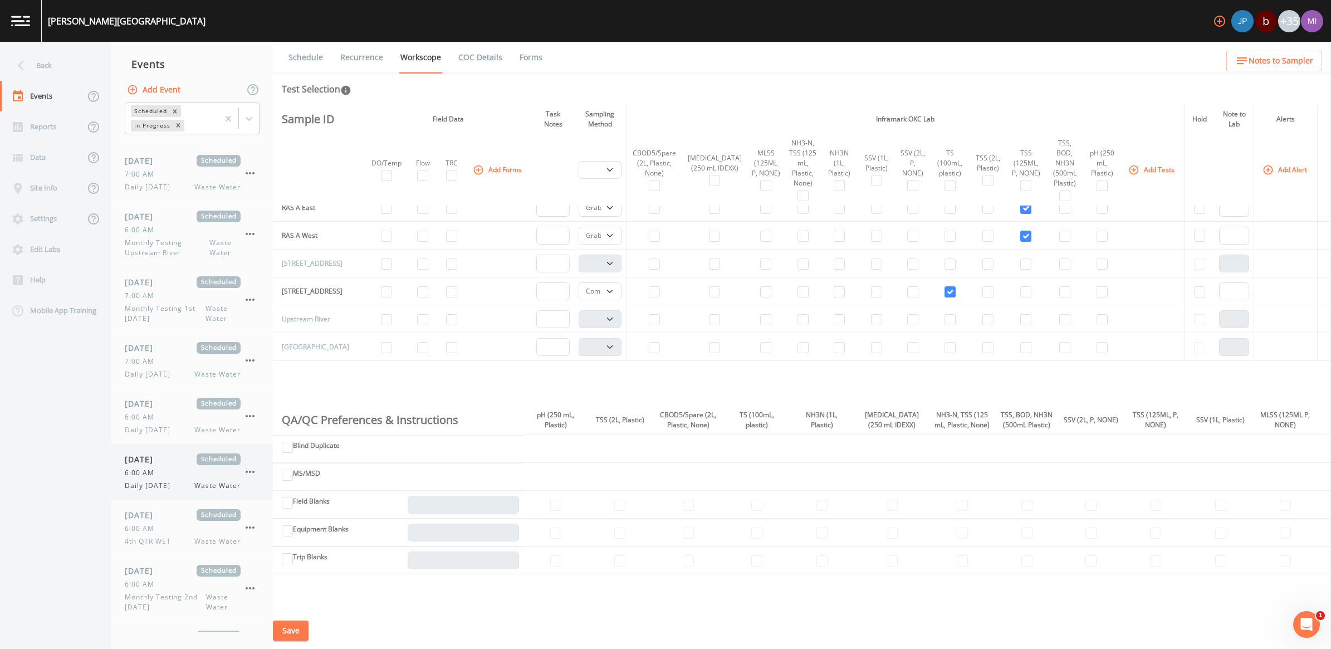
click at [143, 469] on span "6:00 AM" at bounding box center [143, 473] width 36 height 10
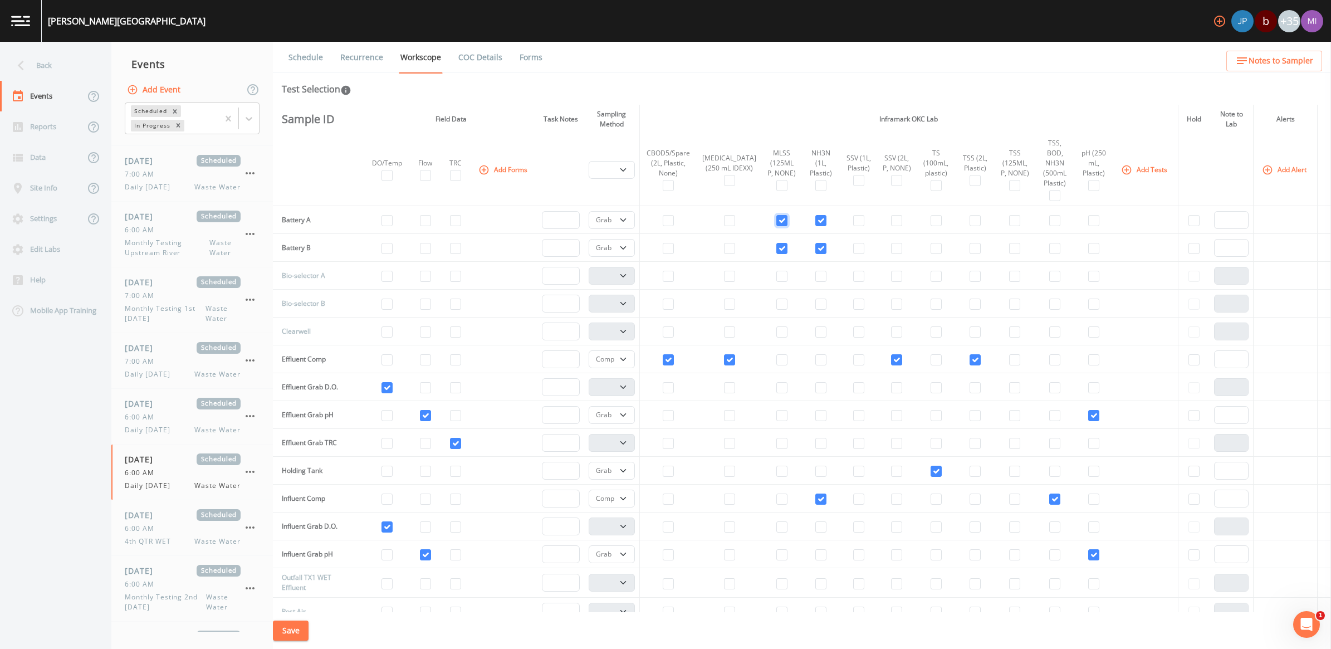
click at [776, 215] on input "checkbox" at bounding box center [781, 220] width 11 height 11
click at [776, 243] on input "checkbox" at bounding box center [781, 248] width 11 height 11
drag, startPoint x: 797, startPoint y: 235, endPoint x: 803, endPoint y: 234, distance: 6.2
click at [815, 243] on input "checkbox" at bounding box center [820, 248] width 11 height 11
click at [815, 215] on input "checkbox" at bounding box center [820, 220] width 11 height 11
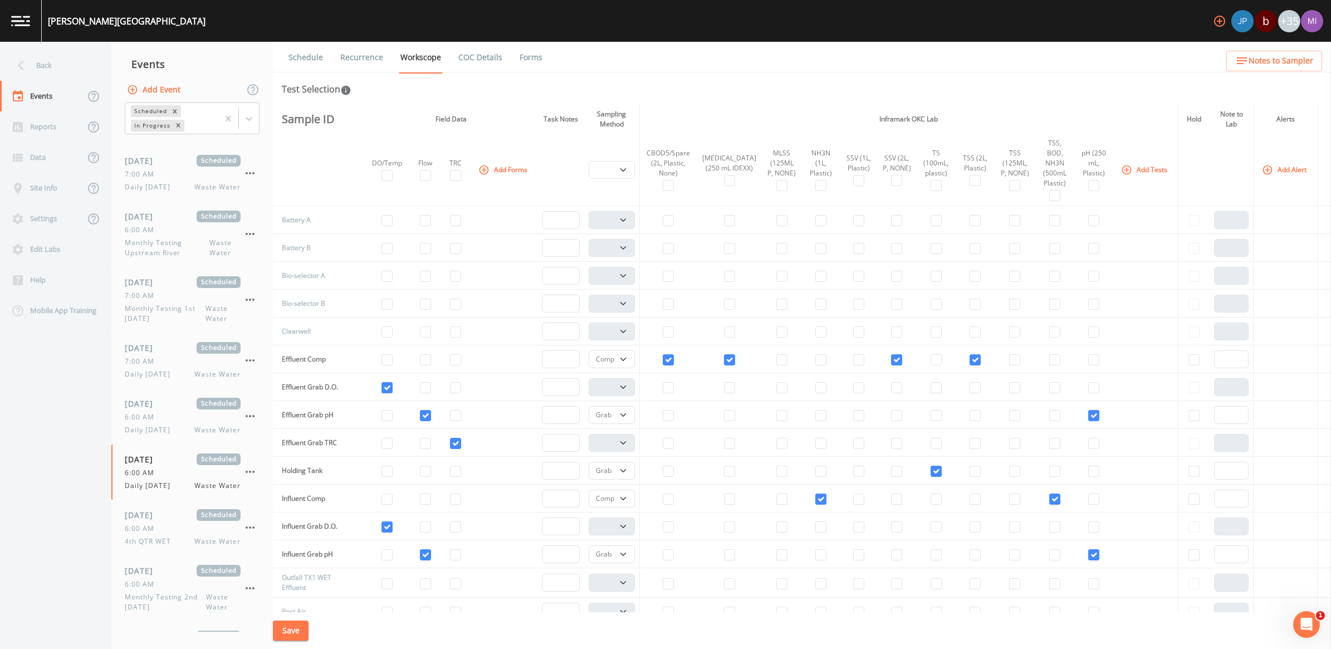
click at [1133, 168] on button "Add Tests" at bounding box center [1144, 169] width 53 height 18
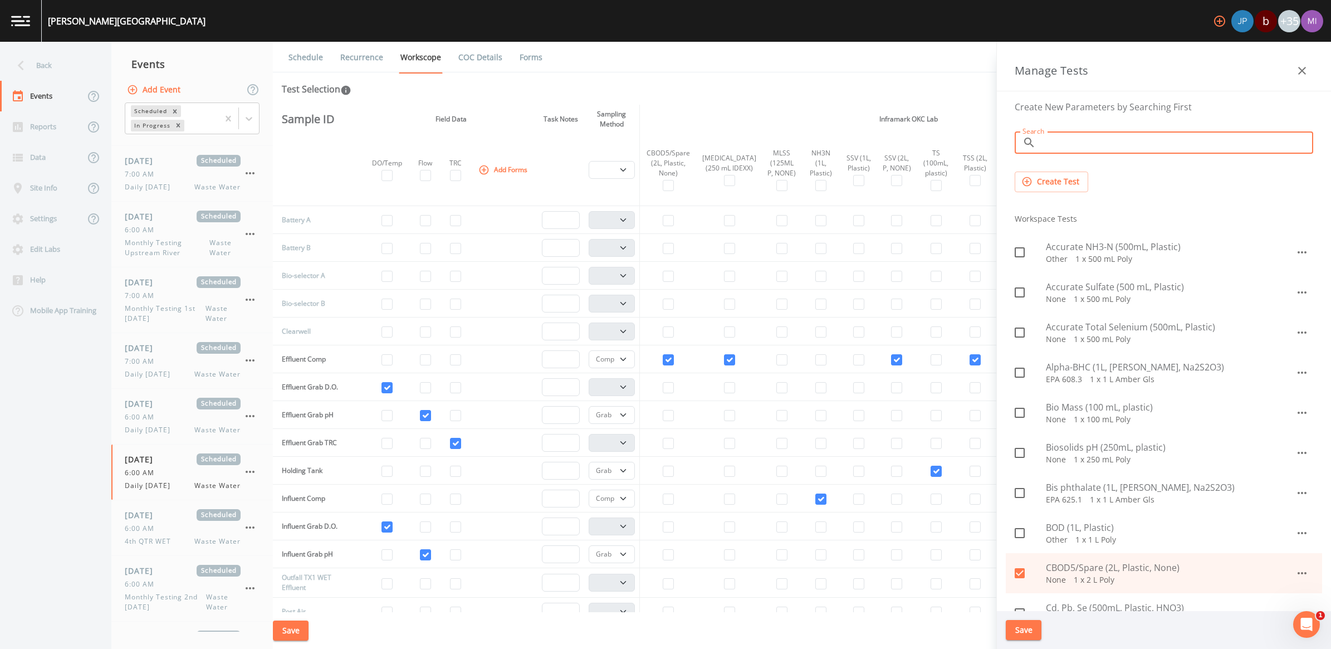
click at [1062, 146] on input "Search" at bounding box center [1176, 142] width 273 height 22
click at [1086, 336] on p "None   1 x 125 mL Poly" at bounding box center [1169, 338] width 249 height 11
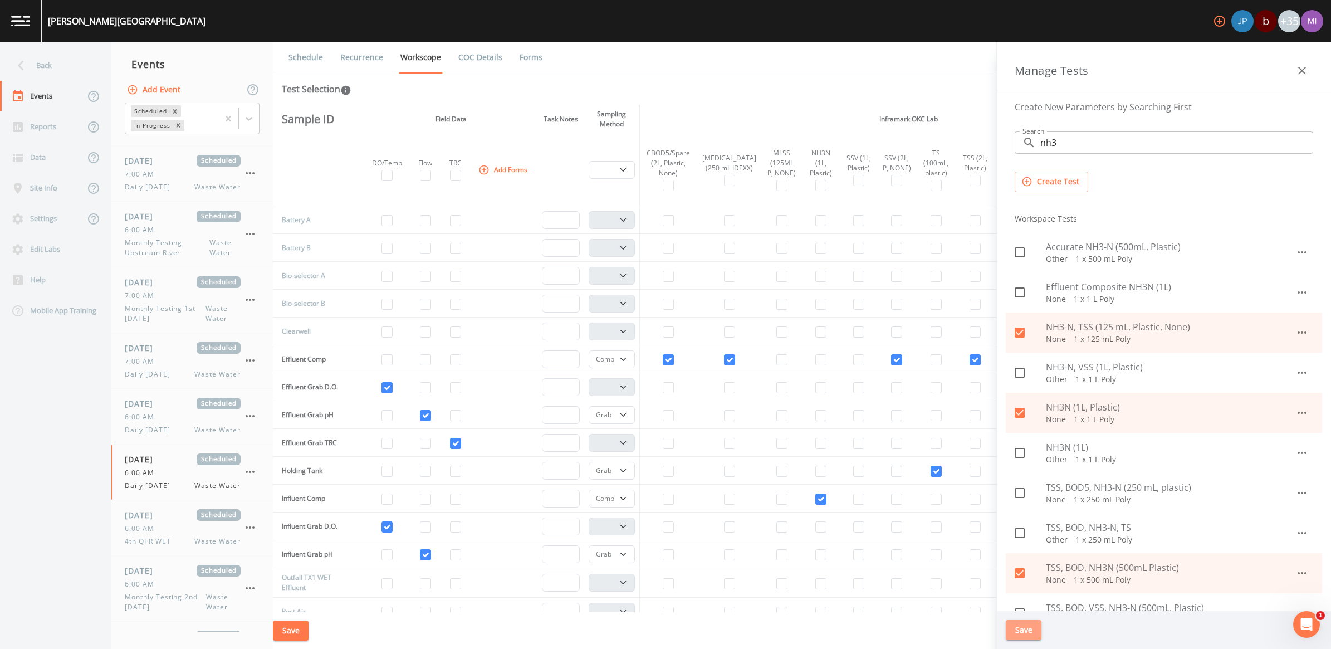
click at [1008, 625] on button "Save" at bounding box center [1023, 630] width 36 height 21
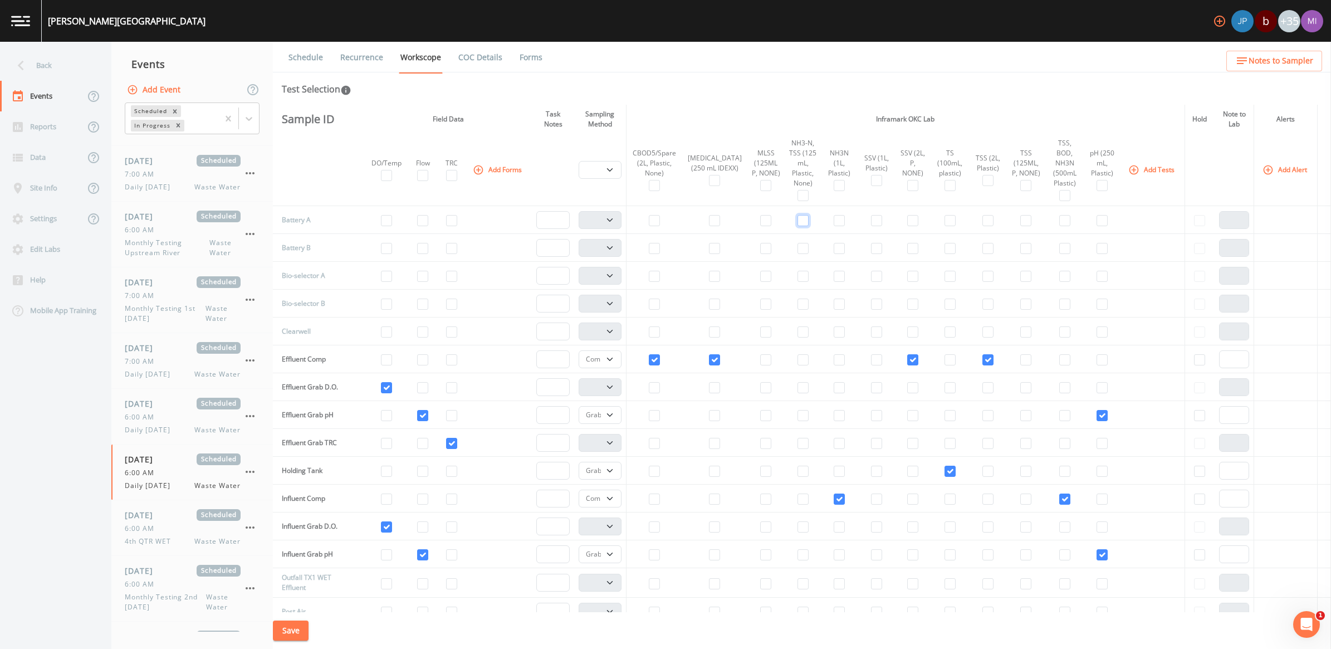
click at [797, 222] on input "checkbox" at bounding box center [802, 220] width 11 height 11
click at [797, 247] on input "checkbox" at bounding box center [802, 248] width 11 height 11
click at [618, 218] on select "Composite Grab" at bounding box center [599, 220] width 43 height 18
click at [580, 211] on select "Composite Grab" at bounding box center [599, 220] width 43 height 18
click at [618, 249] on select "Composite Grab" at bounding box center [599, 248] width 43 height 18
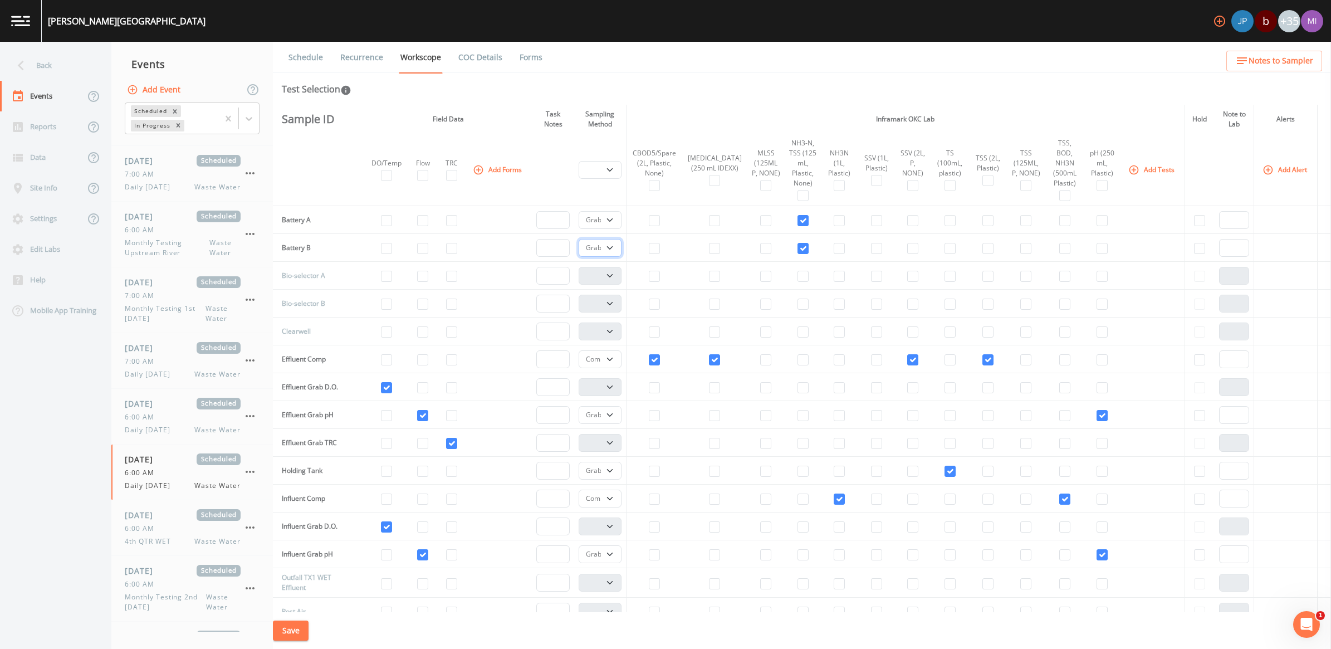
click at [580, 239] on select "Composite Grab" at bounding box center [599, 248] width 43 height 18
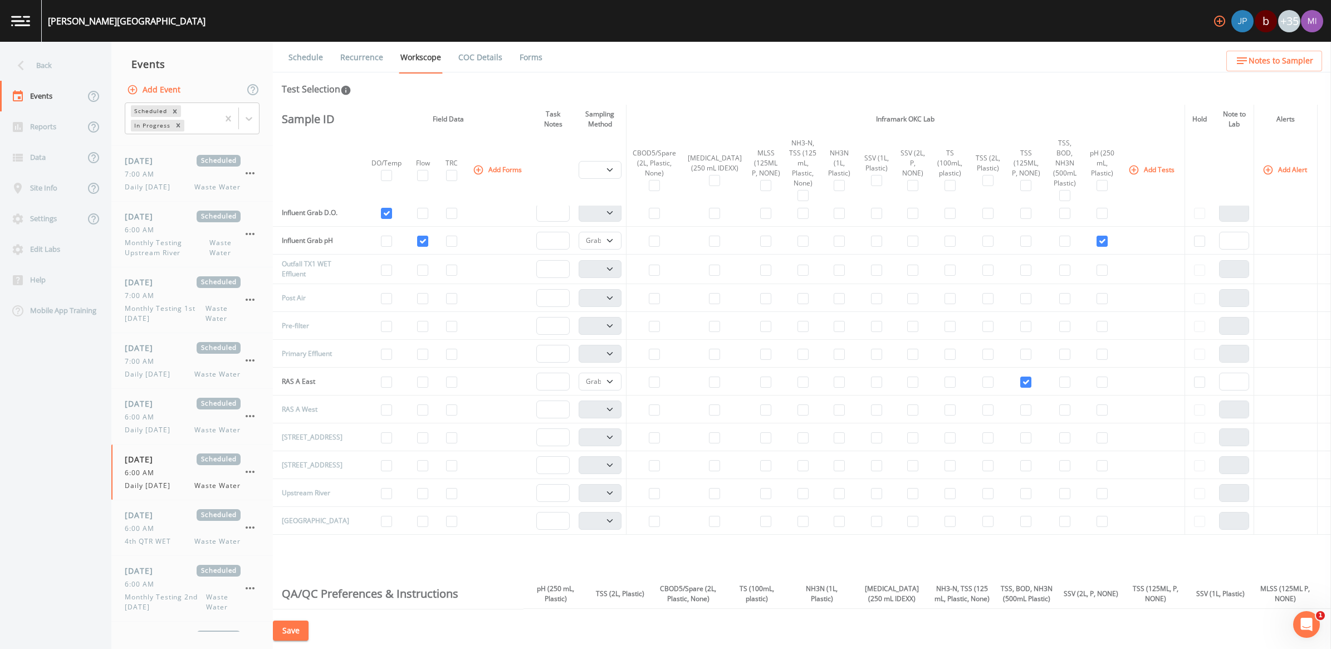
scroll to position [348, 0]
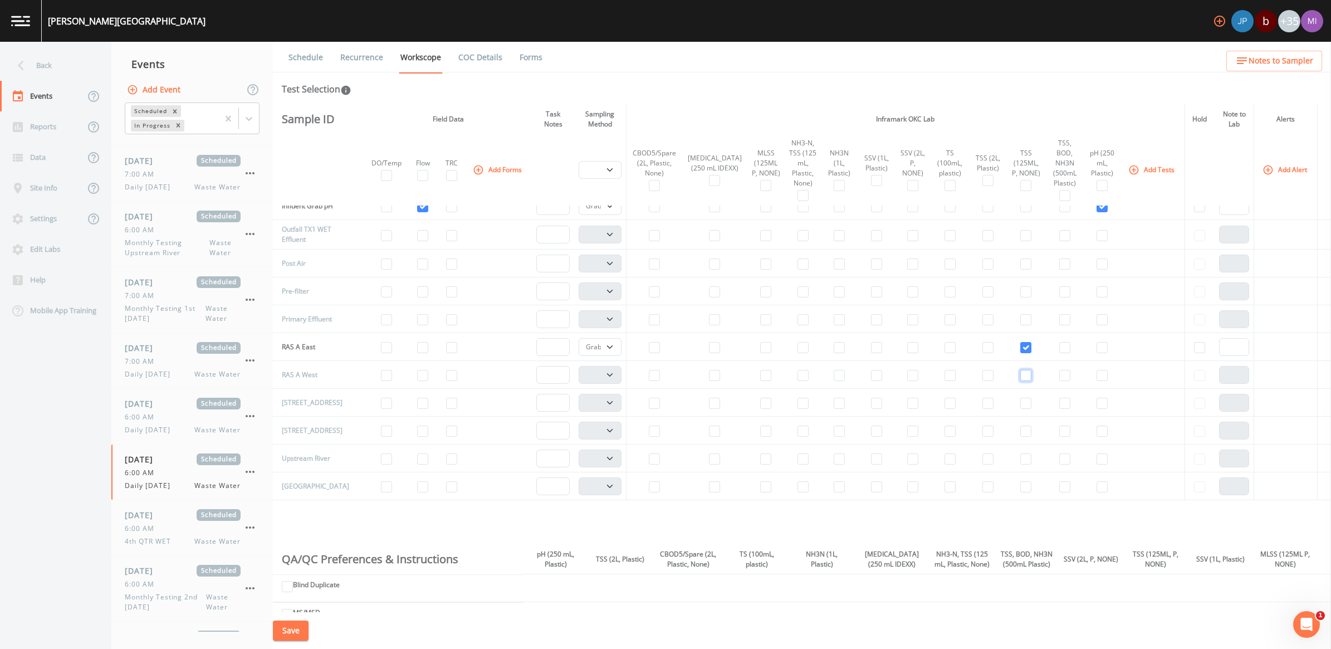
click at [1020, 380] on input "checkbox" at bounding box center [1025, 375] width 11 height 11
drag, startPoint x: 613, startPoint y: 380, endPoint x: 605, endPoint y: 385, distance: 9.7
click at [613, 380] on select "Composite Grab" at bounding box center [599, 375] width 43 height 18
click at [580, 371] on select "Composite Grab" at bounding box center [599, 375] width 43 height 18
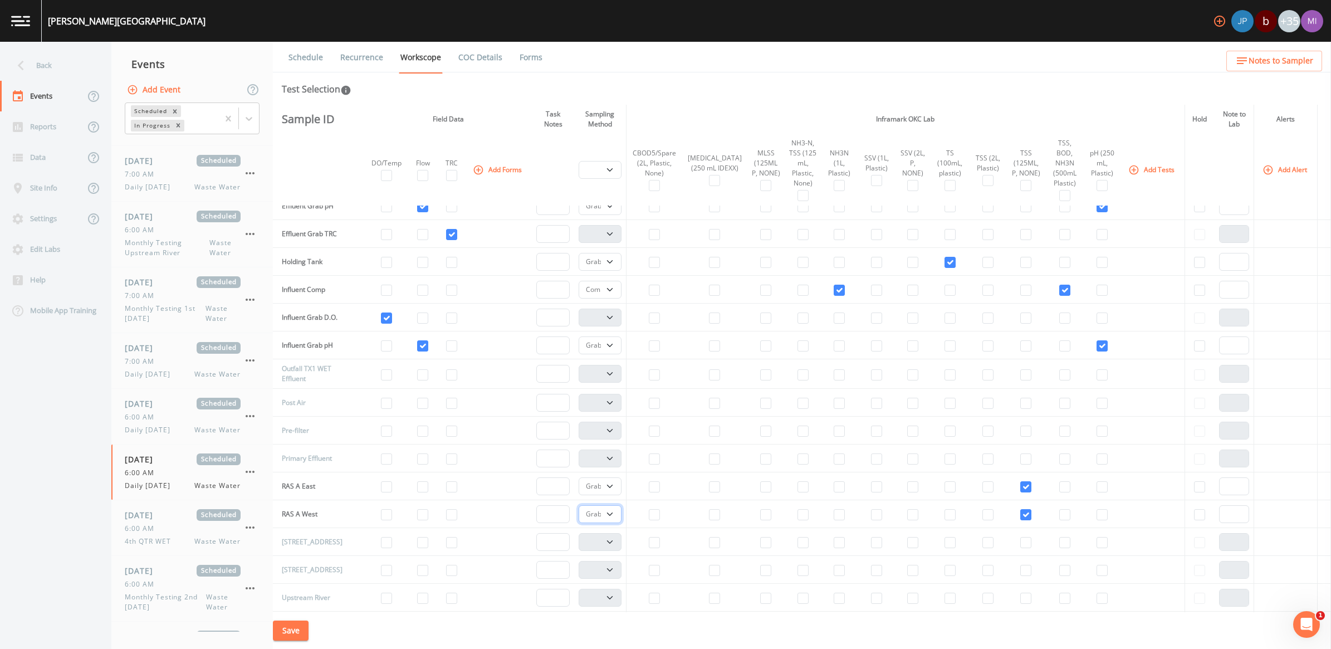
scroll to position [139, 0]
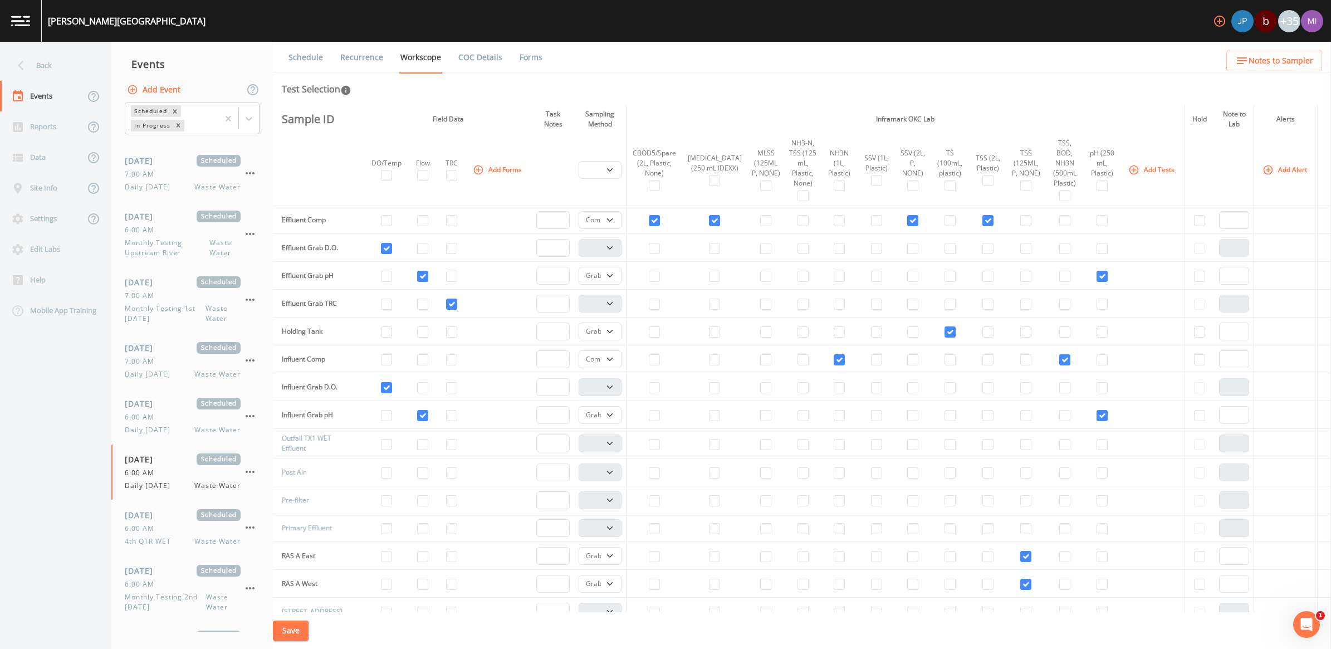
click at [900, 213] on td at bounding box center [913, 220] width 36 height 28
click at [907, 220] on input "checkbox" at bounding box center [912, 220] width 11 height 11
click at [871, 220] on input "checkbox" at bounding box center [876, 220] width 11 height 11
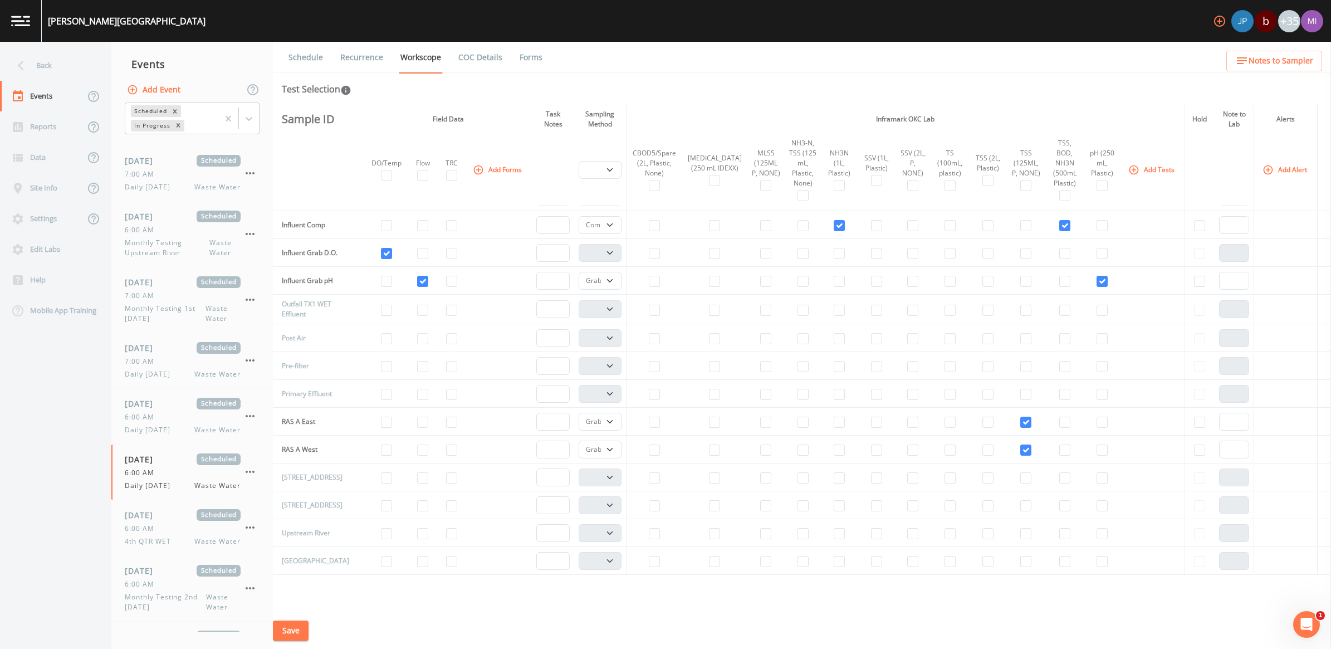
scroll to position [278, 0]
click at [944, 505] on input "checkbox" at bounding box center [949, 500] width 11 height 11
click at [611, 503] on select "Composite Grab" at bounding box center [599, 500] width 43 height 18
click at [580, 496] on select "Composite Grab" at bounding box center [599, 500] width 43 height 18
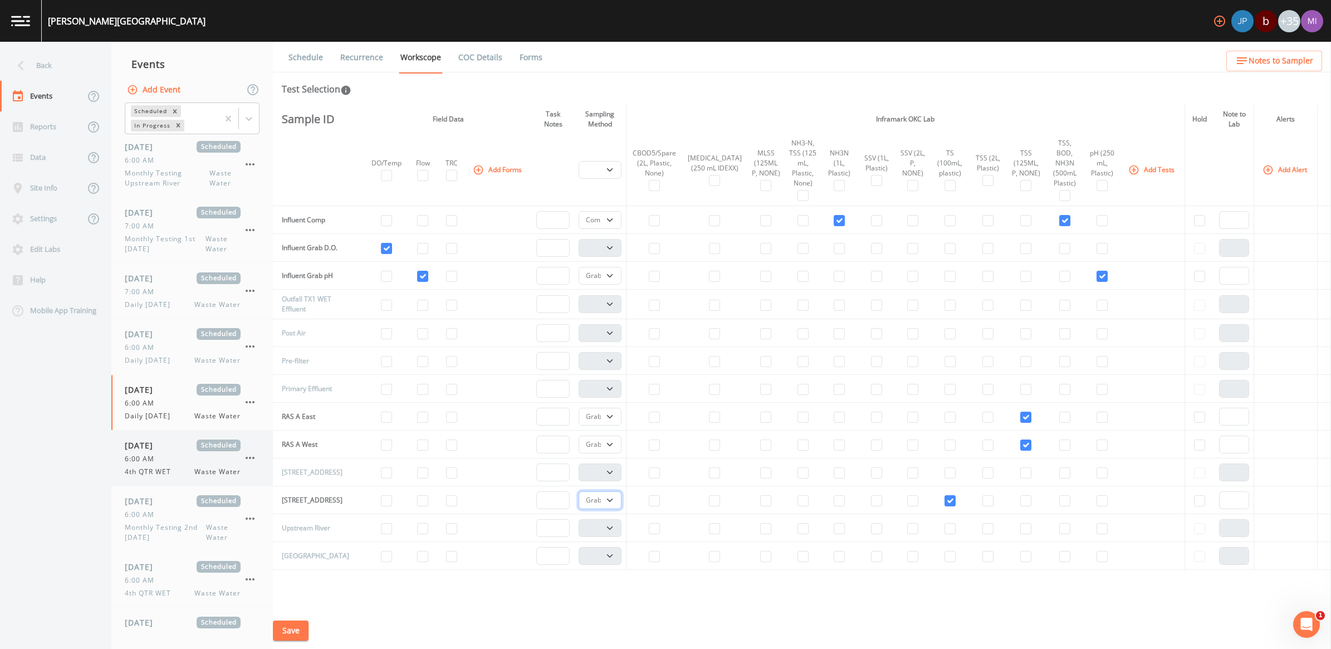
scroll to position [660, 0]
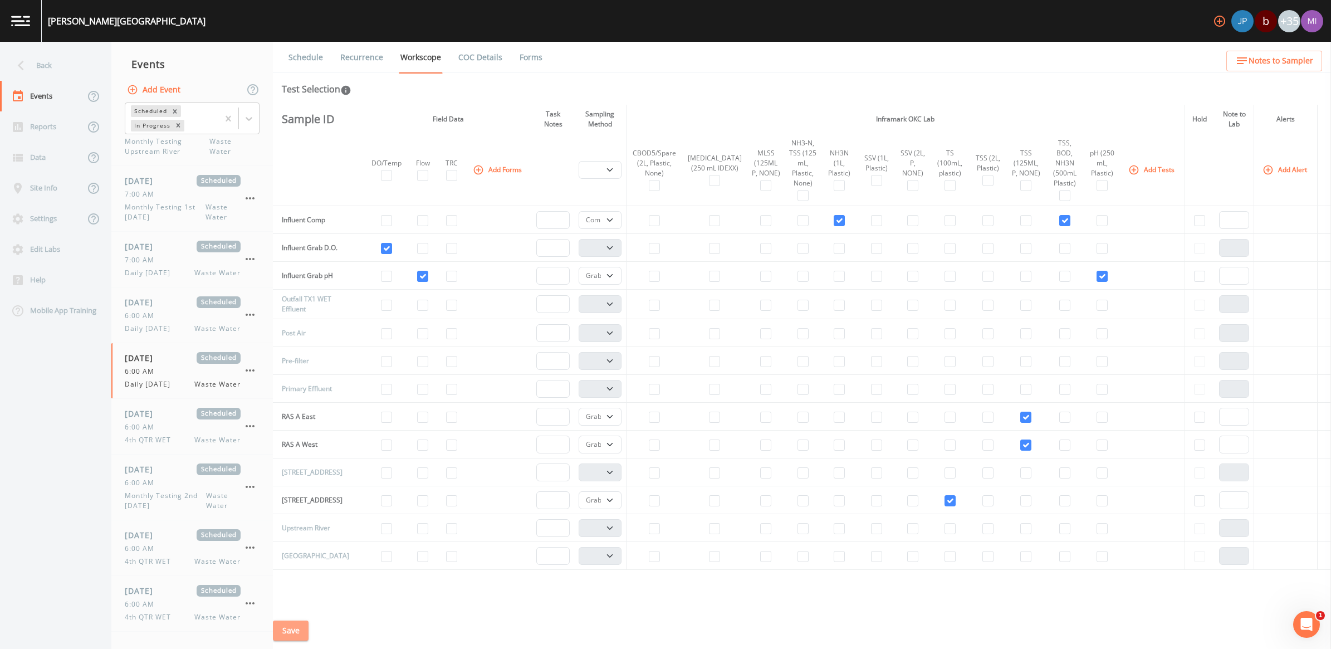
click at [301, 628] on button "Save" at bounding box center [291, 630] width 36 height 21
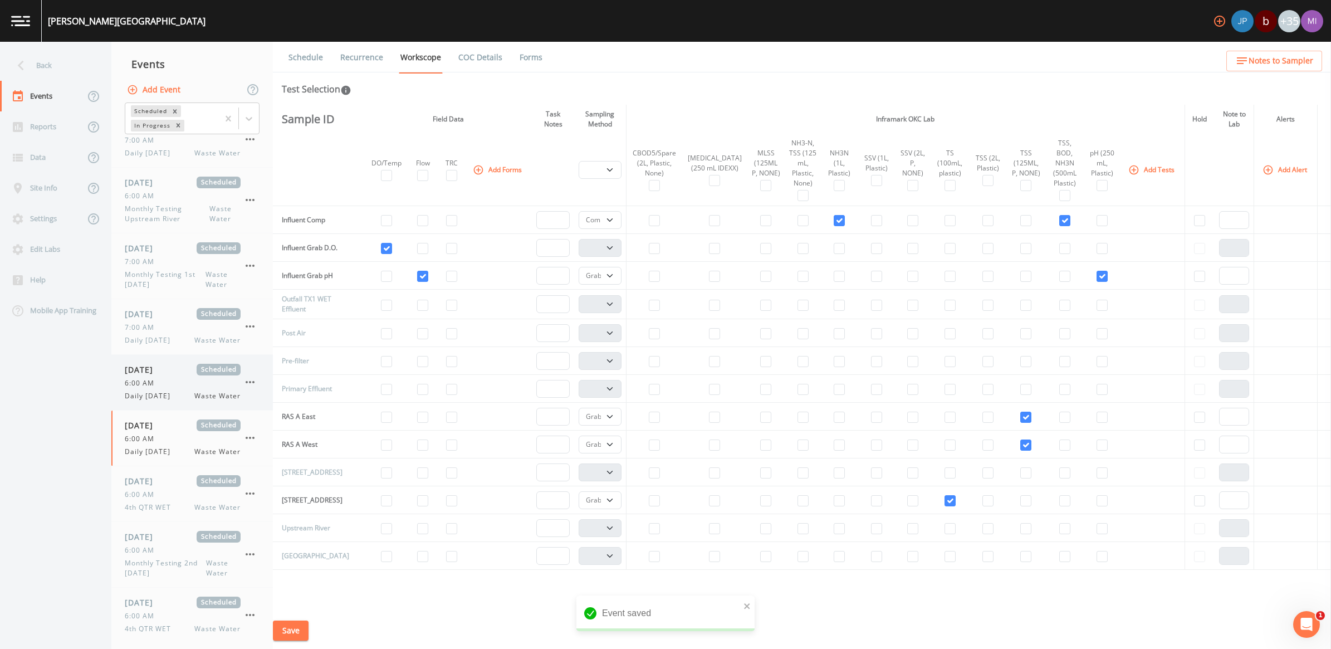
click at [165, 390] on div "[DATE] Scheduled 6:00 AM Daily [DATE] Waste Water" at bounding box center [183, 382] width 116 height 37
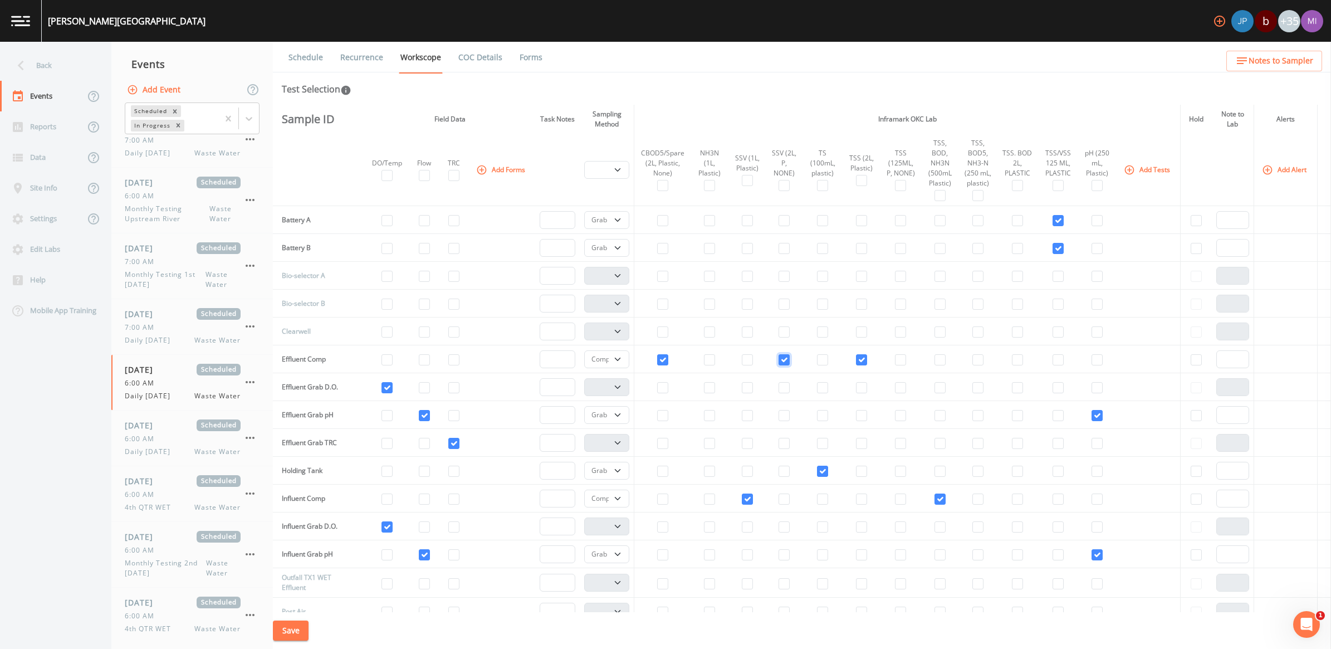
drag, startPoint x: 775, startPoint y: 360, endPoint x: 747, endPoint y: 358, distance: 29.0
click at [778, 360] on input "checkbox" at bounding box center [783, 359] width 11 height 11
click at [742, 360] on input "checkbox" at bounding box center [747, 359] width 11 height 11
click at [298, 630] on button "Save" at bounding box center [291, 630] width 36 height 21
click at [144, 334] on div "[DATE] Scheduled 7:00 AM Daily [DATE] Waste Water" at bounding box center [183, 326] width 116 height 37
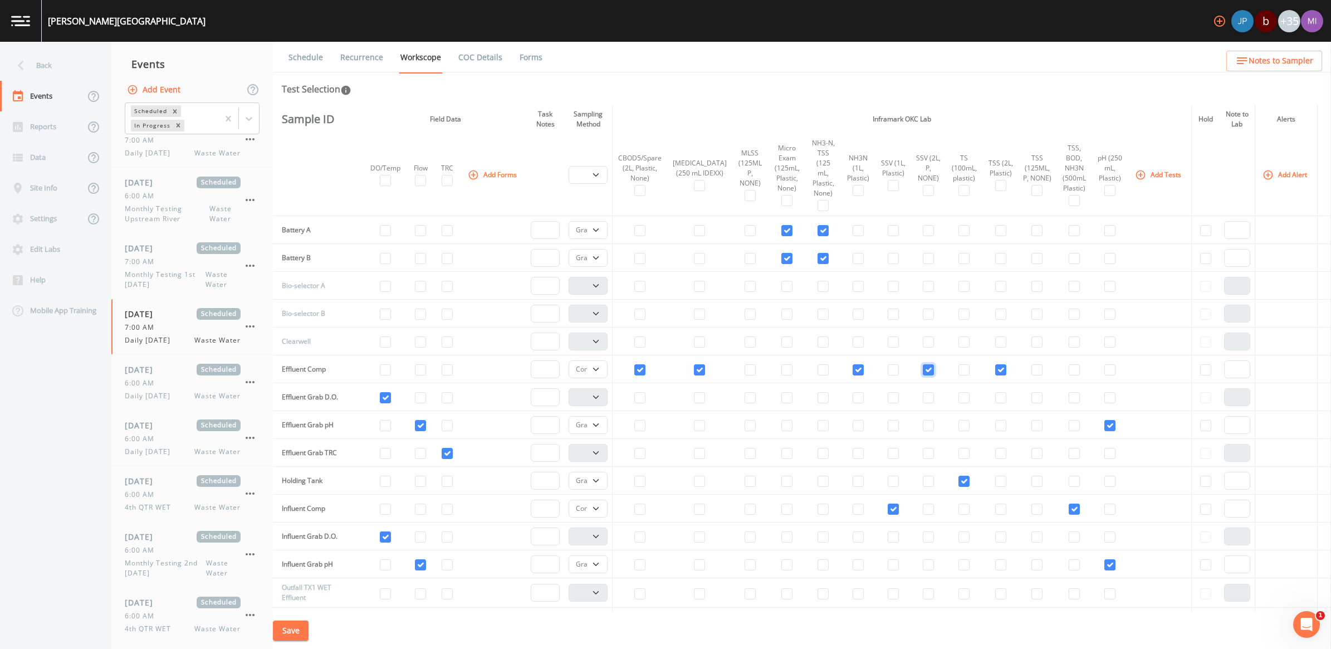
click at [922, 364] on input "checkbox" at bounding box center [927, 369] width 11 height 11
click at [887, 364] on input "checkbox" at bounding box center [892, 369] width 11 height 11
click at [293, 629] on button "Save" at bounding box center [291, 630] width 36 height 21
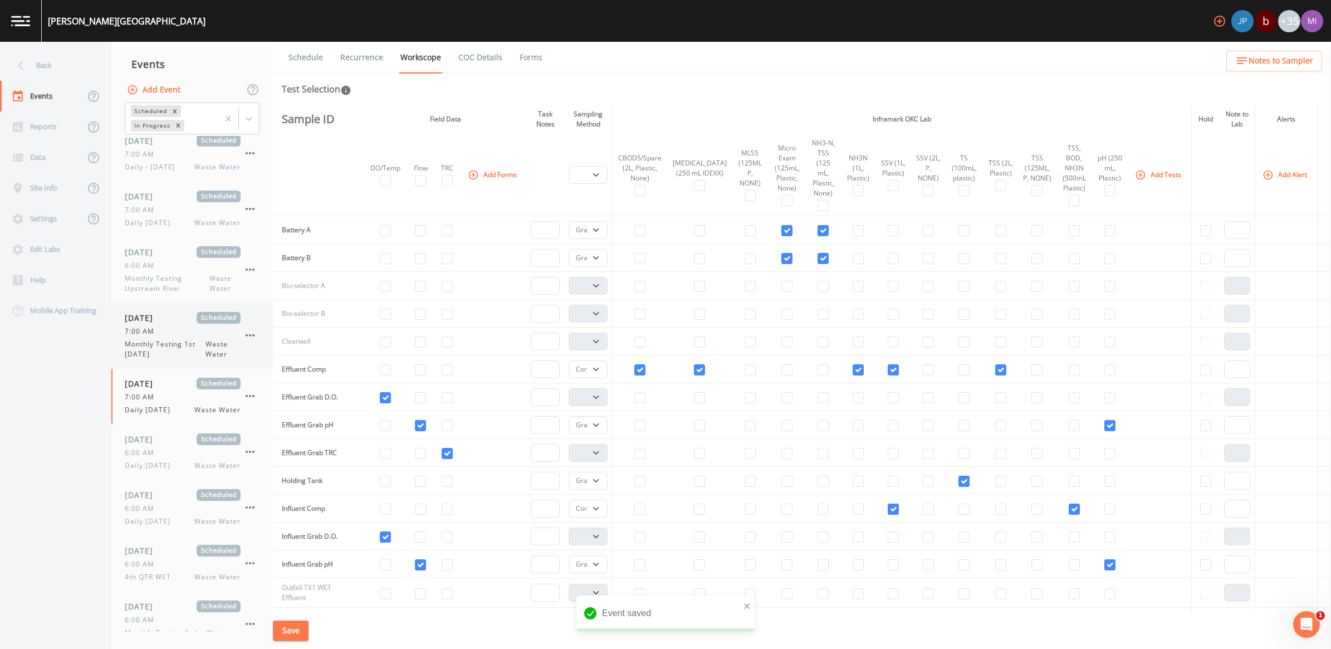
scroll to position [451, 0]
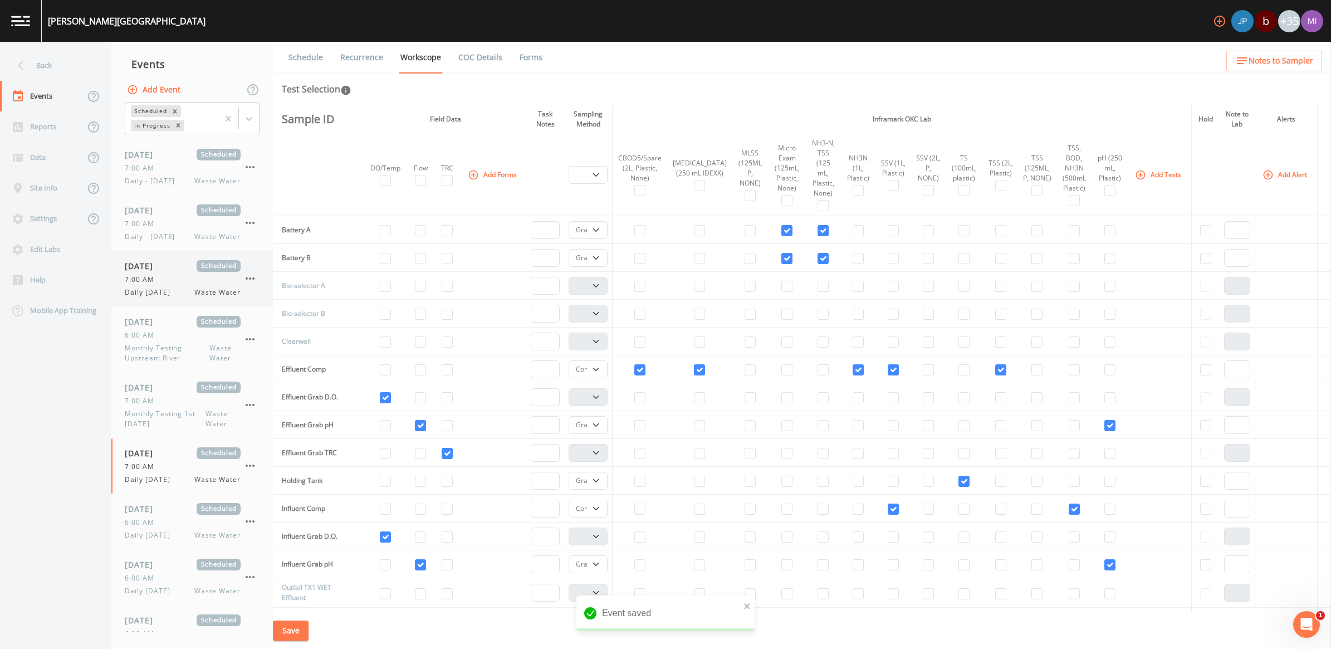
click at [170, 277] on div "7:00 AM" at bounding box center [183, 279] width 116 height 10
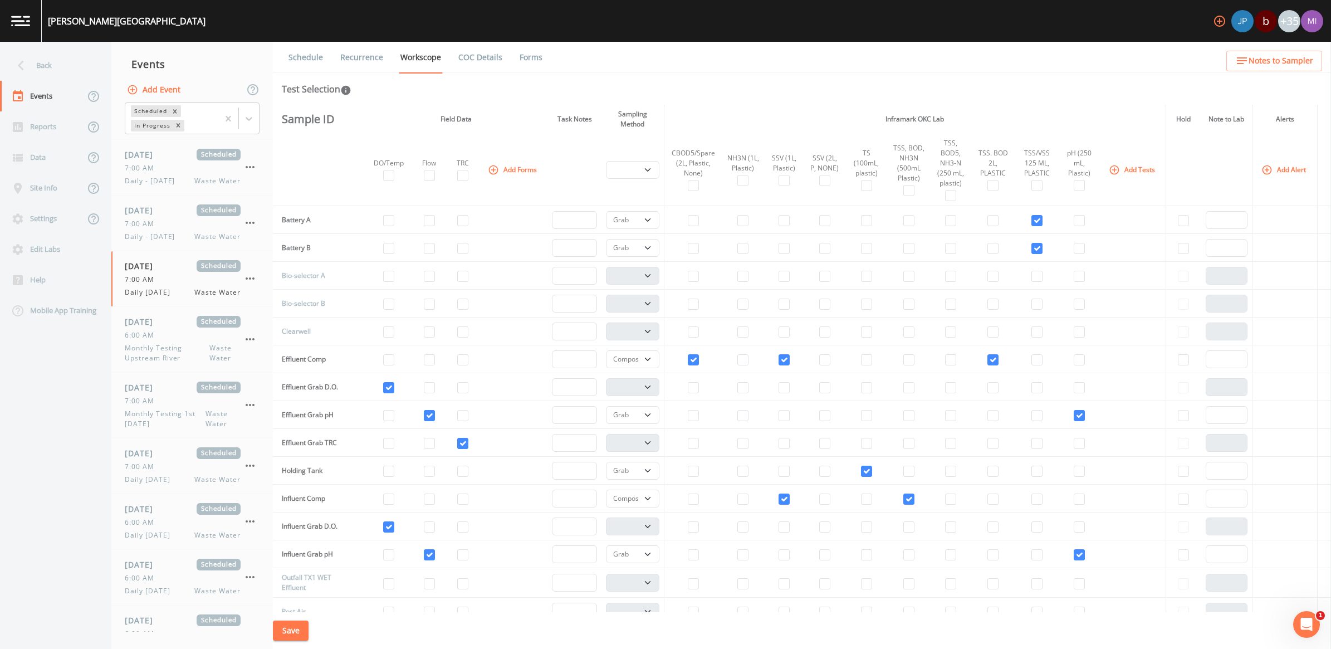
click at [293, 626] on button "Save" at bounding box center [291, 630] width 36 height 21
click at [166, 231] on div "[DATE] Scheduled 7:00 AM Daily - [DATE] Waste Water" at bounding box center [183, 222] width 116 height 37
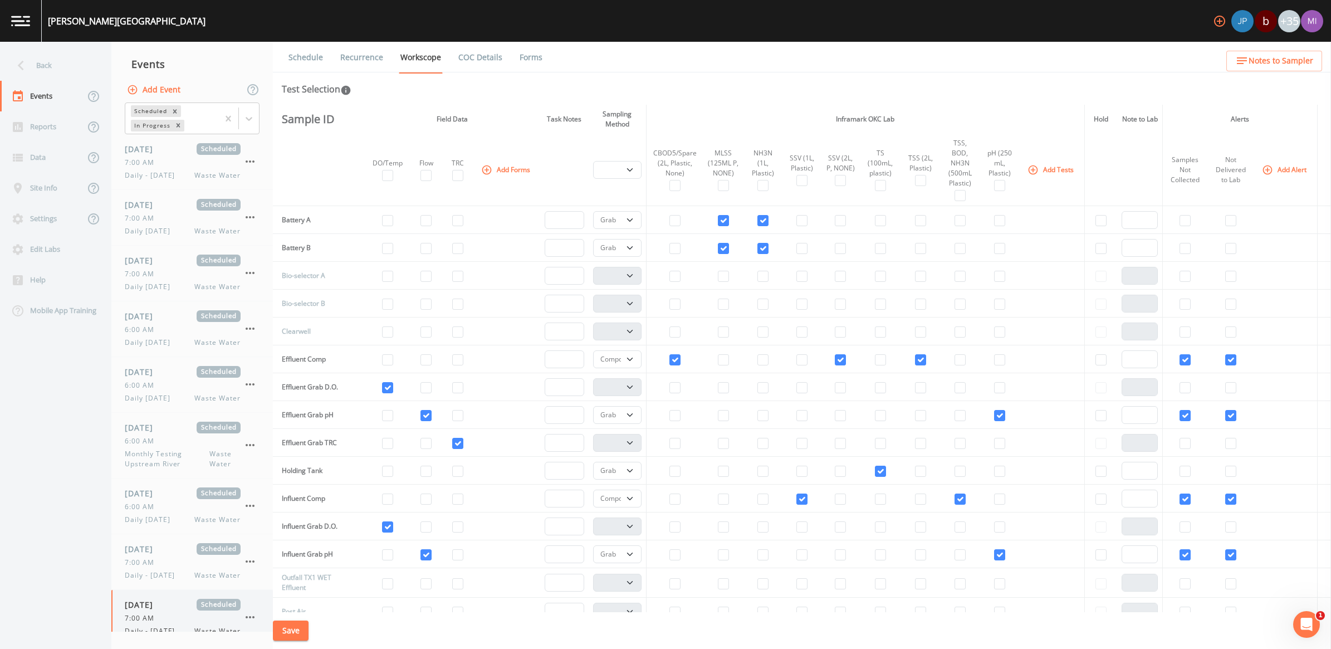
scroll to position [34, 0]
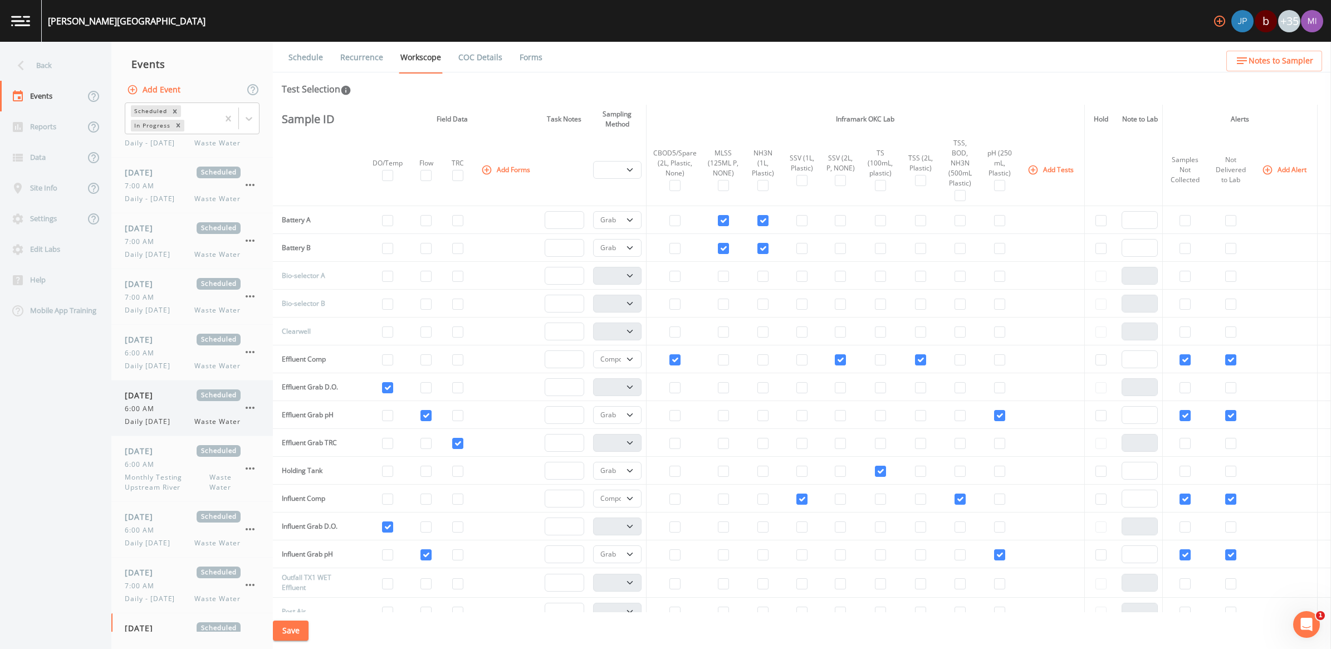
click at [148, 407] on span "6:00 AM" at bounding box center [143, 409] width 36 height 10
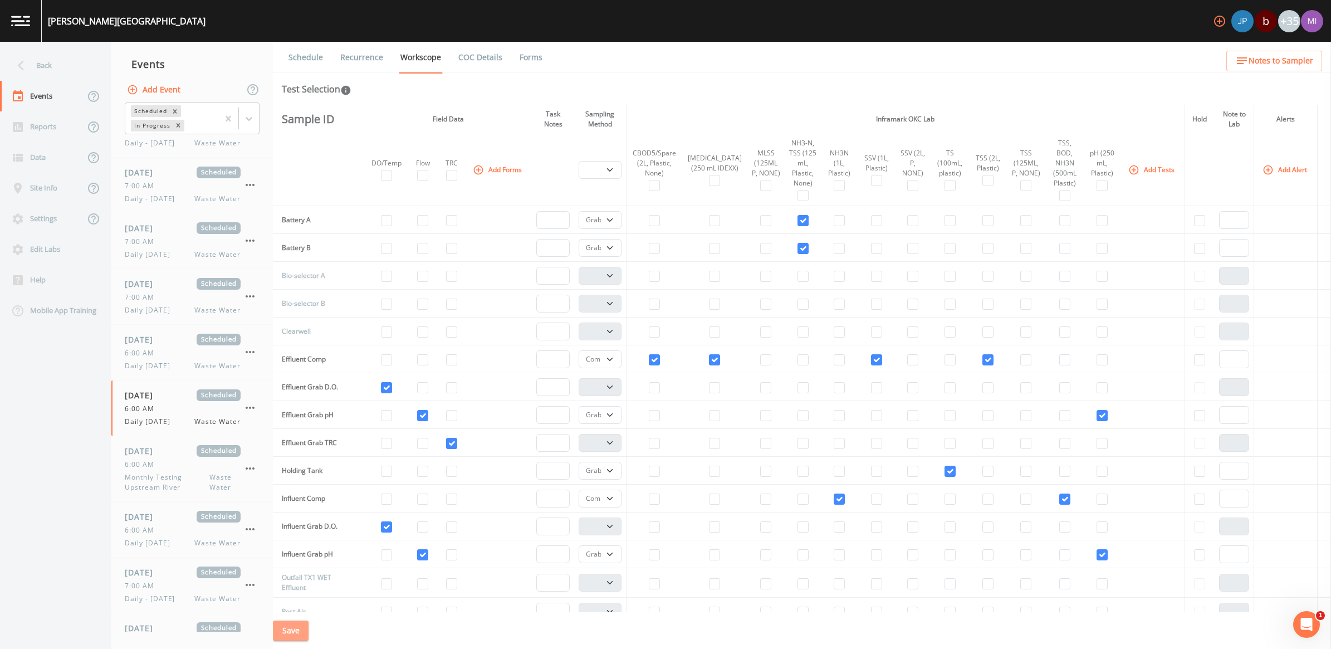
click at [299, 635] on button "Save" at bounding box center [291, 630] width 36 height 21
click at [173, 355] on div "6:00 AM" at bounding box center [183, 353] width 116 height 10
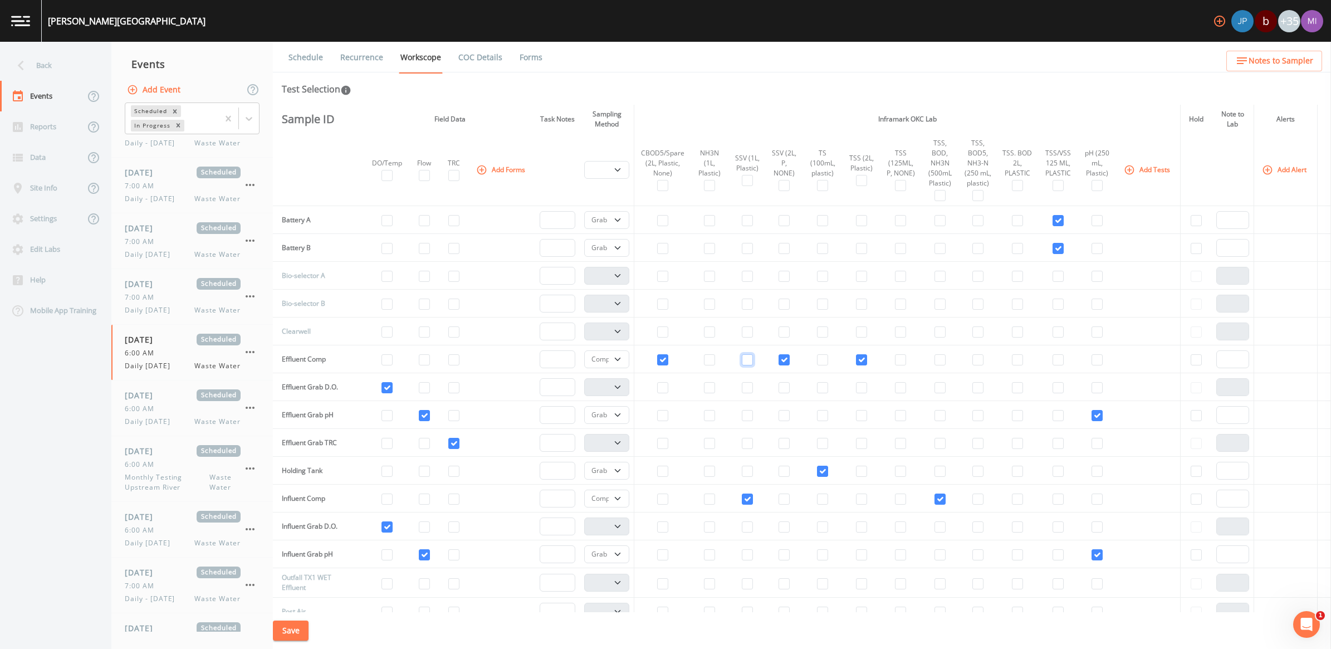
click at [742, 361] on input "checkbox" at bounding box center [747, 359] width 11 height 11
click at [778, 358] on input "checkbox" at bounding box center [783, 359] width 11 height 11
click at [300, 628] on button "Save" at bounding box center [291, 630] width 36 height 21
click at [209, 302] on div "[DATE] Scheduled 7:00 AM Daily [DATE] Waste Water" at bounding box center [183, 296] width 116 height 37
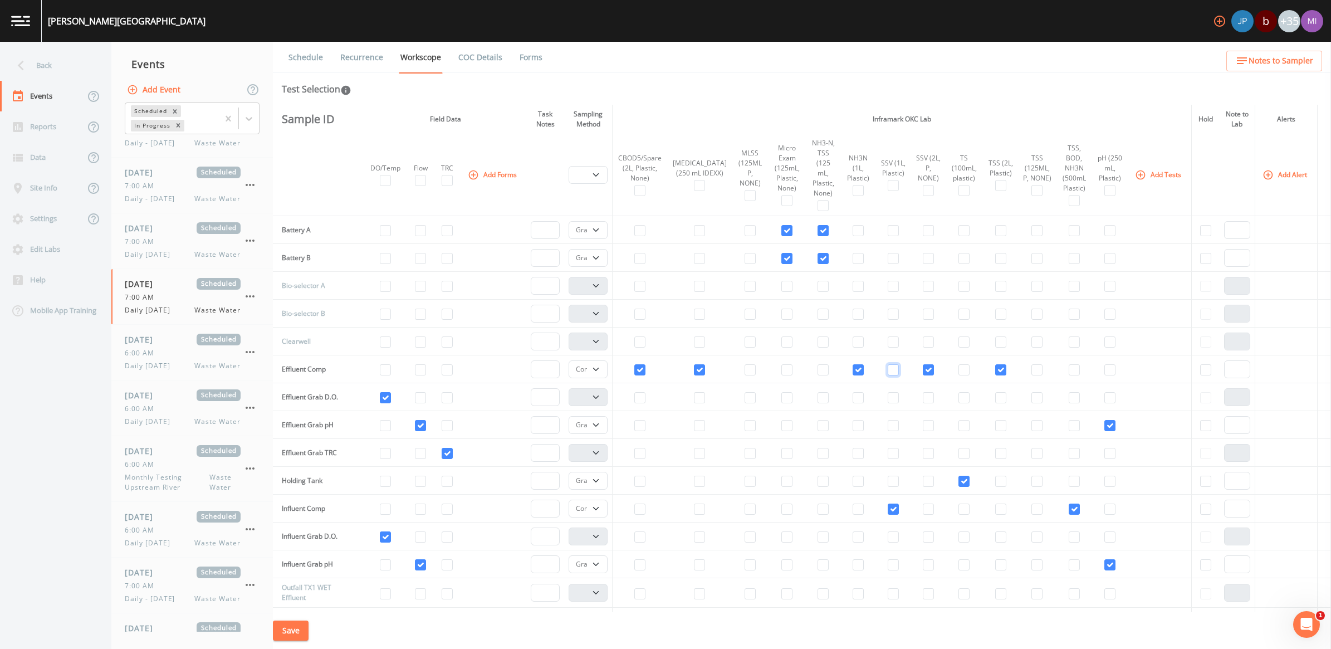
click at [887, 364] on input "checkbox" at bounding box center [892, 369] width 11 height 11
click at [922, 364] on input "checkbox" at bounding box center [927, 369] width 11 height 11
click at [292, 630] on button "Save" at bounding box center [291, 630] width 36 height 21
click at [164, 245] on div "7:00 AM" at bounding box center [183, 242] width 116 height 10
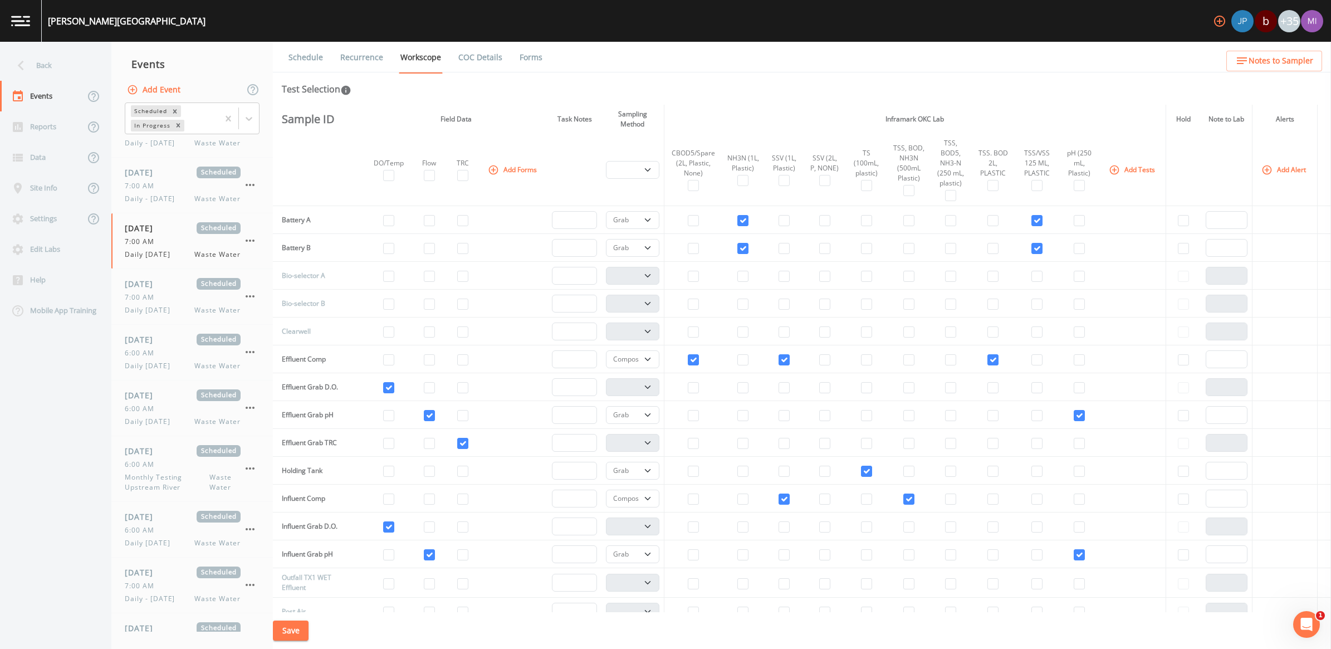
click at [279, 625] on button "Save" at bounding box center [291, 630] width 36 height 21
drag, startPoint x: 737, startPoint y: 220, endPoint x: 738, endPoint y: 227, distance: 6.2
click at [737, 220] on input "checkbox" at bounding box center [742, 220] width 11 height 11
click at [737, 248] on input "checkbox" at bounding box center [742, 248] width 11 height 11
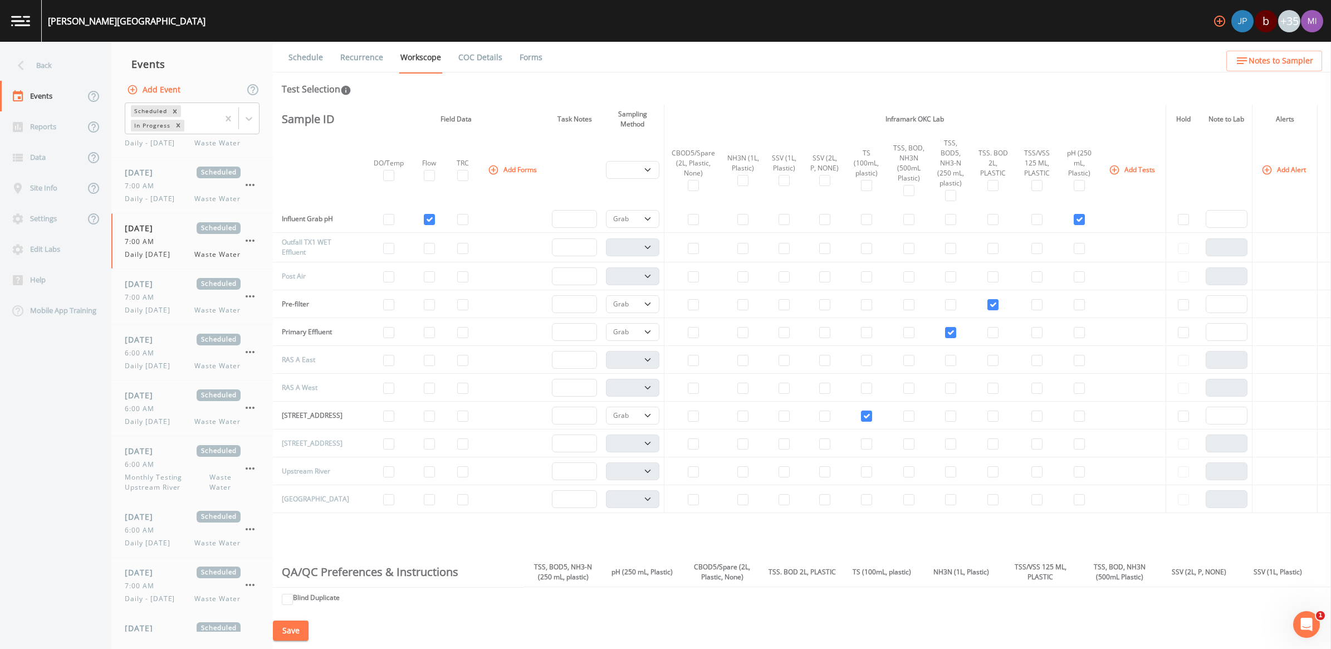
scroll to position [348, 0]
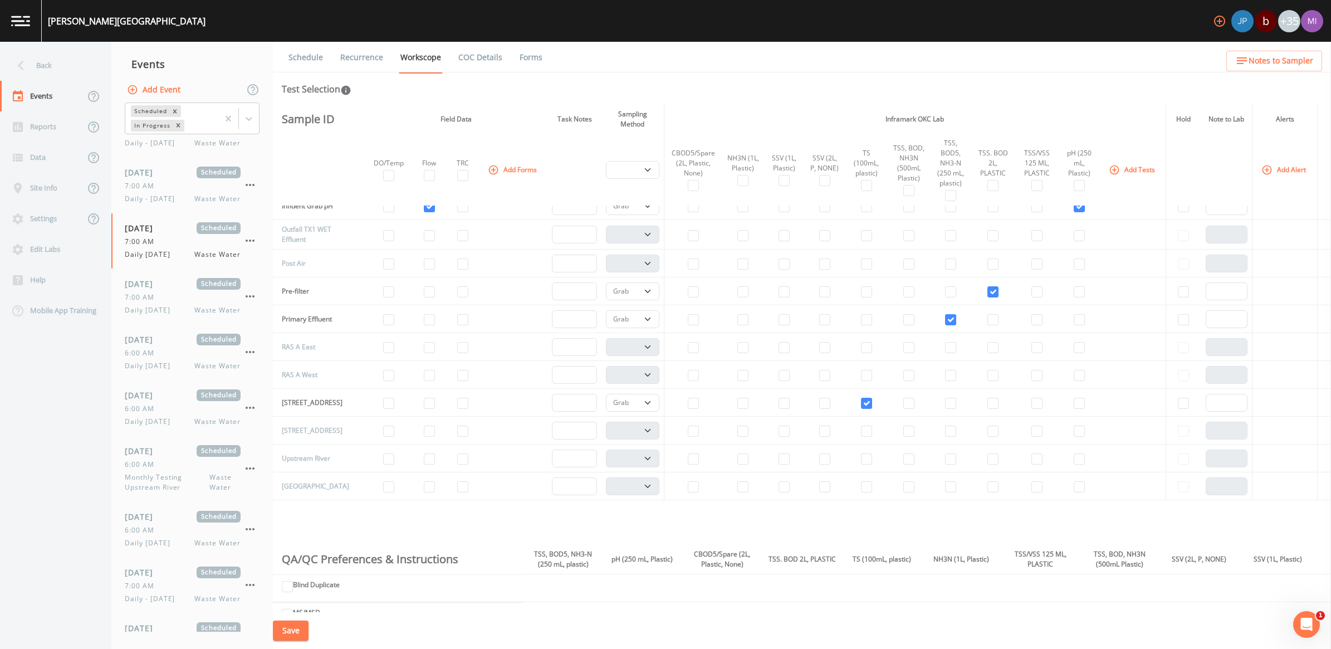
click at [1128, 168] on button "Add Tests" at bounding box center [1132, 169] width 53 height 18
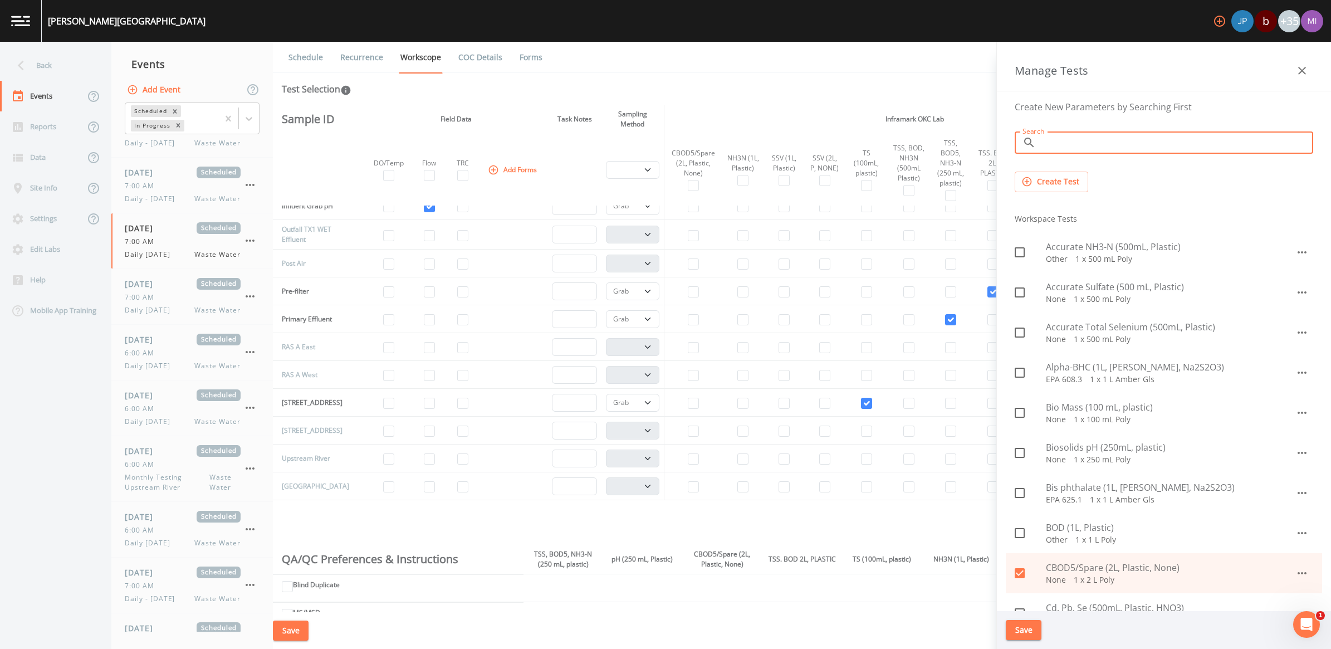
click at [1059, 139] on input "Search" at bounding box center [1176, 142] width 273 height 22
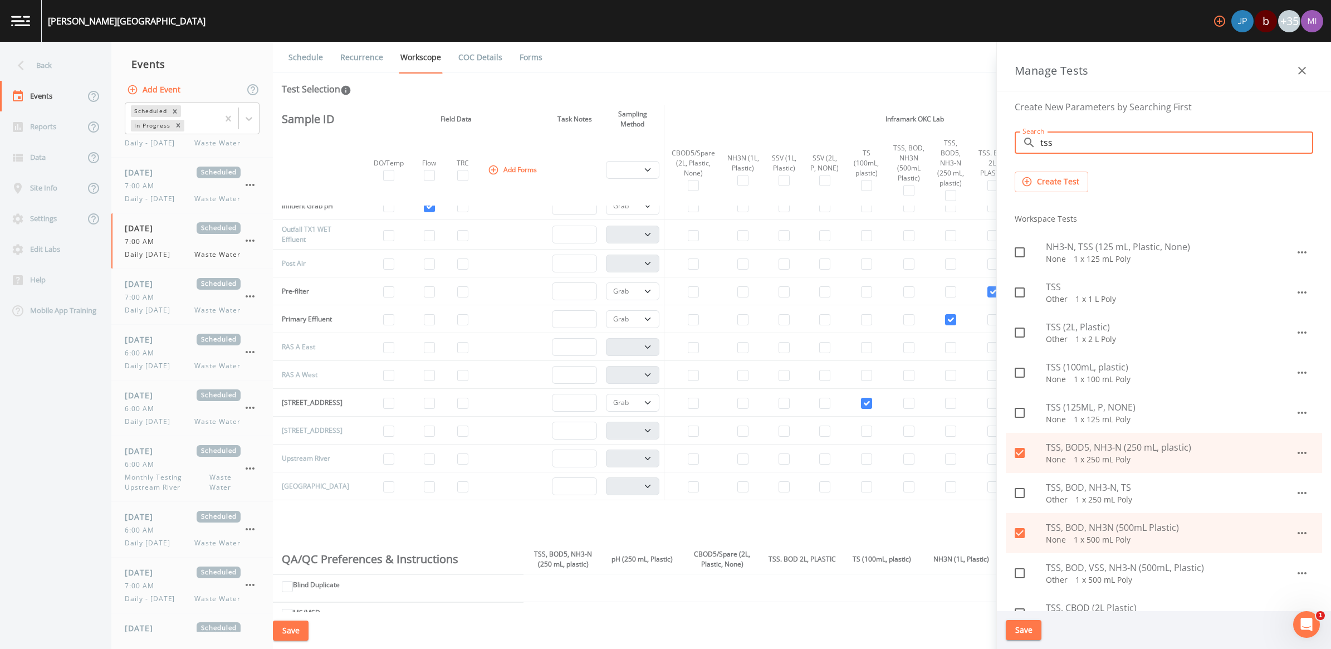
click at [1083, 410] on span "TSS (125ML, P, NONE)" at bounding box center [1169, 406] width 249 height 13
click at [1020, 632] on button "Save" at bounding box center [1023, 630] width 36 height 21
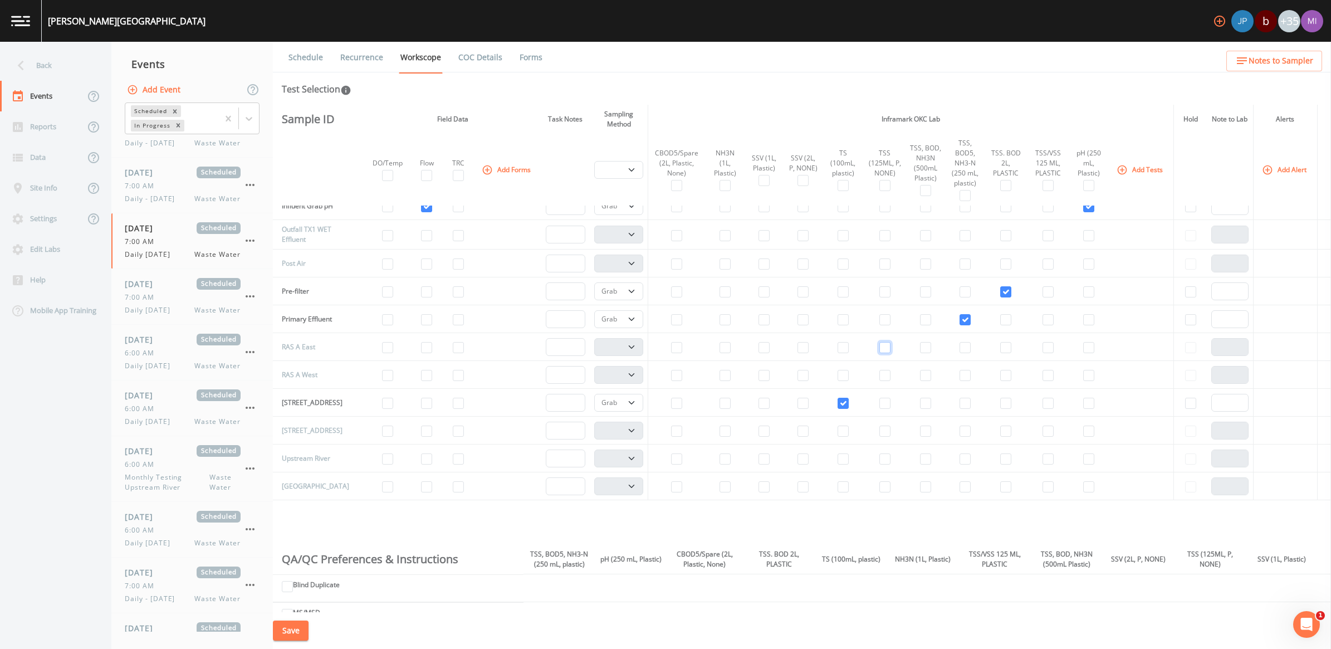
click at [879, 350] on input "checkbox" at bounding box center [884, 347] width 11 height 11
click at [880, 379] on input "checkbox" at bounding box center [884, 375] width 11 height 11
drag, startPoint x: 624, startPoint y: 351, endPoint x: 621, endPoint y: 357, distance: 6.7
click at [624, 351] on select "Composite Grab" at bounding box center [618, 347] width 49 height 18
click at [594, 341] on select "Composite Grab" at bounding box center [618, 347] width 49 height 18
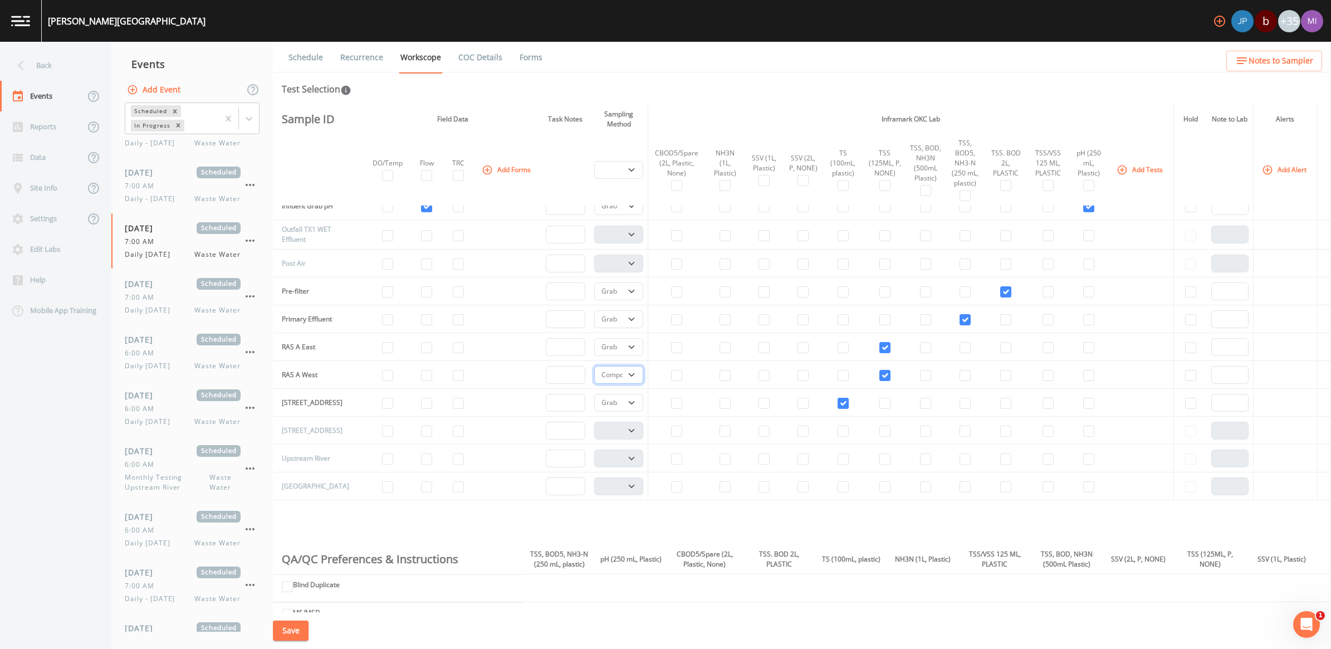
drag, startPoint x: 624, startPoint y: 376, endPoint x: 619, endPoint y: 382, distance: 7.9
click at [624, 375] on select "Composite Grab" at bounding box center [618, 375] width 49 height 18
click at [594, 369] on select "Composite Grab" at bounding box center [618, 375] width 49 height 18
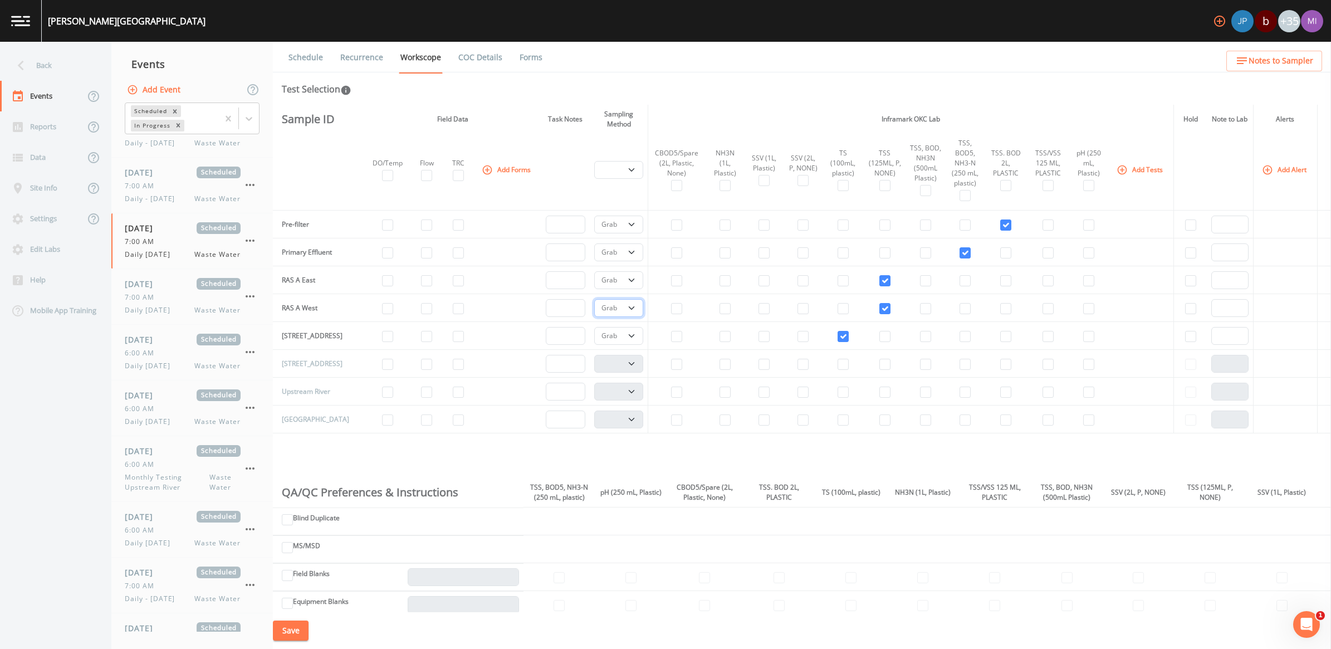
scroll to position [418, 0]
click at [881, 282] on input "checkbox" at bounding box center [884, 277] width 11 height 11
click at [880, 303] on input "checkbox" at bounding box center [884, 305] width 11 height 11
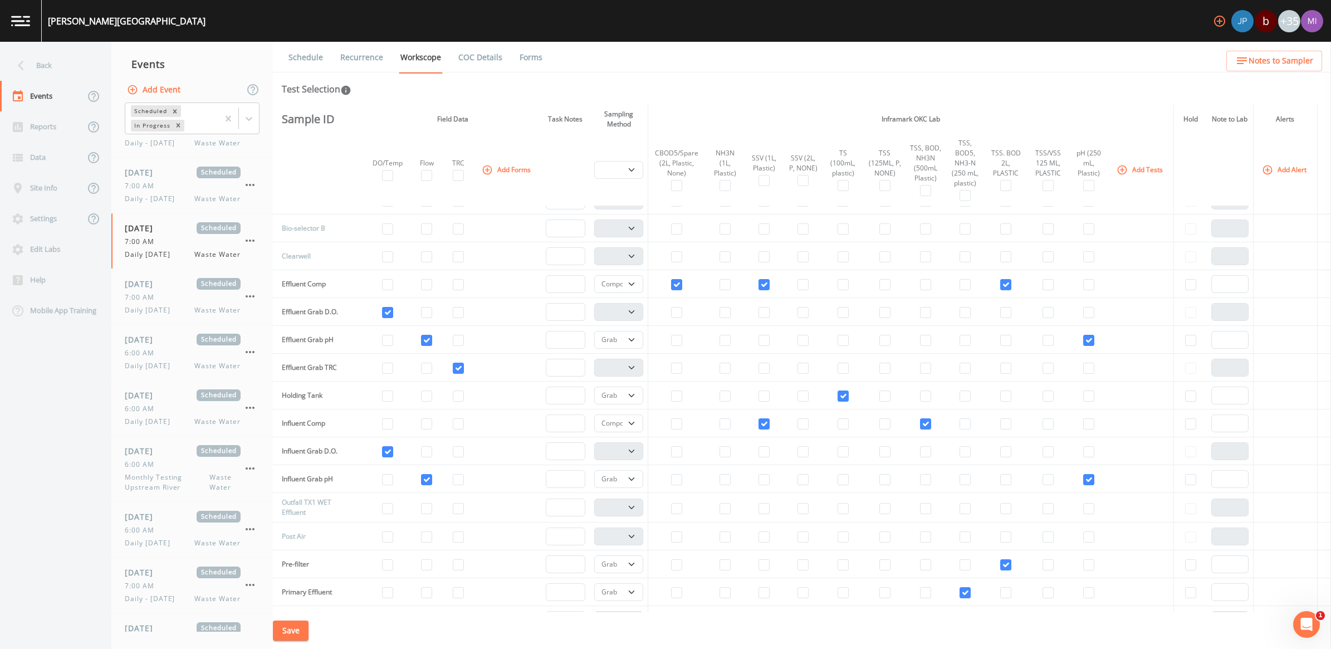
scroll to position [70, 0]
click at [289, 627] on button "Save" at bounding box center [291, 630] width 36 height 21
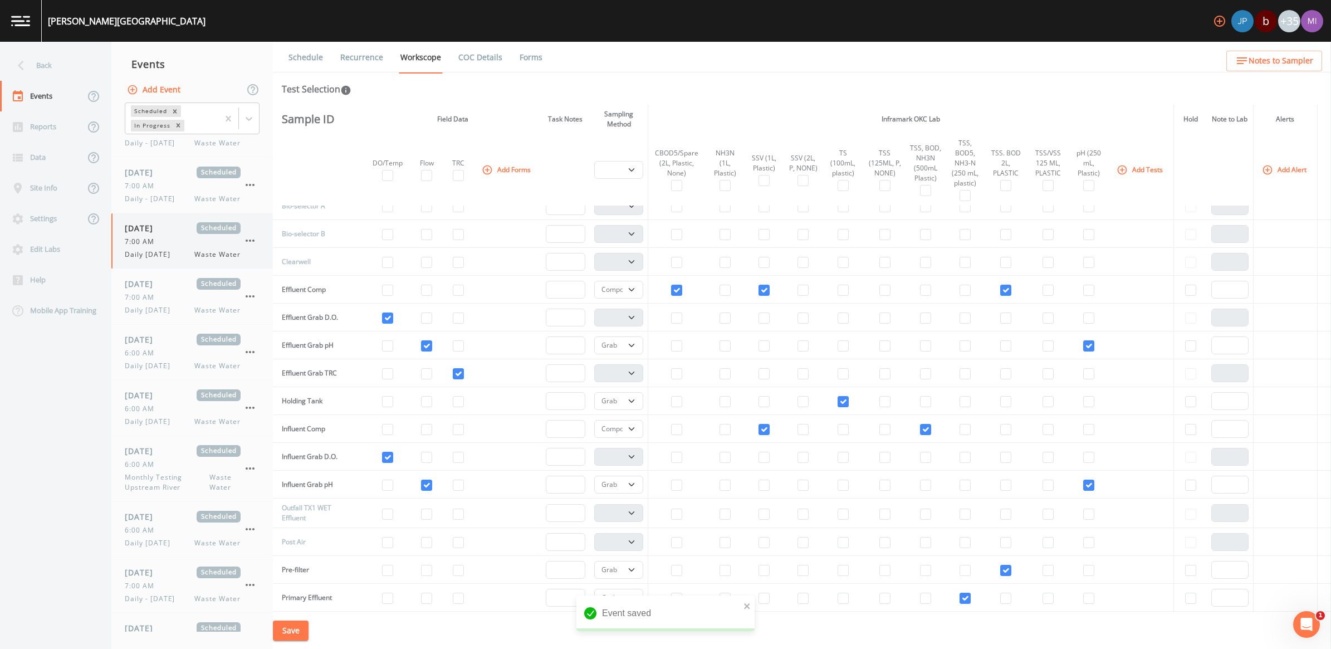
scroll to position [0, 0]
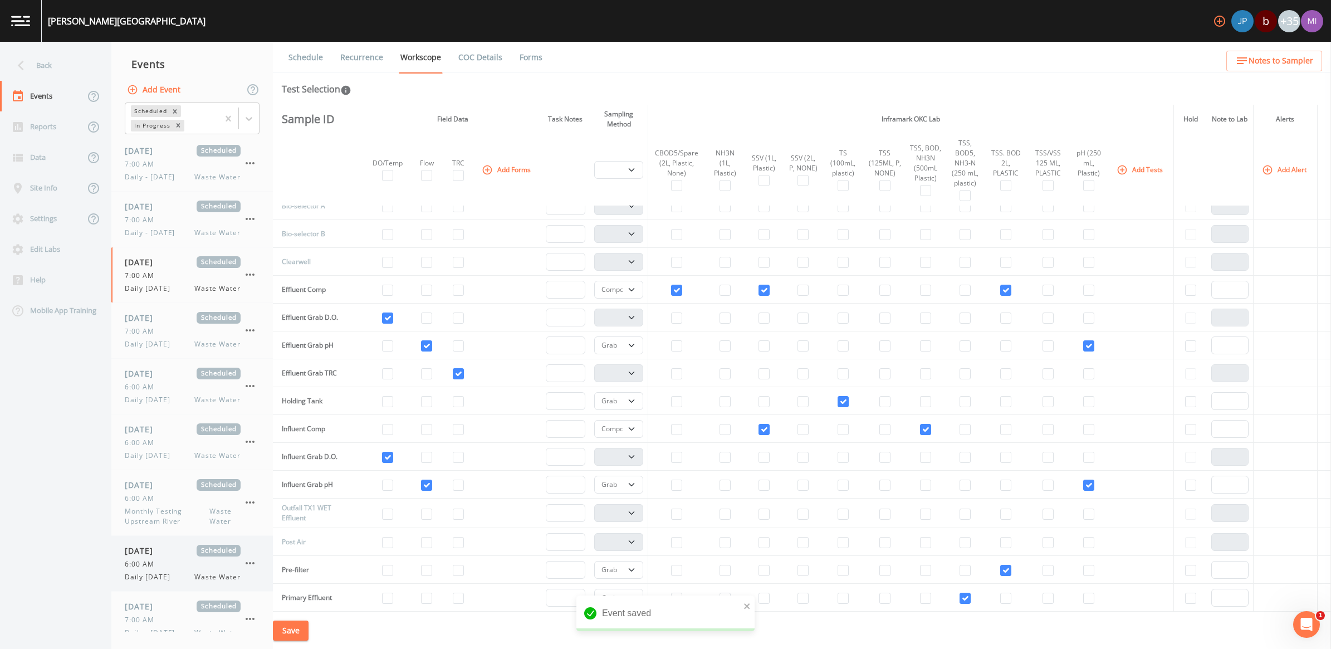
click at [151, 570] on div "[DATE] Scheduled 6:00 AM Daily [DATE] Waste Water" at bounding box center [183, 562] width 116 height 37
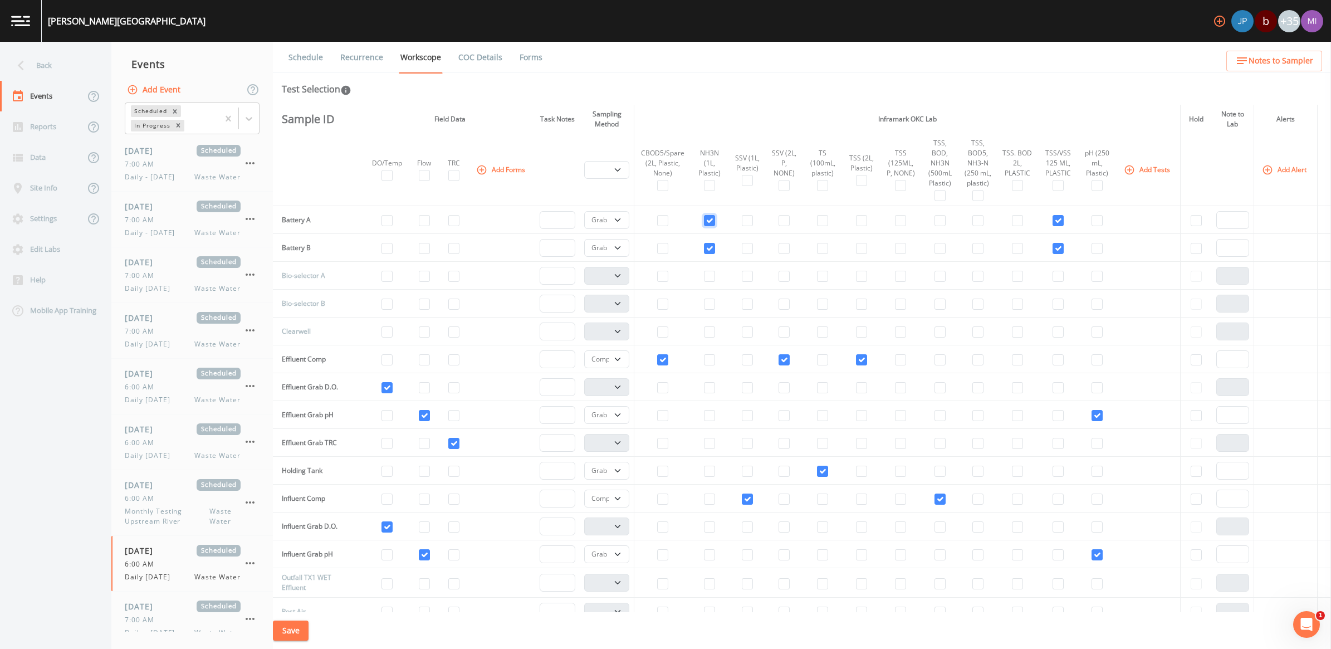
click at [705, 223] on input "checkbox" at bounding box center [709, 220] width 11 height 11
click at [704, 252] on input "checkbox" at bounding box center [709, 248] width 11 height 11
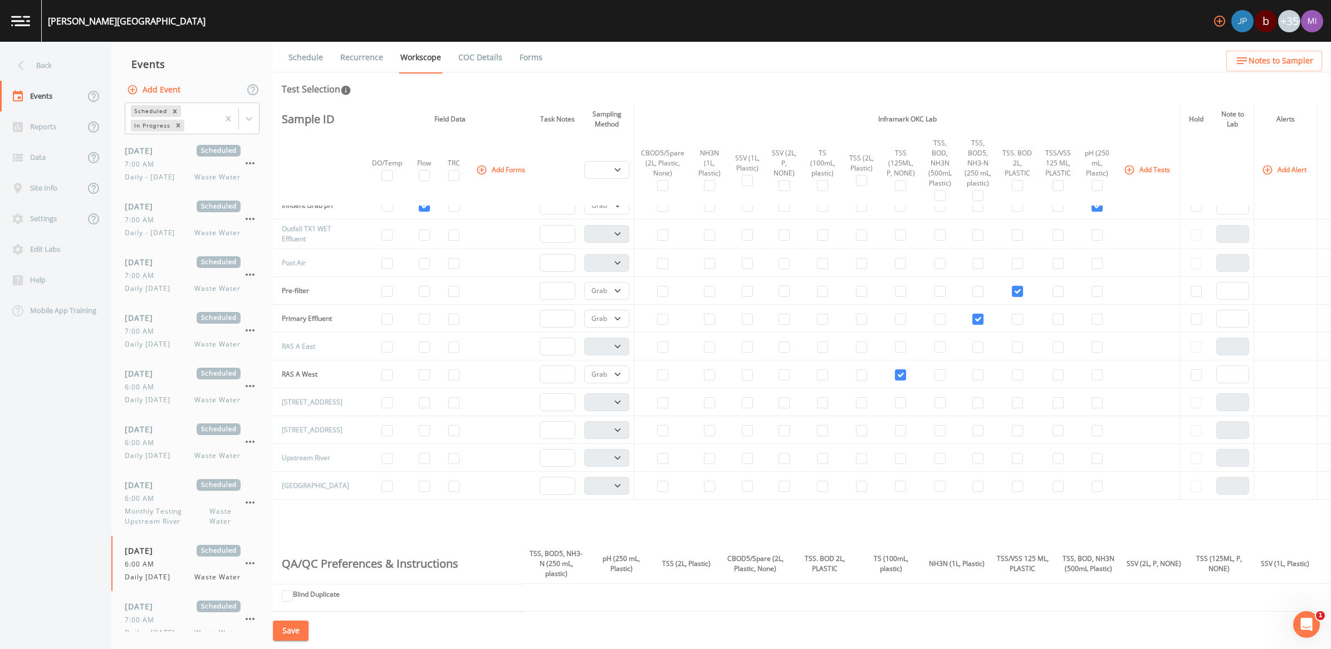
scroll to position [348, 0]
click at [895, 353] on input "checkbox" at bounding box center [900, 347] width 11 height 11
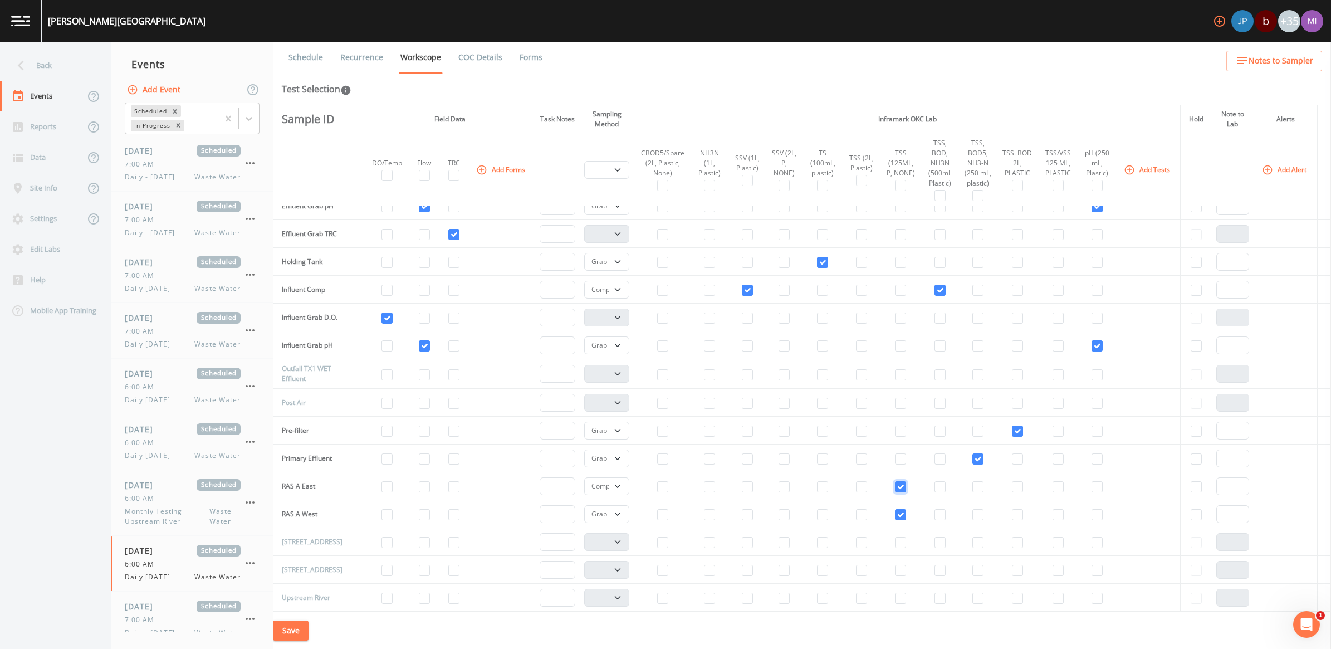
scroll to position [139, 0]
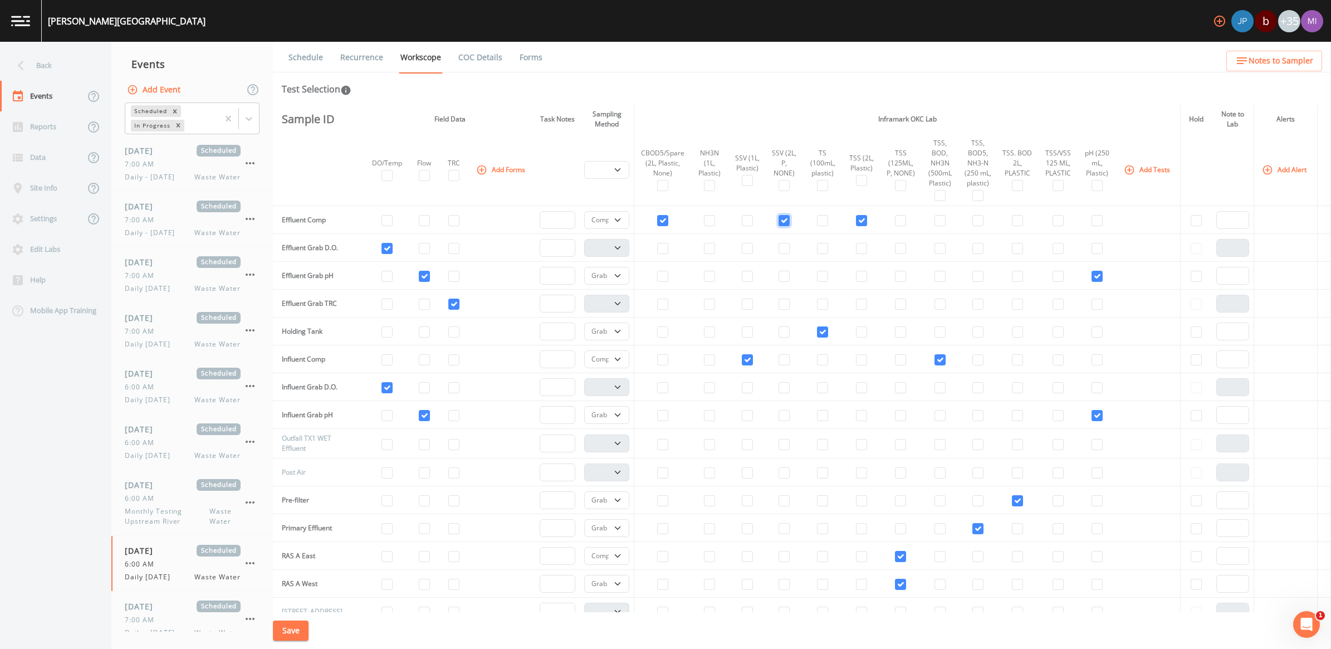
click at [778, 223] on input "checkbox" at bounding box center [783, 220] width 11 height 11
click at [742, 219] on input "checkbox" at bounding box center [747, 220] width 11 height 11
click at [293, 632] on button "Save" at bounding box center [291, 630] width 36 height 21
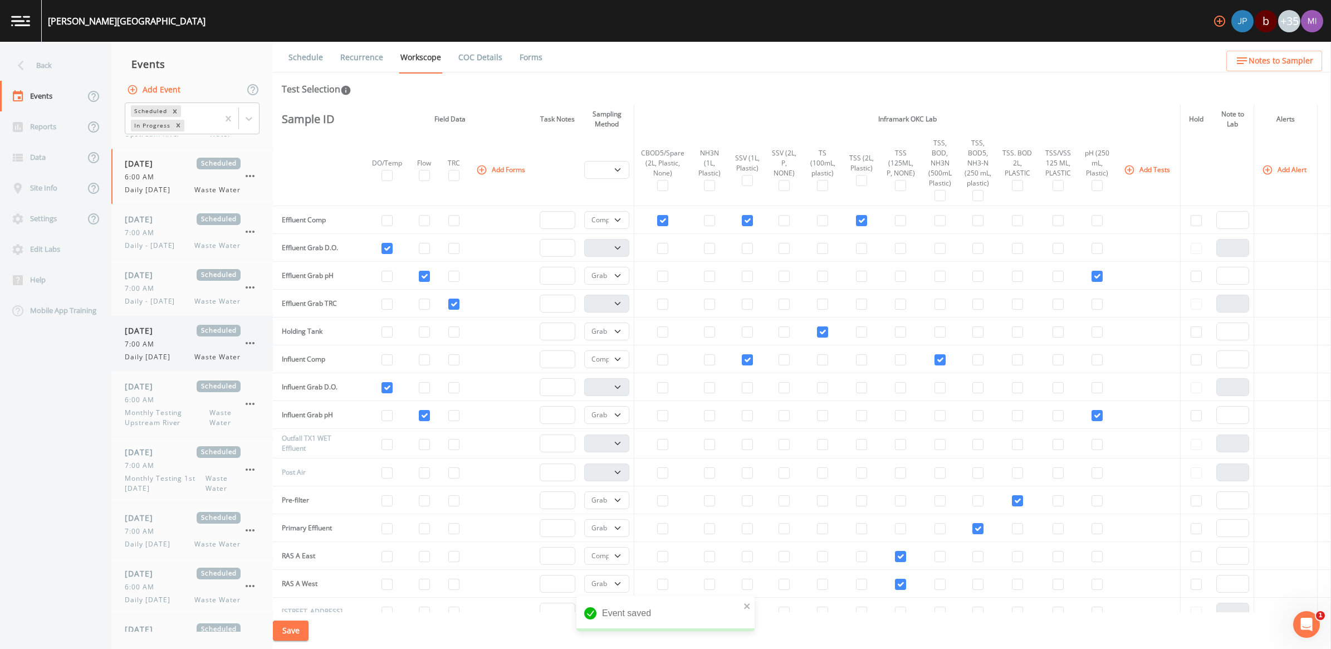
scroll to position [418, 0]
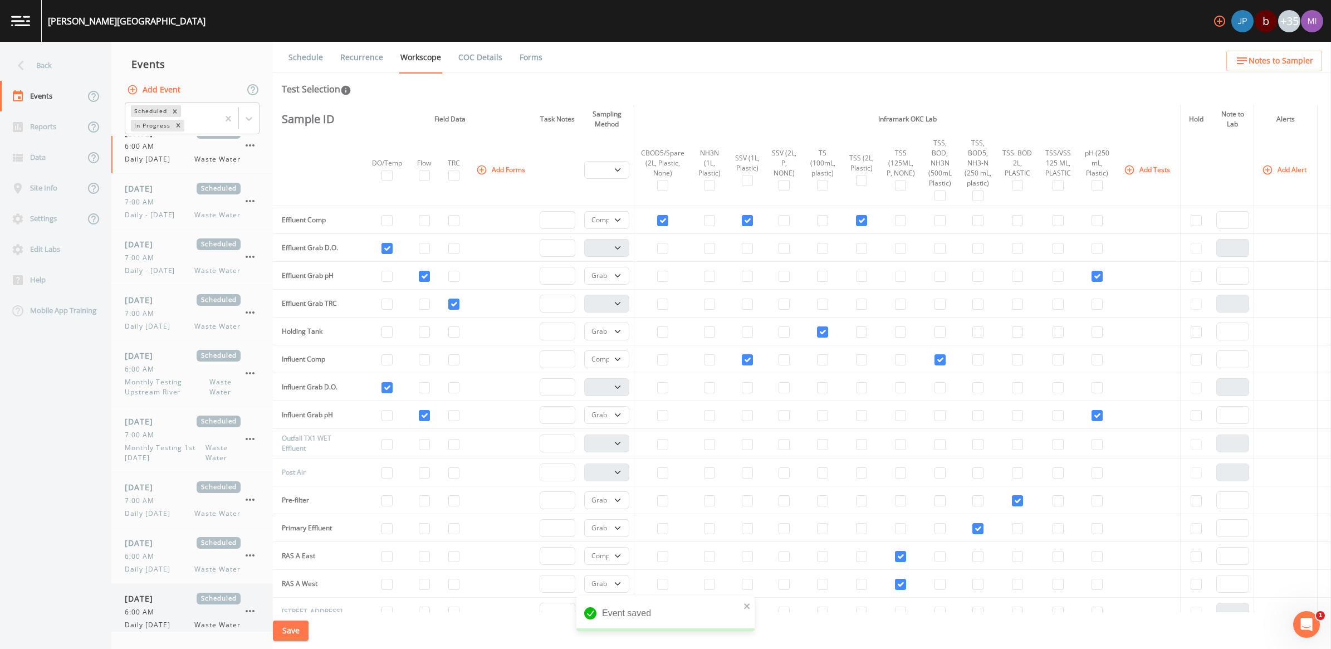
click at [149, 601] on span "[DATE]" at bounding box center [143, 598] width 36 height 12
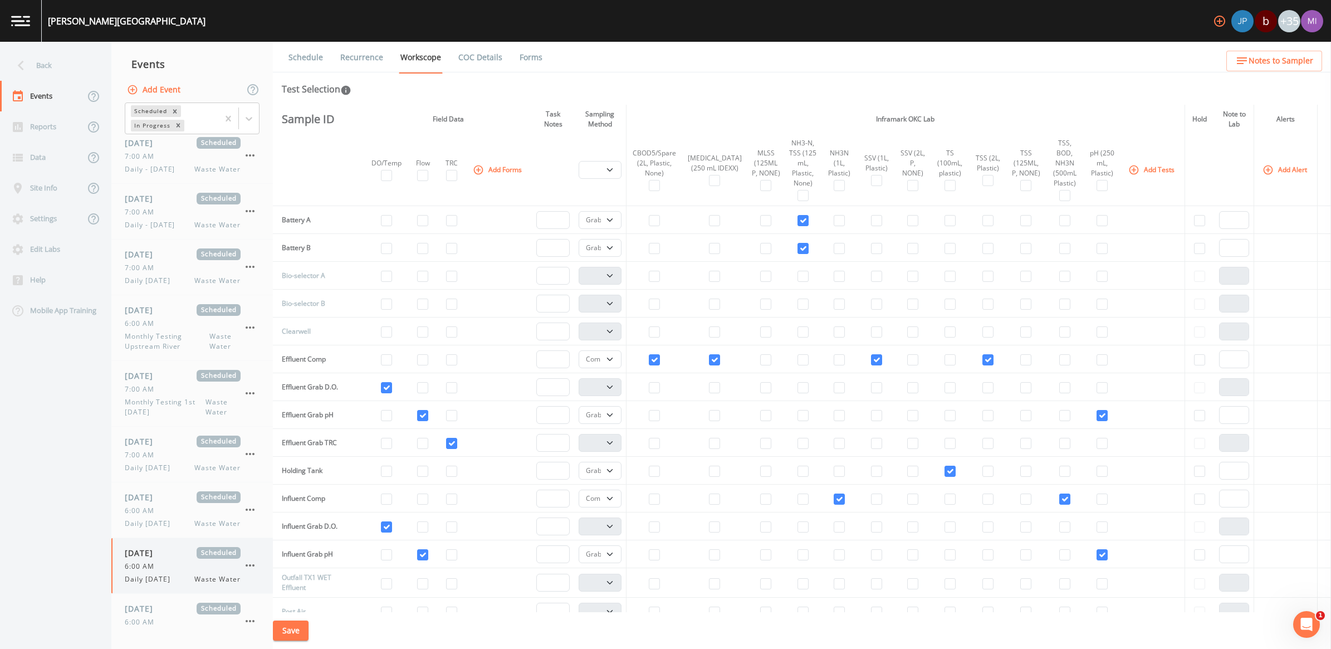
scroll to position [348, 0]
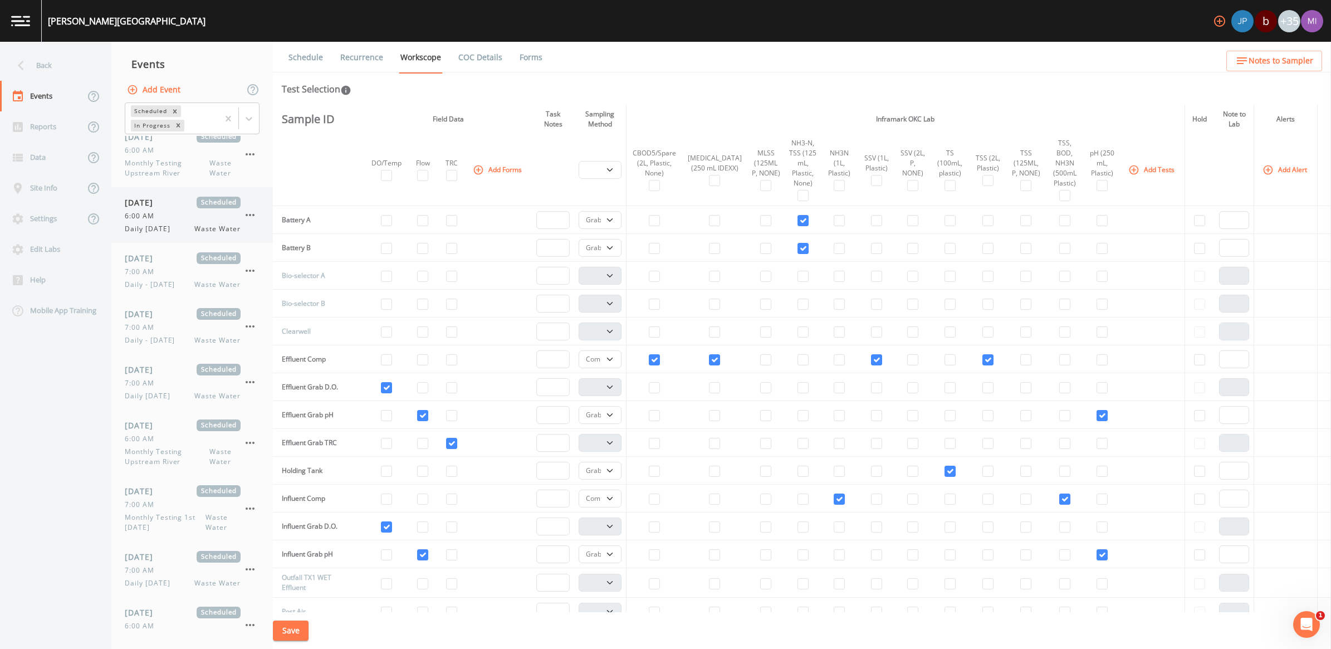
click at [168, 223] on div "[DATE] Scheduled 6:00 AM Daily [DATE] Waste Water" at bounding box center [183, 215] width 116 height 37
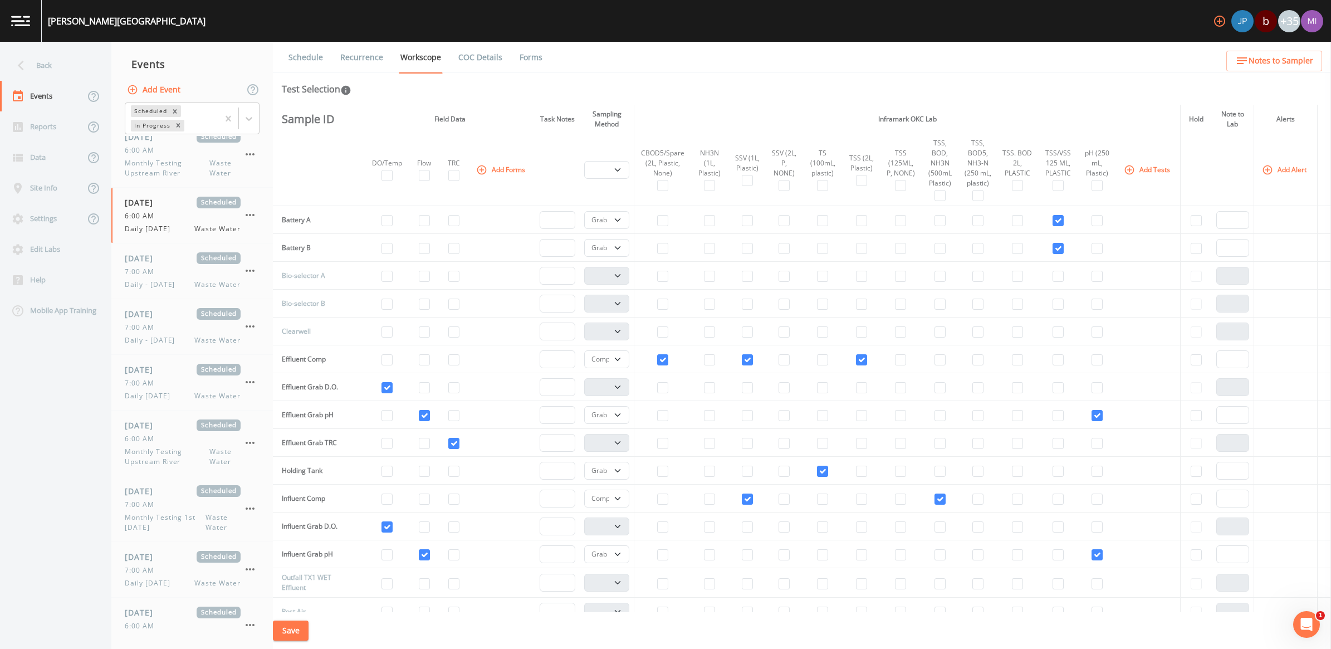
click at [296, 632] on button "Save" at bounding box center [291, 630] width 36 height 21
click at [173, 166] on div "7:00 AM" at bounding box center [183, 164] width 116 height 10
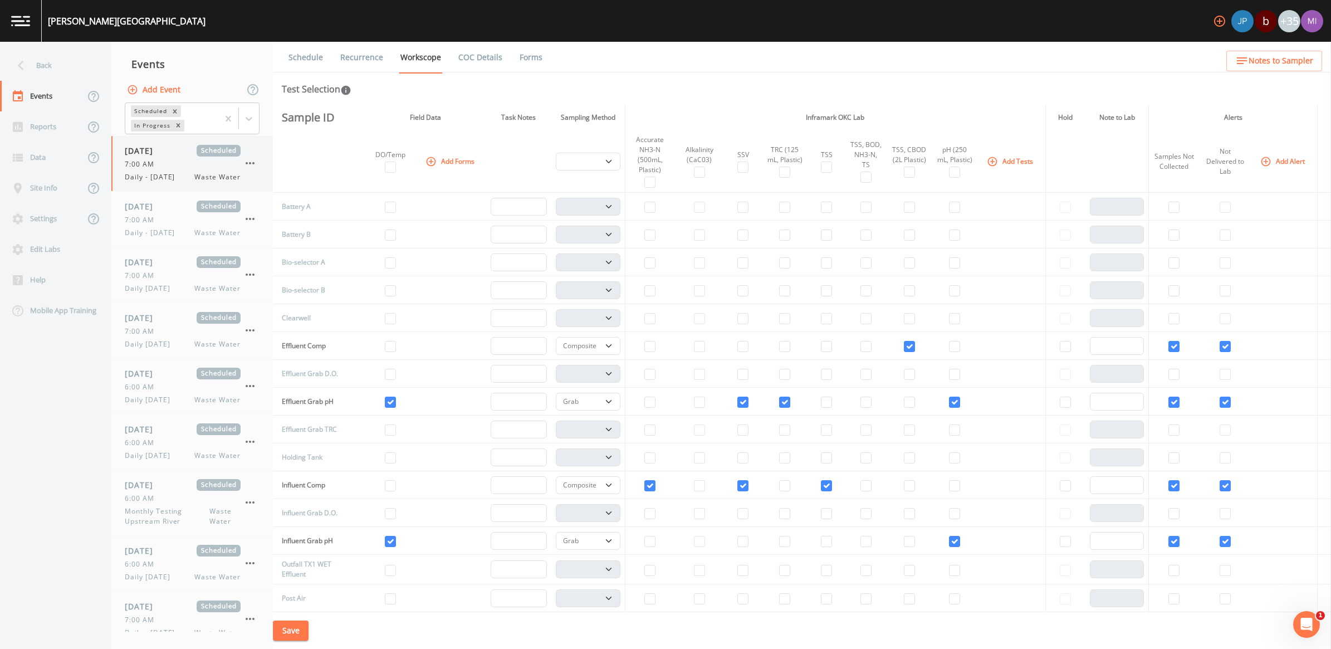
click at [168, 170] on div "[DATE] Scheduled 7:00 AM Daily - [DATE] Waste Water" at bounding box center [183, 163] width 116 height 37
click at [249, 163] on icon "button" at bounding box center [250, 163] width 9 height 2
click at [289, 229] on p "Delete" at bounding box center [305, 228] width 72 height 13
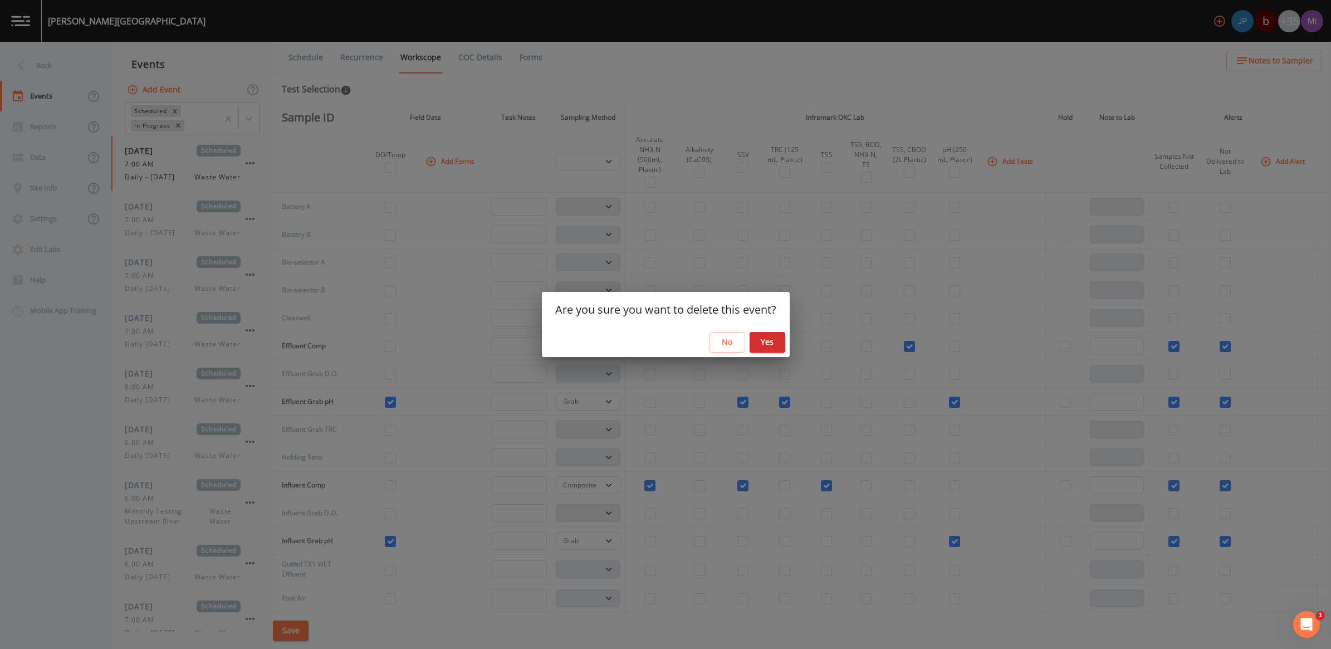
click at [775, 340] on button "Yes" at bounding box center [767, 342] width 36 height 21
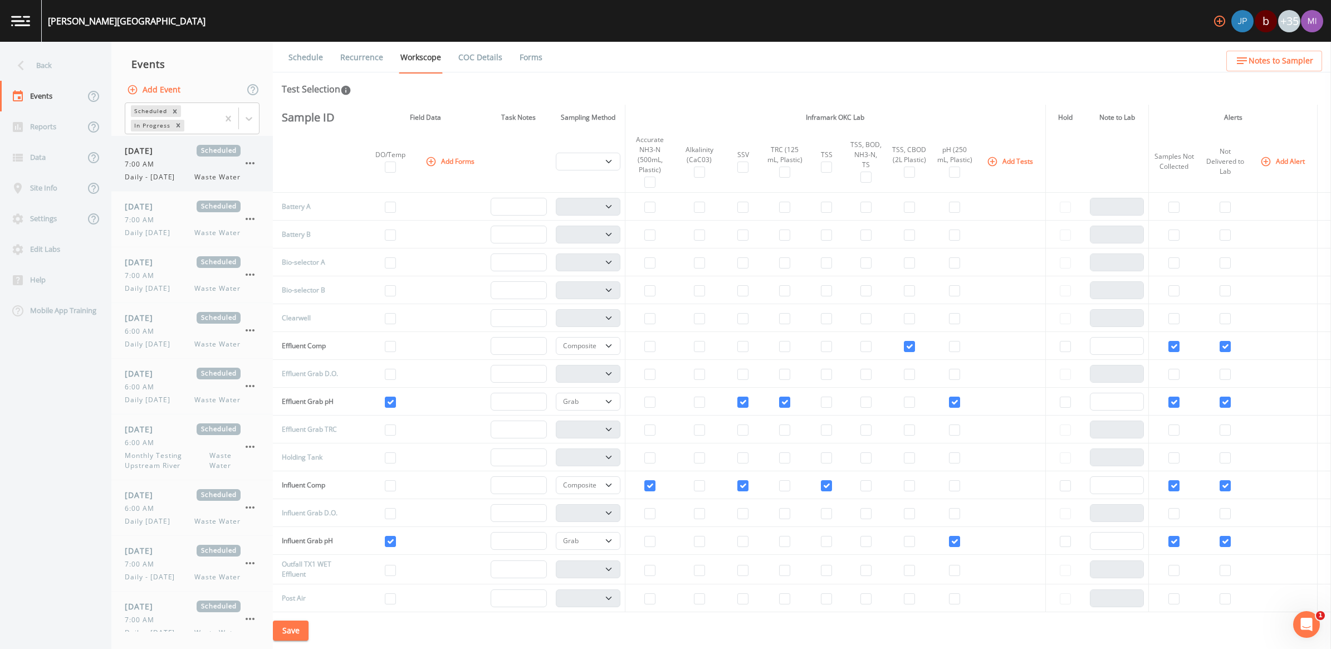
click at [184, 164] on div "7:00 AM" at bounding box center [183, 164] width 116 height 10
click at [251, 165] on icon "button" at bounding box center [249, 162] width 13 height 13
click at [276, 226] on p "Delete" at bounding box center [305, 228] width 72 height 13
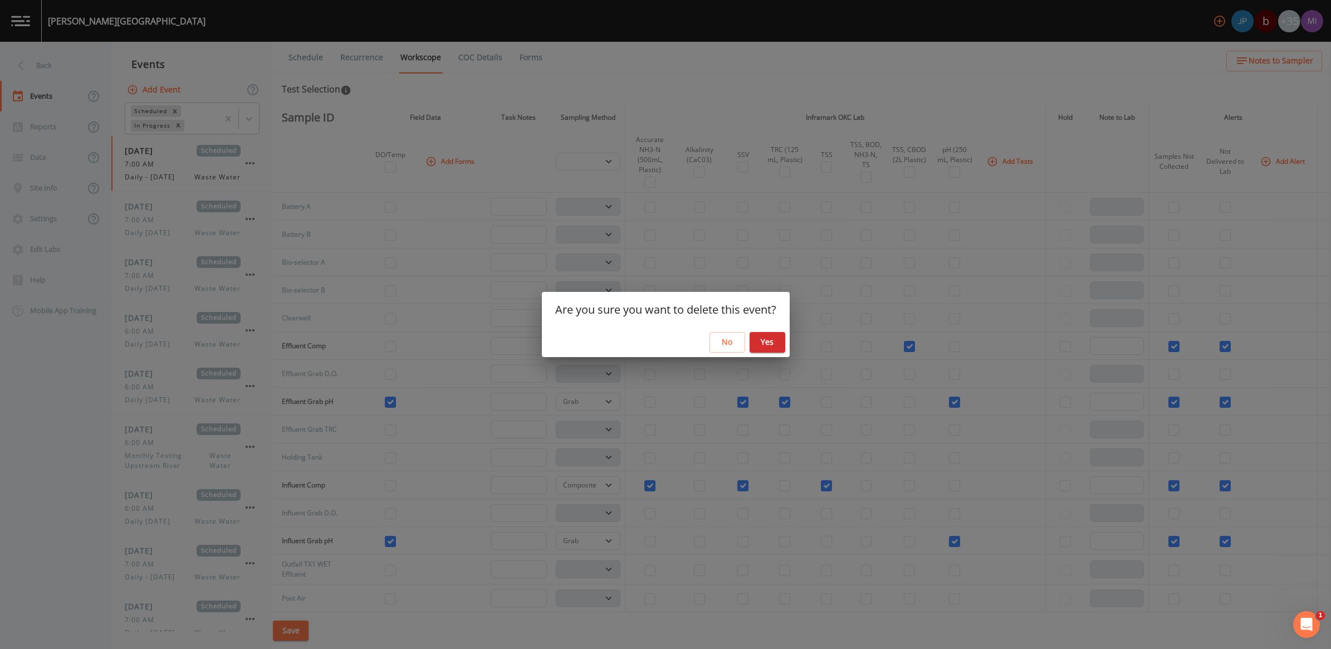
click at [769, 340] on button "Yes" at bounding box center [767, 342] width 36 height 21
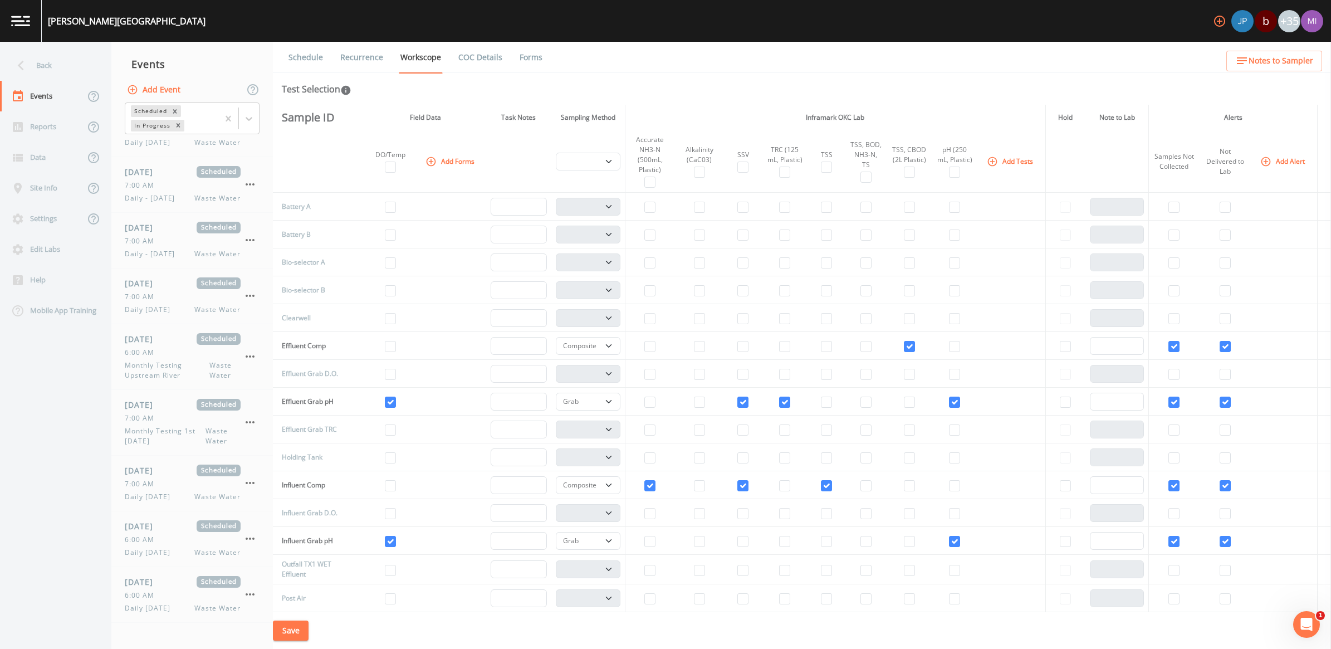
scroll to position [348, 0]
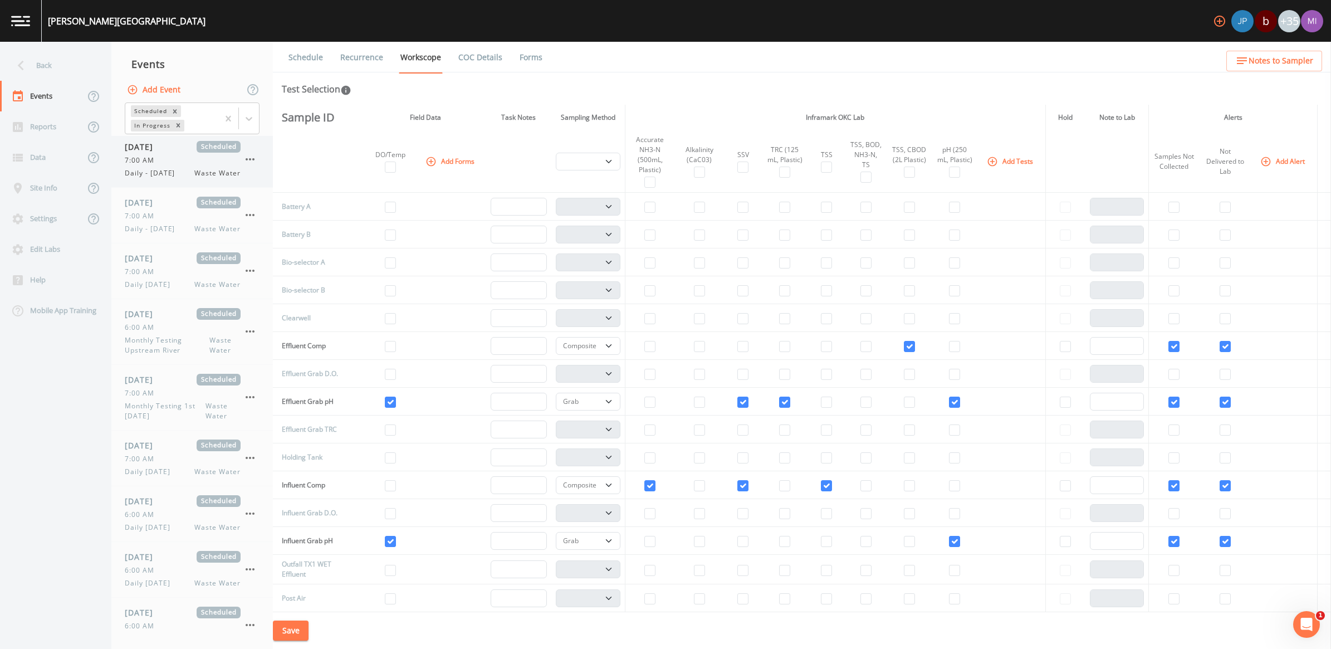
click at [225, 165] on div "7:00 AM" at bounding box center [183, 160] width 116 height 10
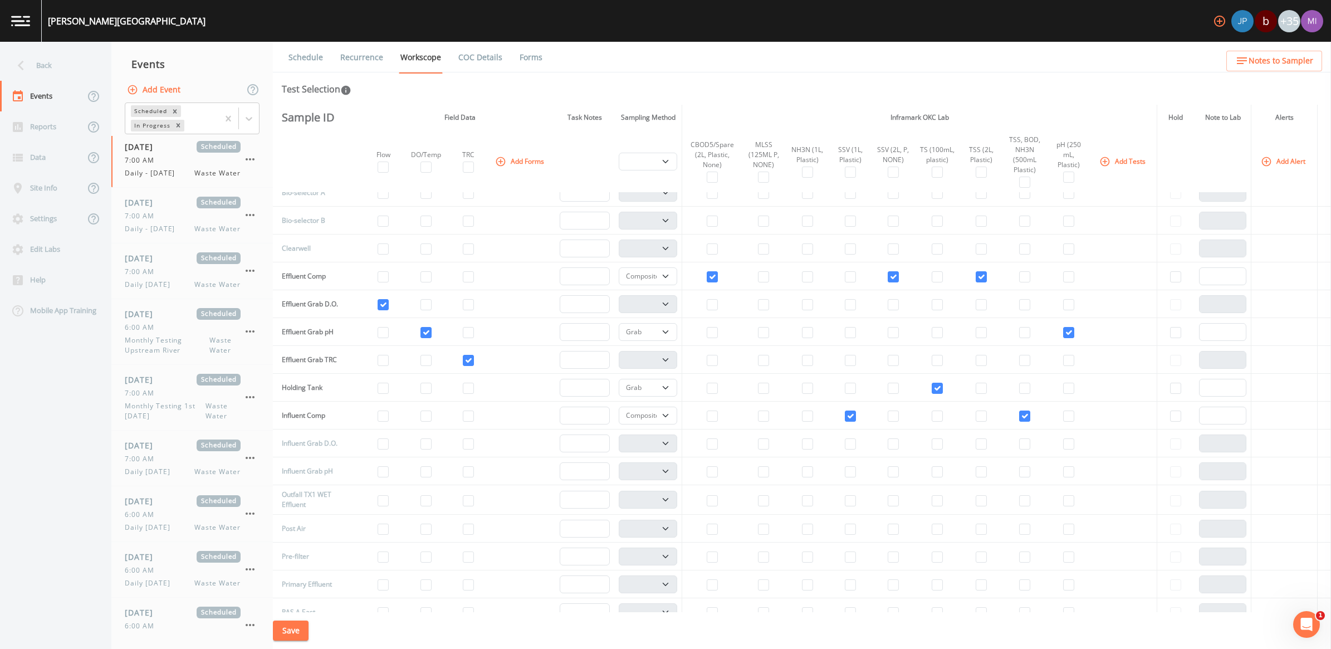
scroll to position [139, 0]
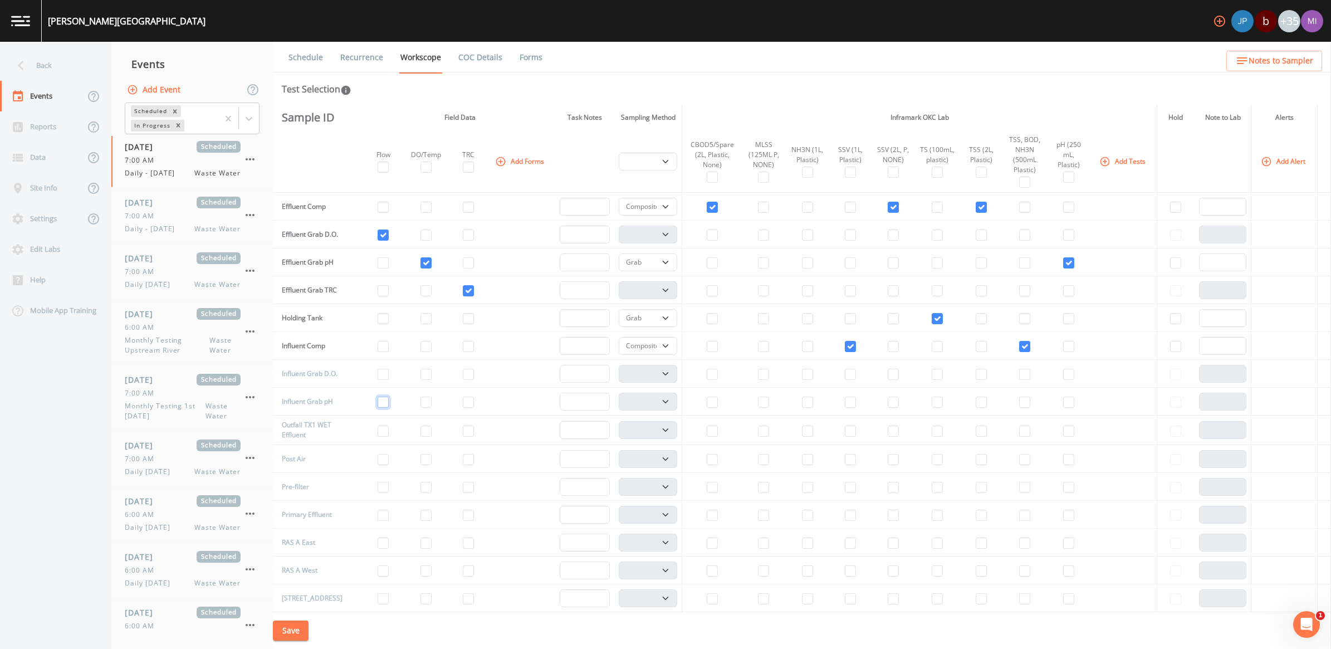
click at [377, 398] on input "checkbox" at bounding box center [382, 401] width 11 height 11
click at [1063, 404] on input "checkbox" at bounding box center [1068, 401] width 11 height 11
click at [420, 373] on input "checkbox" at bounding box center [425, 374] width 11 height 11
click at [662, 397] on select "Composite Grab" at bounding box center [647, 401] width 58 height 18
click at [618, 392] on select "Composite Grab" at bounding box center [647, 401] width 58 height 18
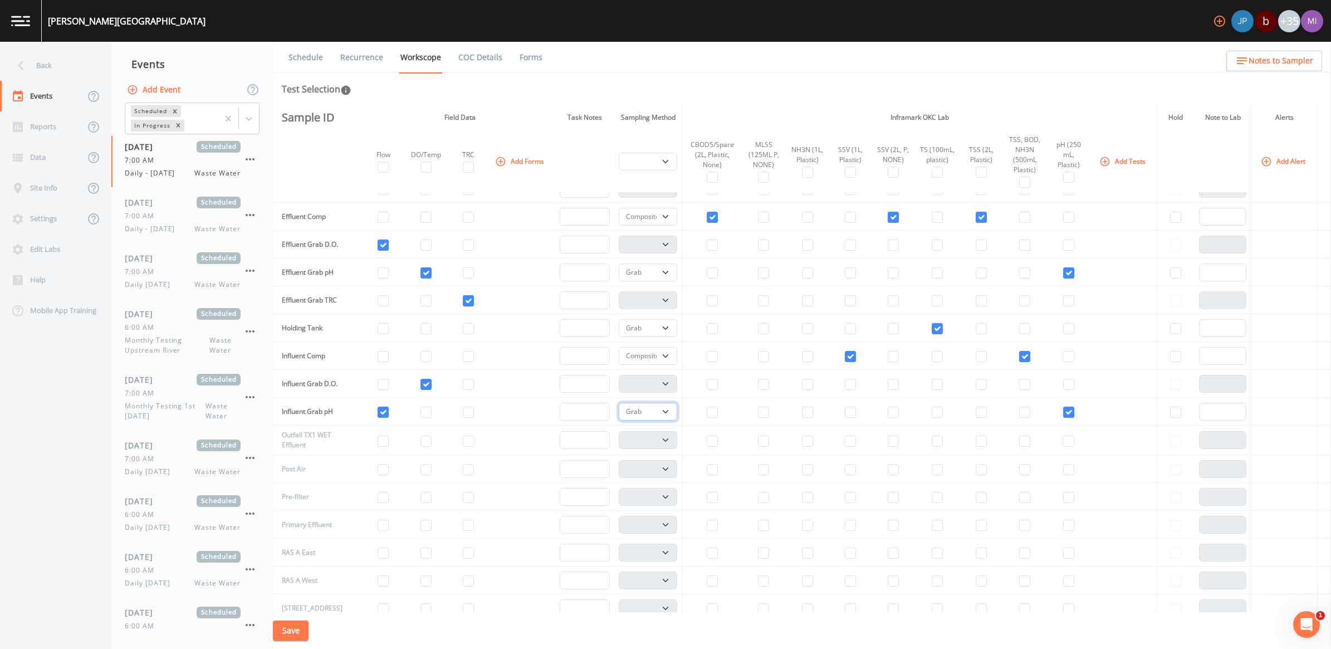
scroll to position [0, 0]
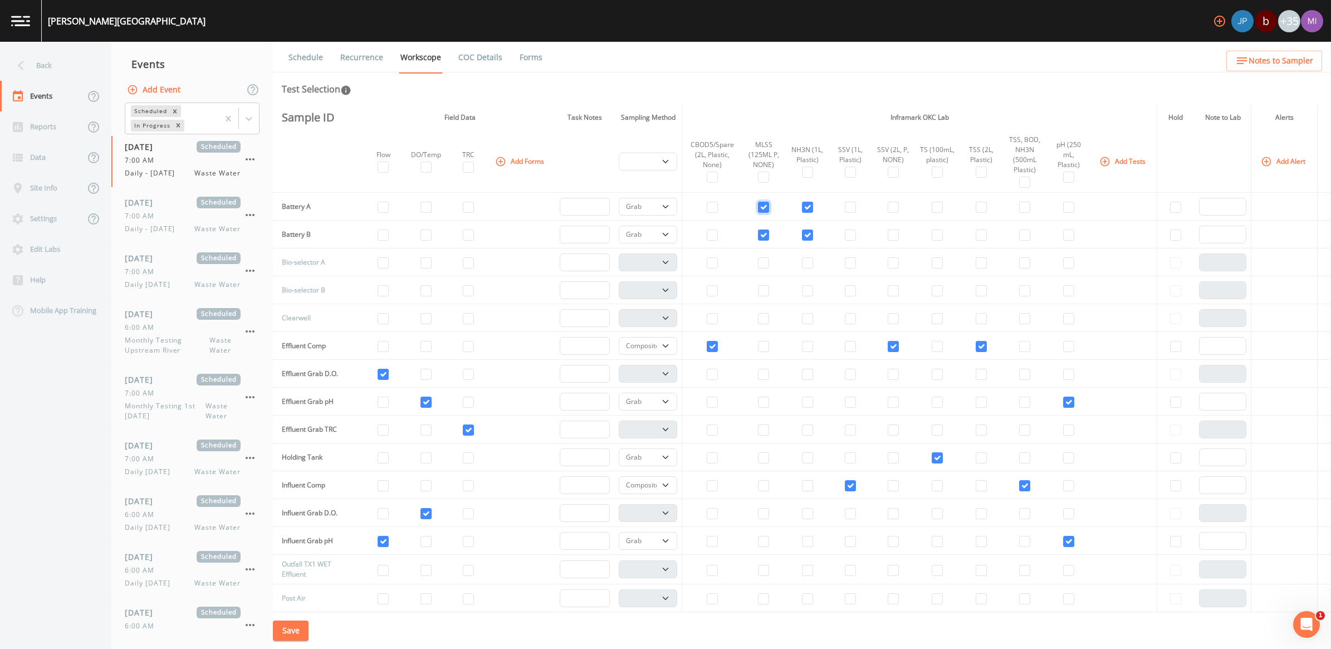
click at [761, 203] on input "checkbox" at bounding box center [763, 207] width 11 height 11
click at [758, 234] on input "checkbox" at bounding box center [763, 234] width 11 height 11
drag, startPoint x: 795, startPoint y: 237, endPoint x: 804, endPoint y: 226, distance: 14.2
click at [797, 237] on td at bounding box center [807, 234] width 43 height 28
click at [803, 206] on input "checkbox" at bounding box center [807, 207] width 11 height 11
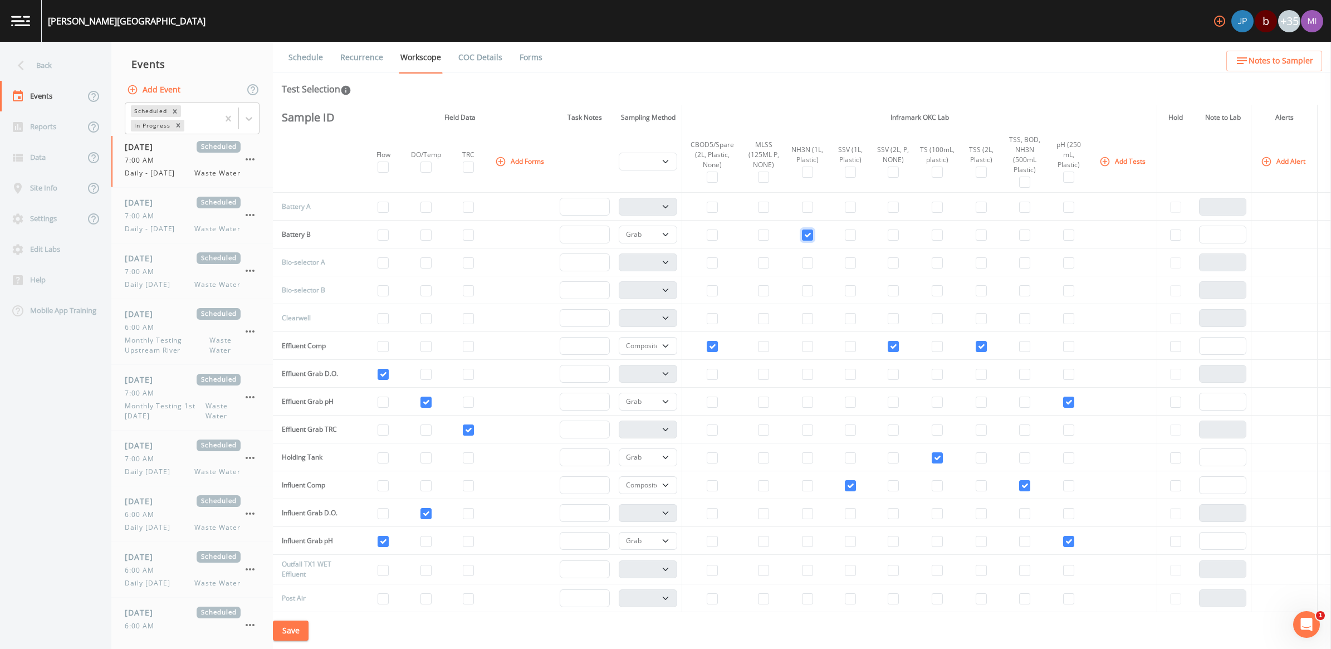
click at [803, 234] on input "checkbox" at bounding box center [807, 234] width 11 height 11
click at [934, 457] on input "checkbox" at bounding box center [936, 457] width 11 height 11
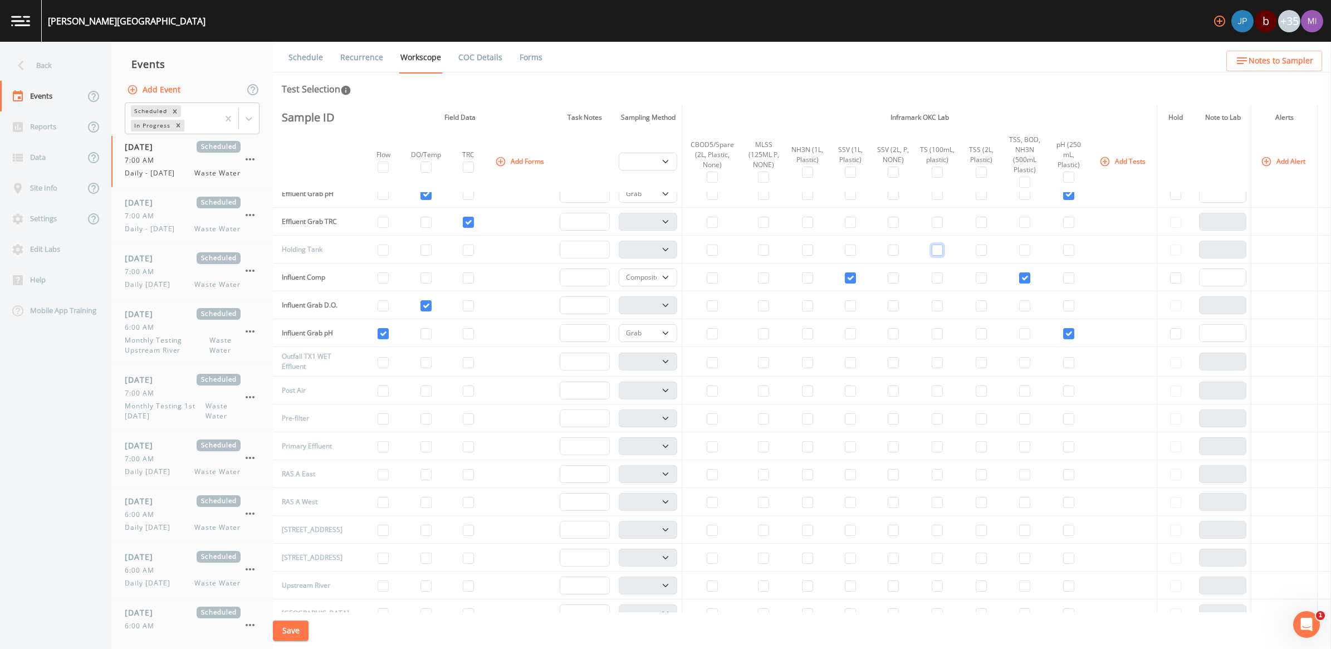
scroll to position [209, 0]
click at [934, 560] on input "checkbox" at bounding box center [936, 556] width 11 height 11
click at [664, 555] on select "Composite Grab" at bounding box center [647, 556] width 58 height 18
click at [618, 547] on select "Composite Grab" at bounding box center [647, 556] width 58 height 18
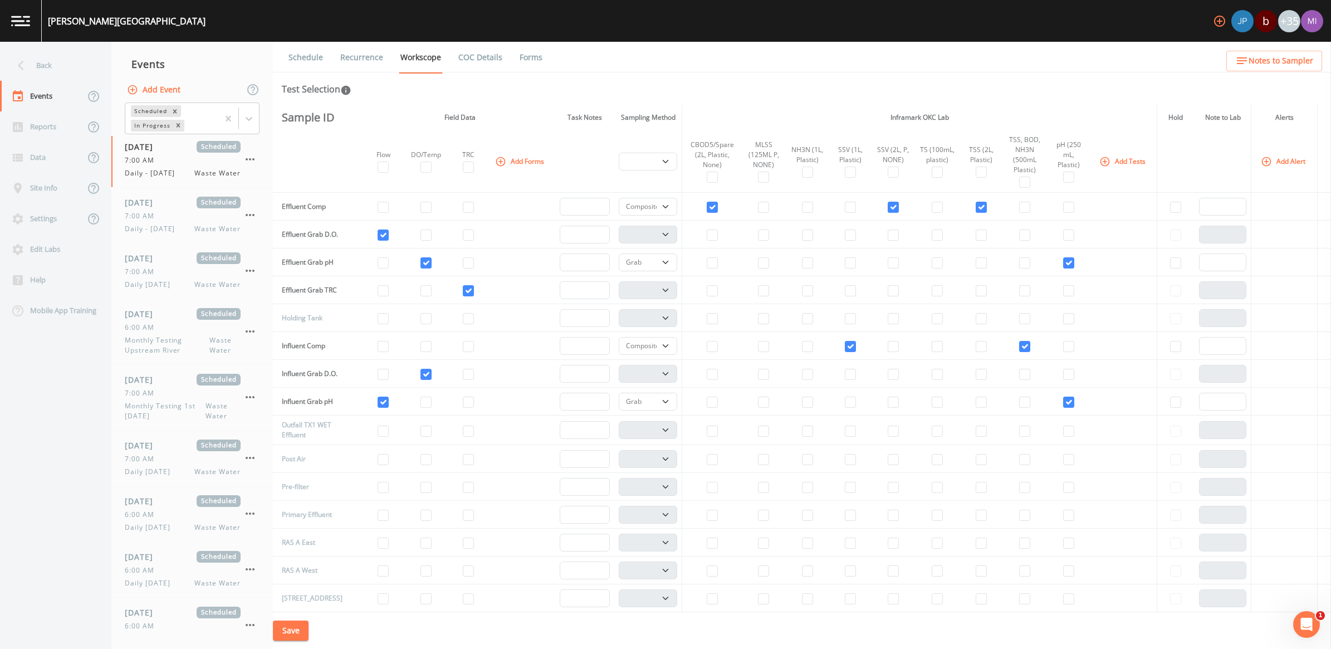
scroll to position [0, 0]
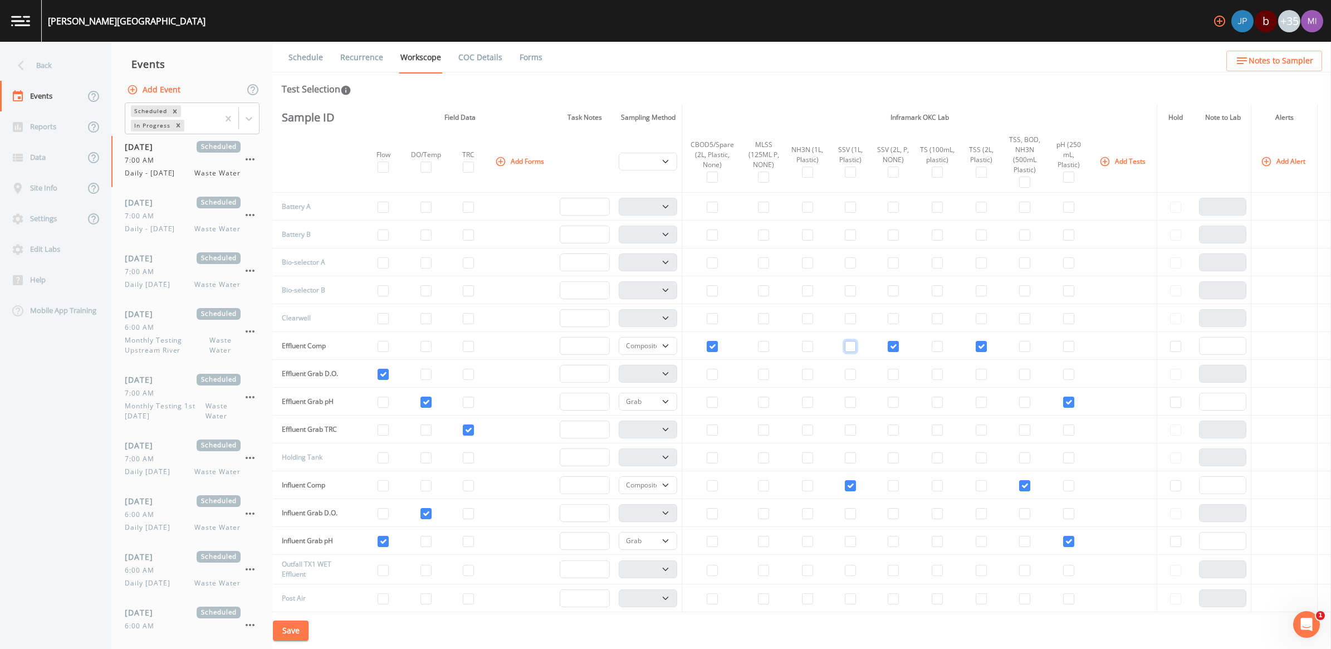
click at [845, 346] on input "checkbox" at bounding box center [850, 346] width 11 height 11
click at [887, 346] on input "checkbox" at bounding box center [892, 346] width 11 height 11
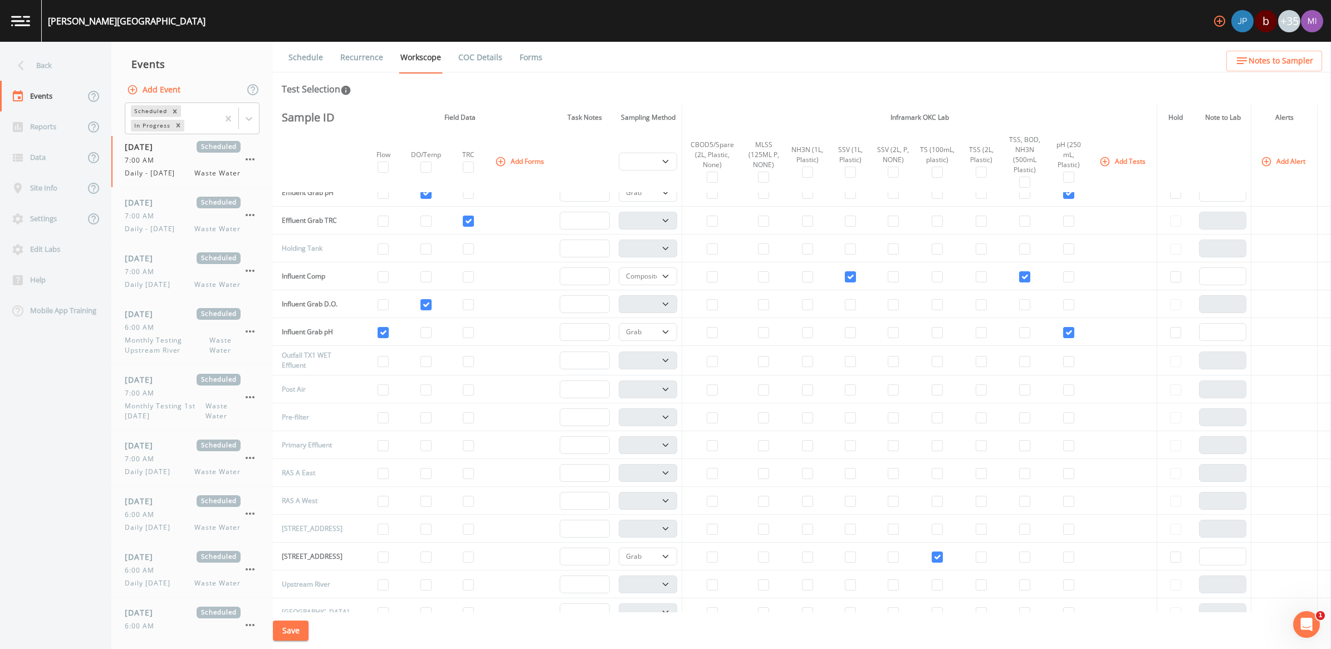
scroll to position [278, 0]
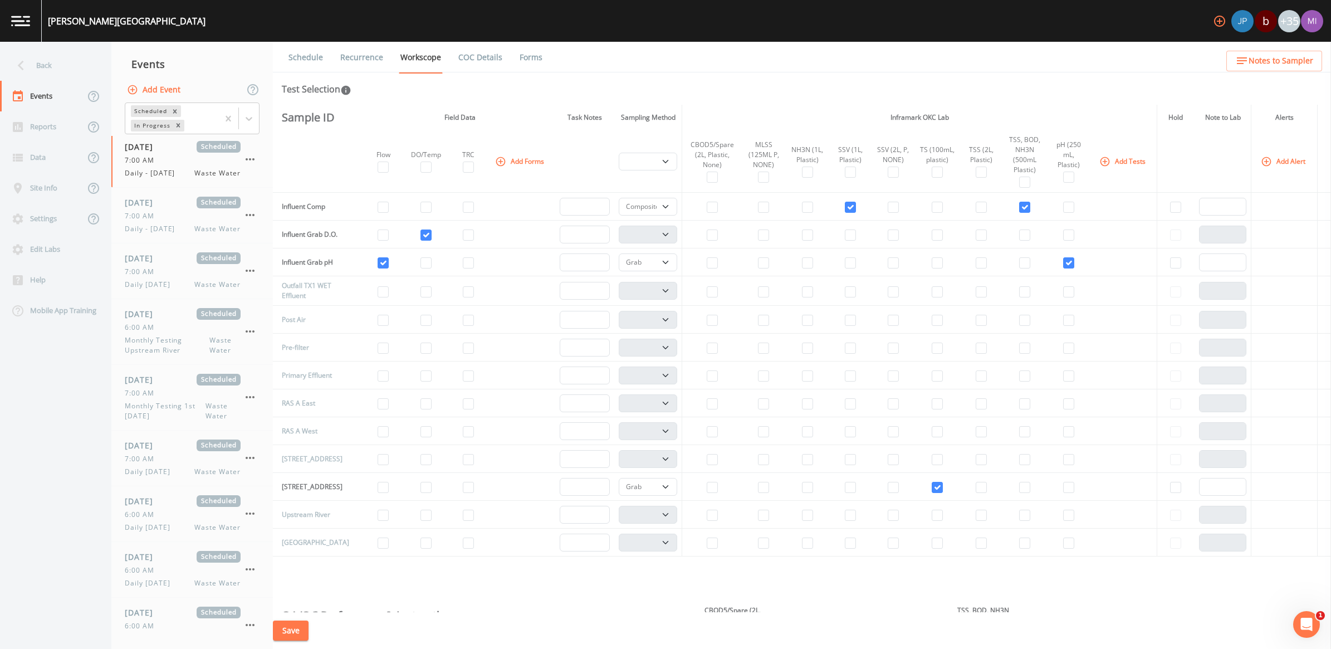
click at [301, 632] on button "Save" at bounding box center [291, 630] width 36 height 21
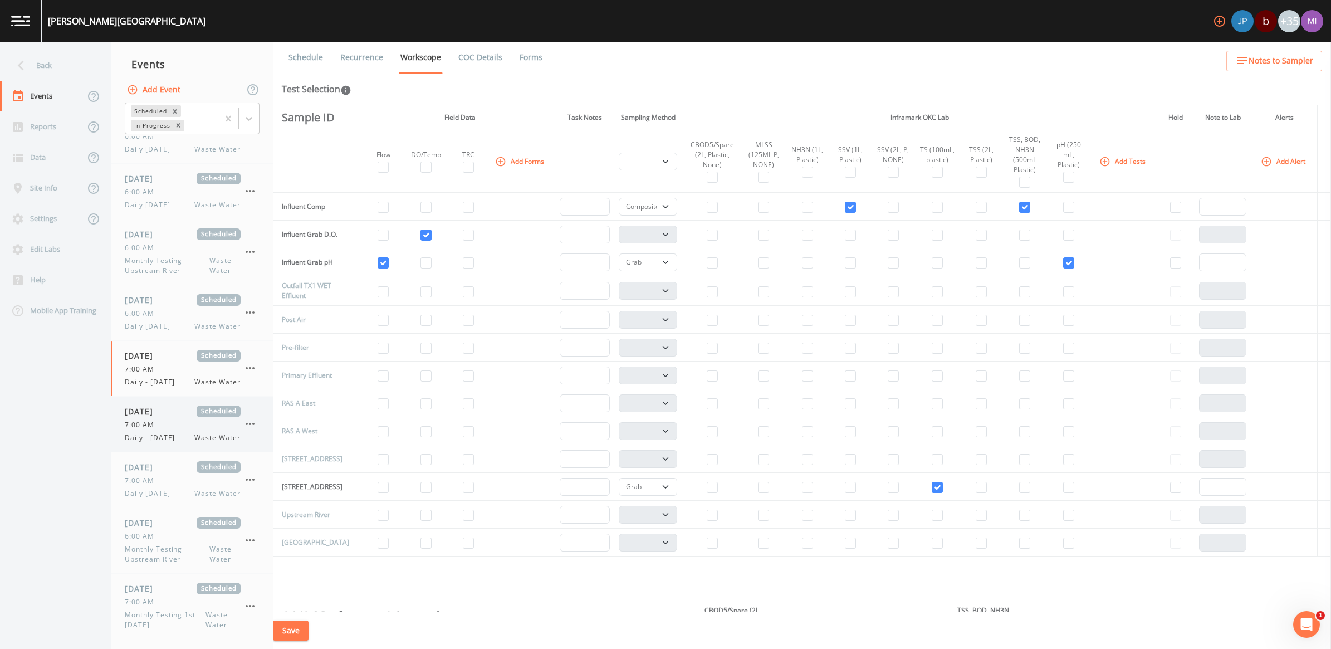
click at [169, 428] on div "7:00 AM" at bounding box center [183, 425] width 116 height 10
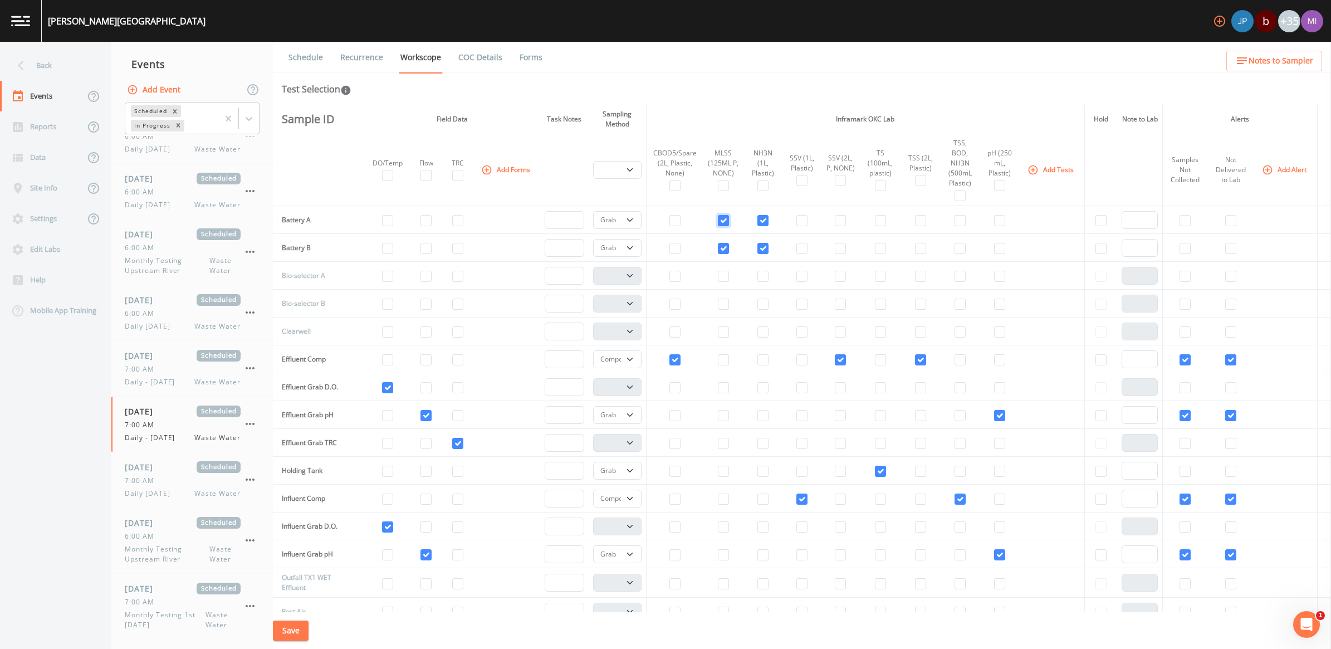
click at [718, 215] on input "checkbox" at bounding box center [723, 220] width 11 height 11
click at [757, 215] on input "checkbox" at bounding box center [762, 220] width 11 height 11
click at [757, 243] on input "checkbox" at bounding box center [762, 248] width 11 height 11
click at [718, 243] on input "checkbox" at bounding box center [723, 248] width 11 height 11
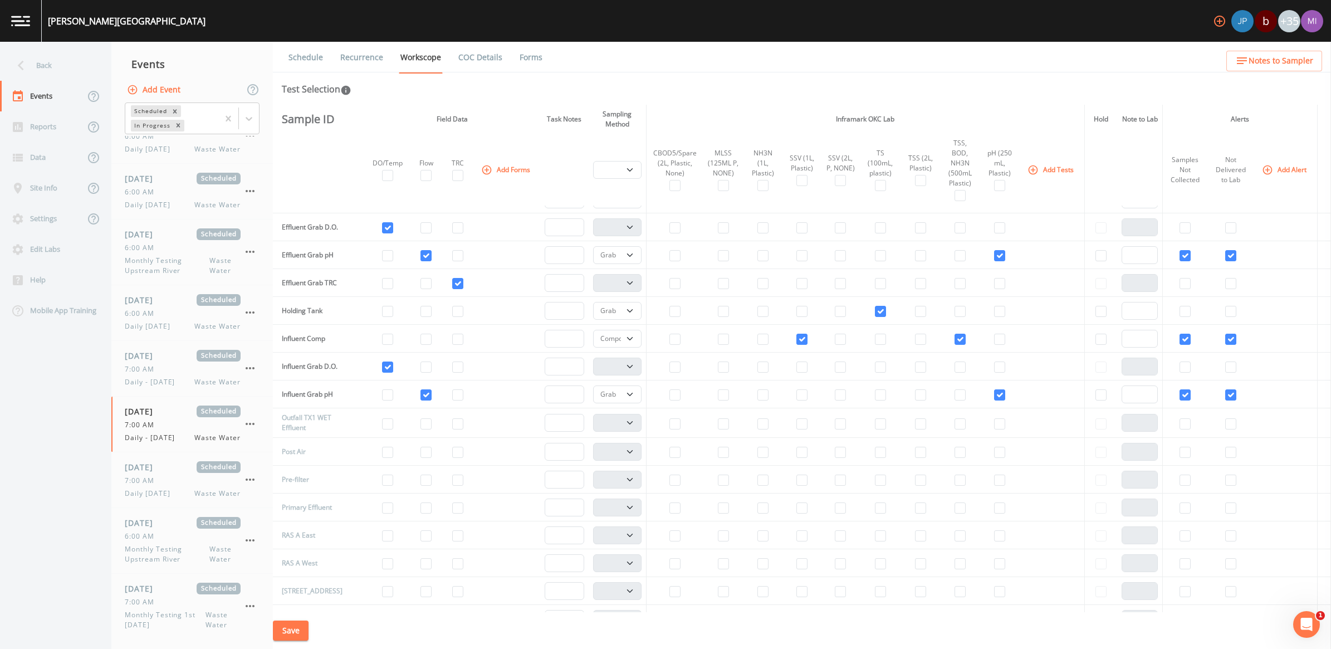
scroll to position [139, 0]
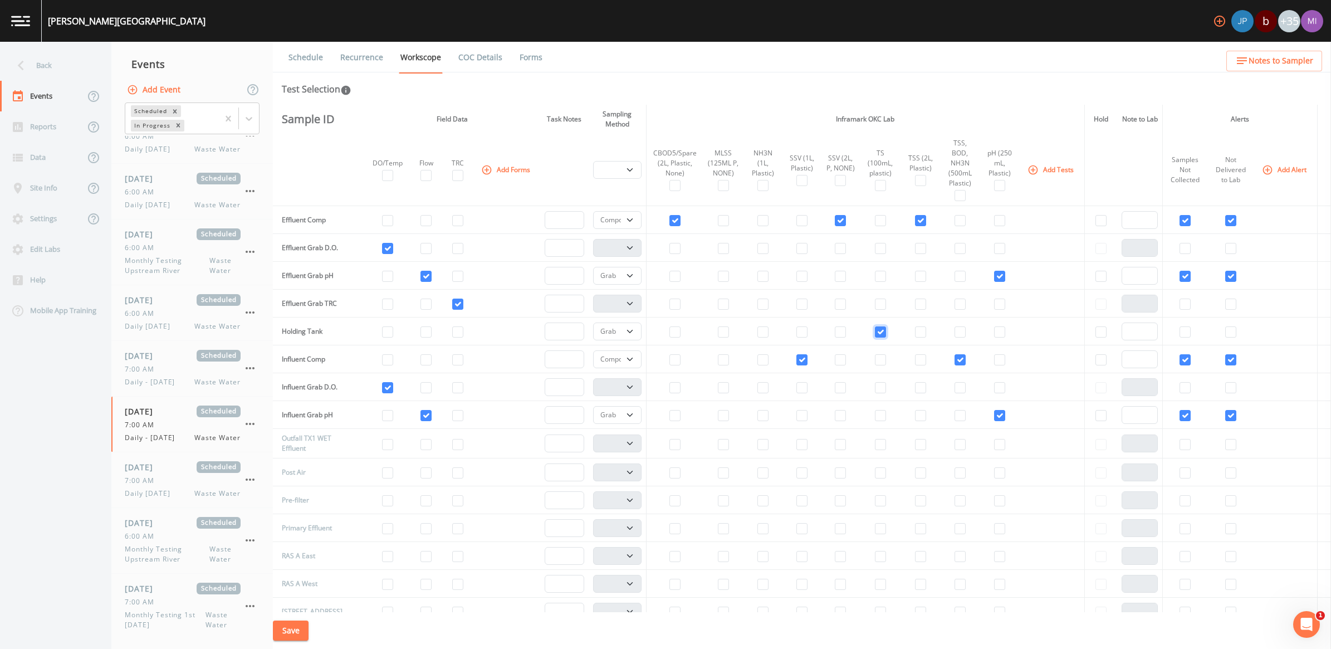
click at [877, 326] on input "checkbox" at bounding box center [880, 331] width 11 height 11
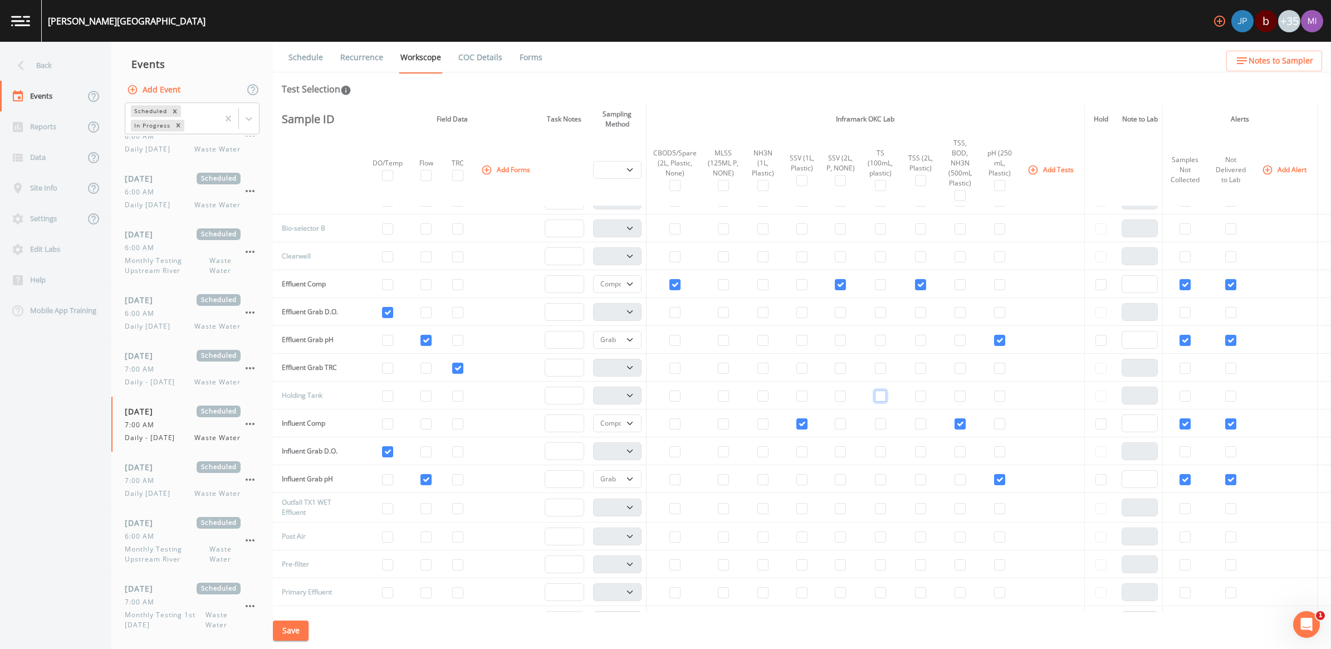
scroll to position [70, 0]
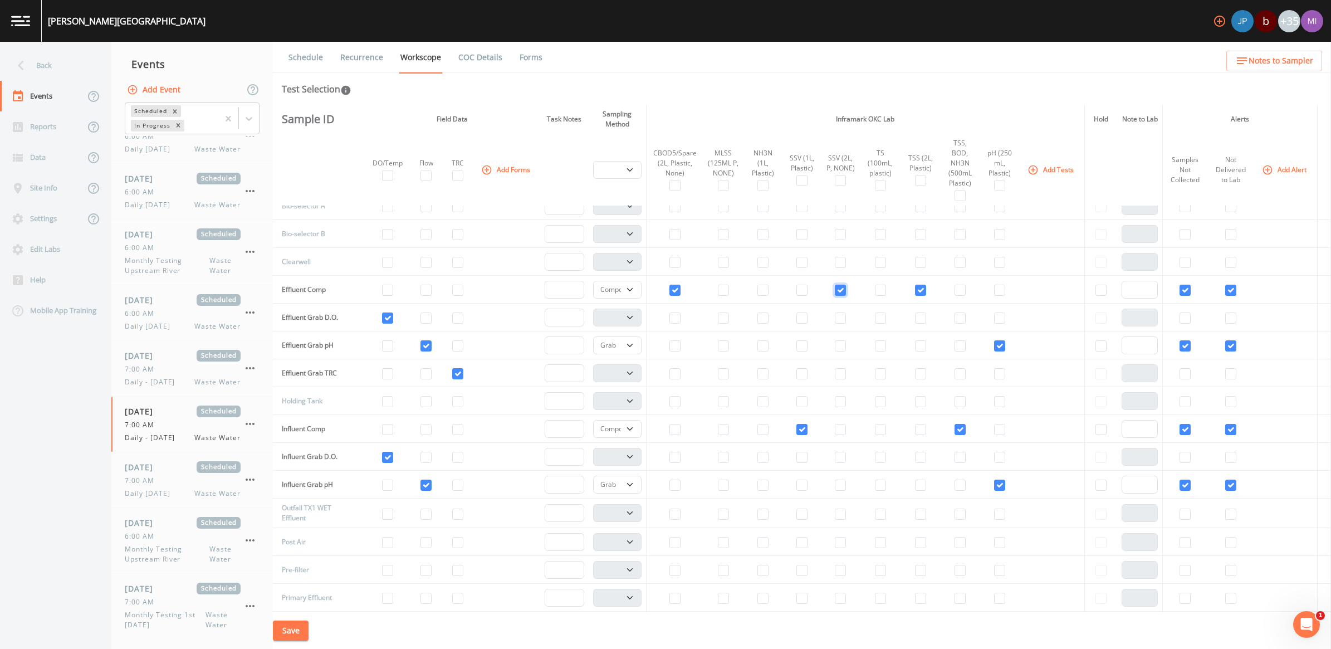
click at [836, 284] on input "checkbox" at bounding box center [839, 289] width 11 height 11
click at [798, 284] on input "checkbox" at bounding box center [801, 289] width 11 height 11
click at [289, 627] on button "Save" at bounding box center [291, 630] width 36 height 21
click at [369, 55] on link "Recurrence" at bounding box center [361, 57] width 46 height 31
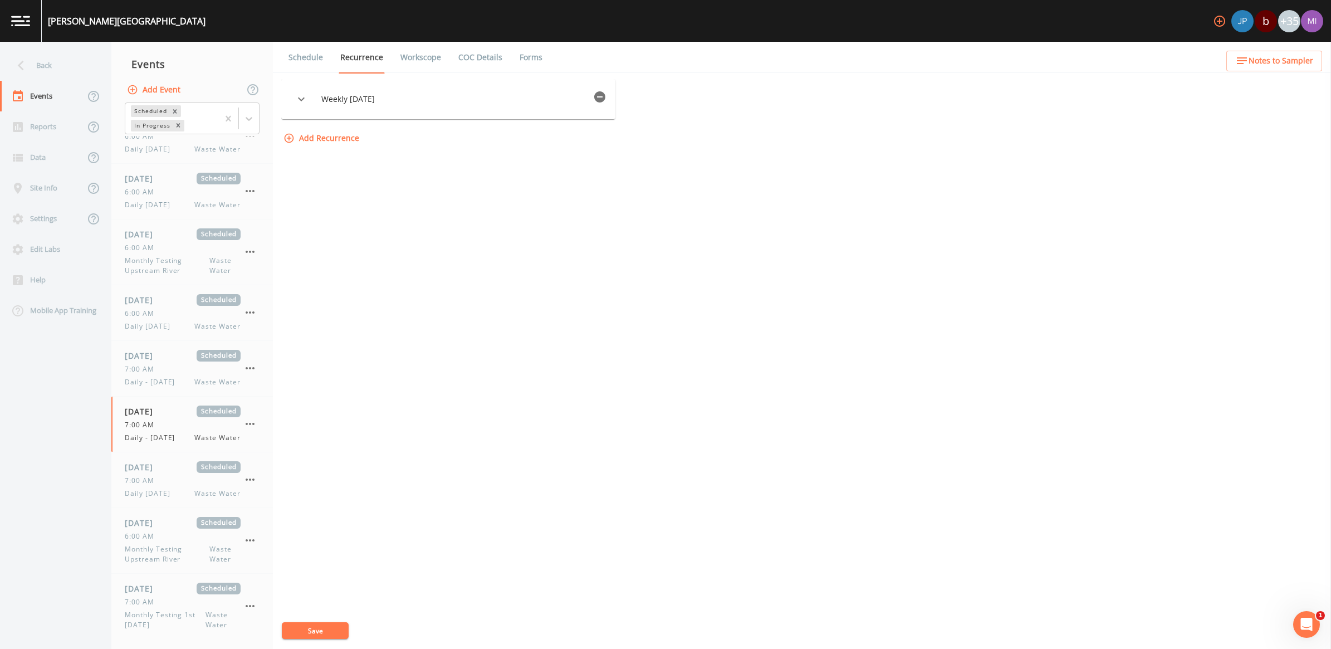
click at [329, 632] on button "Save" at bounding box center [315, 630] width 67 height 17
click at [163, 366] on div "7:00 AM" at bounding box center [183, 369] width 116 height 10
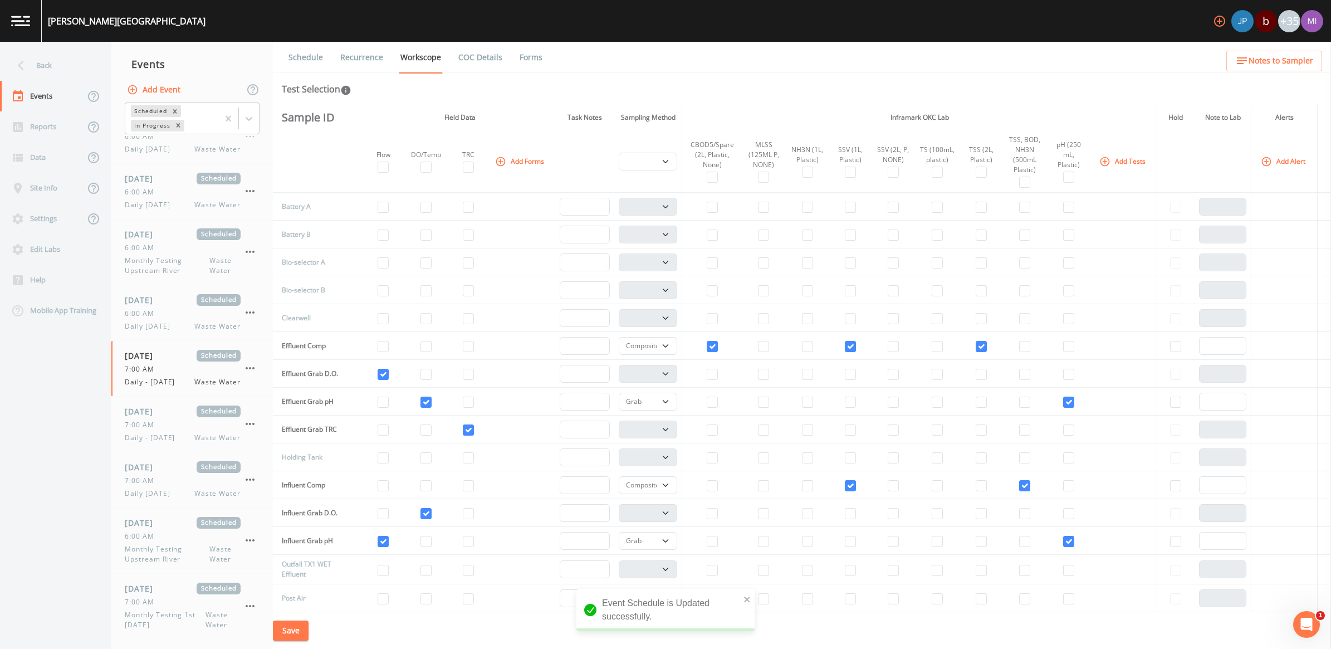
click at [370, 54] on link "Recurrence" at bounding box center [361, 57] width 46 height 31
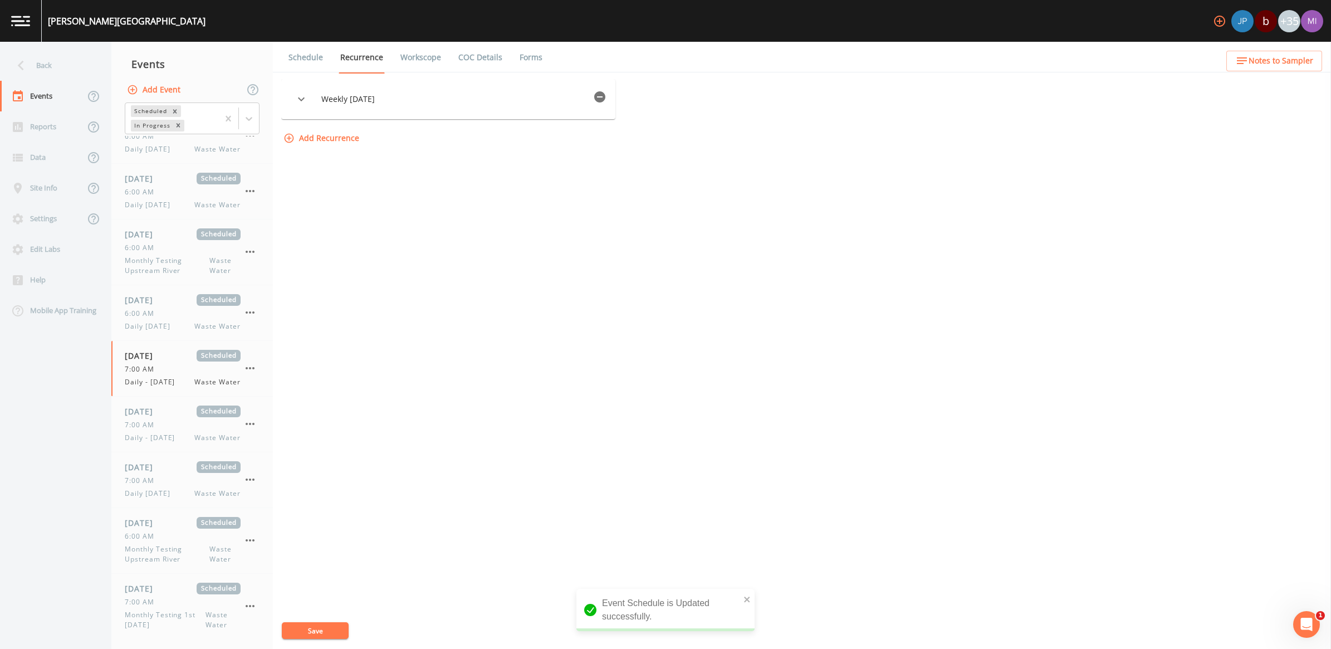
click at [370, 54] on link "Recurrence" at bounding box center [361, 58] width 46 height 32
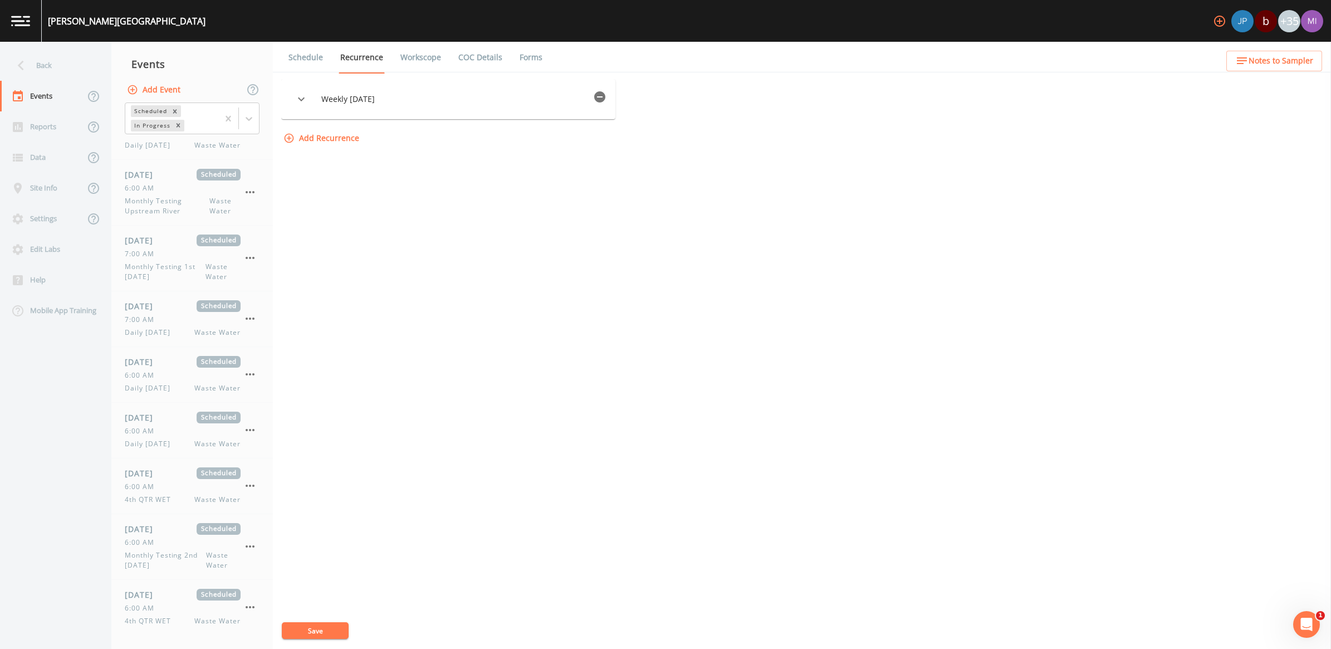
scroll to position [605, 0]
